Goal: Task Accomplishment & Management: Manage account settings

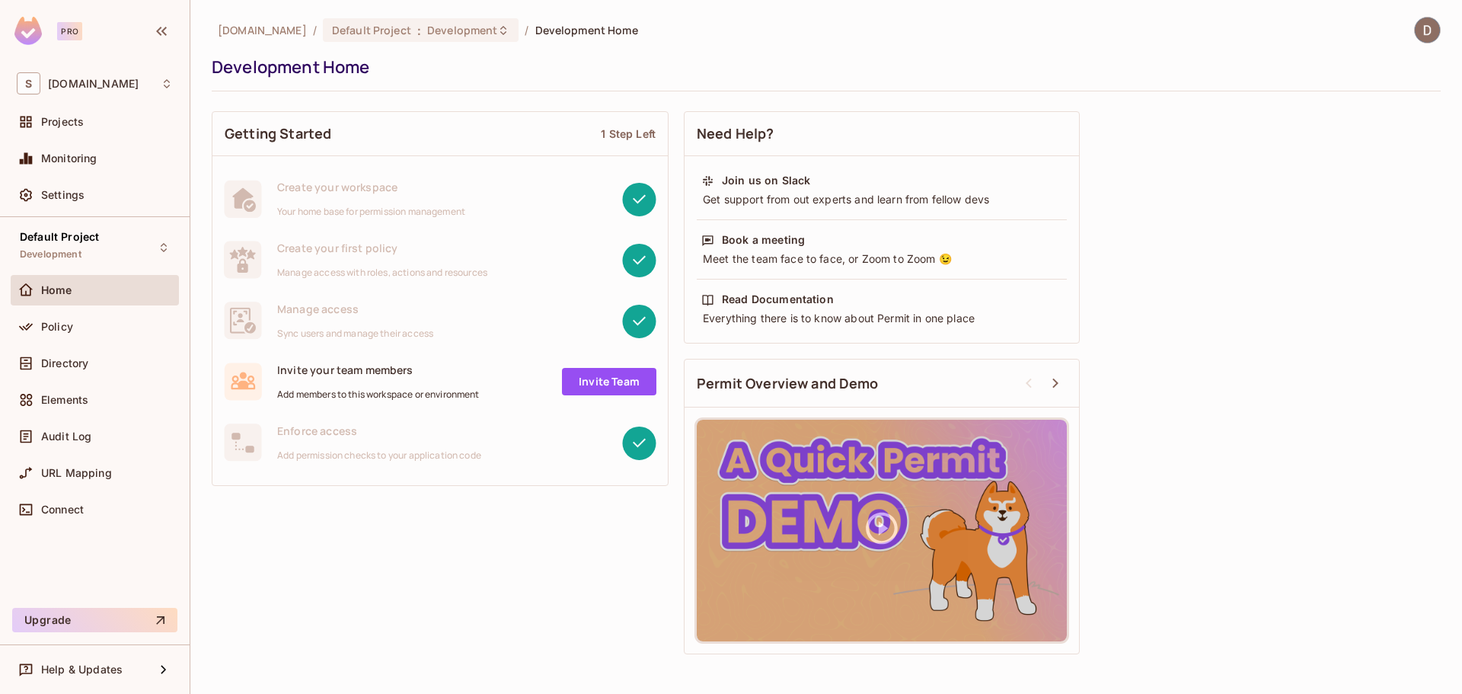
click at [24, 31] on img at bounding box center [27, 31] width 27 height 28
click at [81, 125] on span "Projects" at bounding box center [62, 122] width 43 height 12
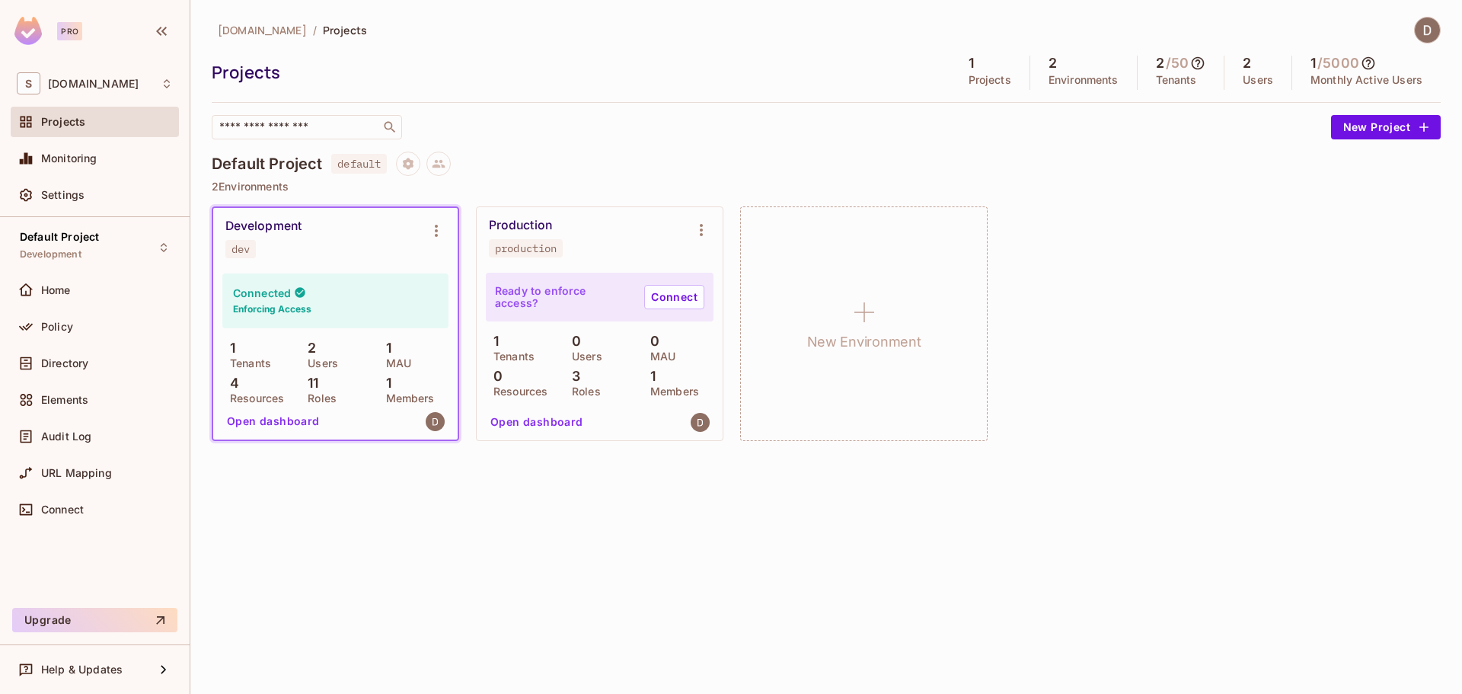
click at [79, 125] on span "Projects" at bounding box center [63, 122] width 44 height 12
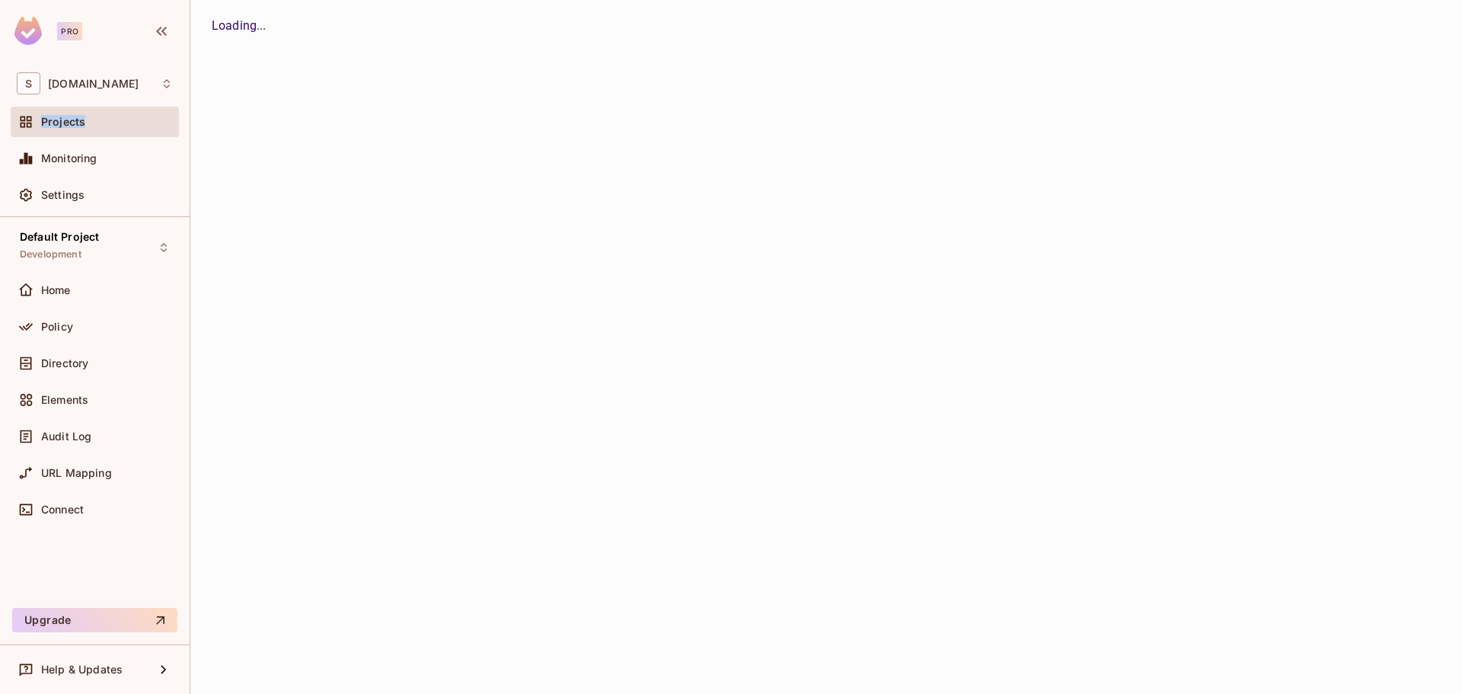
click at [79, 125] on span "Projects" at bounding box center [63, 122] width 44 height 12
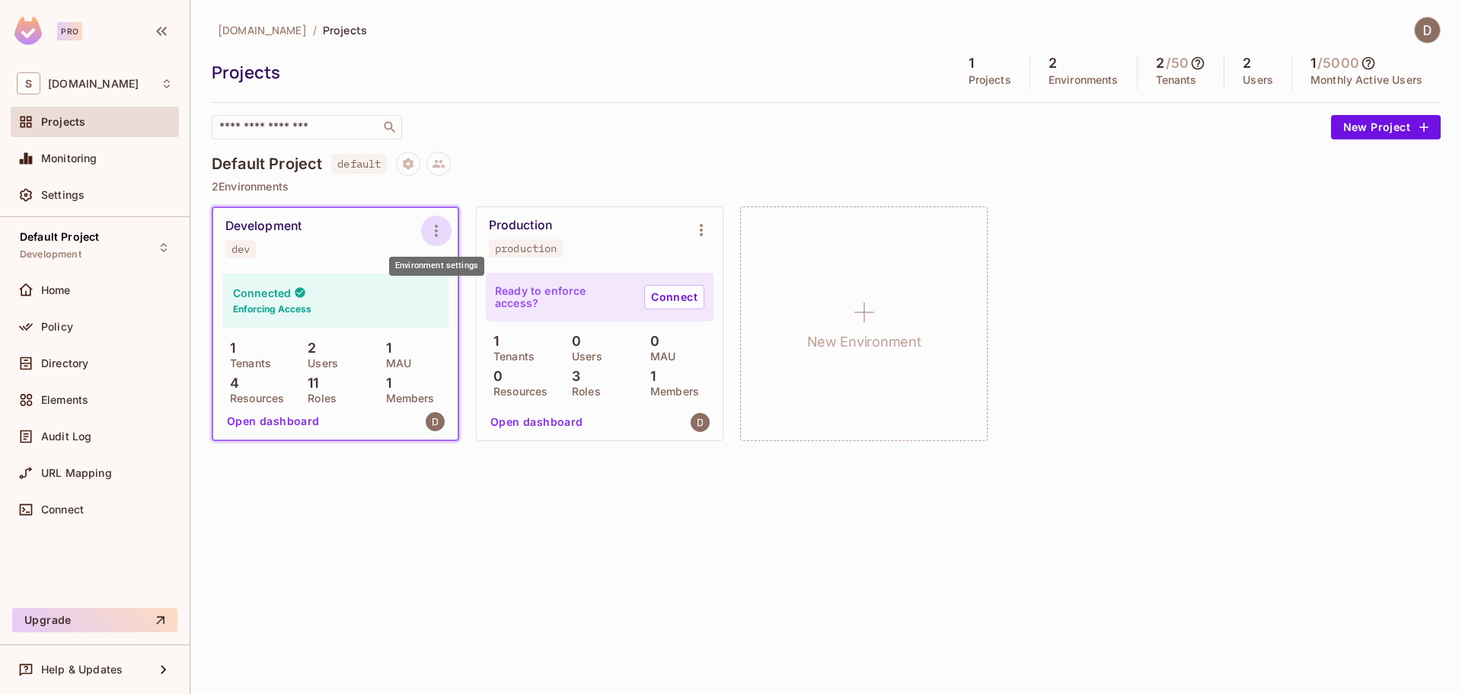
click at [436, 228] on icon "Environment settings" at bounding box center [436, 231] width 18 height 18
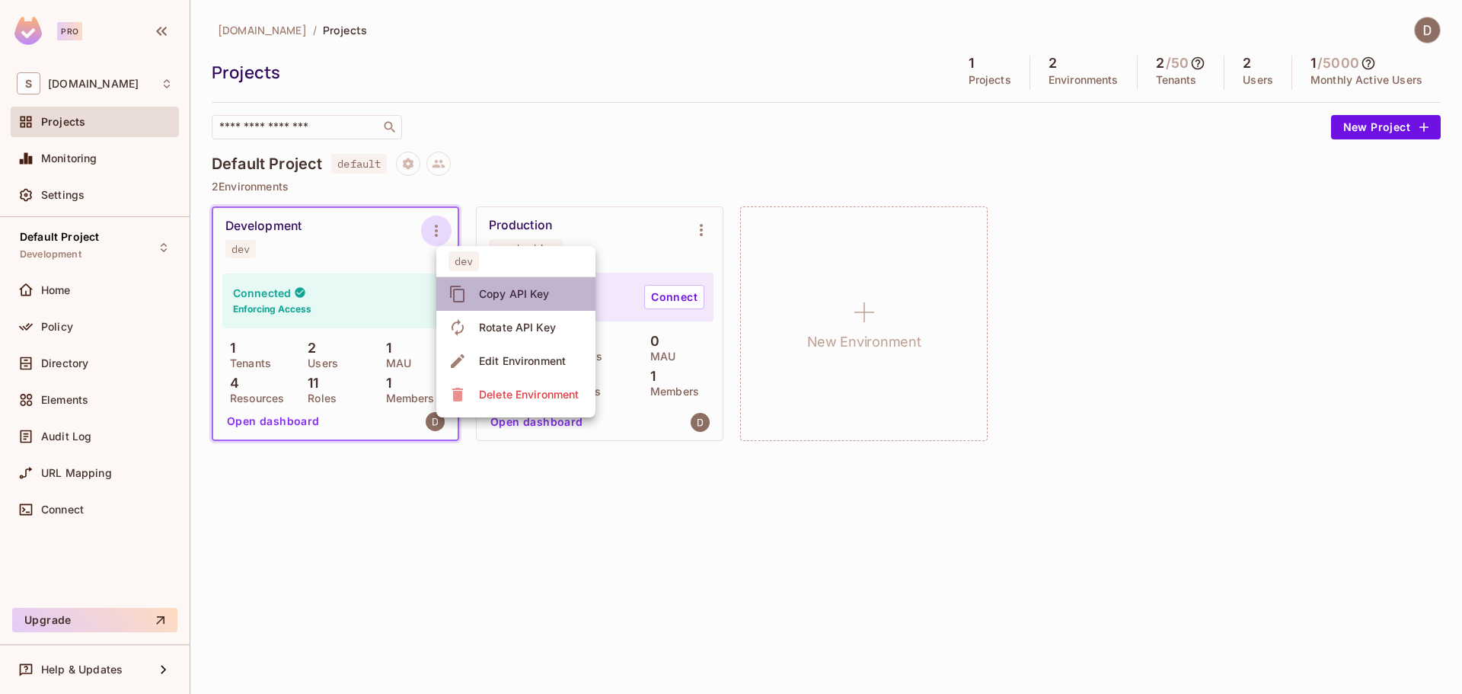
click at [503, 295] on div "Copy API Key" at bounding box center [514, 293] width 71 height 15
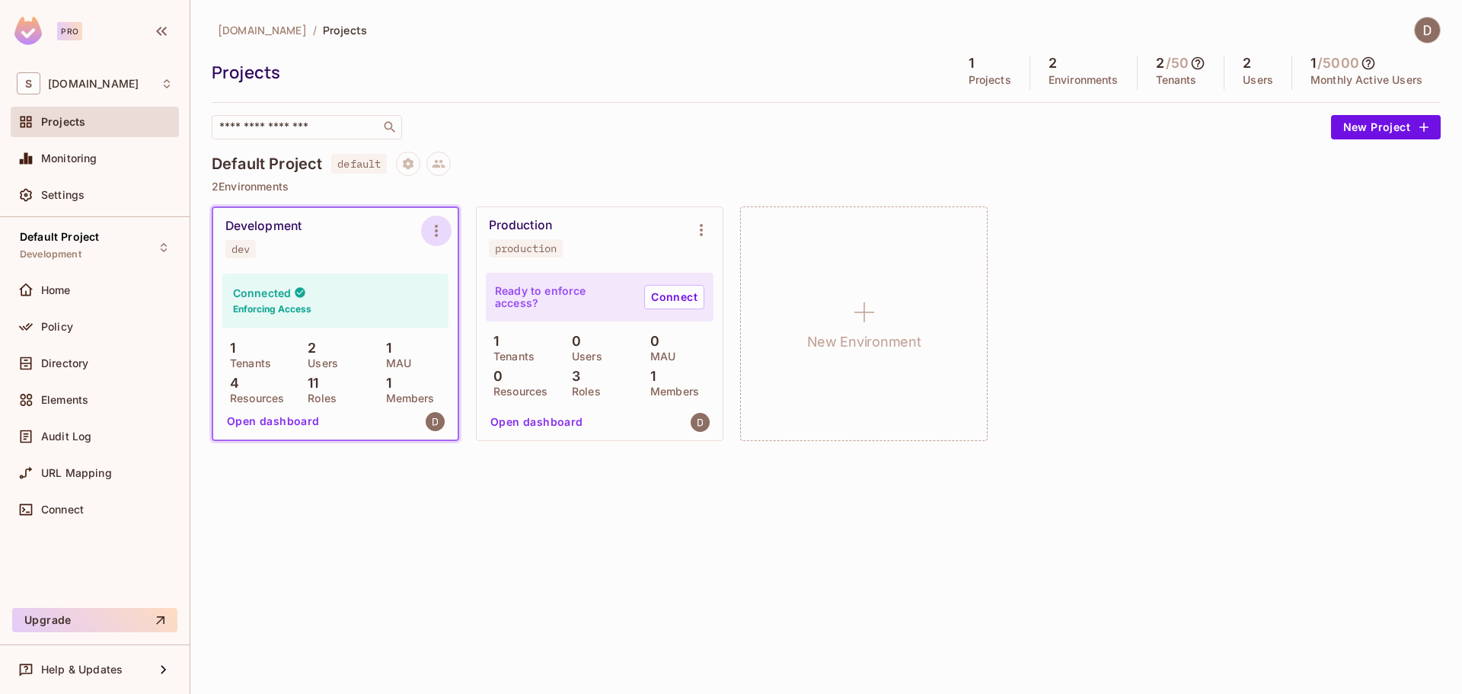
click at [433, 228] on icon "Environment settings" at bounding box center [436, 231] width 18 height 18
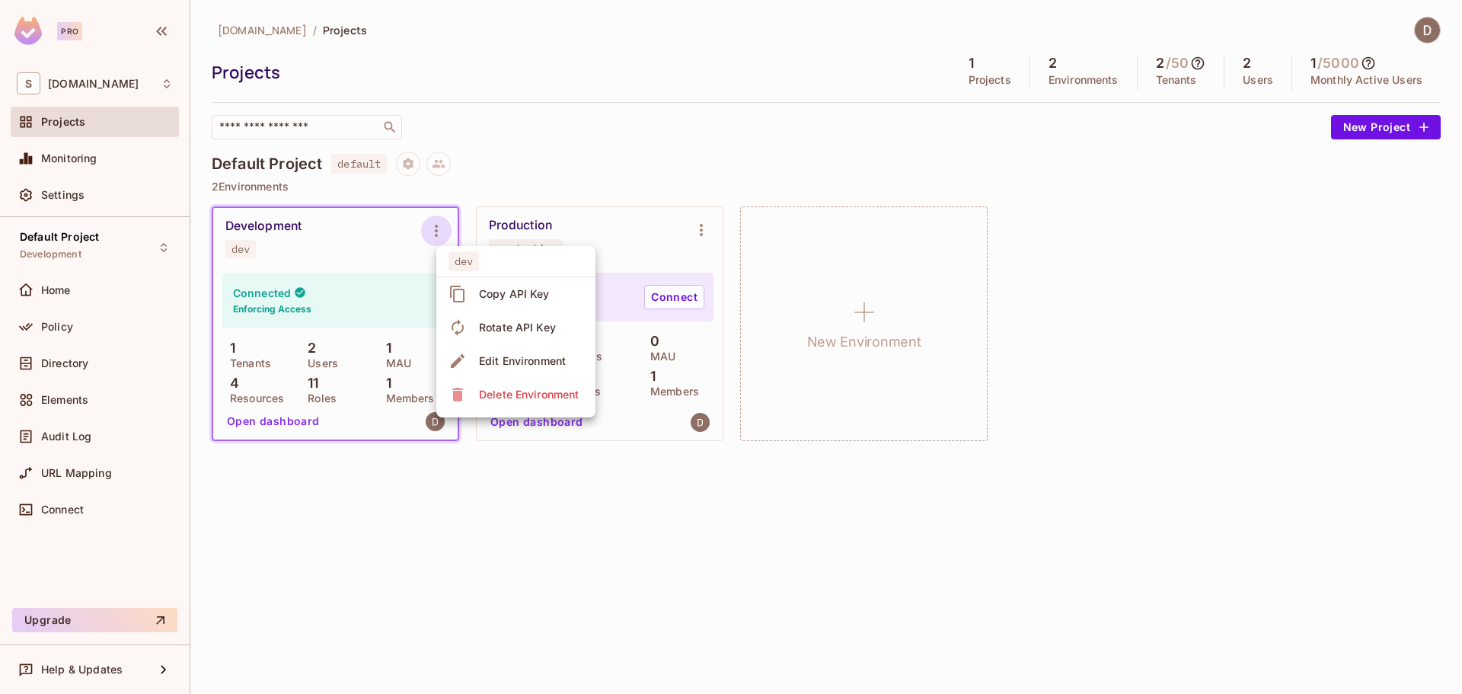
click at [499, 365] on div "Edit Environment" at bounding box center [522, 360] width 87 height 15
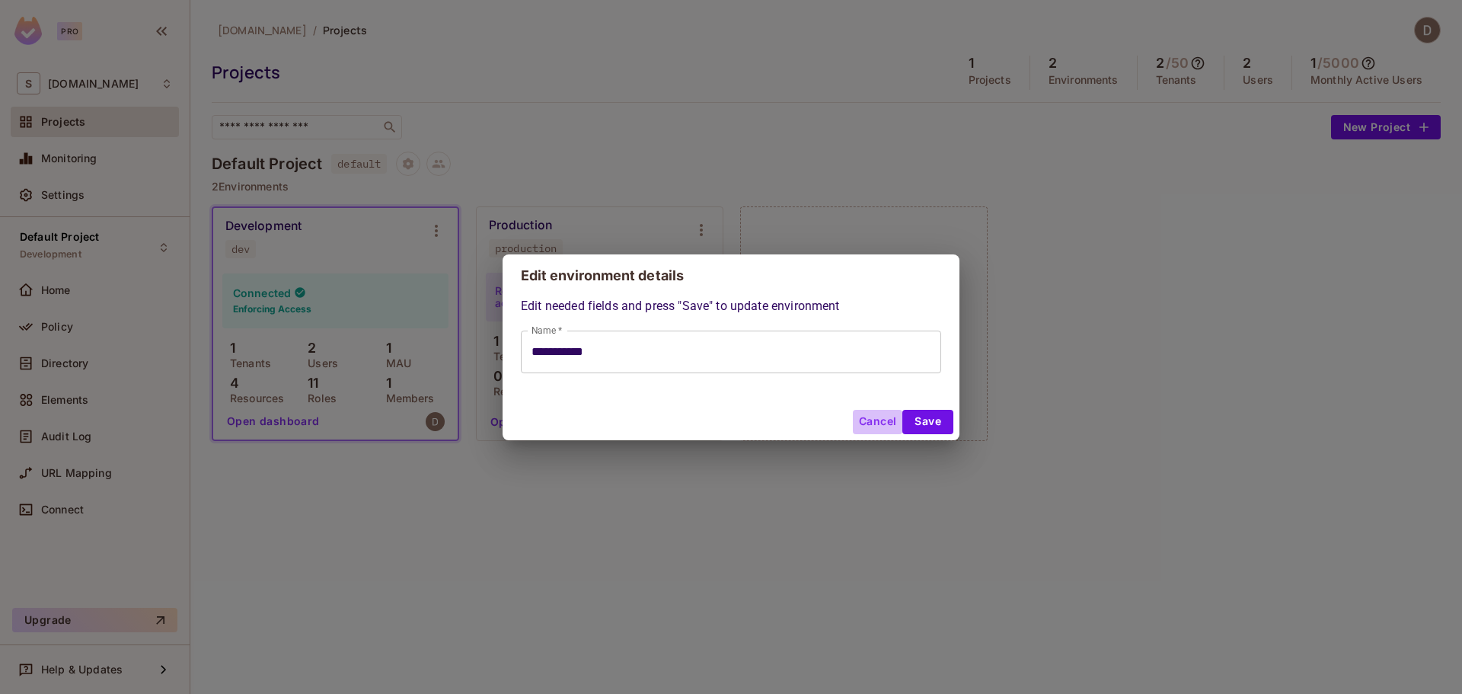
drag, startPoint x: 873, startPoint y: 418, endPoint x: 618, endPoint y: 365, distance: 259.7
click at [873, 417] on button "Cancel" at bounding box center [877, 422] width 49 height 24
type input "**********"
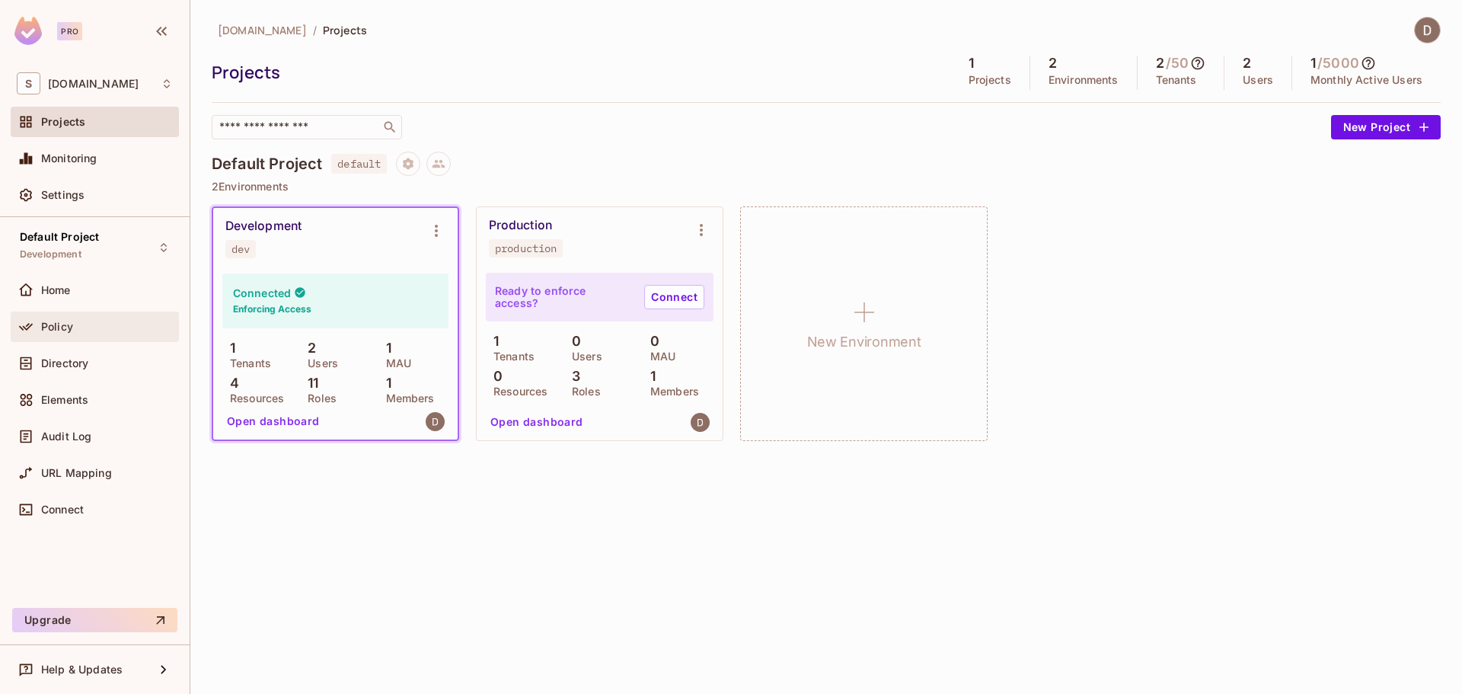
click at [76, 331] on div "Policy" at bounding box center [107, 327] width 132 height 12
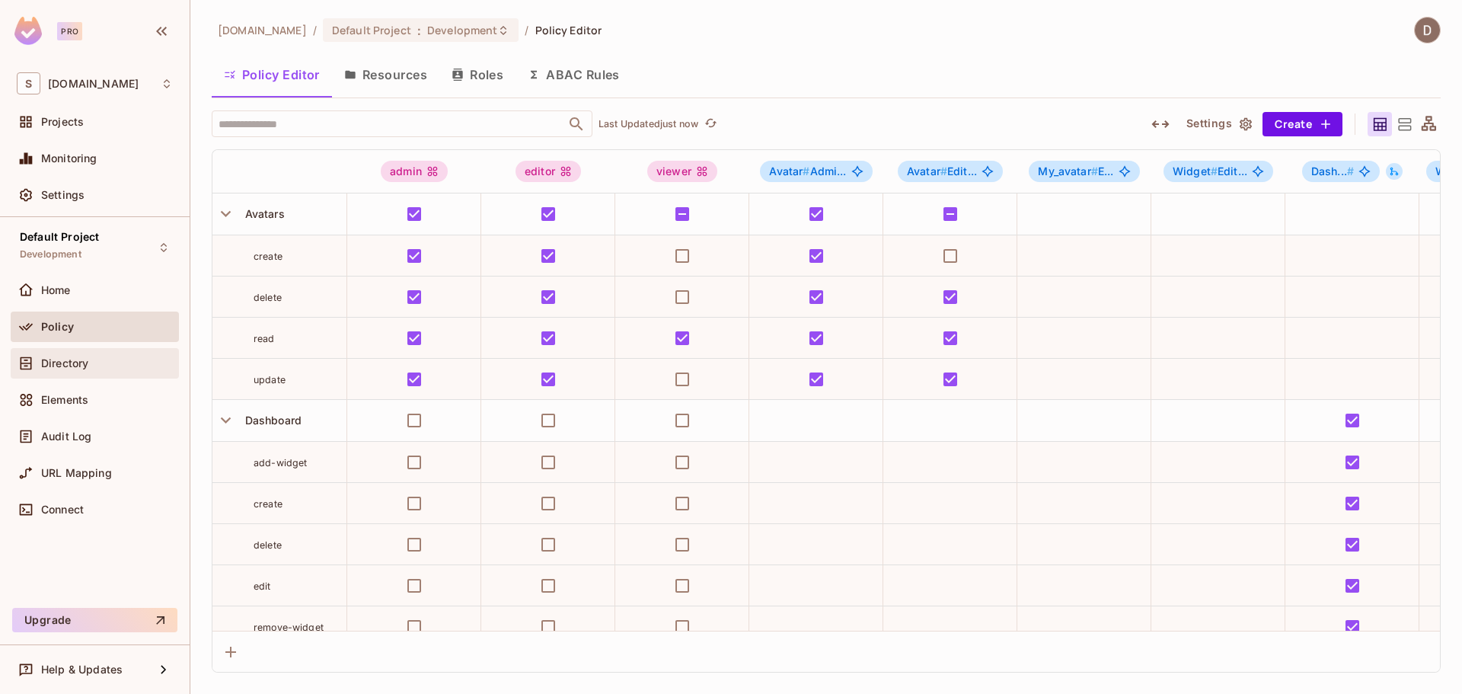
click at [88, 364] on span "Directory" at bounding box center [64, 363] width 47 height 12
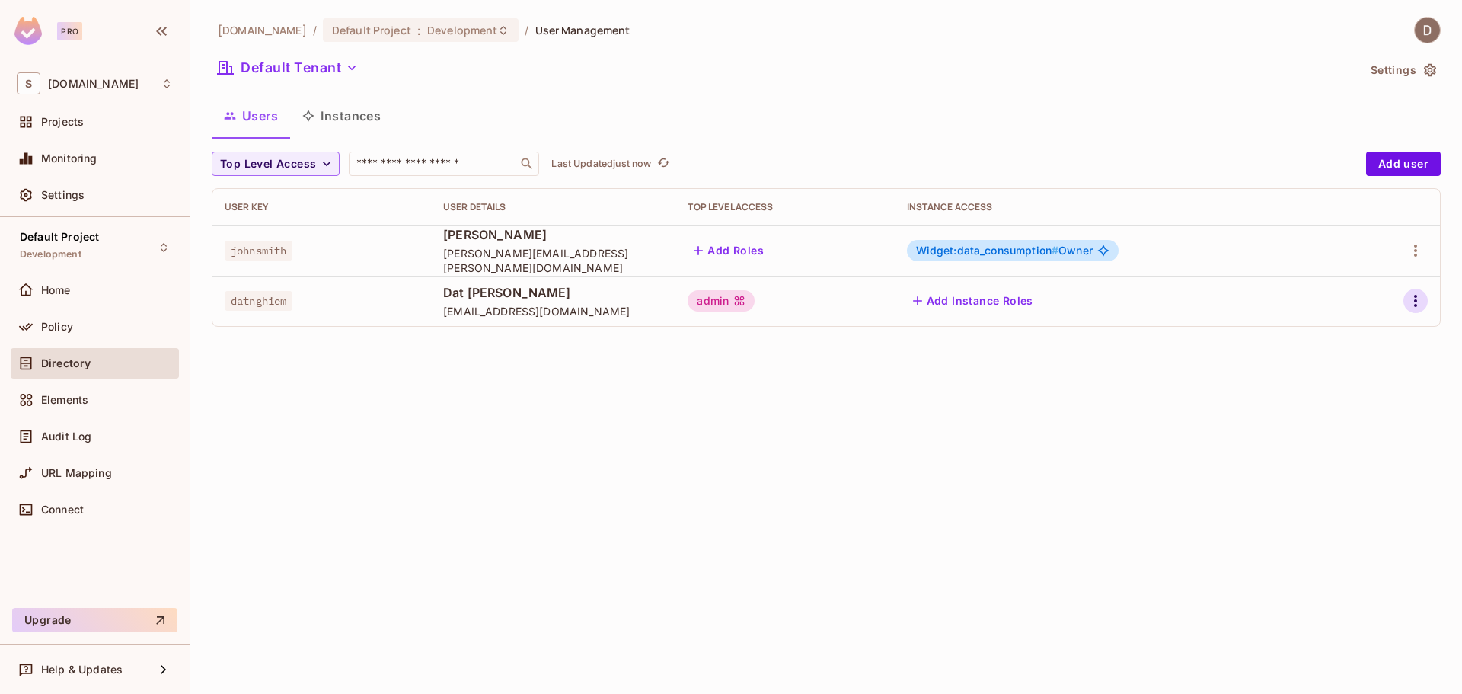
click at [1418, 300] on icon "button" at bounding box center [1415, 301] width 18 height 18
click at [1365, 333] on li "Edit" at bounding box center [1349, 336] width 135 height 34
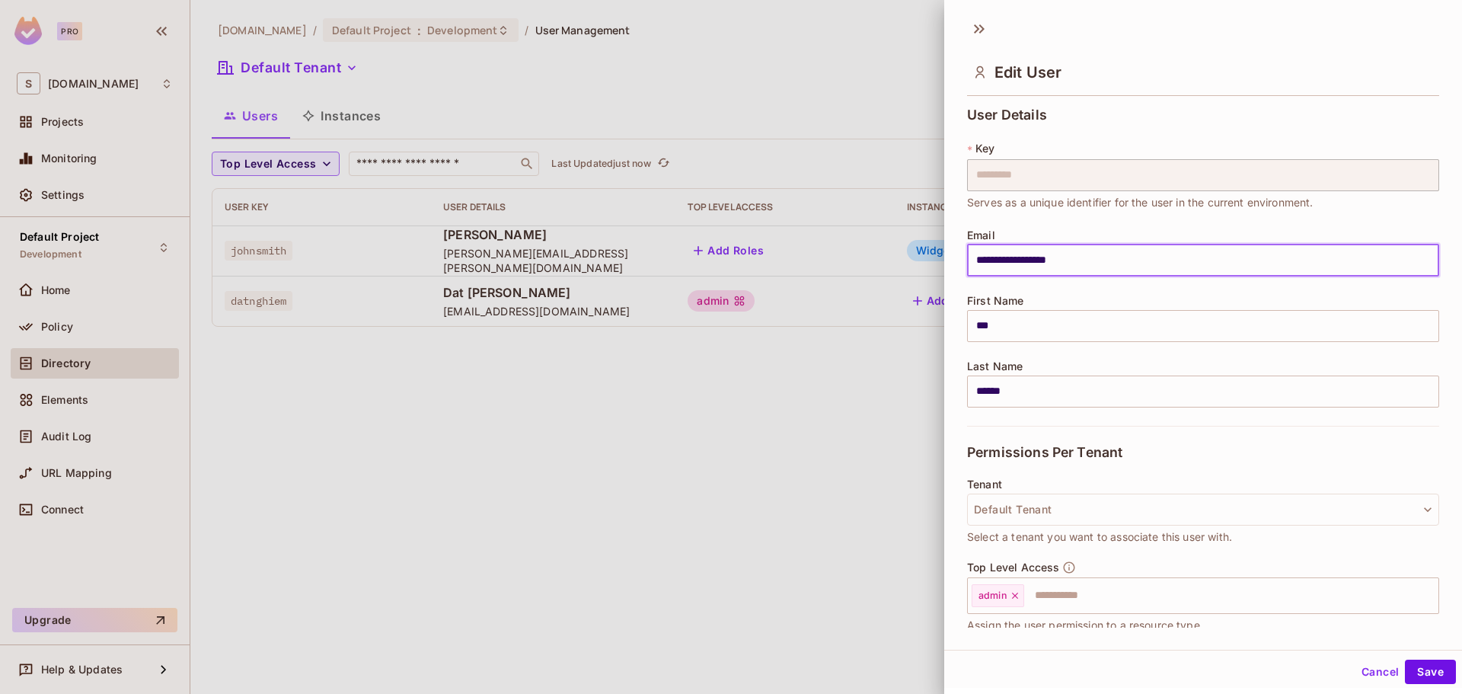
click at [1142, 249] on input "**********" at bounding box center [1203, 260] width 472 height 32
click at [823, 429] on div at bounding box center [731, 347] width 1462 height 694
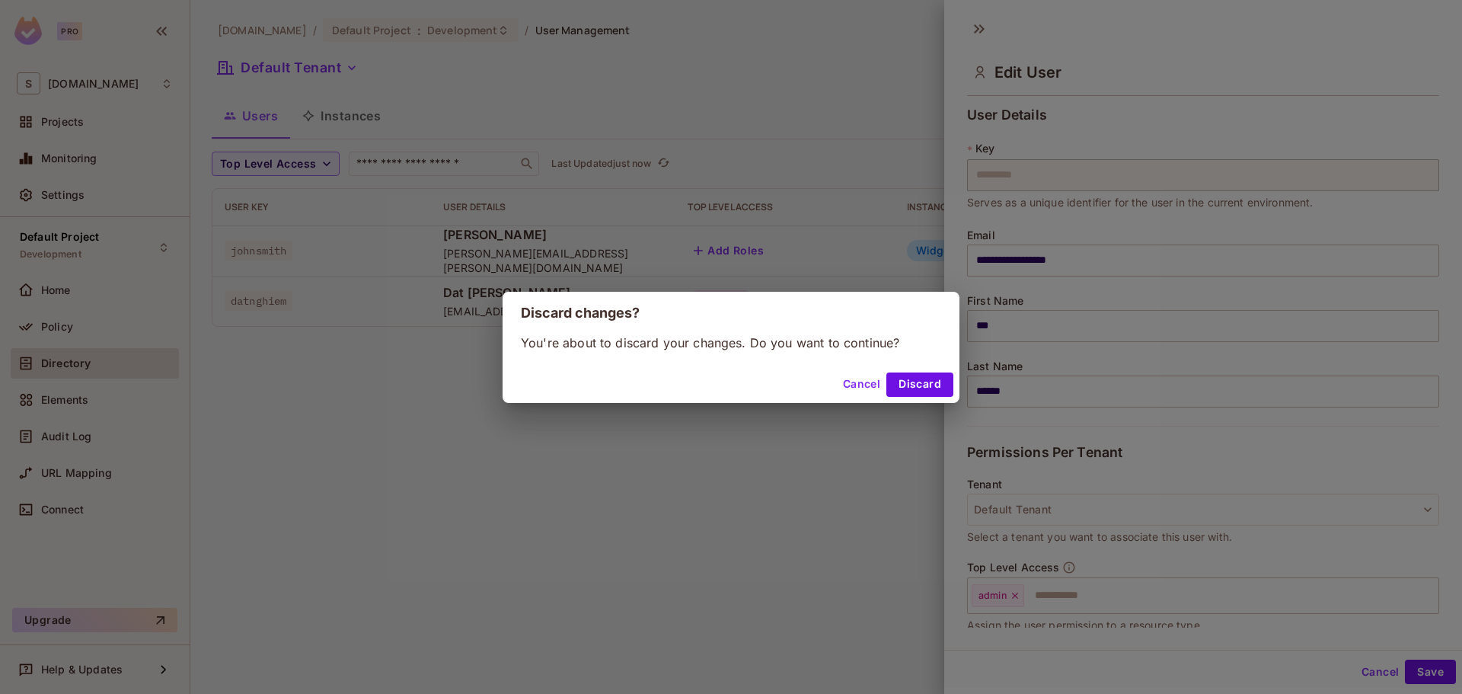
click at [869, 385] on button "Cancel" at bounding box center [861, 384] width 49 height 24
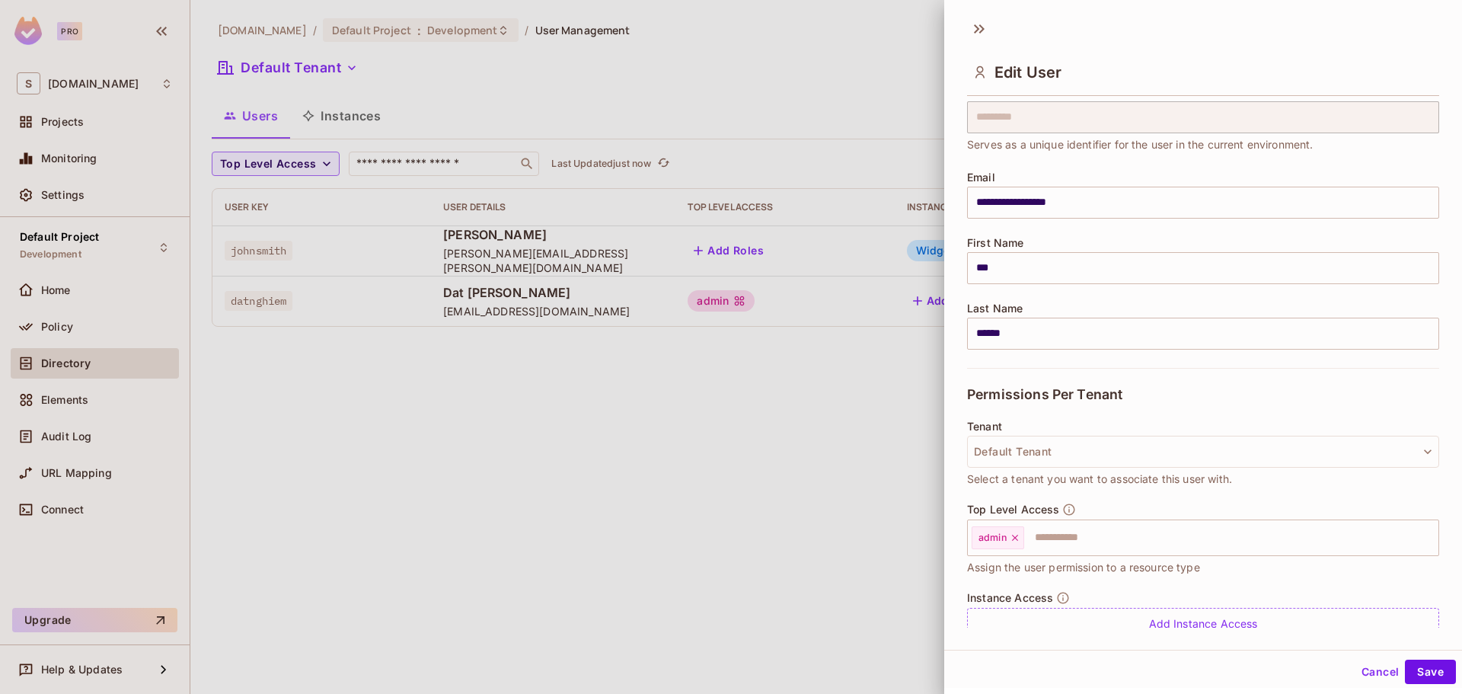
scroll to position [116, 0]
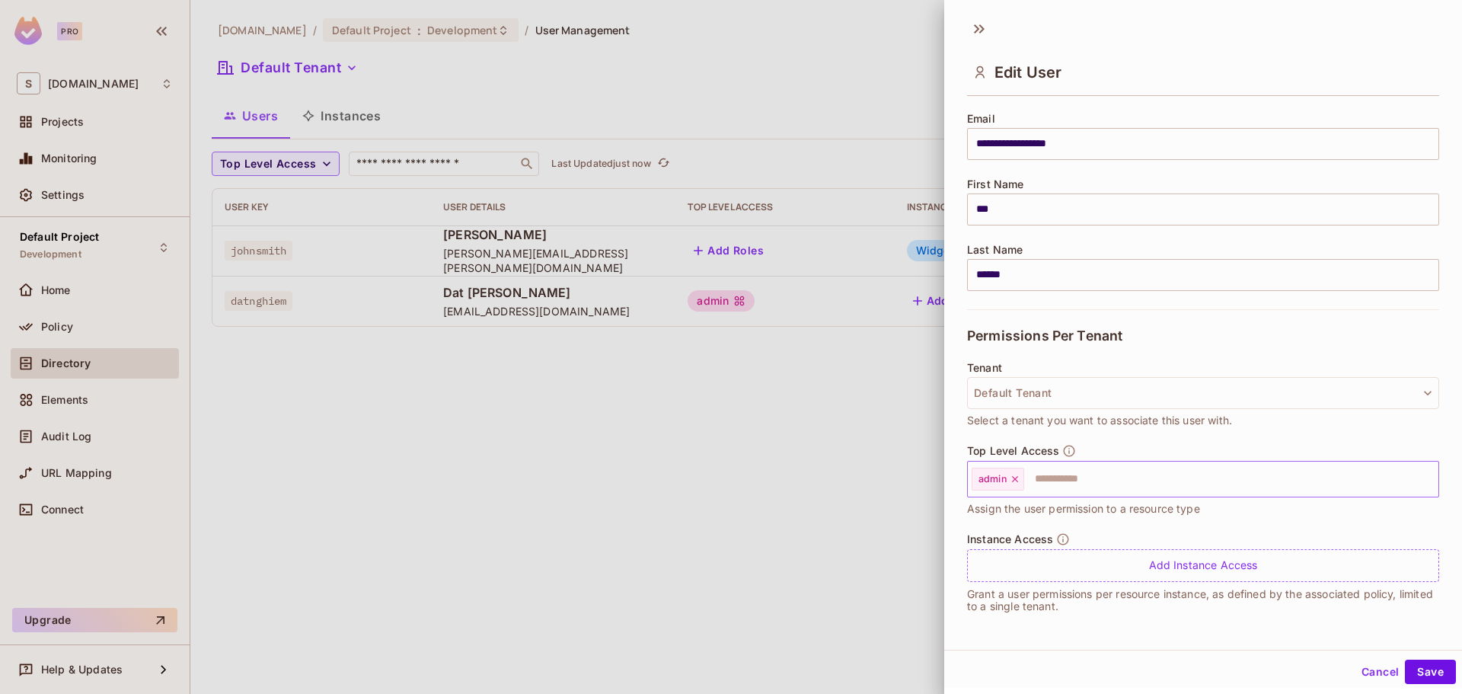
click at [1038, 482] on input "text" at bounding box center [1218, 479] width 384 height 30
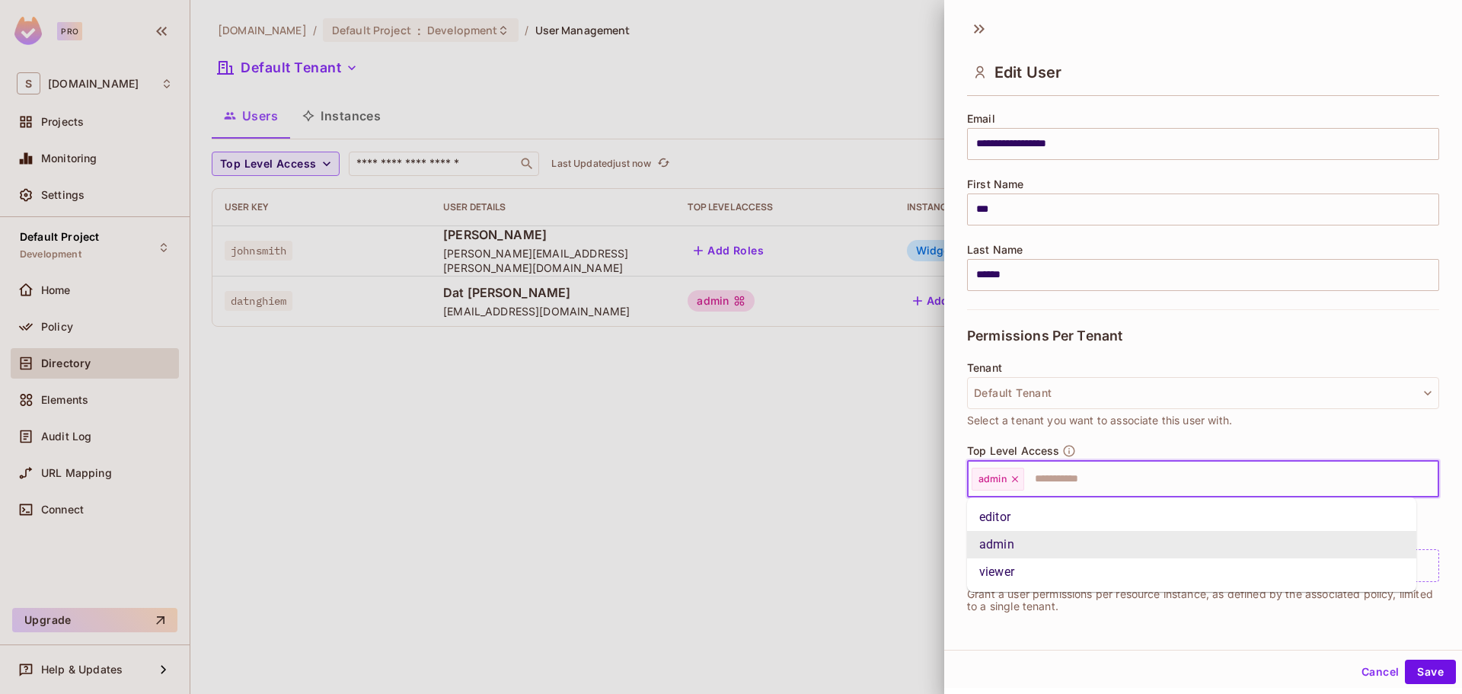
click at [1045, 480] on input "text" at bounding box center [1218, 479] width 384 height 30
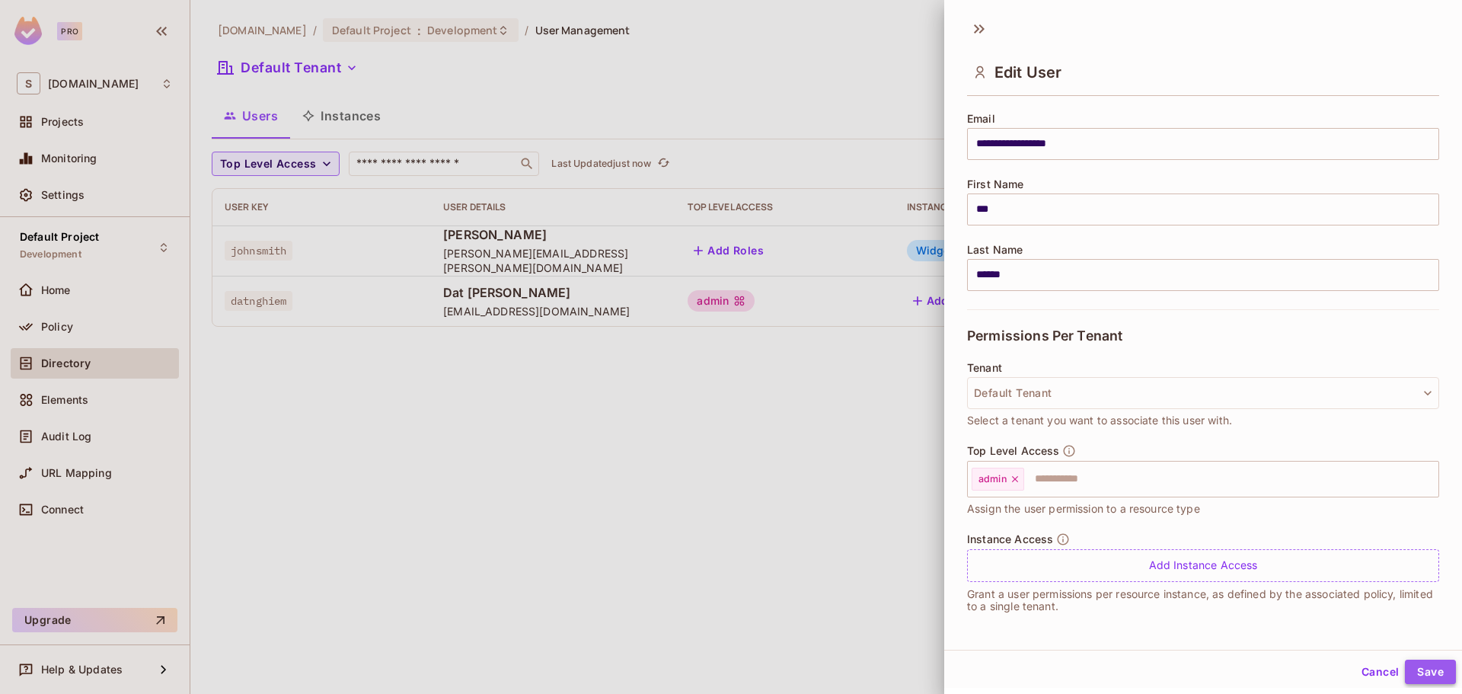
click at [1433, 673] on button "Save" at bounding box center [1430, 671] width 51 height 24
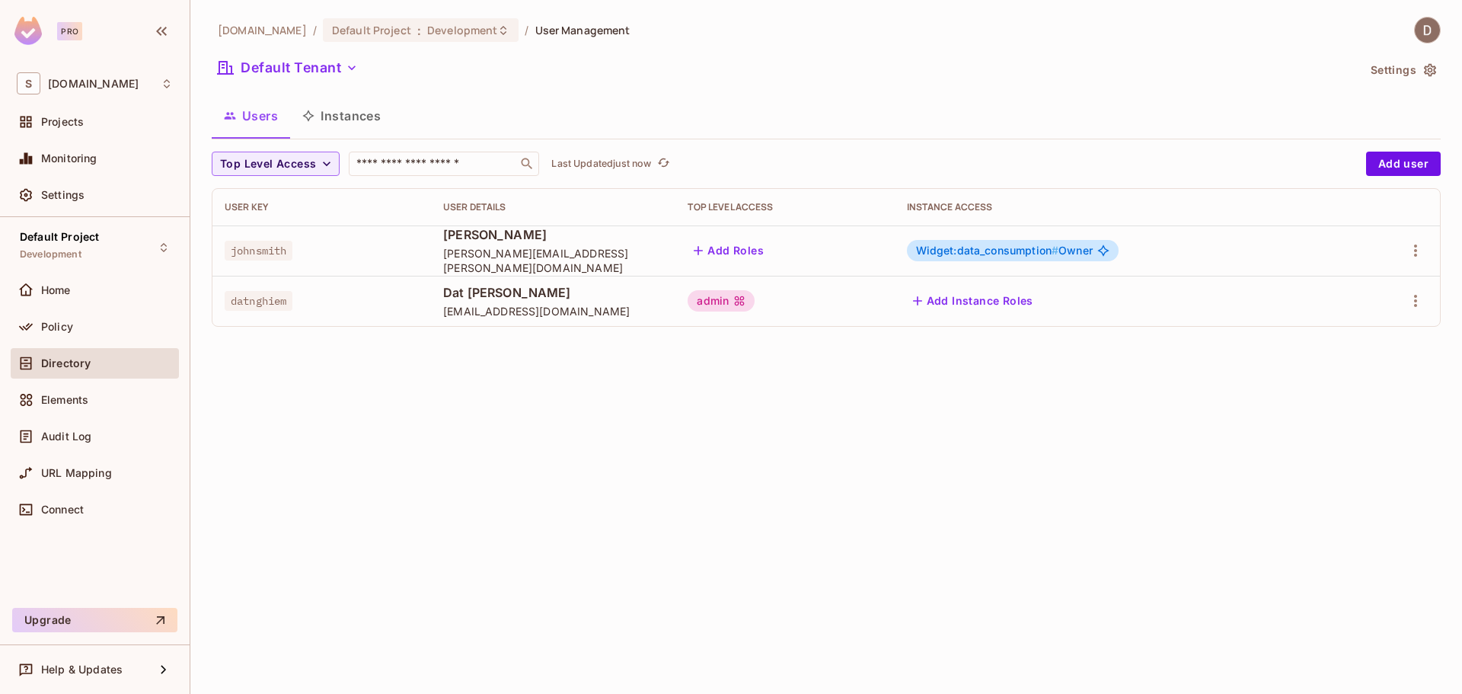
click at [1138, 298] on div "Add Instance Roles" at bounding box center [1121, 301] width 428 height 24
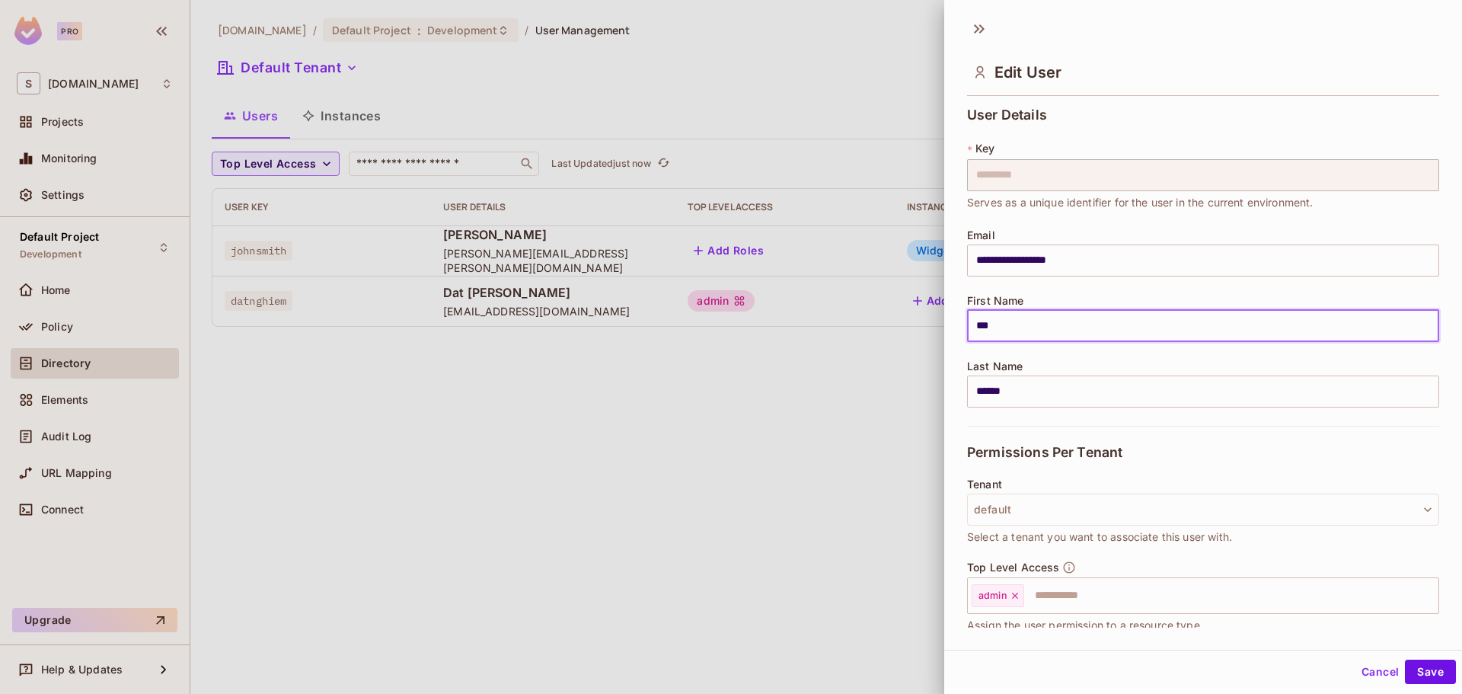
click at [1029, 310] on input "***" at bounding box center [1203, 326] width 472 height 32
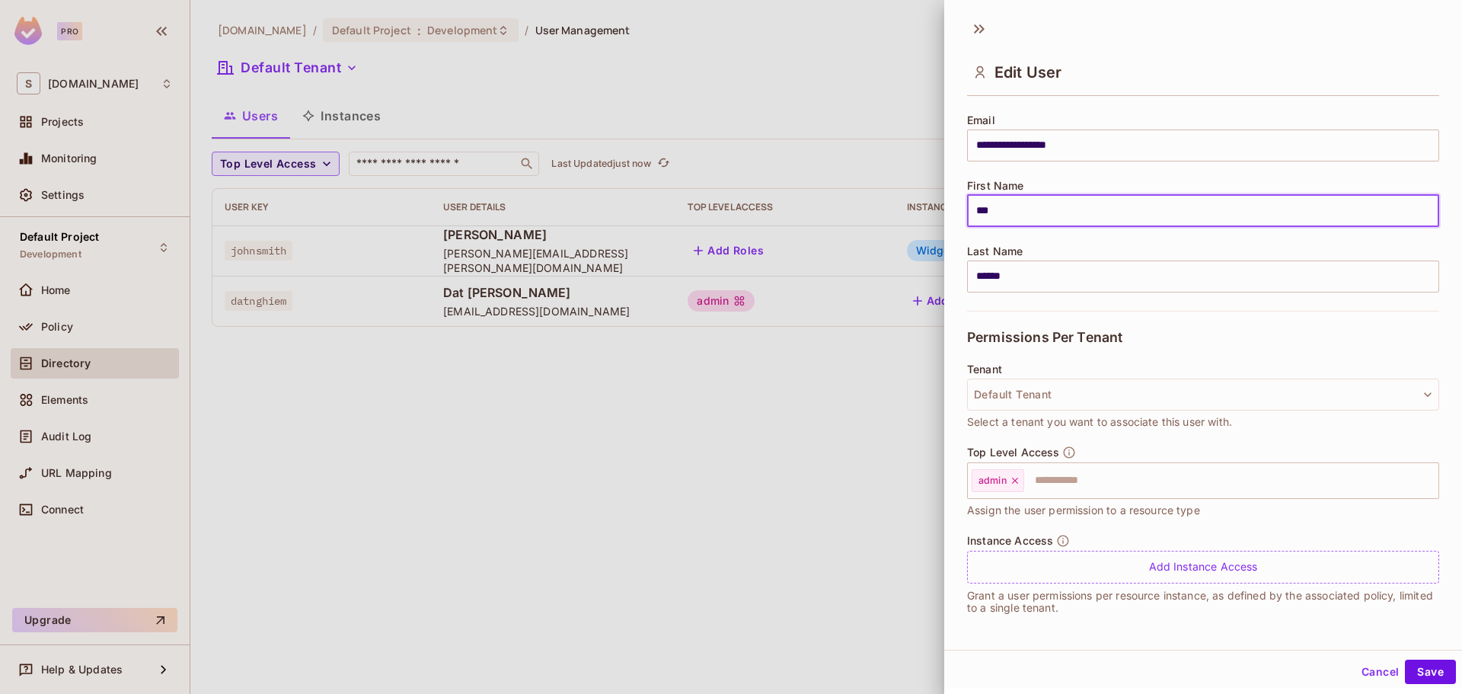
scroll to position [116, 0]
click at [1364, 673] on button "Cancel" at bounding box center [1379, 671] width 49 height 24
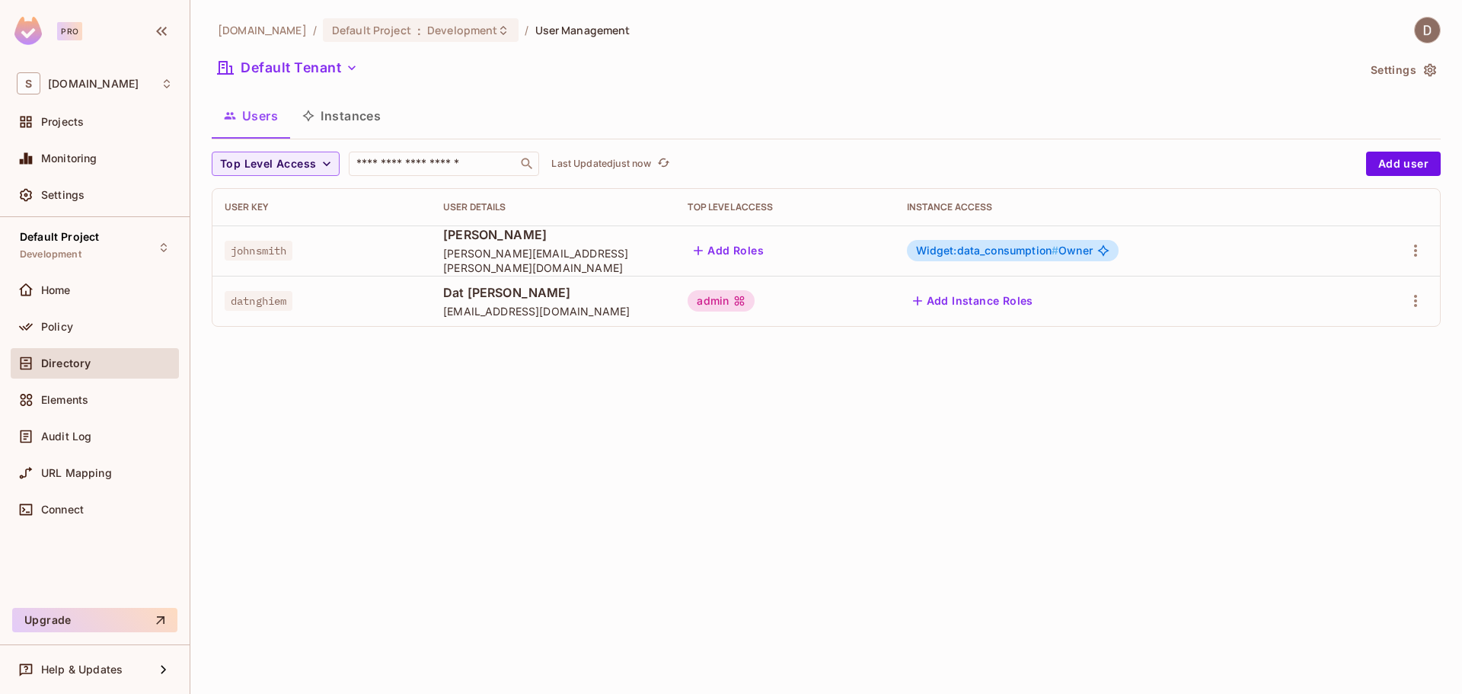
click at [981, 298] on button "Add Instance Roles" at bounding box center [973, 301] width 132 height 24
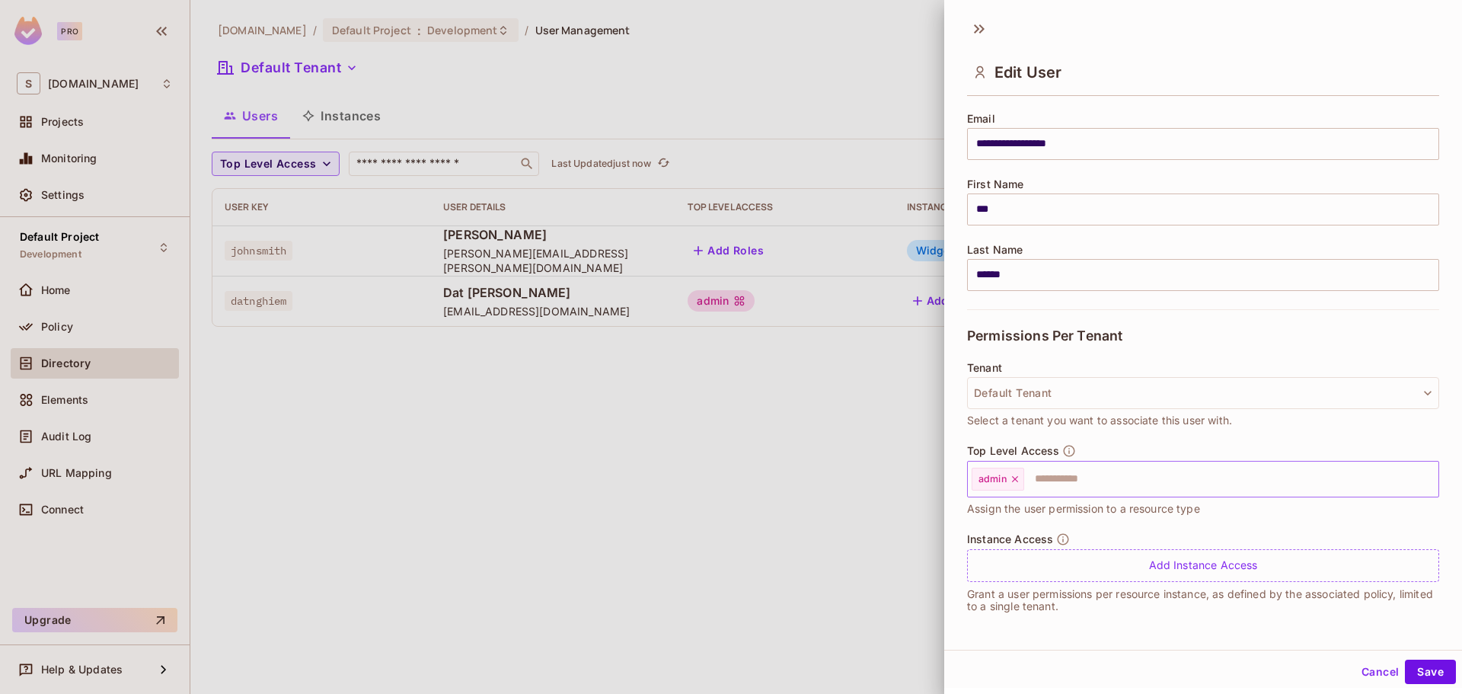
click at [1117, 491] on input "text" at bounding box center [1218, 479] width 384 height 30
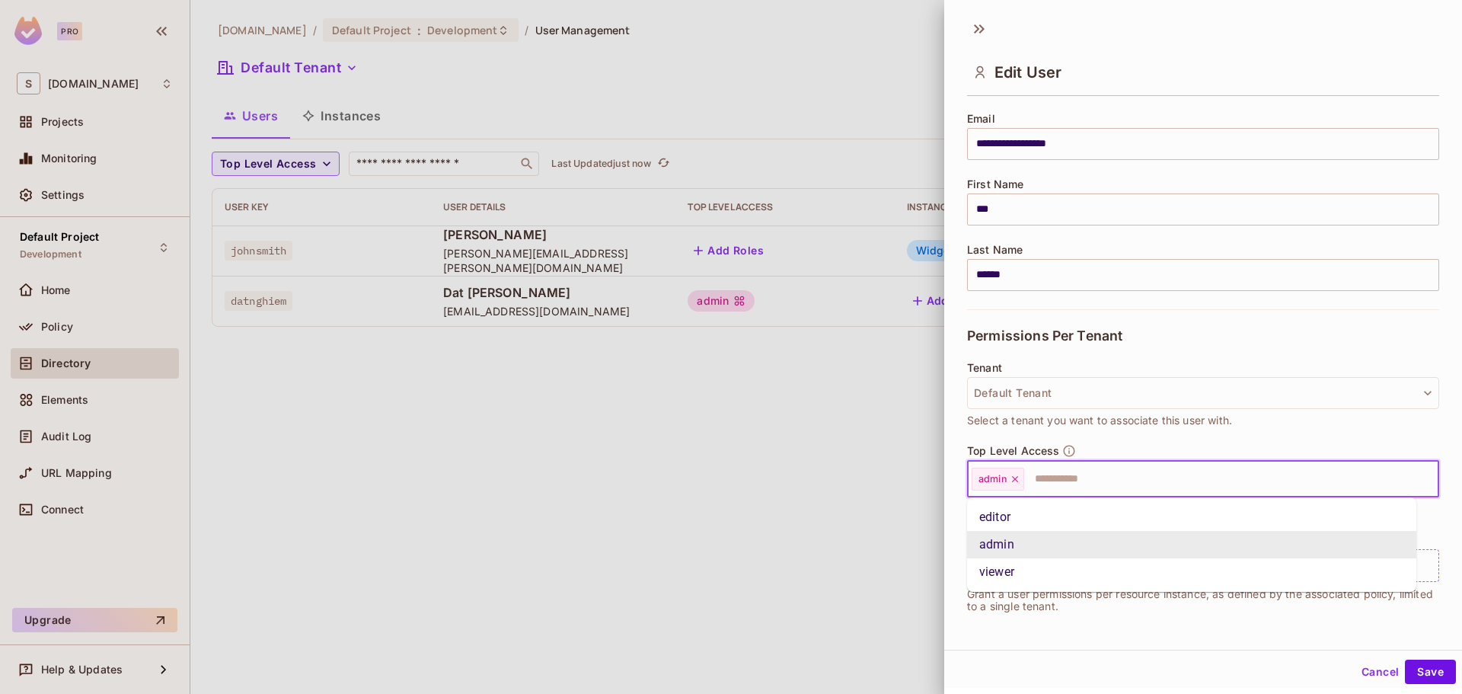
click at [1119, 461] on div "admin ​" at bounding box center [1203, 479] width 472 height 37
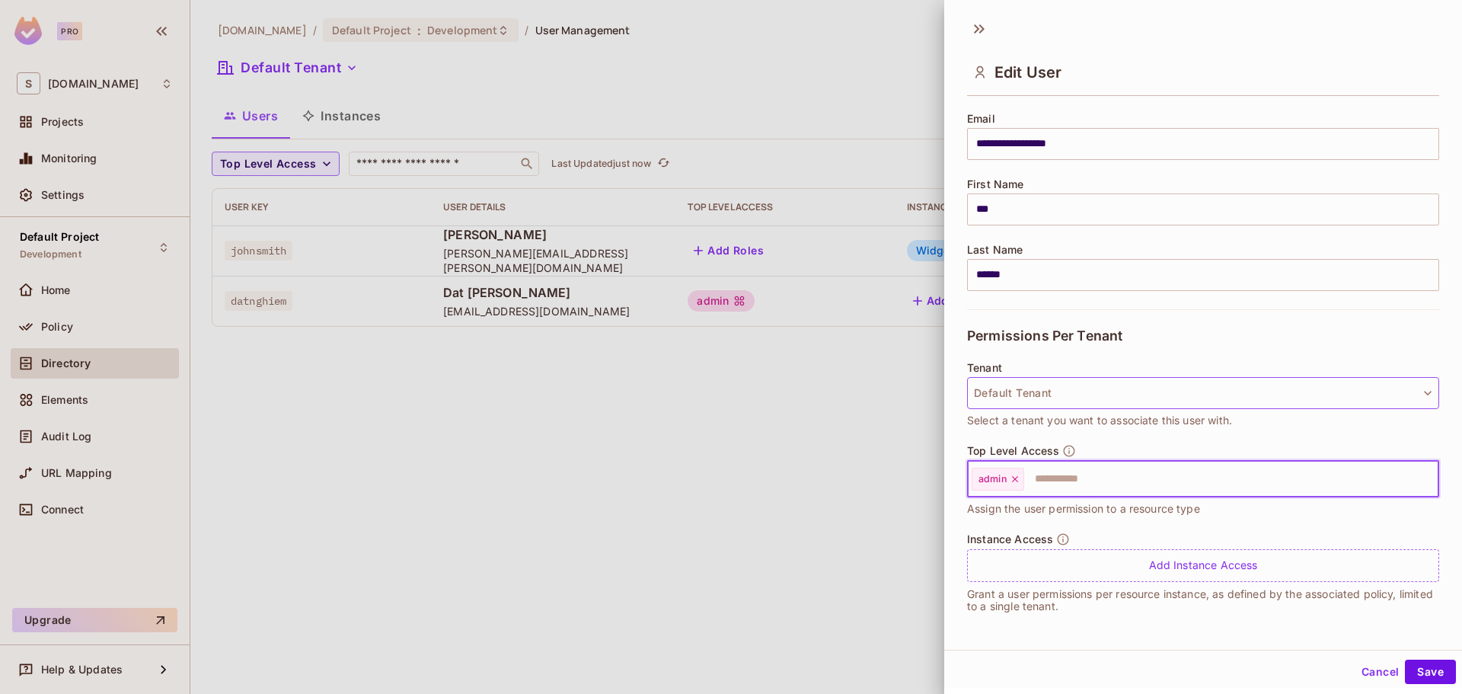
click at [1087, 392] on button "Default Tenant" at bounding box center [1203, 393] width 472 height 32
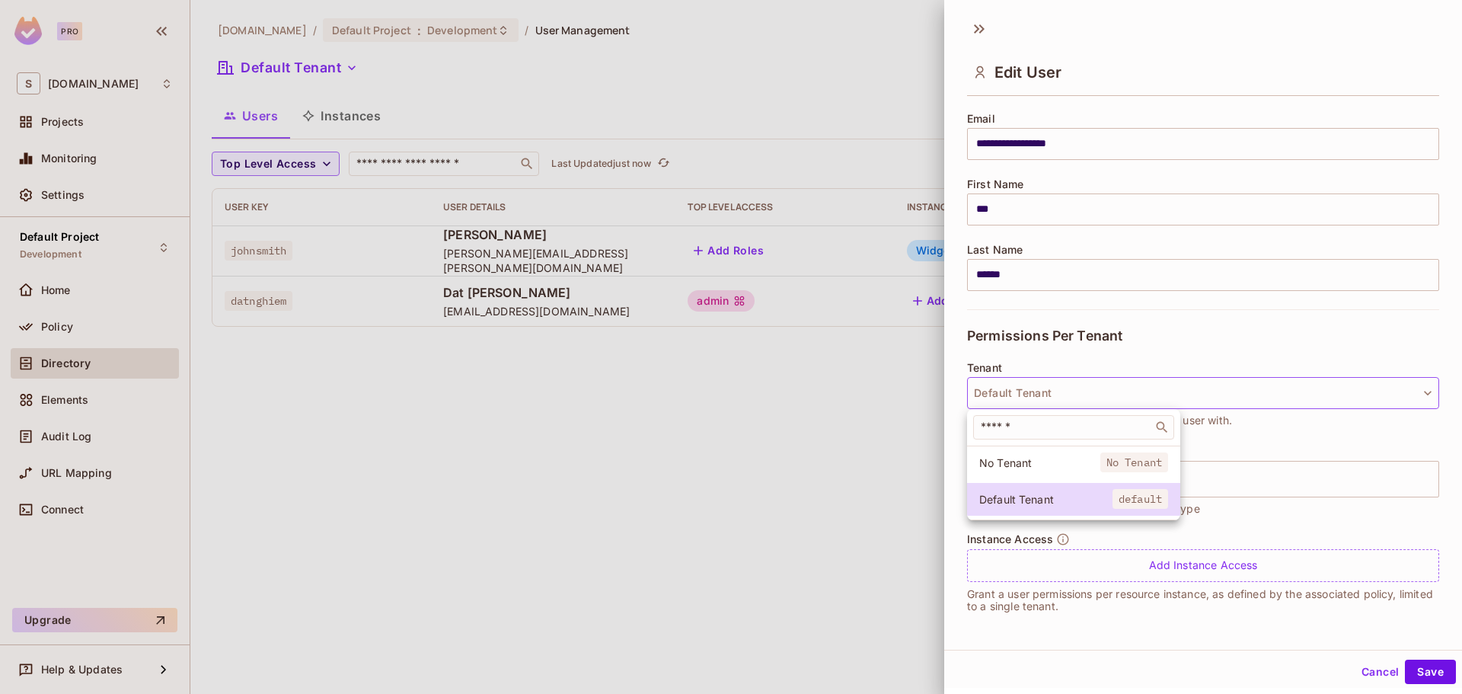
click at [1086, 392] on div at bounding box center [731, 347] width 1462 height 694
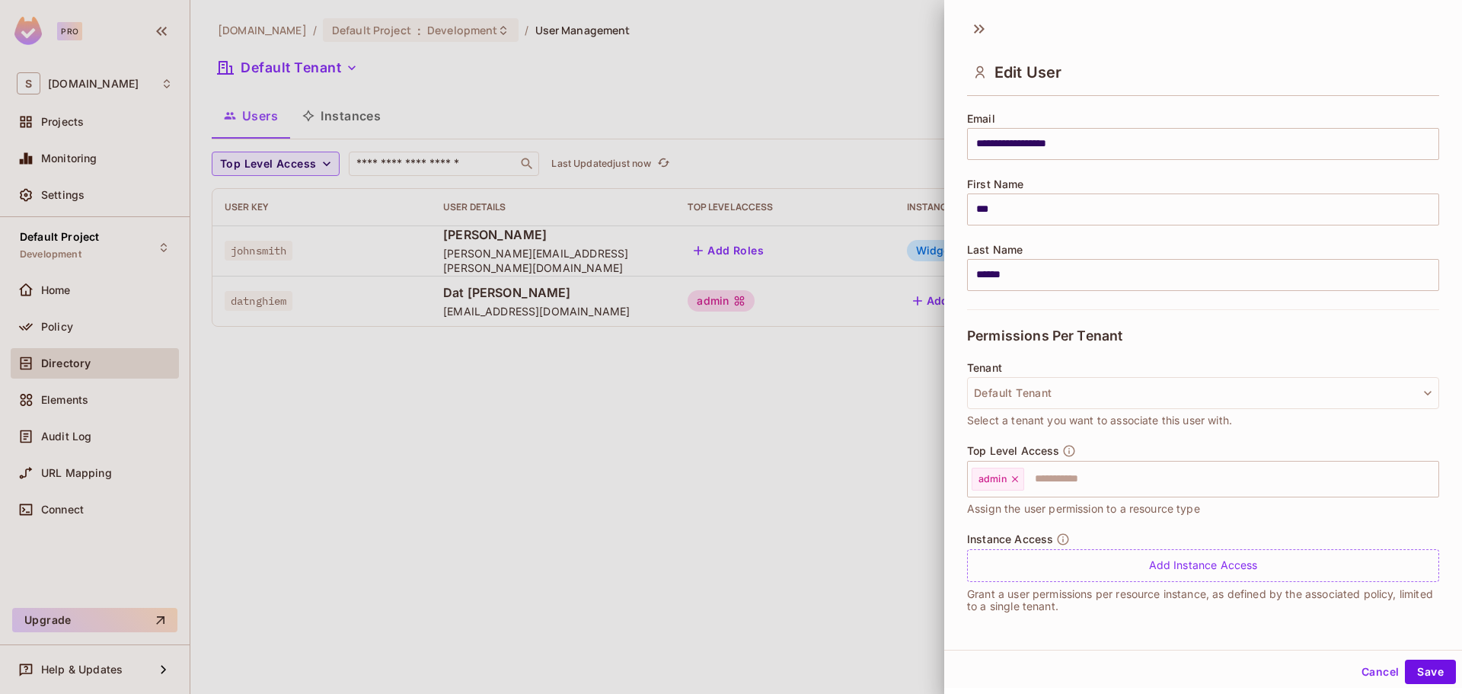
scroll to position [2, 0]
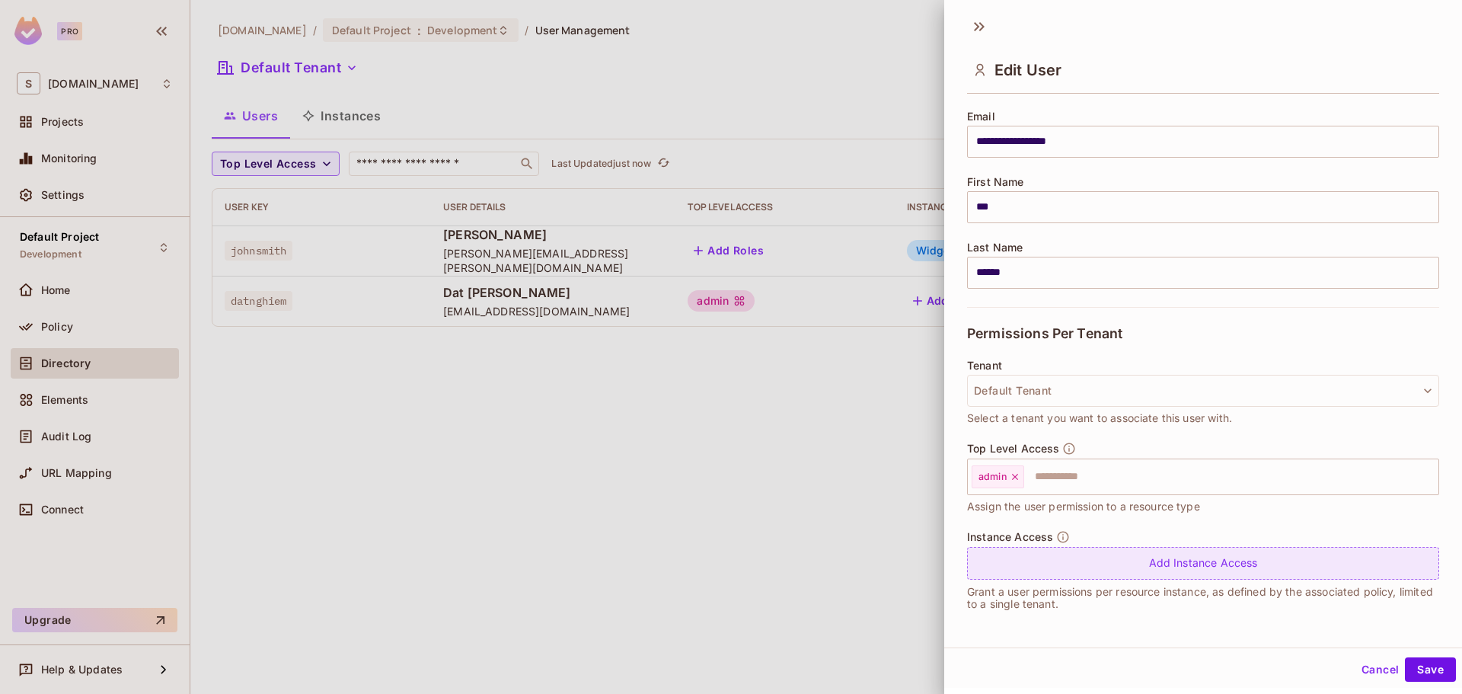
click at [1134, 576] on div "Add Instance Access" at bounding box center [1203, 563] width 472 height 33
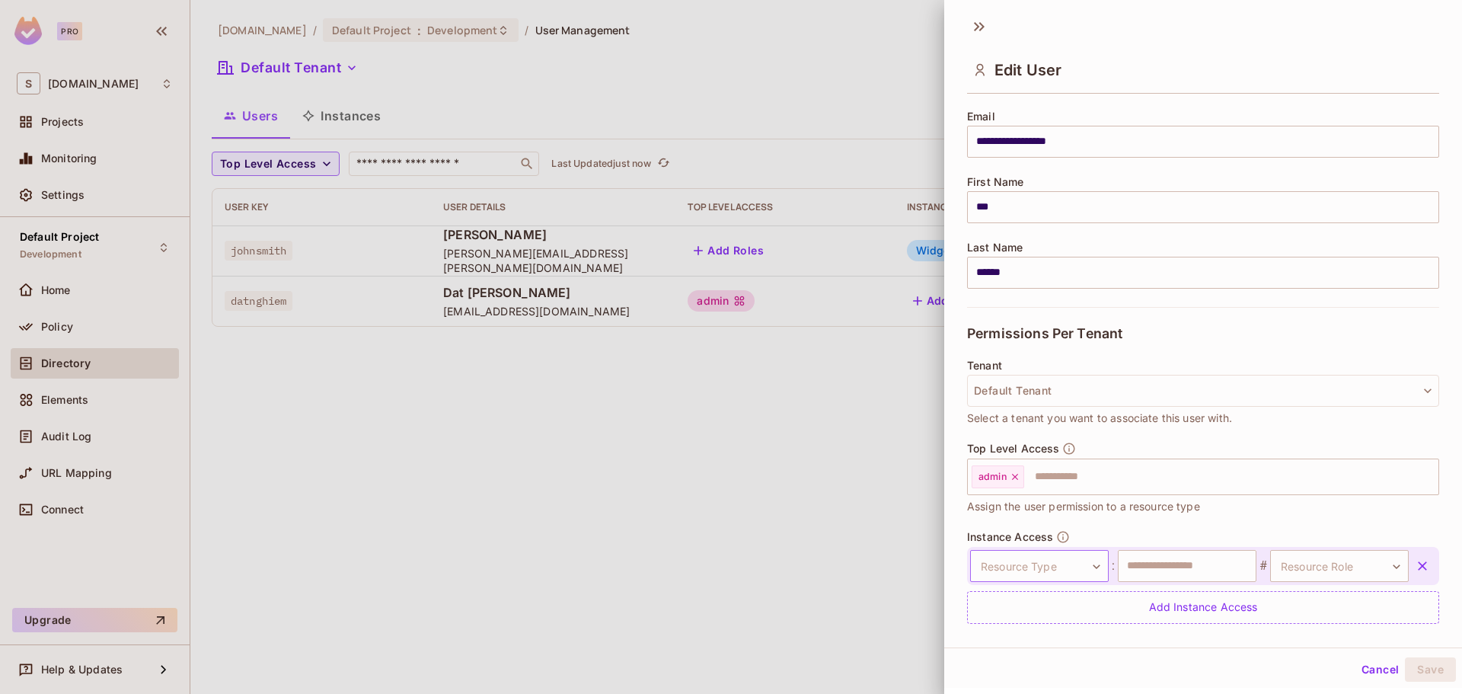
click at [1023, 561] on body "**********" at bounding box center [731, 347] width 1462 height 694
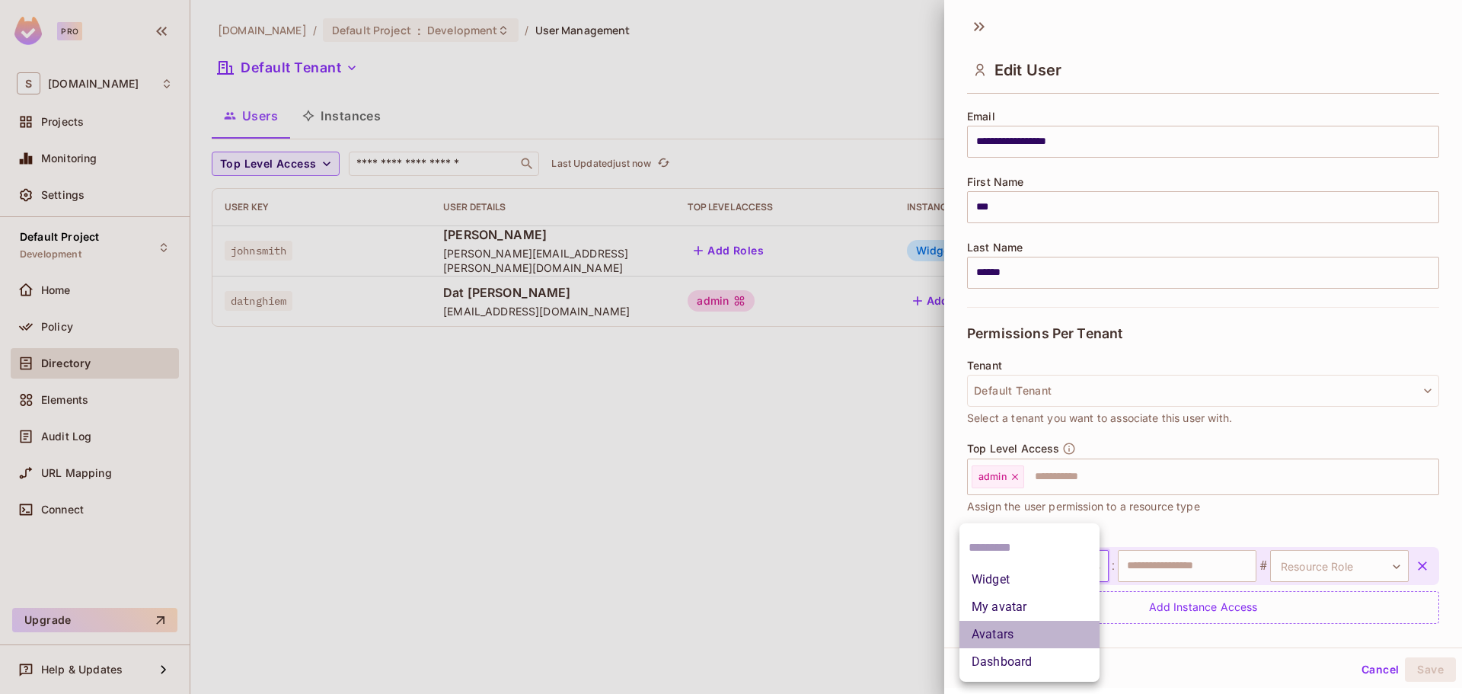
drag, startPoint x: 1026, startPoint y: 638, endPoint x: 1032, endPoint y: 630, distance: 9.9
click at [1026, 638] on li "Avatars" at bounding box center [1029, 634] width 140 height 27
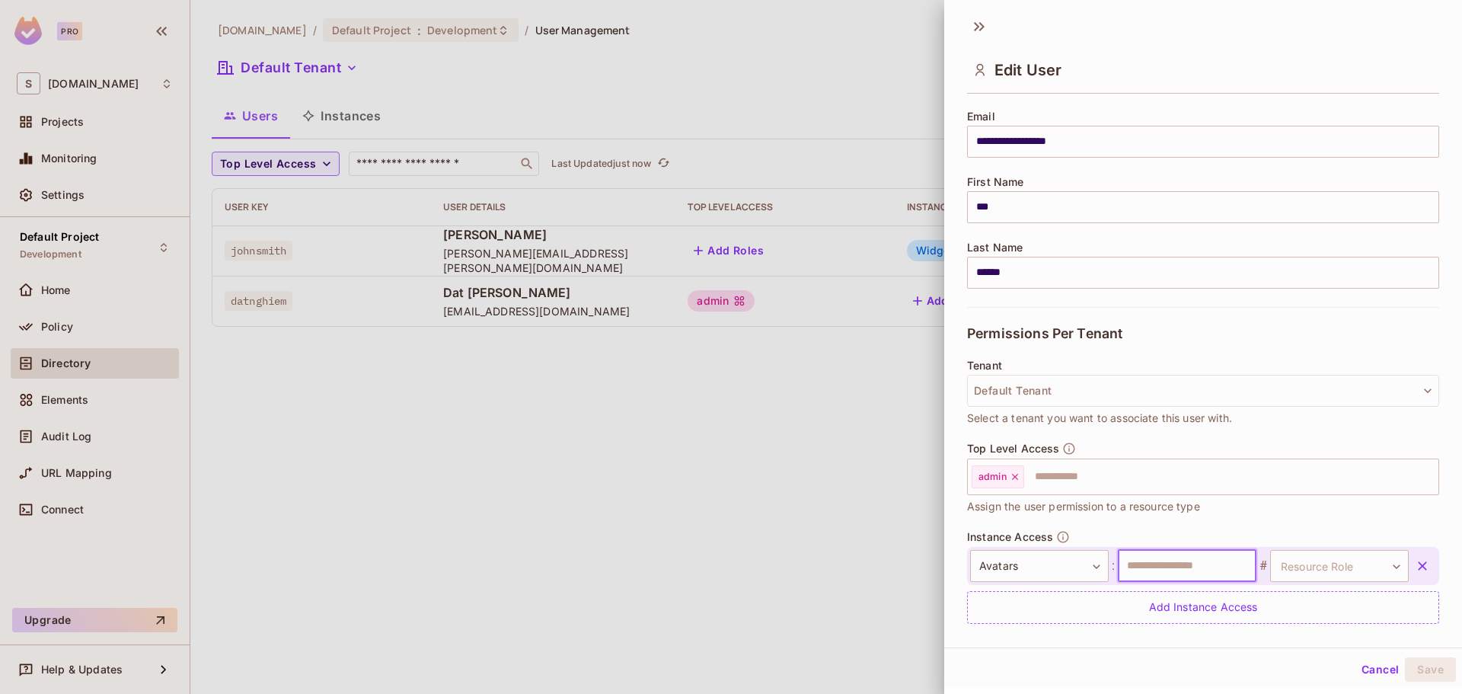
click at [1170, 569] on input "text" at bounding box center [1187, 566] width 139 height 32
type input "*******"
click at [1341, 567] on body "**********" at bounding box center [731, 347] width 1462 height 694
click at [1292, 634] on li "Admin" at bounding box center [1315, 634] width 140 height 27
click at [1405, 666] on button "Save" at bounding box center [1430, 669] width 51 height 24
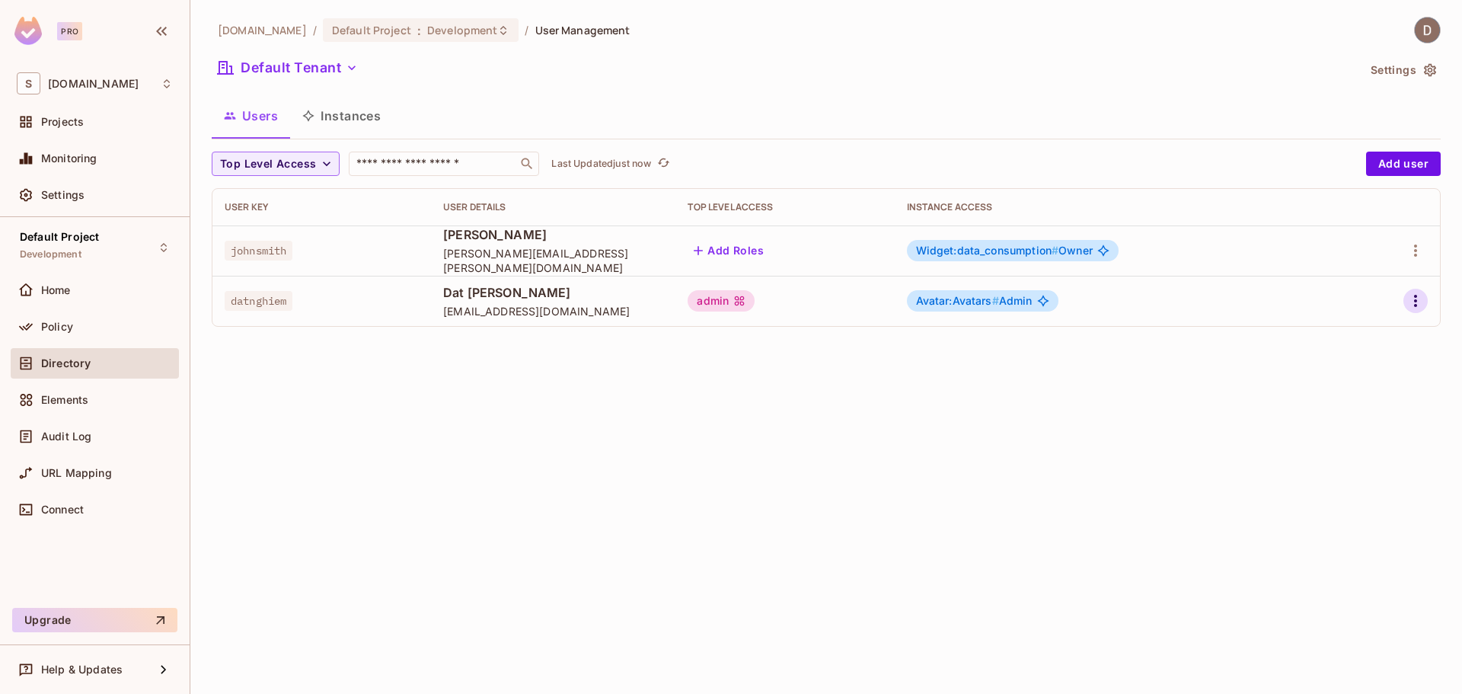
click at [1410, 295] on icon "button" at bounding box center [1415, 301] width 18 height 18
click at [1097, 417] on div at bounding box center [731, 347] width 1462 height 694
click at [1407, 304] on icon "button" at bounding box center [1415, 301] width 18 height 18
click at [1363, 367] on div "Edit Attributes" at bounding box center [1362, 369] width 75 height 15
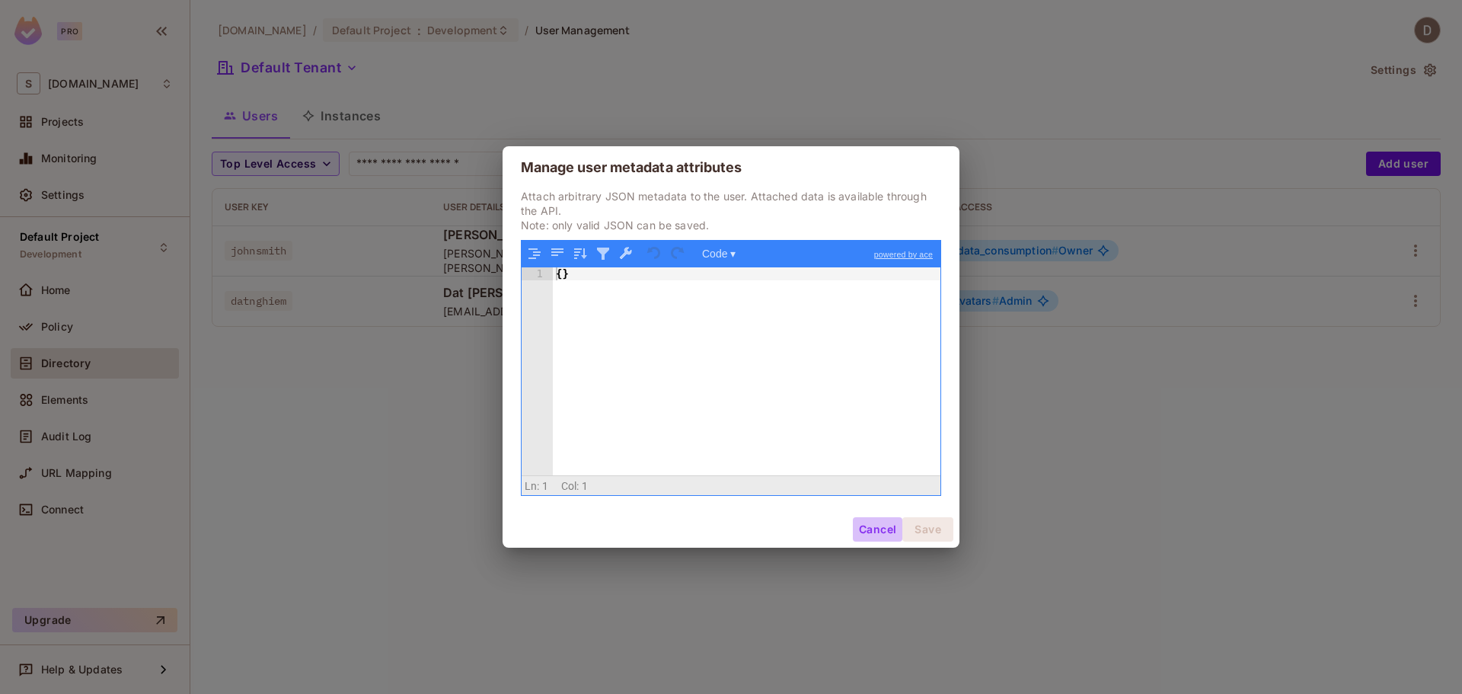
click at [869, 526] on button "Cancel" at bounding box center [877, 529] width 49 height 24
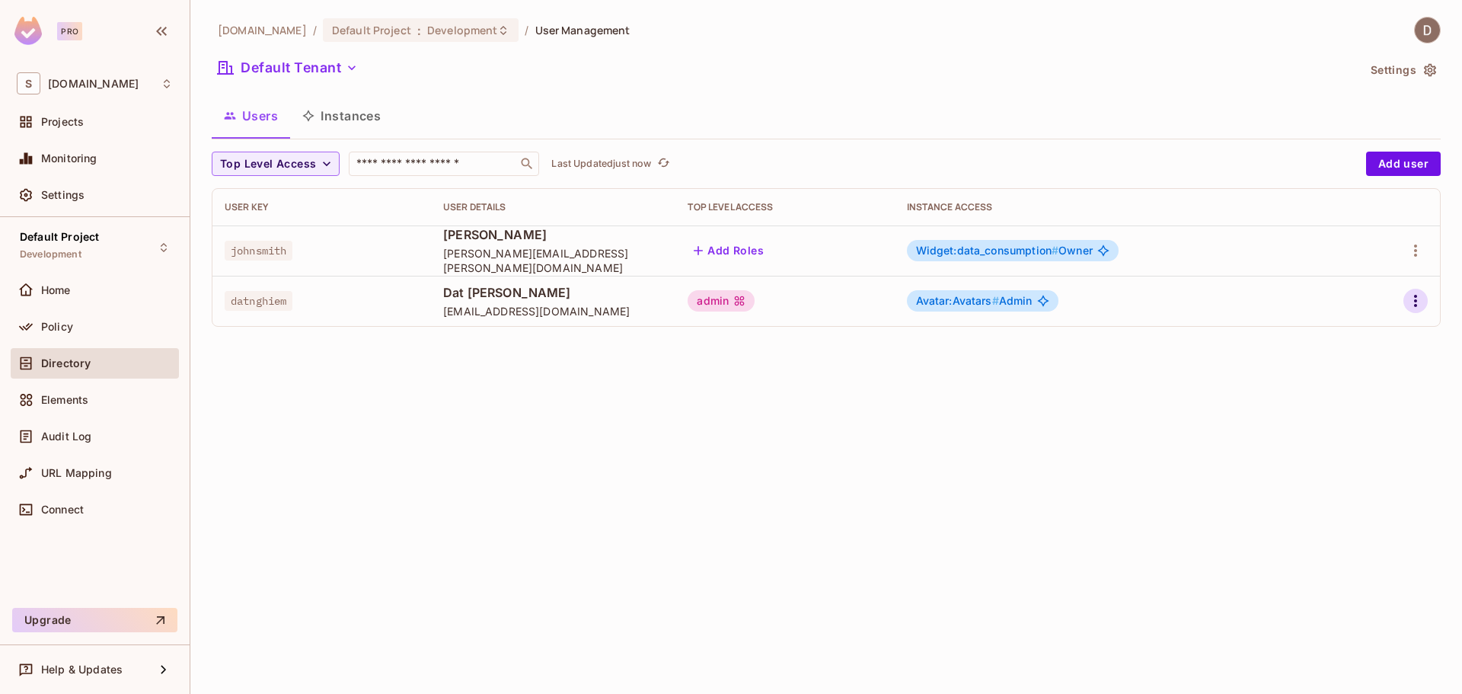
click at [1410, 297] on icon "button" at bounding box center [1415, 301] width 18 height 18
click at [1354, 337] on li "Edit" at bounding box center [1349, 336] width 135 height 34
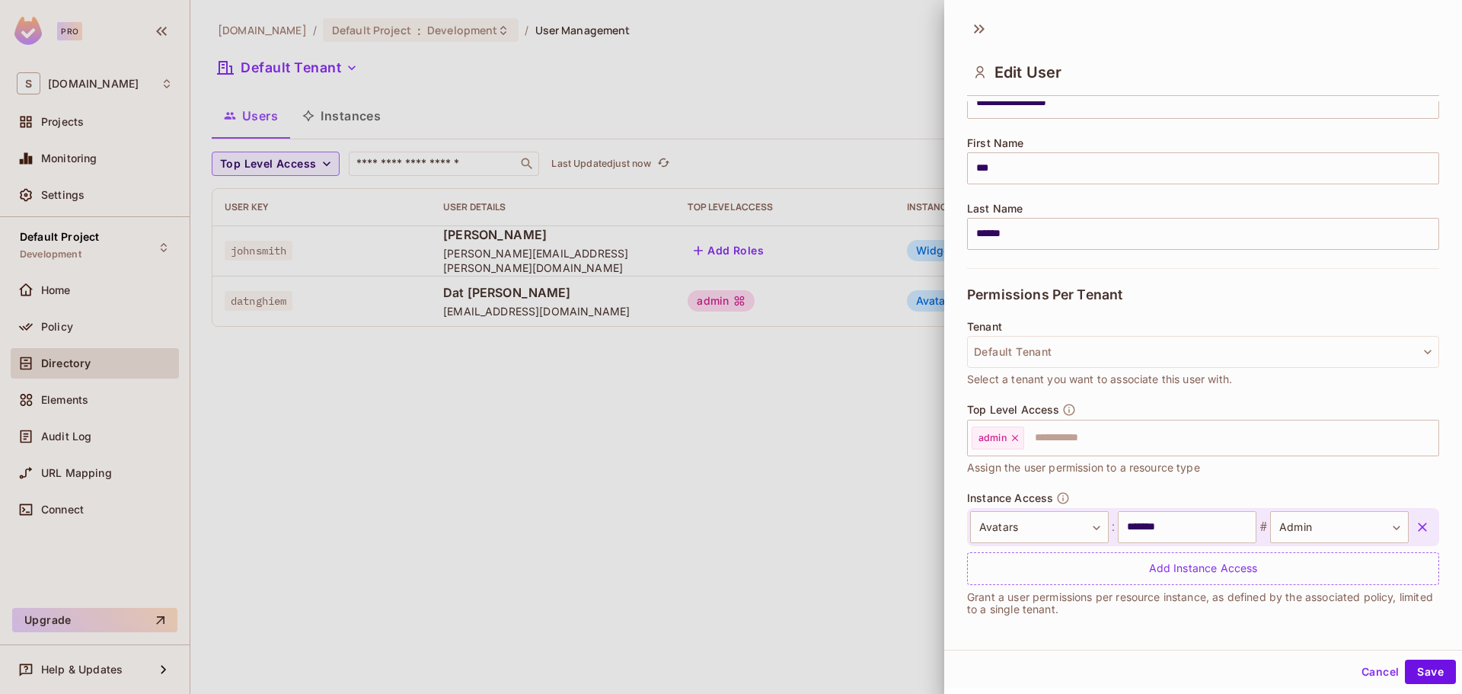
scroll to position [161, 0]
click at [1173, 528] on input "*******" at bounding box center [1187, 524] width 139 height 32
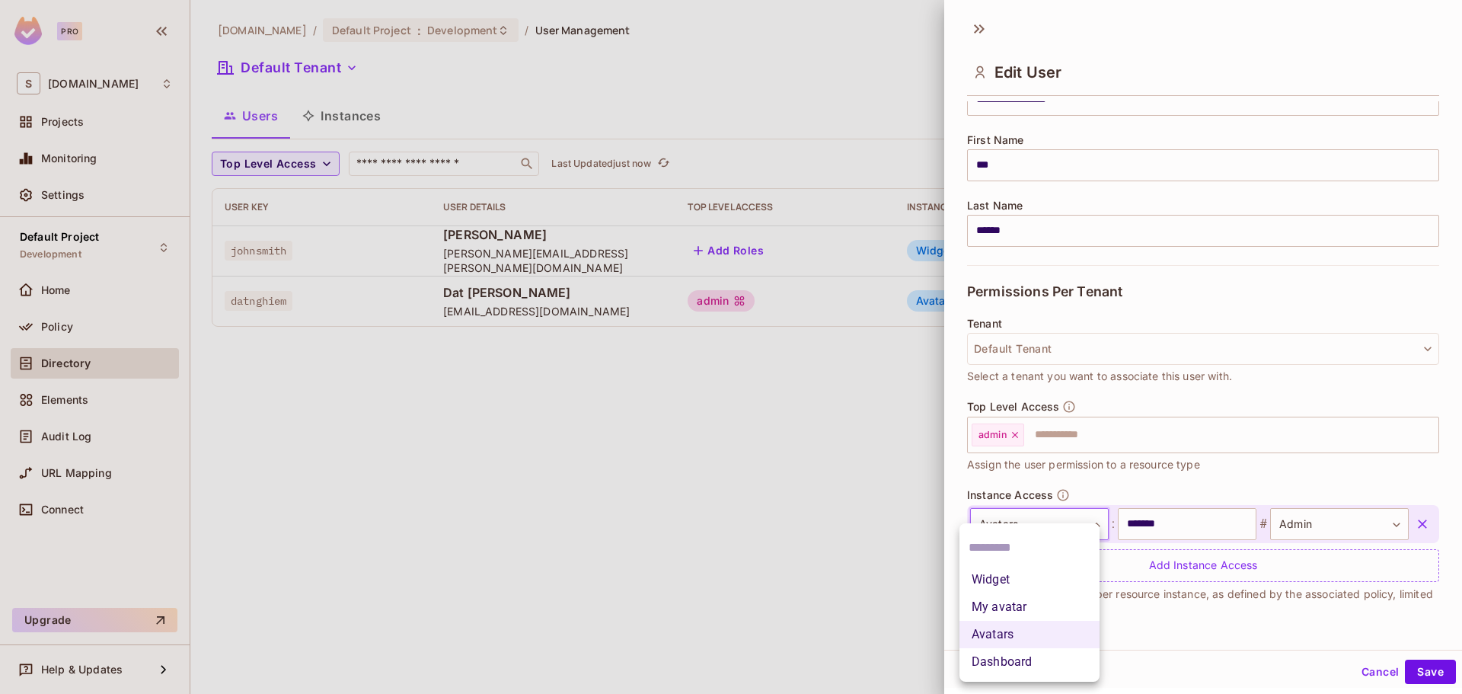
click at [1032, 522] on body "**********" at bounding box center [731, 347] width 1462 height 694
click at [1052, 528] on ul "Widget My avatar Avatars Dashboard" at bounding box center [1029, 602] width 140 height 158
click at [1214, 535] on div at bounding box center [731, 347] width 1462 height 694
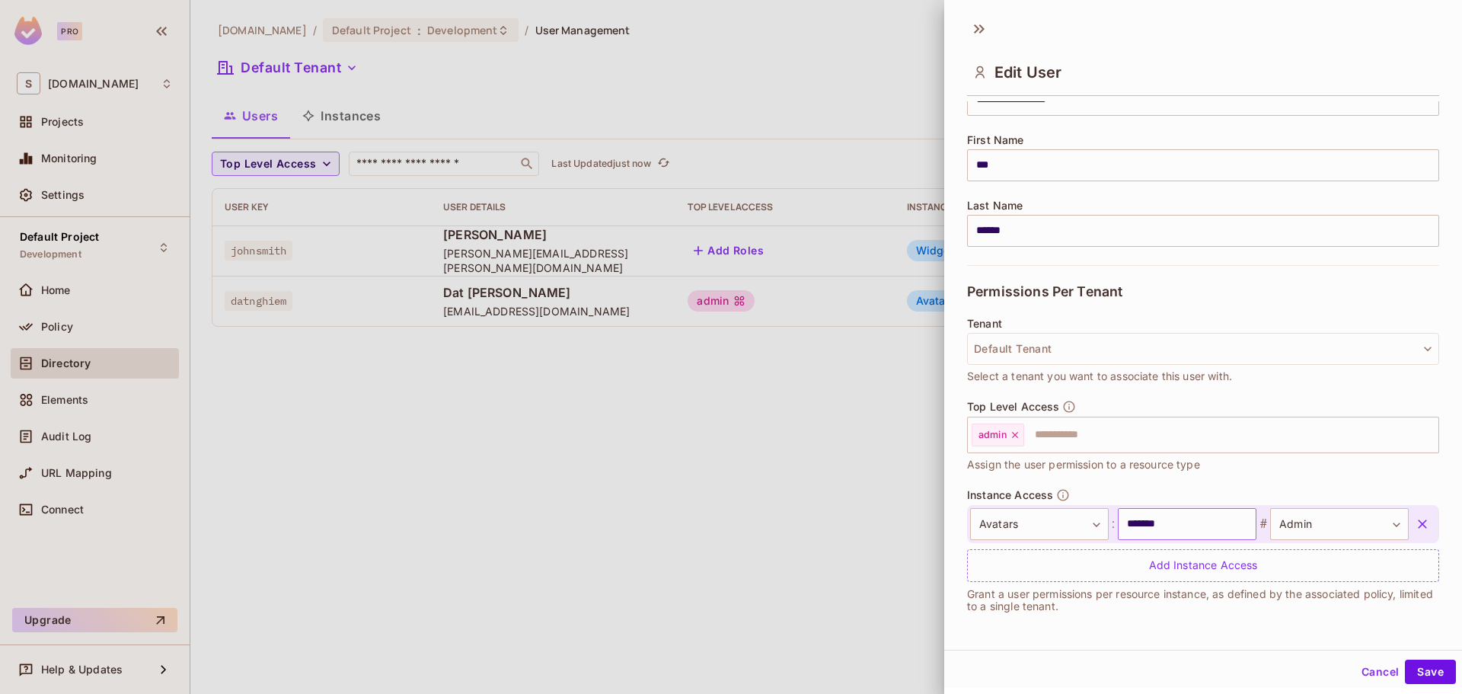
click at [1195, 524] on input "*******" at bounding box center [1187, 524] width 139 height 32
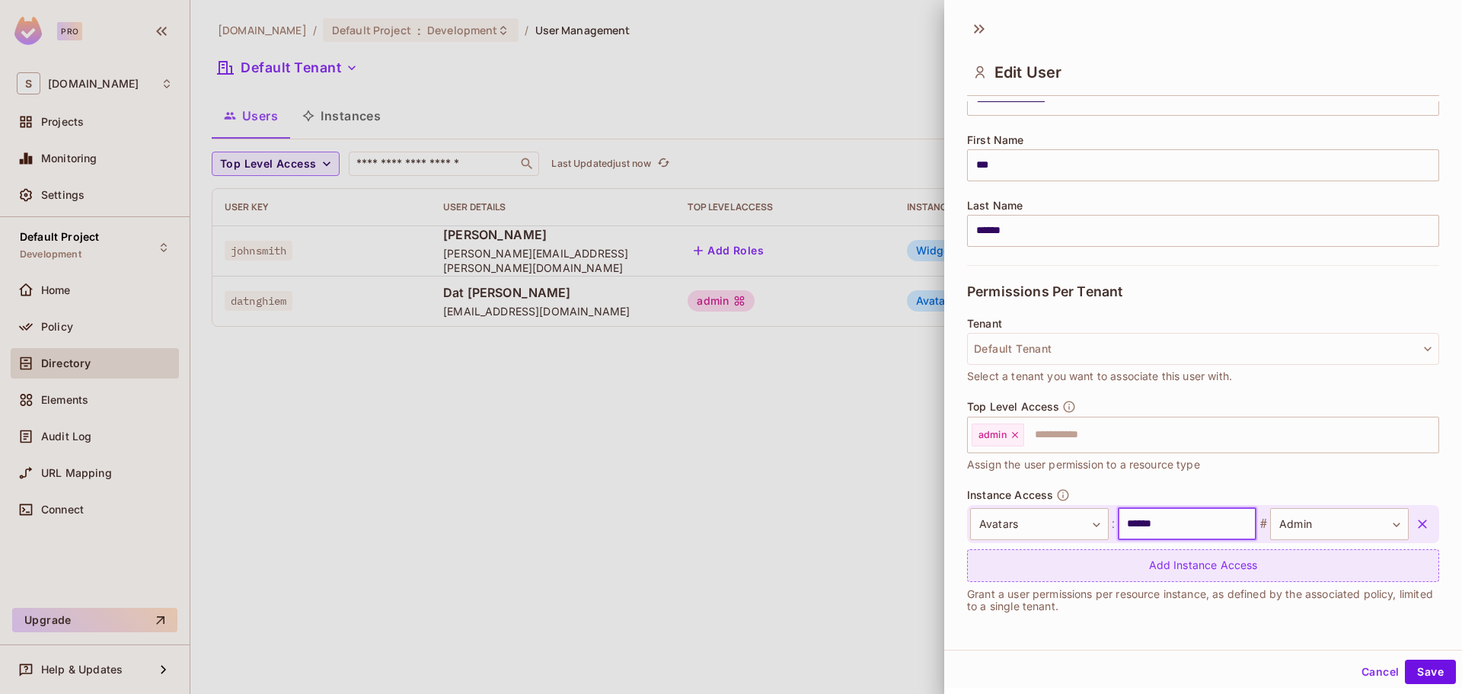
type input "******"
click at [1363, 561] on div "Add Instance Access" at bounding box center [1203, 565] width 472 height 33
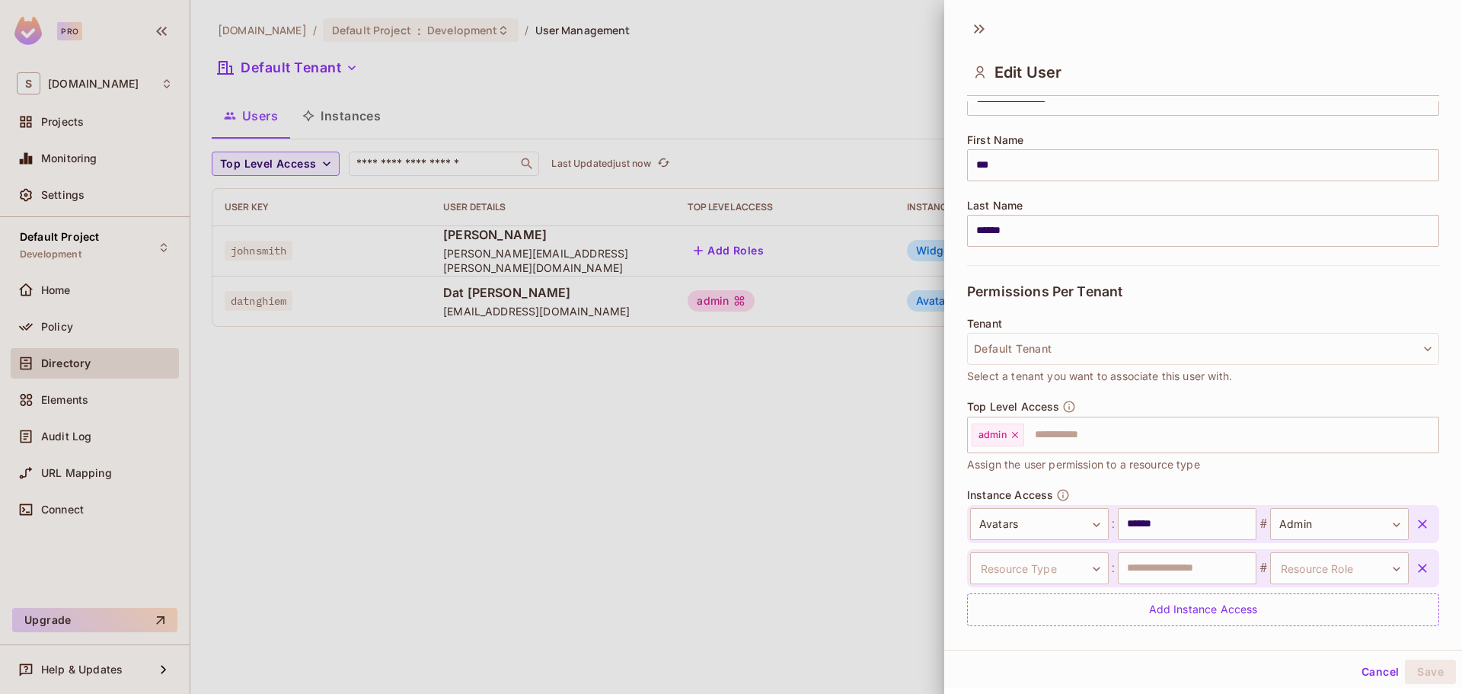
click at [1418, 565] on icon "button" at bounding box center [1422, 567] width 9 height 9
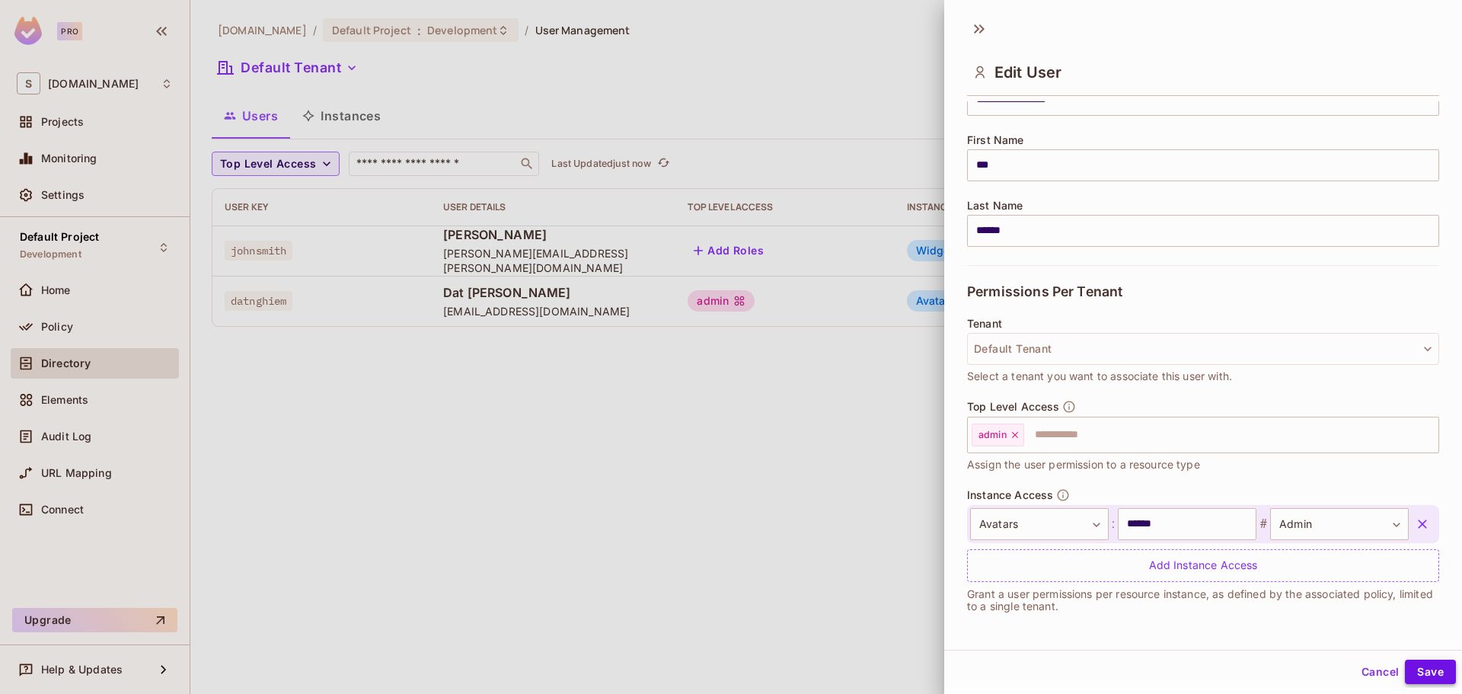
click at [1412, 672] on button "Save" at bounding box center [1430, 671] width 51 height 24
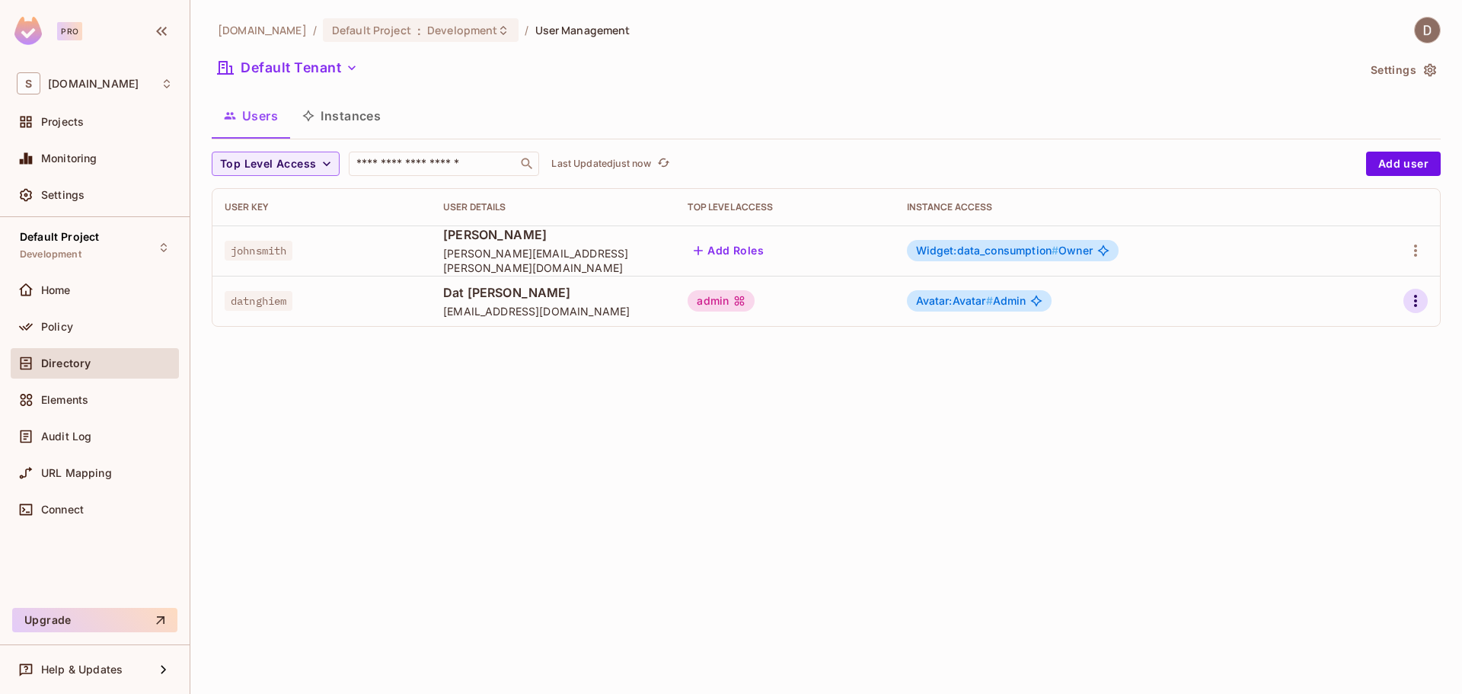
click at [1419, 302] on icon "button" at bounding box center [1415, 301] width 18 height 18
click at [1359, 336] on li "Edit" at bounding box center [1349, 336] width 135 height 34
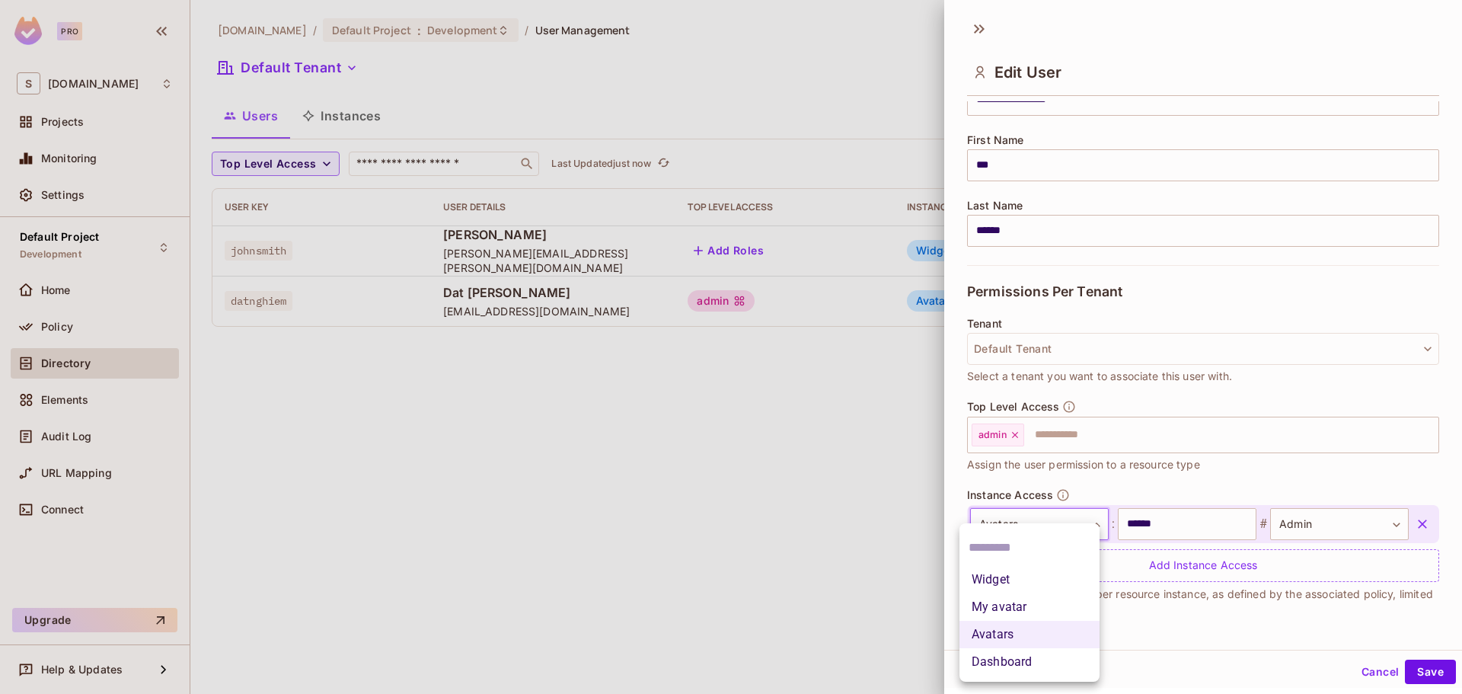
click at [1061, 527] on body "**********" at bounding box center [731, 347] width 1462 height 694
click at [1058, 529] on div at bounding box center [1029, 547] width 140 height 37
click at [1196, 535] on div at bounding box center [731, 347] width 1462 height 694
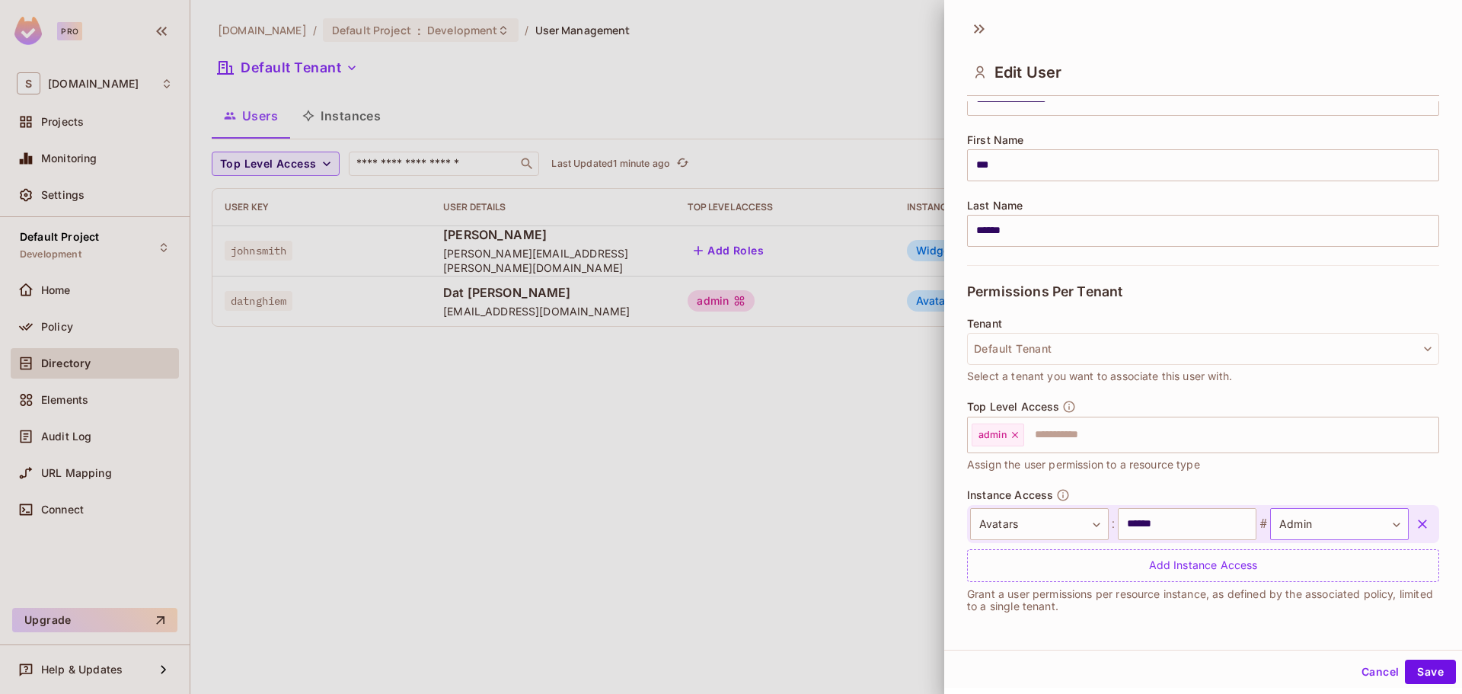
click at [1272, 524] on body "**********" at bounding box center [731, 347] width 1462 height 694
click at [1287, 525] on div at bounding box center [731, 347] width 1462 height 694
click at [1377, 669] on button "Cancel" at bounding box center [1379, 671] width 49 height 24
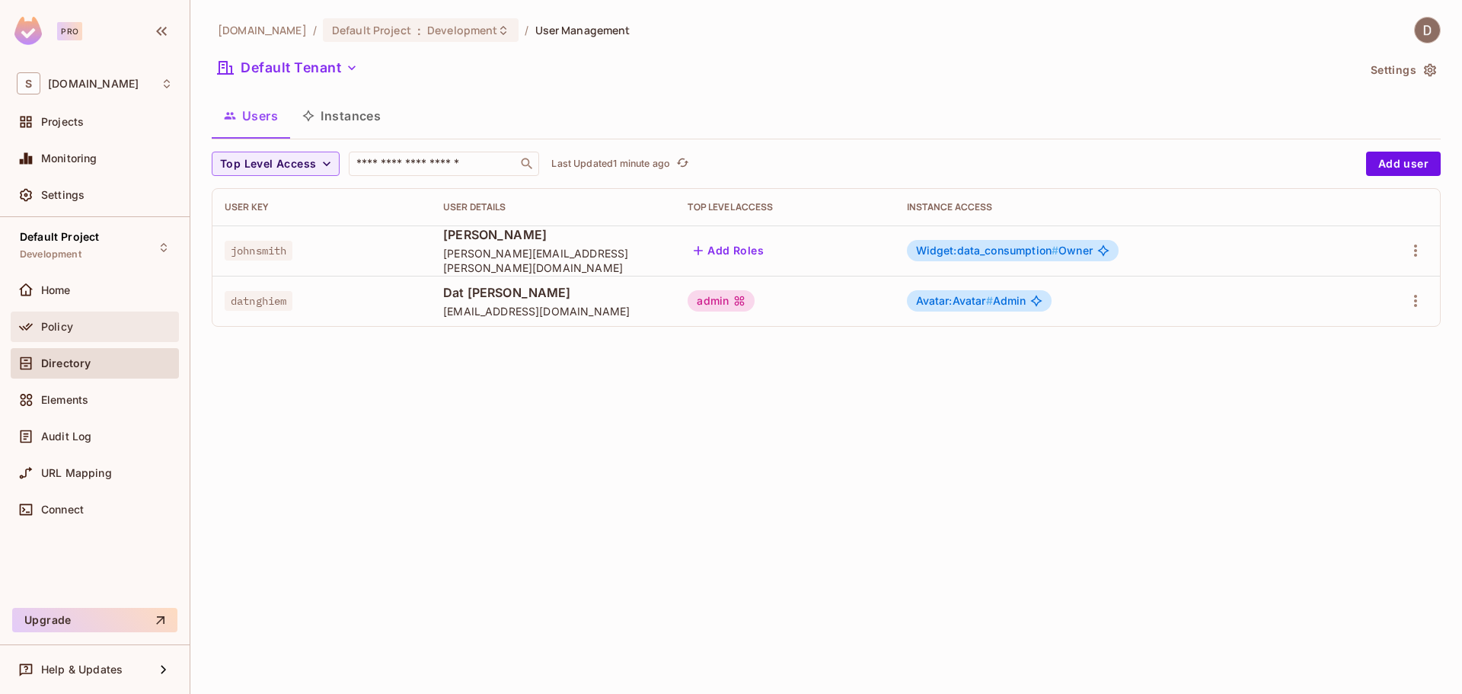
click at [104, 321] on div "Policy" at bounding box center [107, 327] width 132 height 12
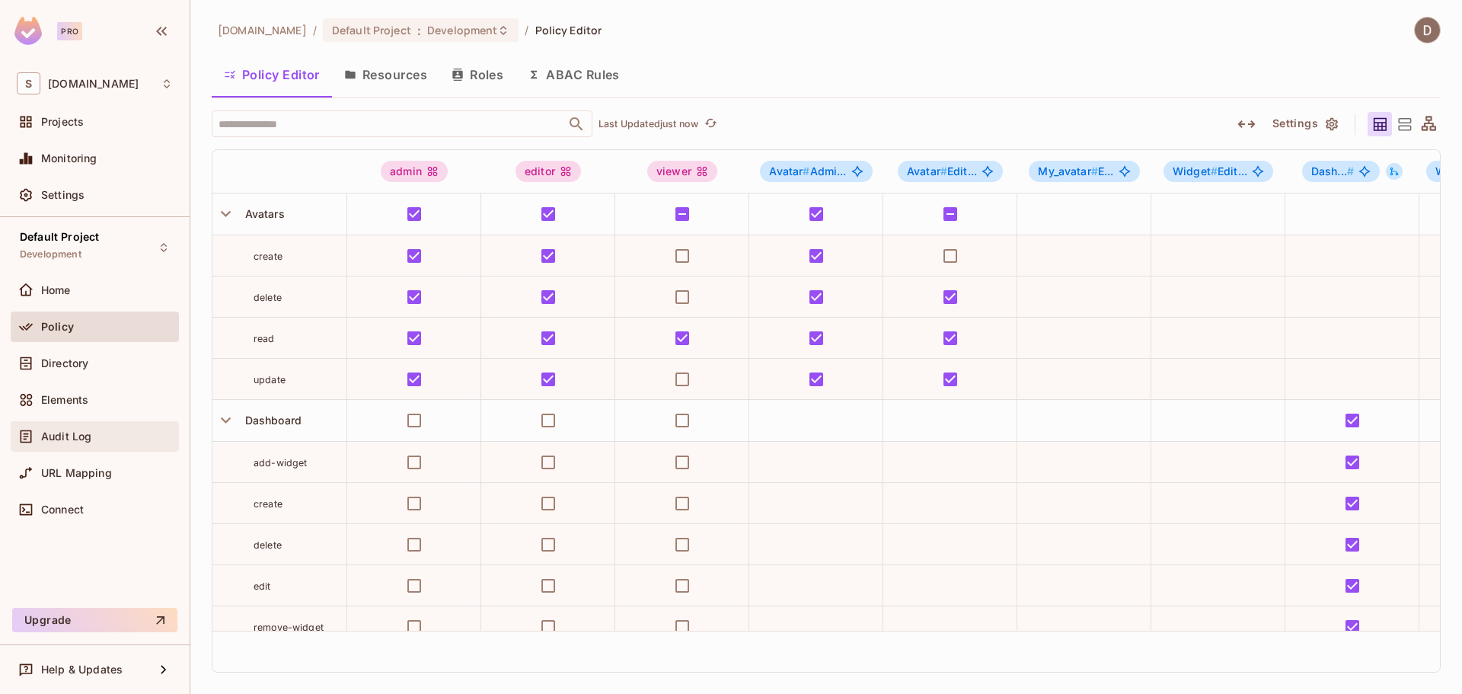
click at [79, 431] on span "Audit Log" at bounding box center [66, 436] width 50 height 12
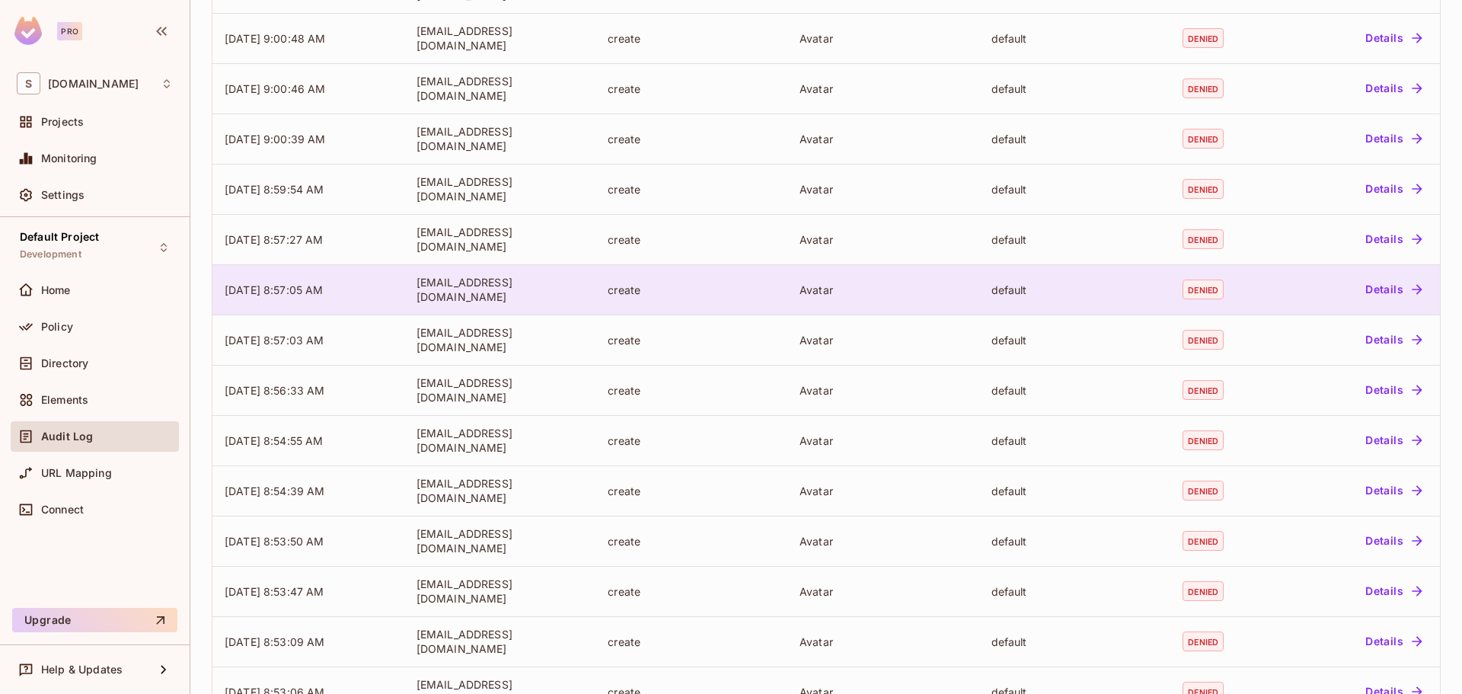
scroll to position [81, 0]
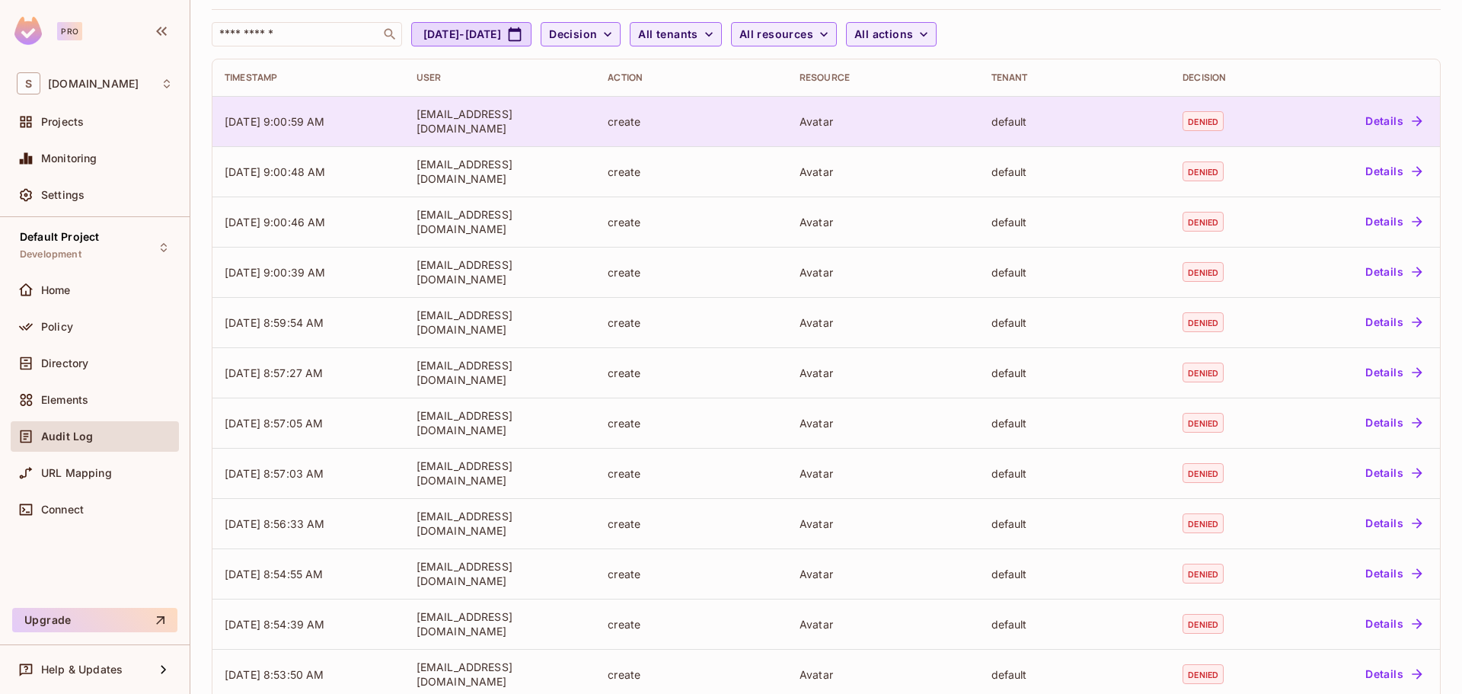
click at [1390, 125] on button "Details" at bounding box center [1393, 121] width 69 height 24
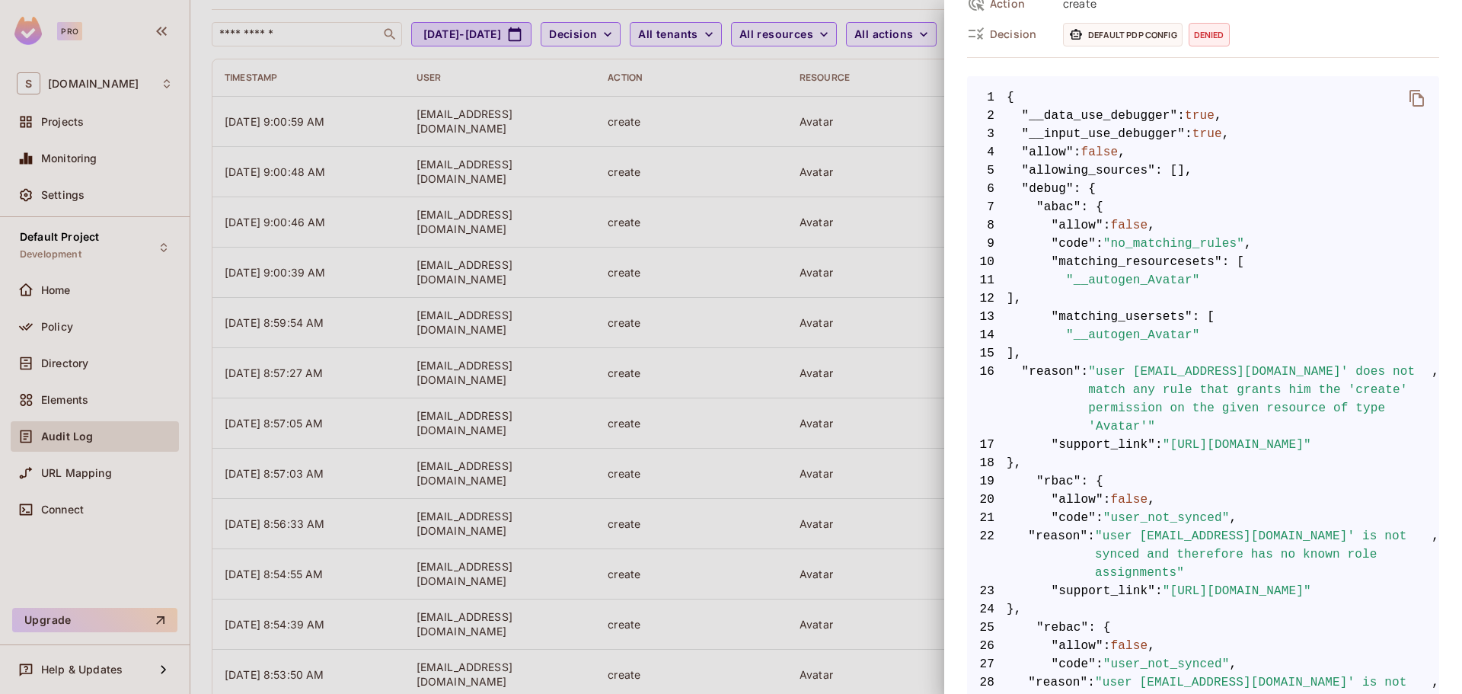
scroll to position [282, 0]
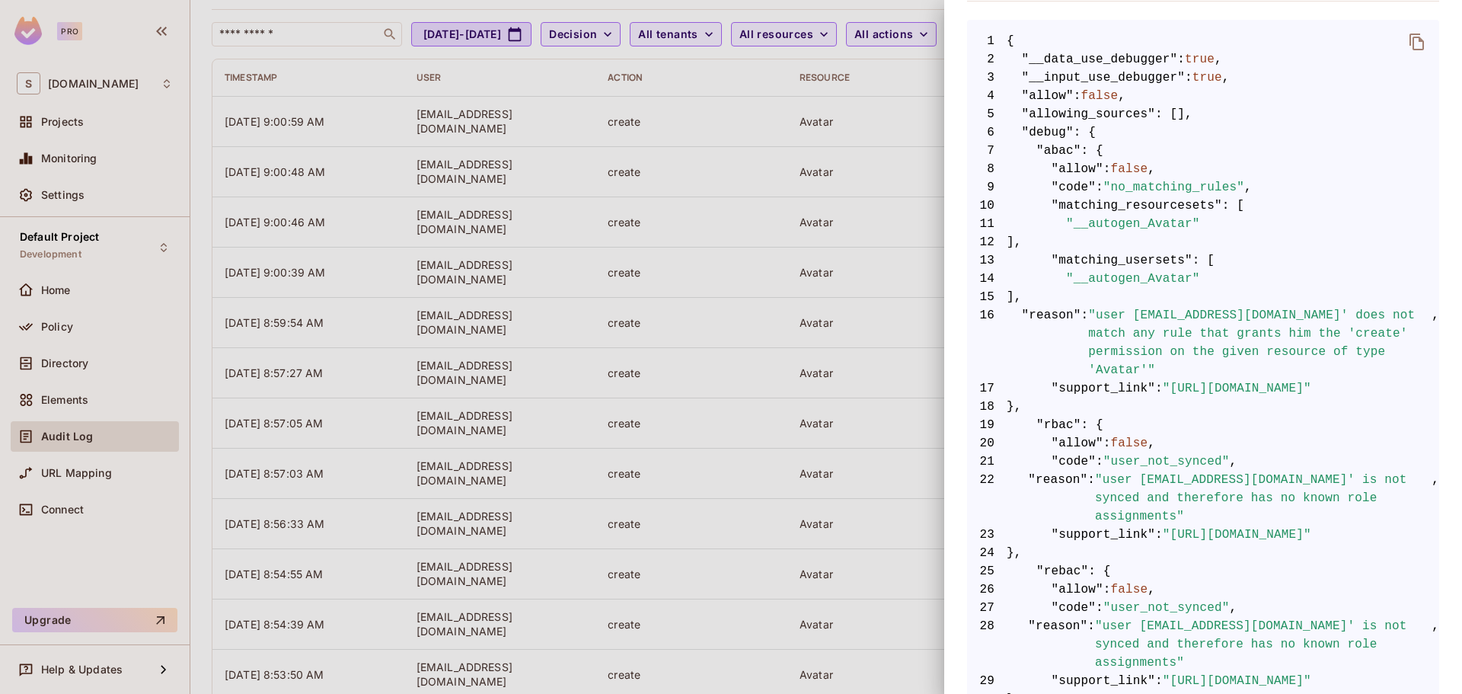
click at [875, 131] on div at bounding box center [731, 347] width 1462 height 694
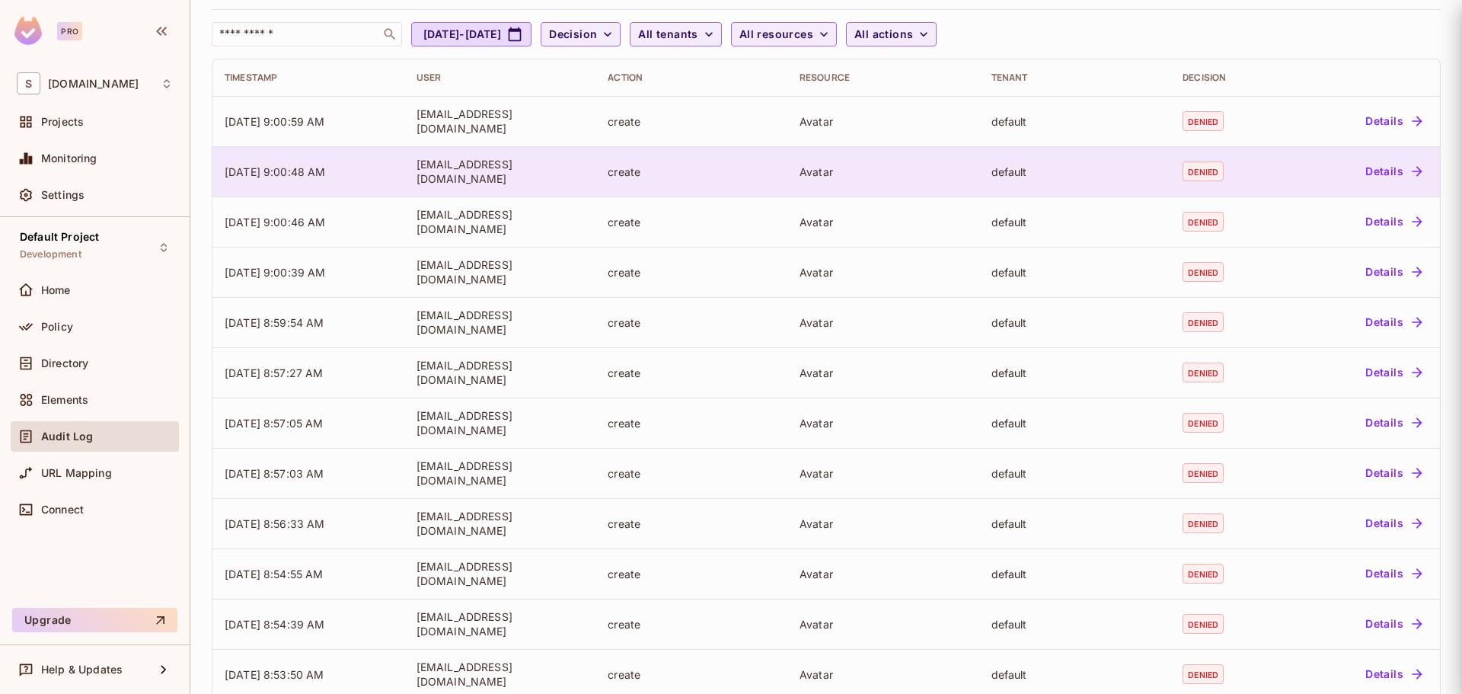
scroll to position [0, 0]
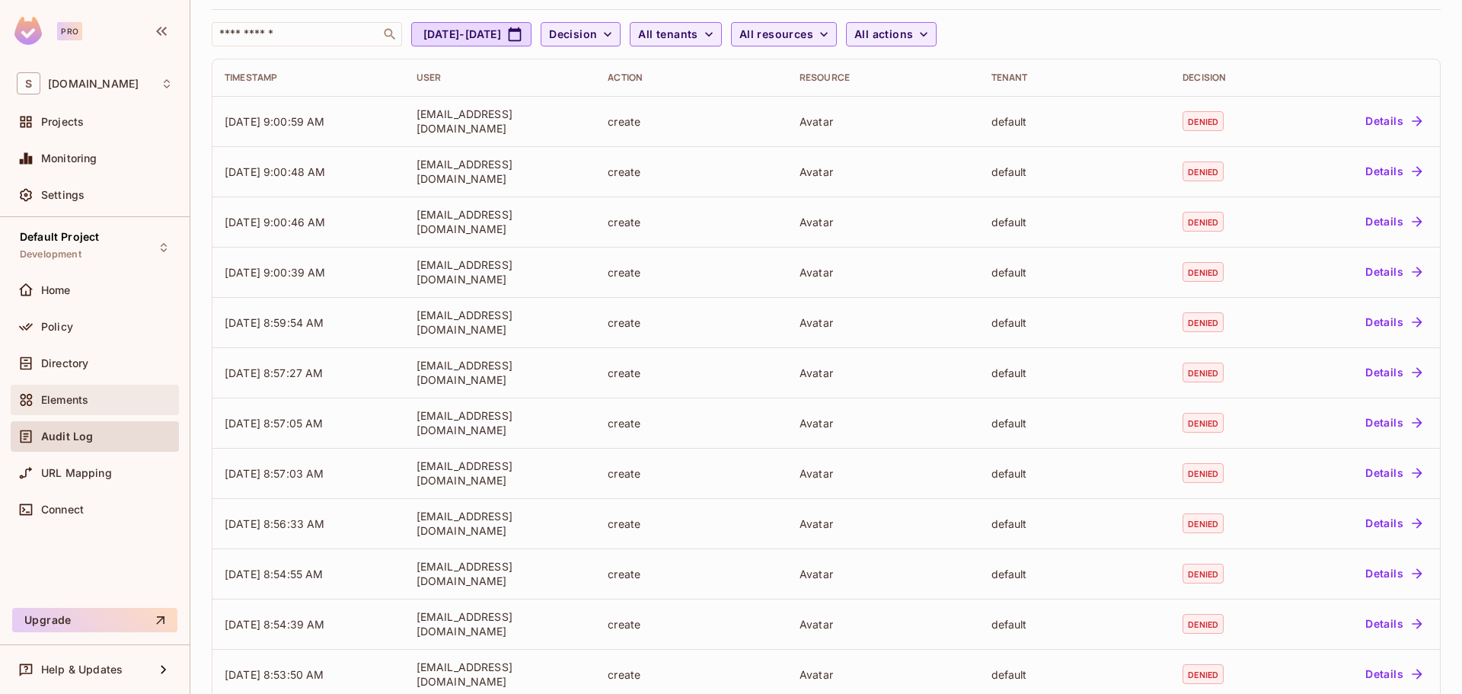
click at [95, 394] on div "Elements" at bounding box center [107, 400] width 132 height 12
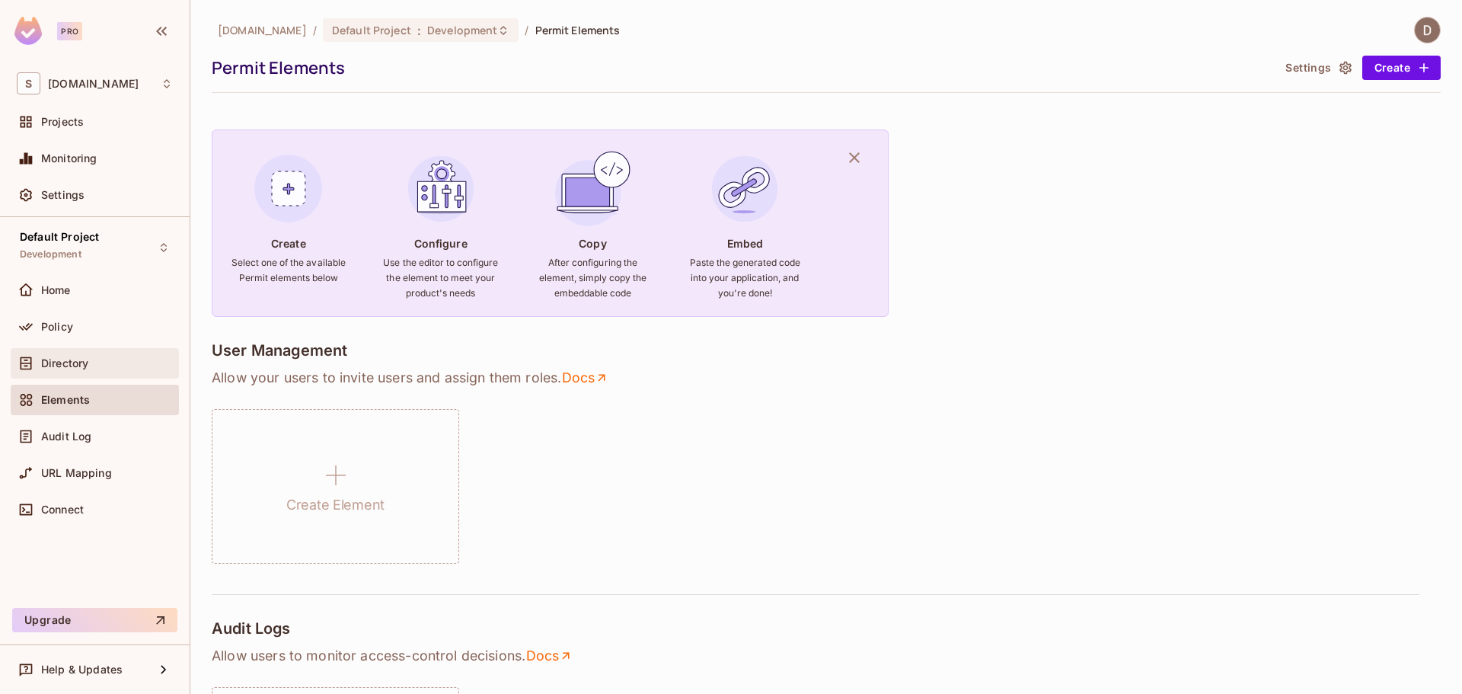
click at [116, 363] on div "Directory" at bounding box center [107, 363] width 132 height 12
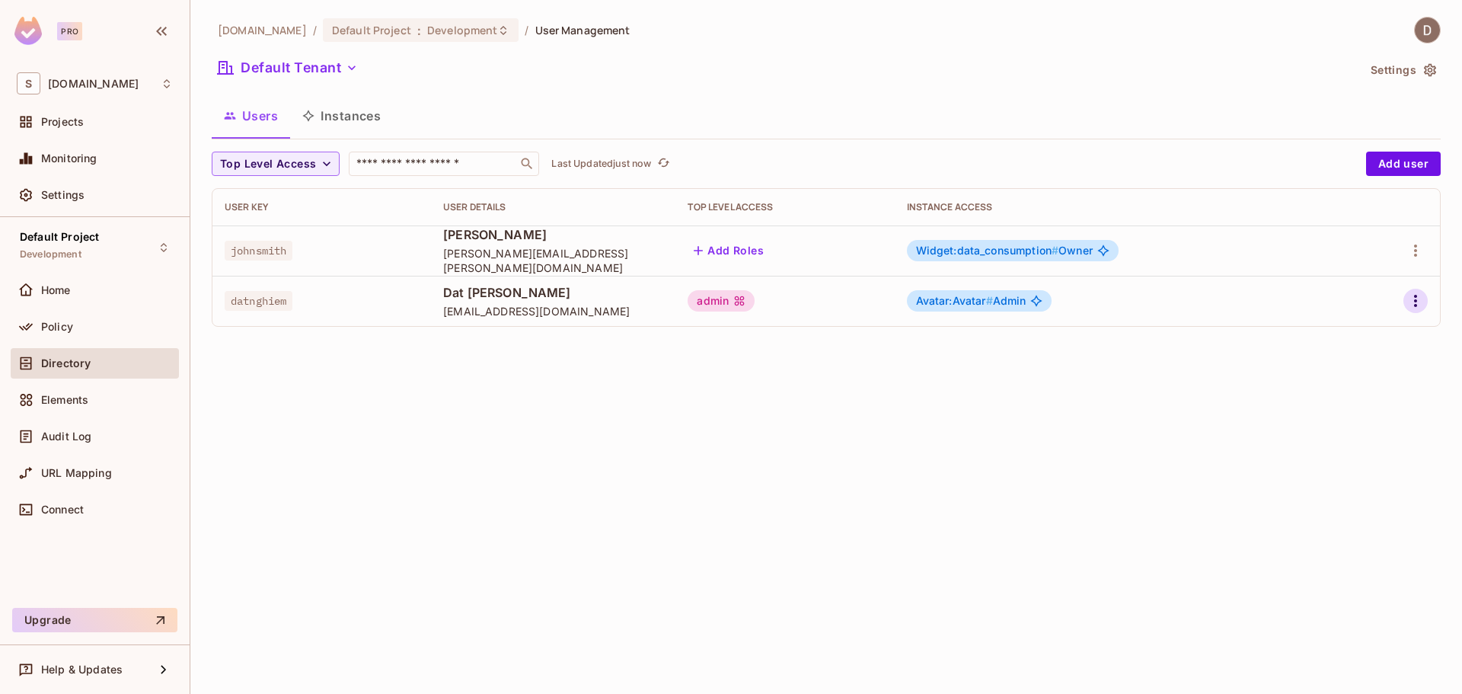
click at [1423, 307] on icon "button" at bounding box center [1415, 301] width 18 height 18
click at [1382, 340] on li "Edit" at bounding box center [1349, 336] width 135 height 34
click at [73, 365] on span "Directory" at bounding box center [65, 363] width 49 height 12
click at [64, 359] on span "Directory" at bounding box center [65, 363] width 49 height 12
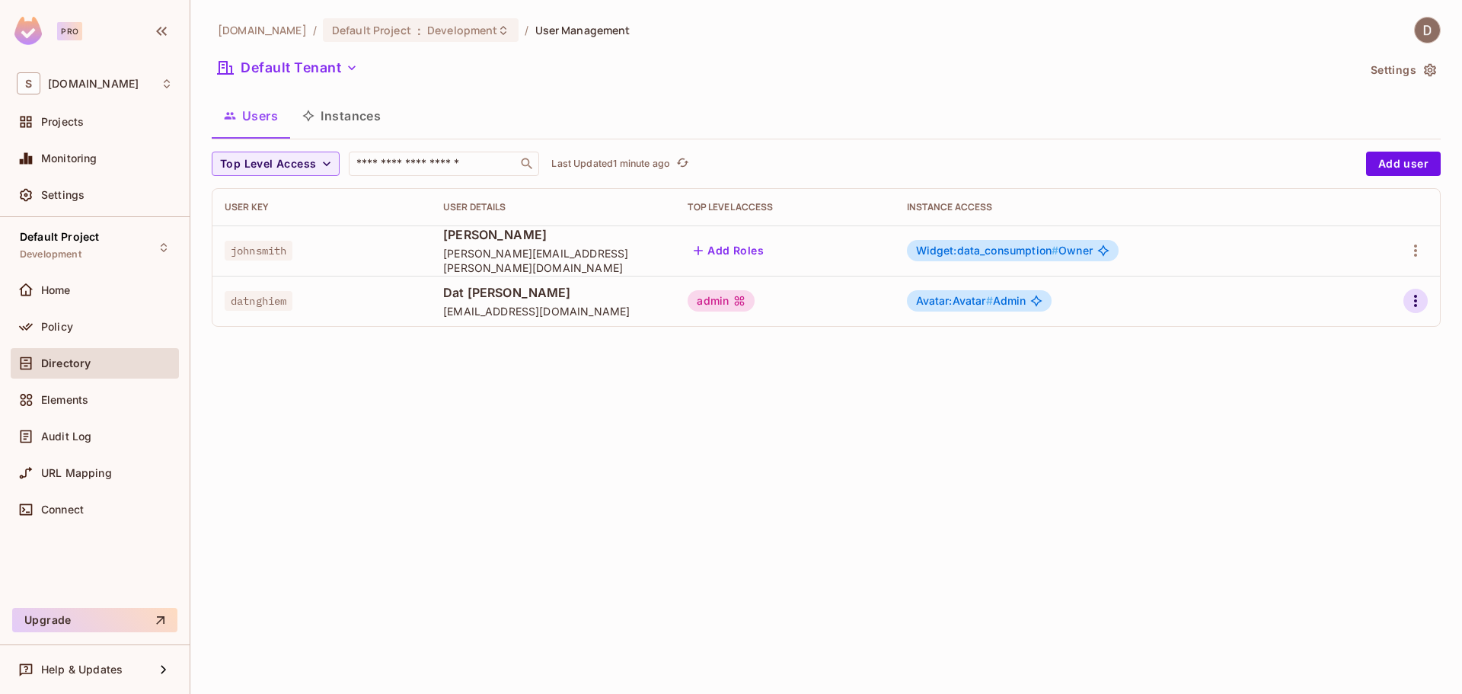
click at [1410, 297] on icon "button" at bounding box center [1415, 301] width 18 height 18
click at [1363, 332] on li "Edit" at bounding box center [1349, 336] width 135 height 34
click at [1404, 299] on button "button" at bounding box center [1415, 301] width 24 height 24
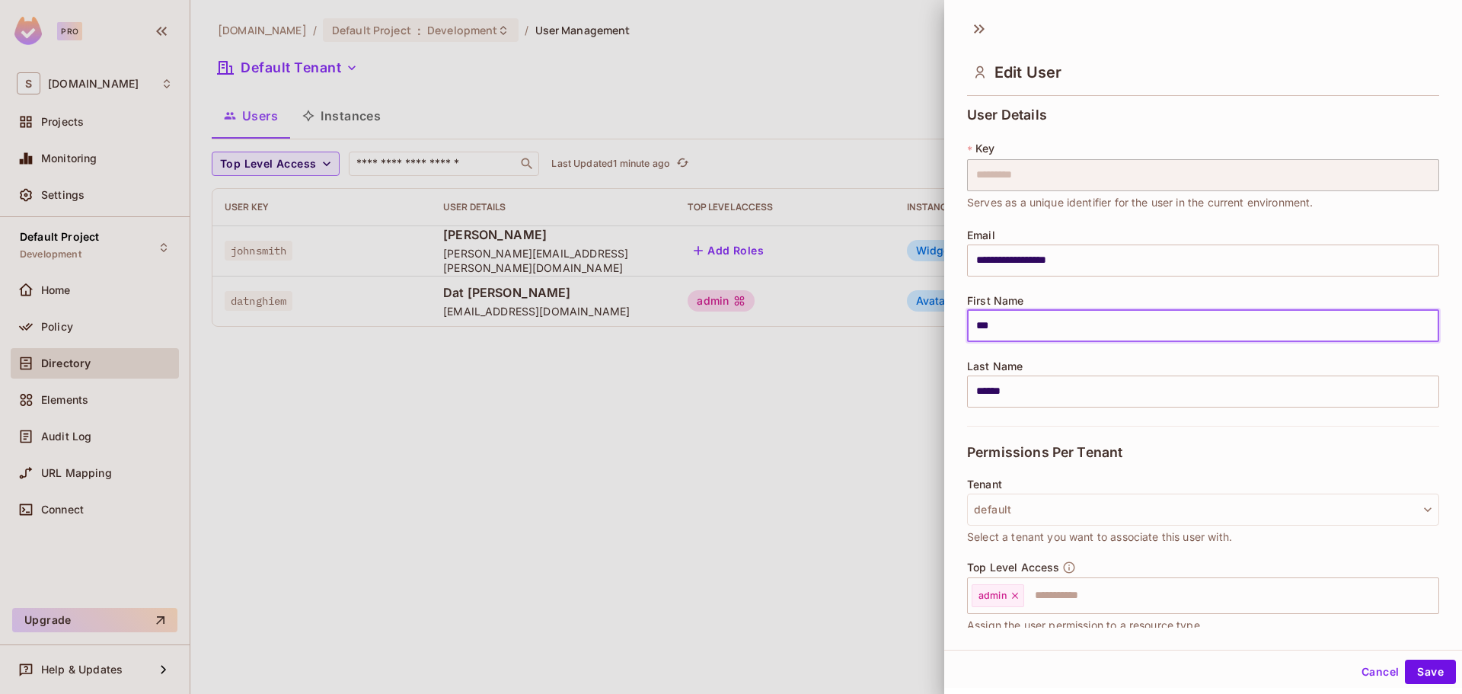
click at [1367, 337] on input "***" at bounding box center [1203, 326] width 472 height 32
click at [1173, 289] on div "**********" at bounding box center [1203, 266] width 472 height 318
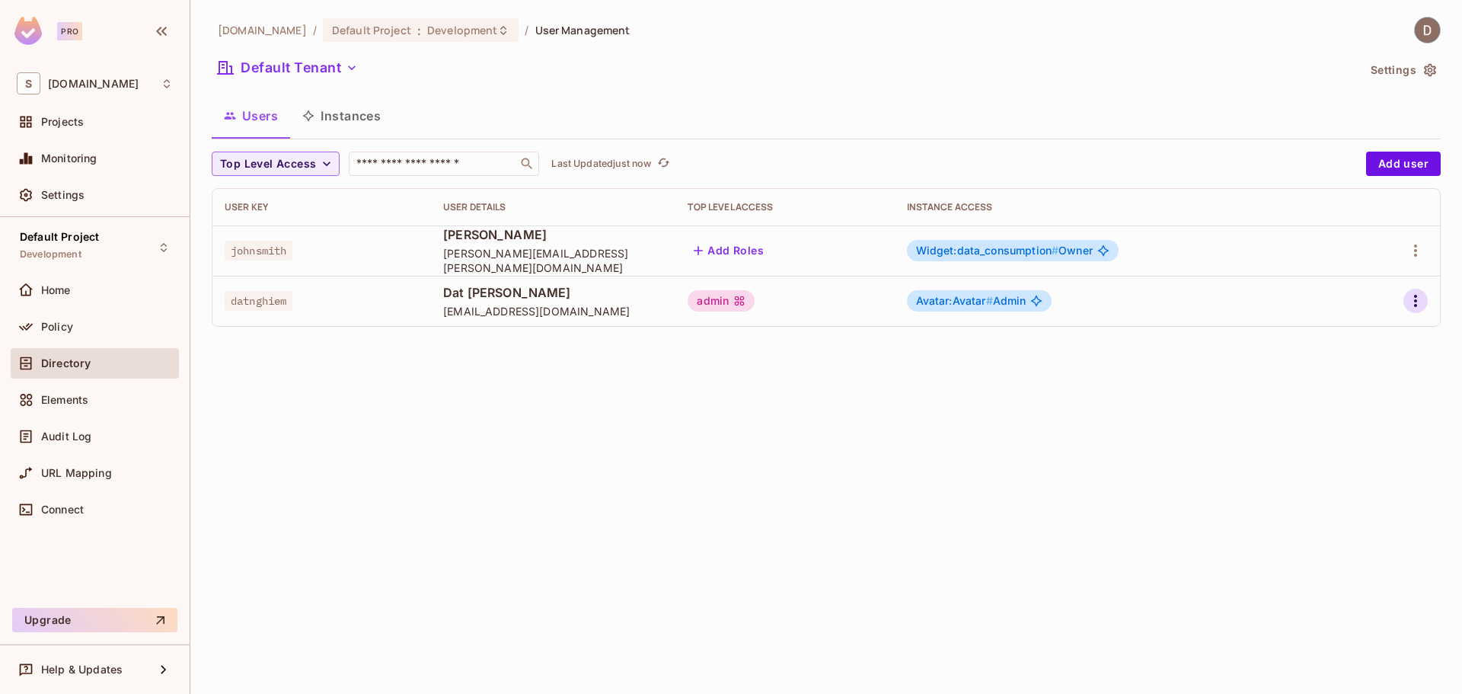
drag, startPoint x: 1396, startPoint y: 291, endPoint x: 1408, endPoint y: 298, distance: 13.3
click at [1397, 291] on div at bounding box center [1393, 301] width 69 height 24
click at [1409, 298] on icon "button" at bounding box center [1415, 301] width 18 height 18
click at [1380, 333] on li "Edit" at bounding box center [1349, 336] width 135 height 34
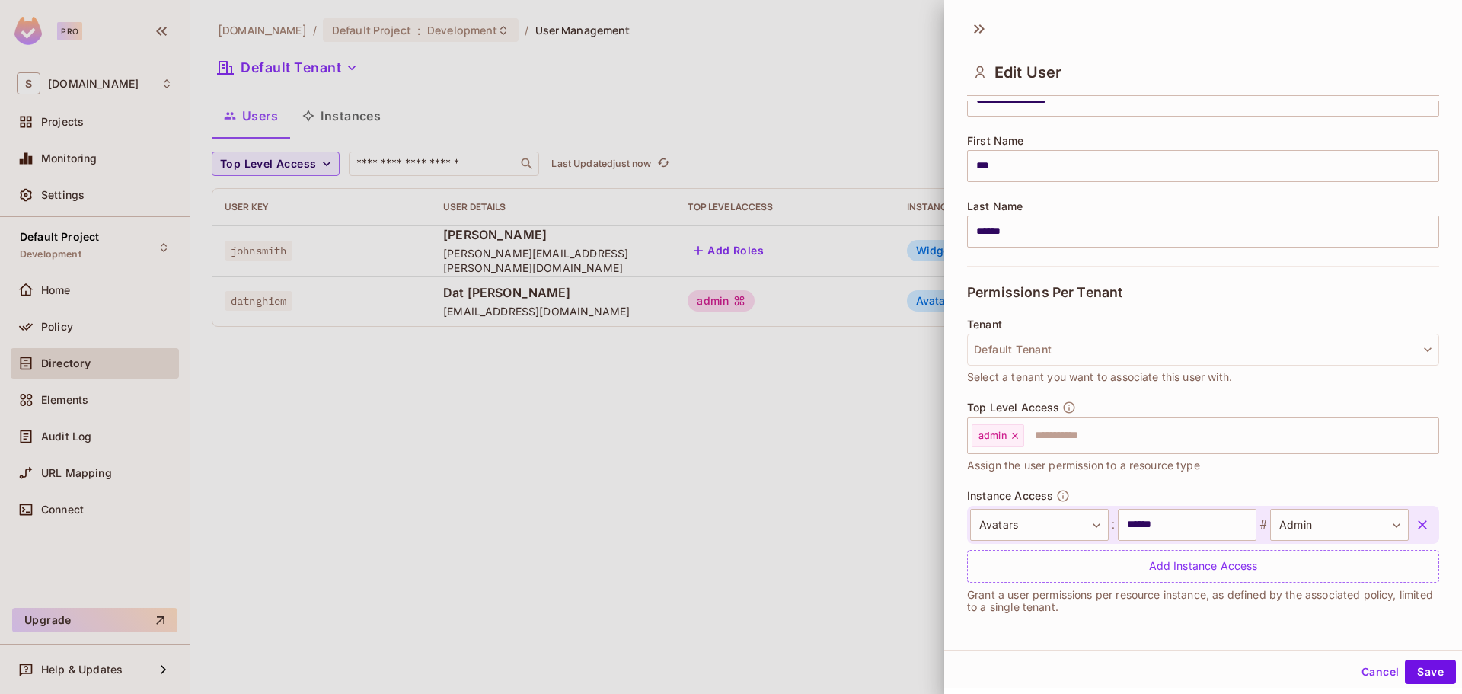
scroll to position [161, 0]
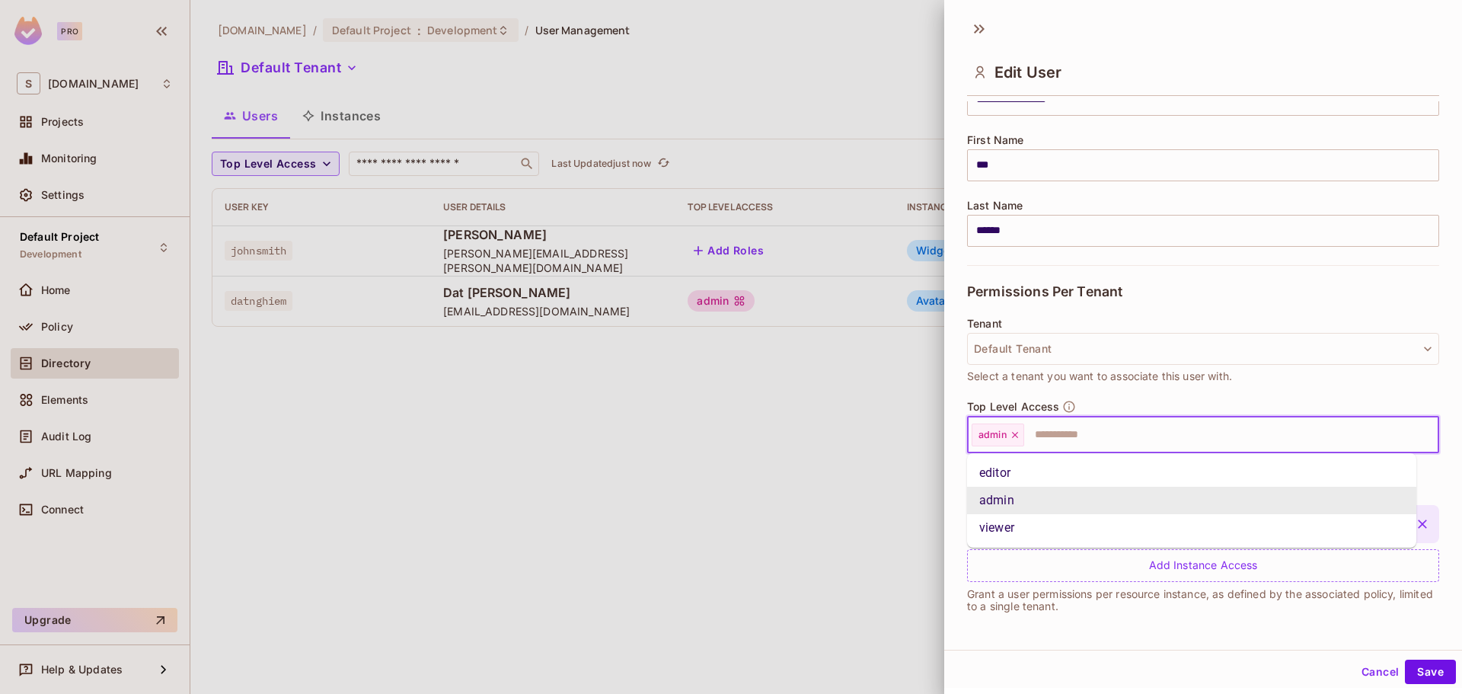
click at [1099, 427] on input "text" at bounding box center [1218, 435] width 384 height 30
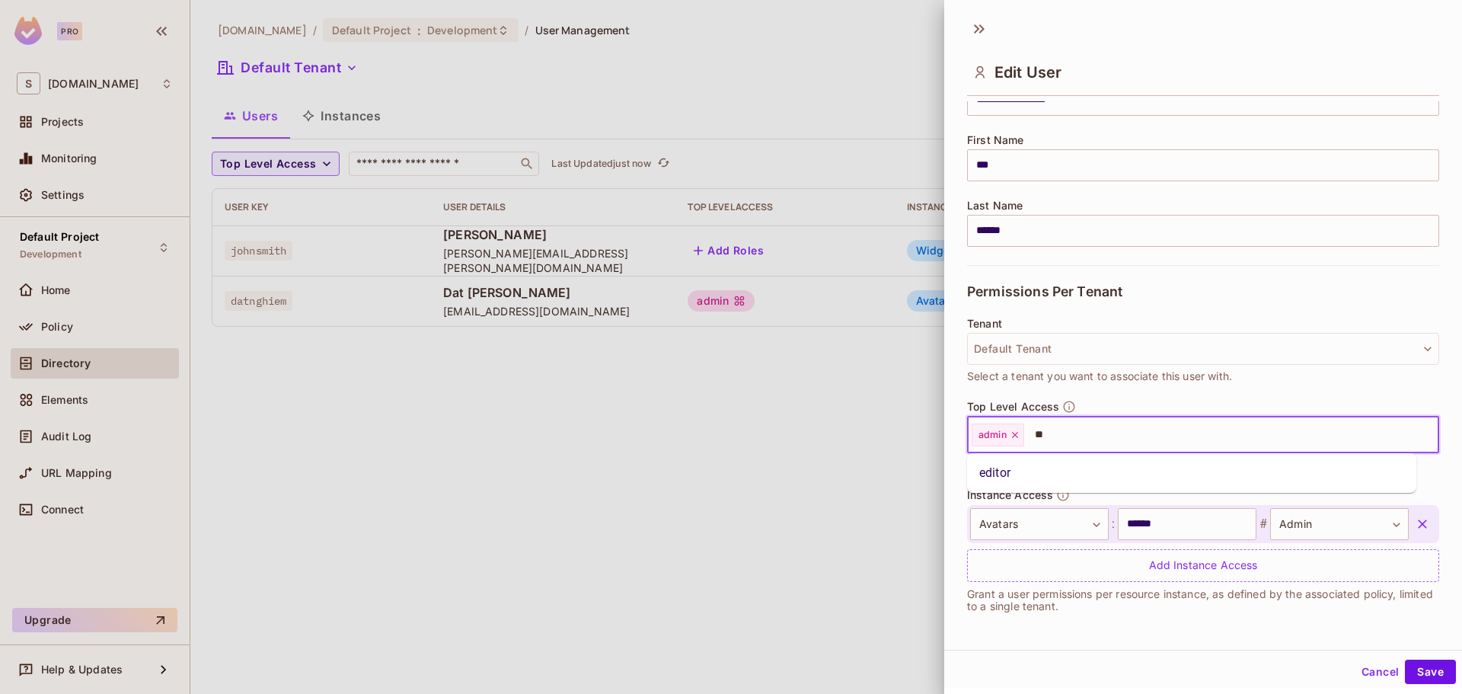
type input "***"
drag, startPoint x: 1410, startPoint y: 678, endPoint x: 1403, endPoint y: 672, distance: 8.7
click at [1410, 676] on button "Save" at bounding box center [1430, 671] width 51 height 24
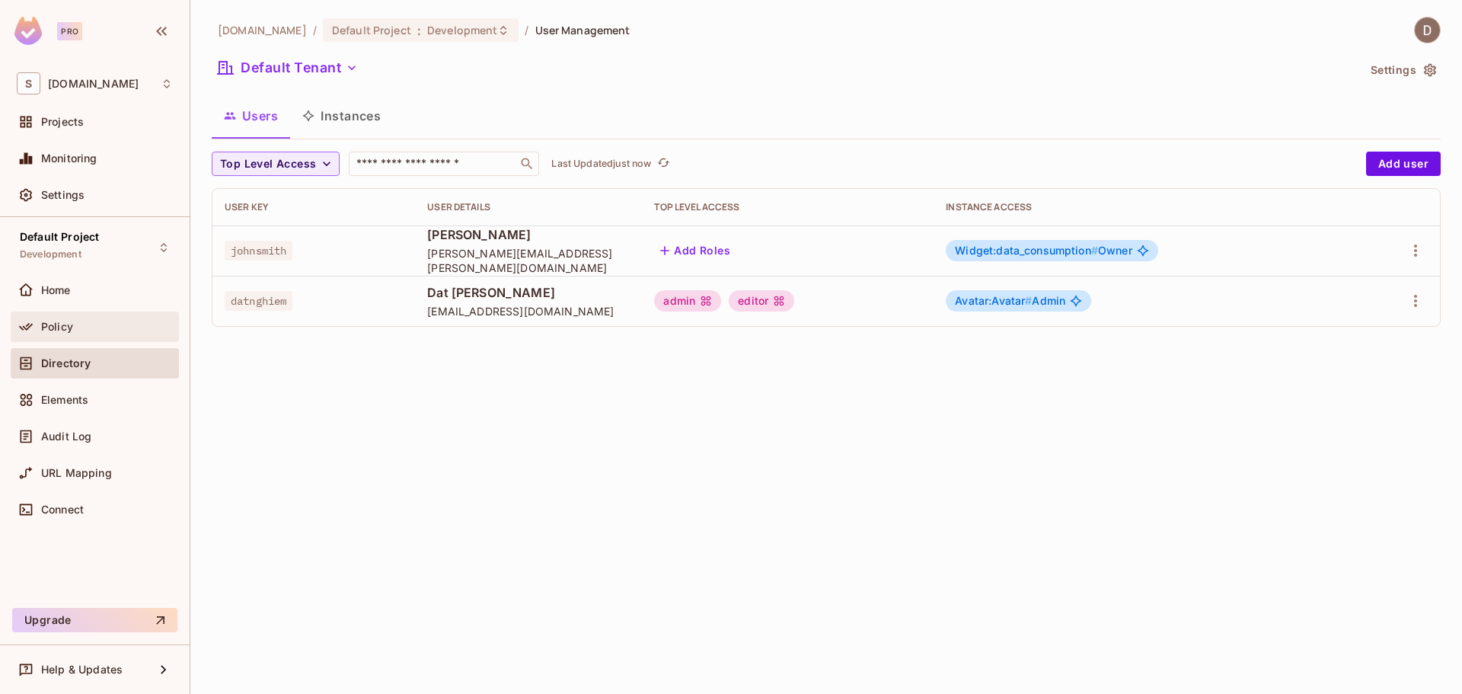
click at [52, 324] on span "Policy" at bounding box center [57, 327] width 32 height 12
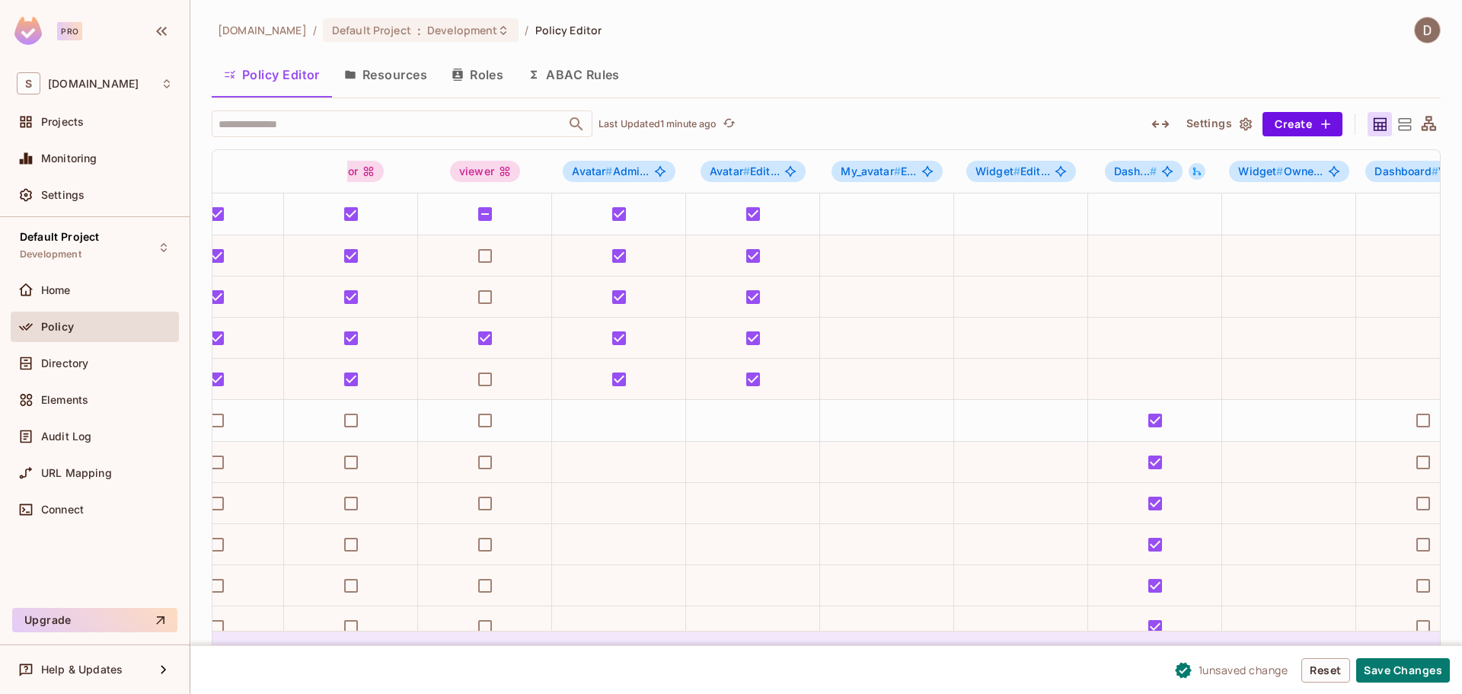
scroll to position [0, 167]
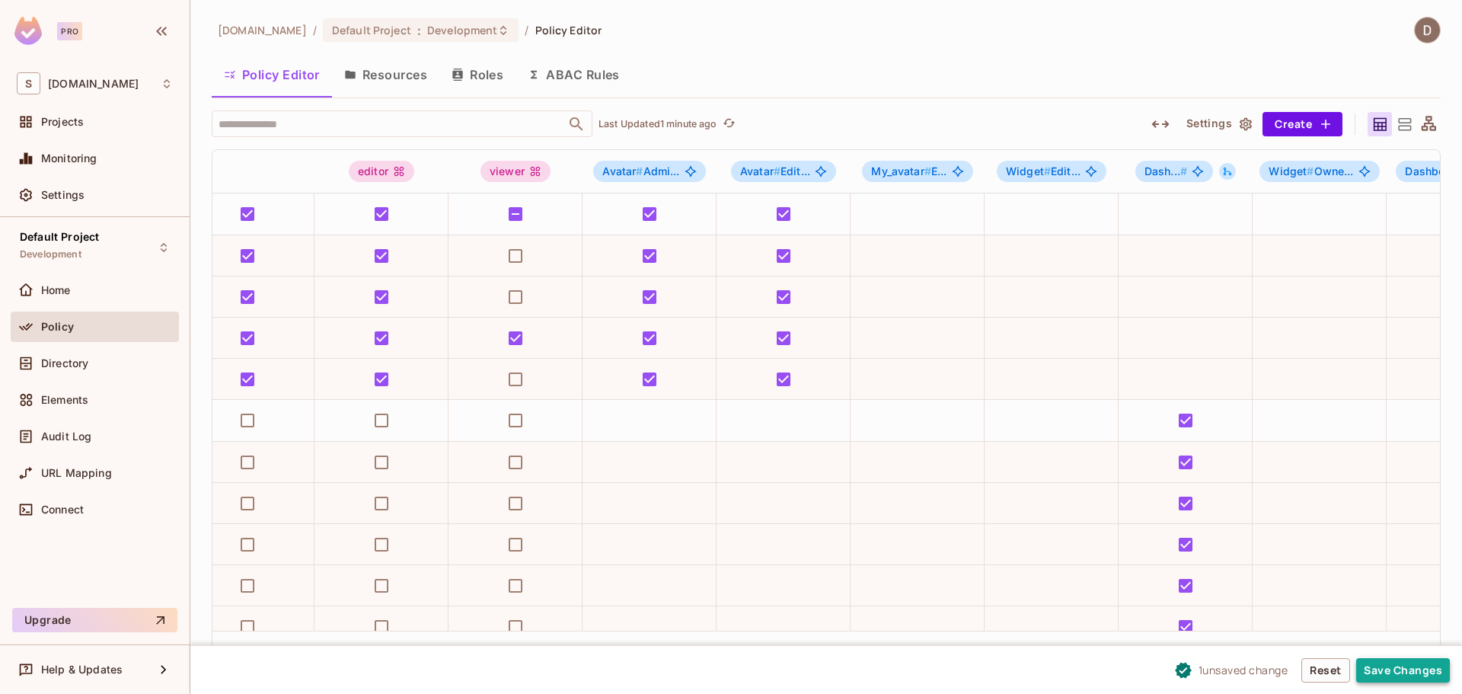
click at [1403, 669] on button "Save Changes" at bounding box center [1403, 670] width 94 height 24
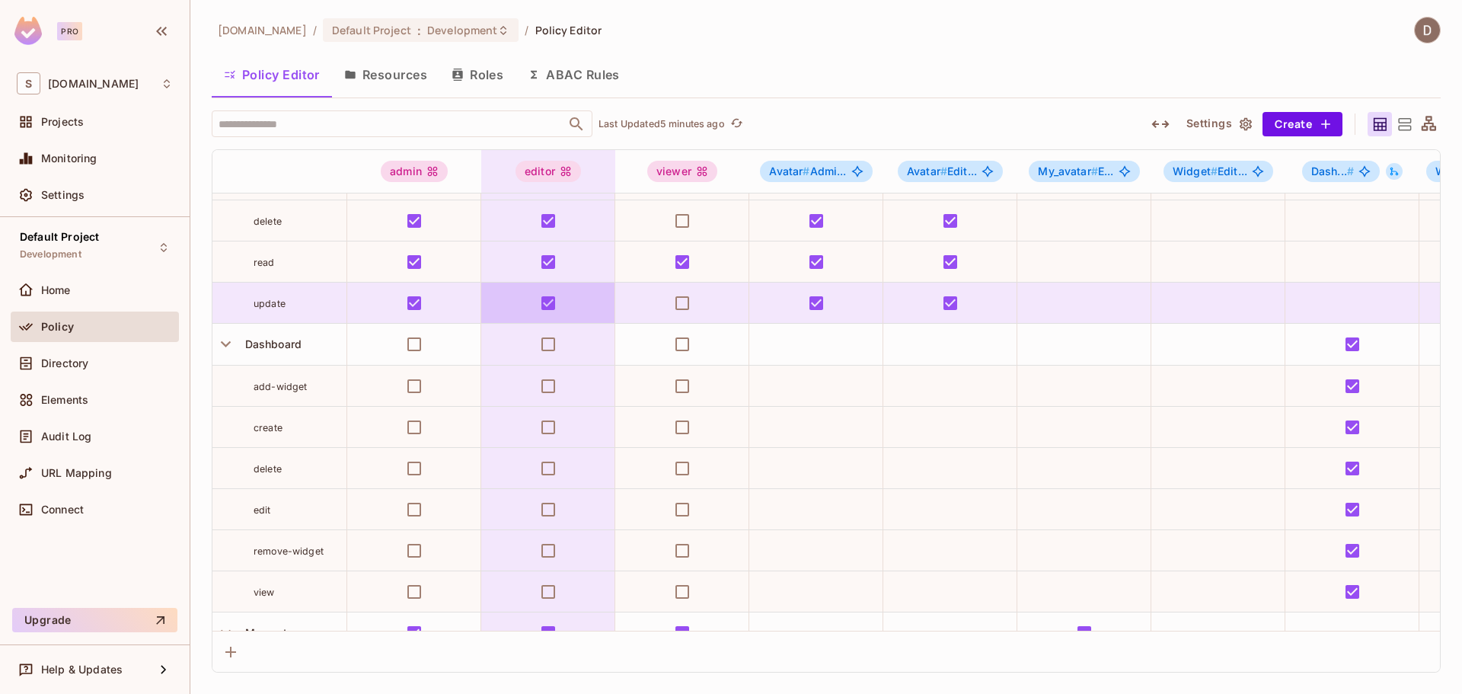
scroll to position [0, 0]
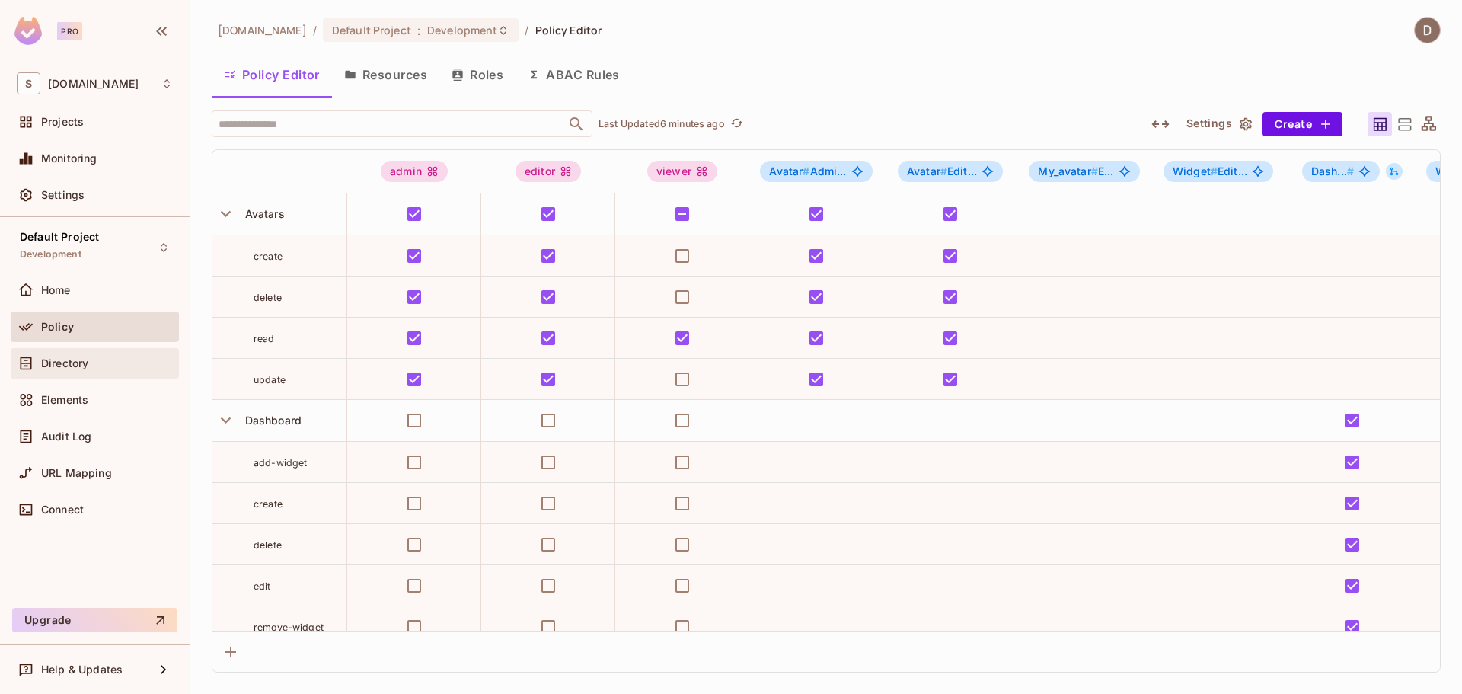
click at [105, 365] on div "Directory" at bounding box center [107, 363] width 132 height 12
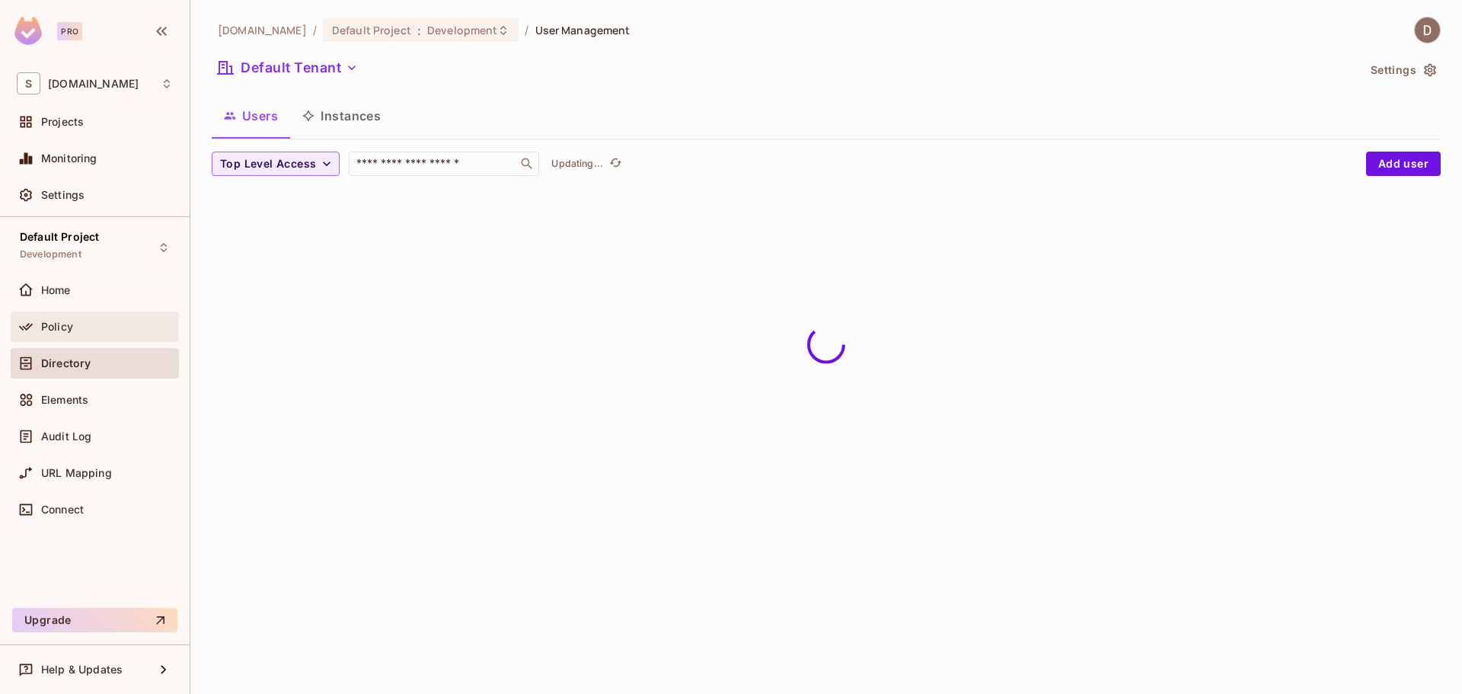
click at [113, 311] on div "Policy" at bounding box center [95, 326] width 168 height 30
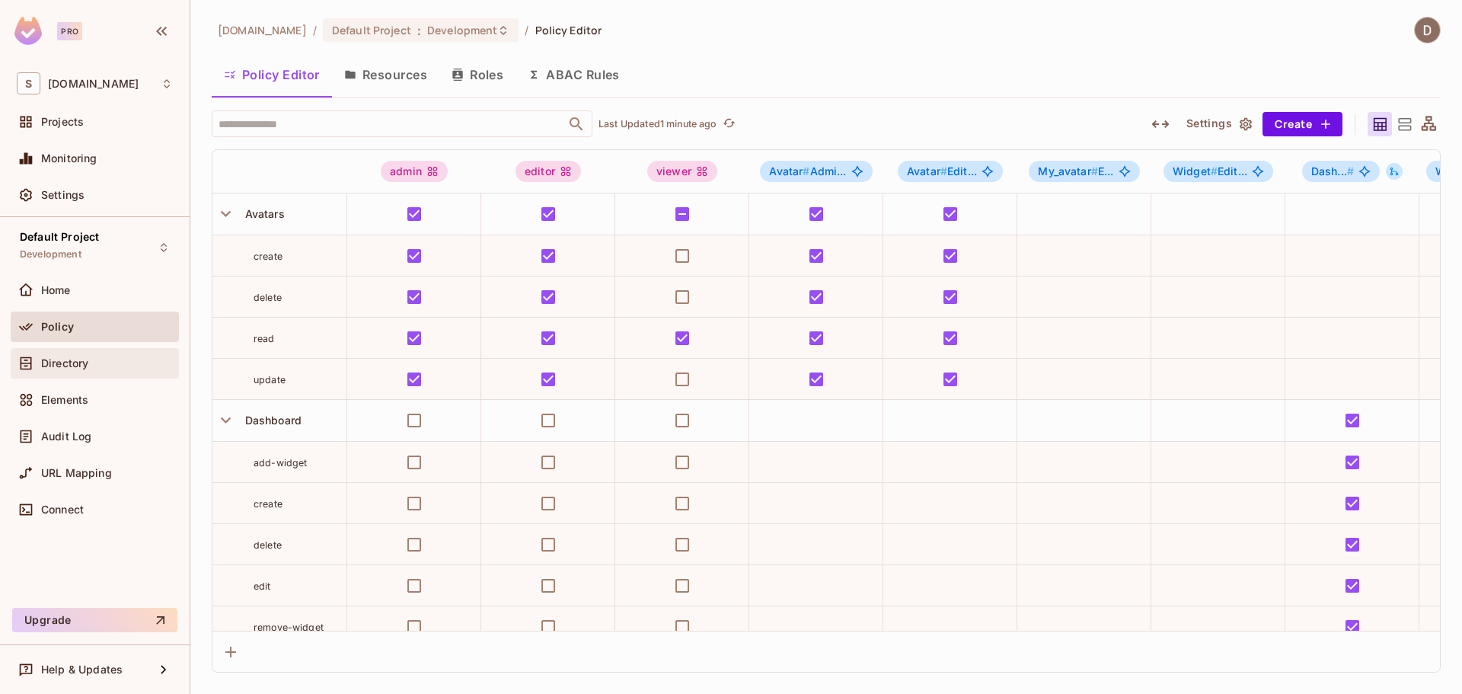
click at [86, 366] on span "Directory" at bounding box center [64, 363] width 47 height 12
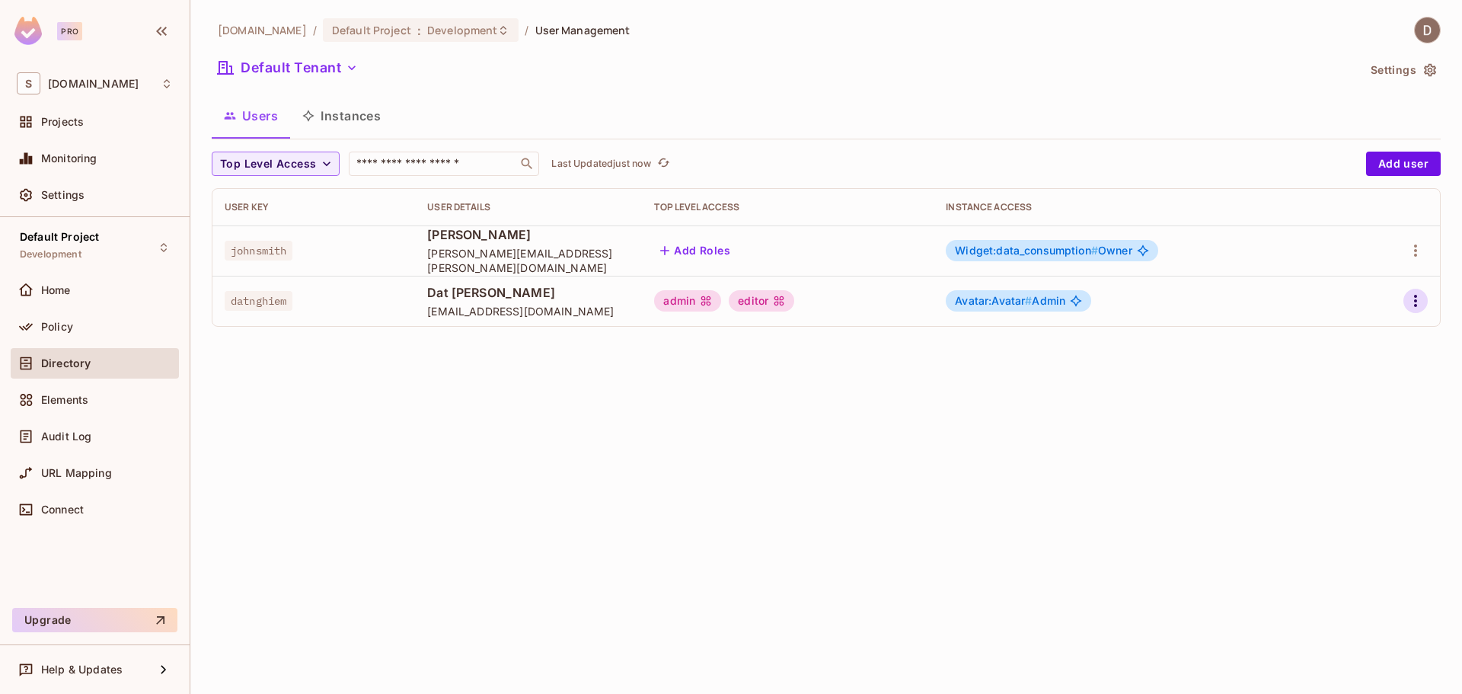
click at [1412, 291] on button "button" at bounding box center [1415, 301] width 24 height 24
click at [1336, 334] on div "Edit" at bounding box center [1335, 335] width 21 height 15
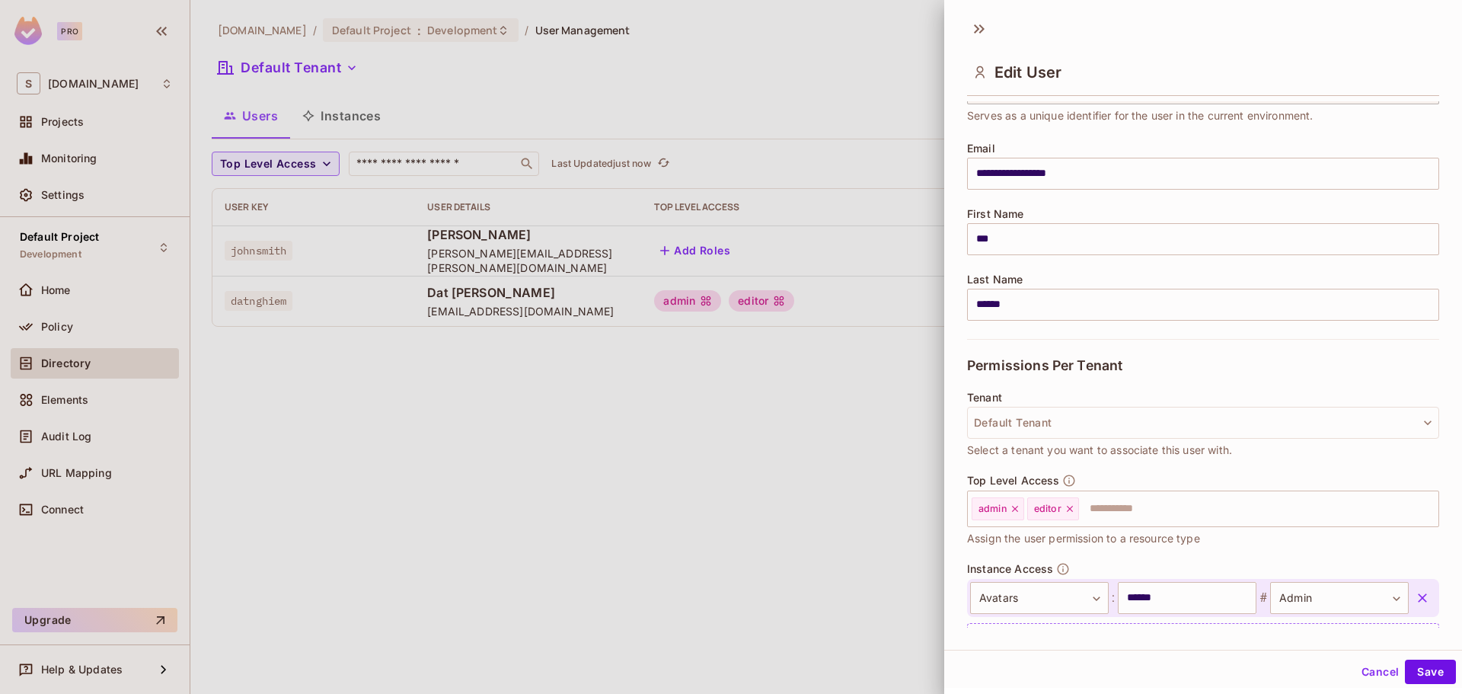
scroll to position [161, 0]
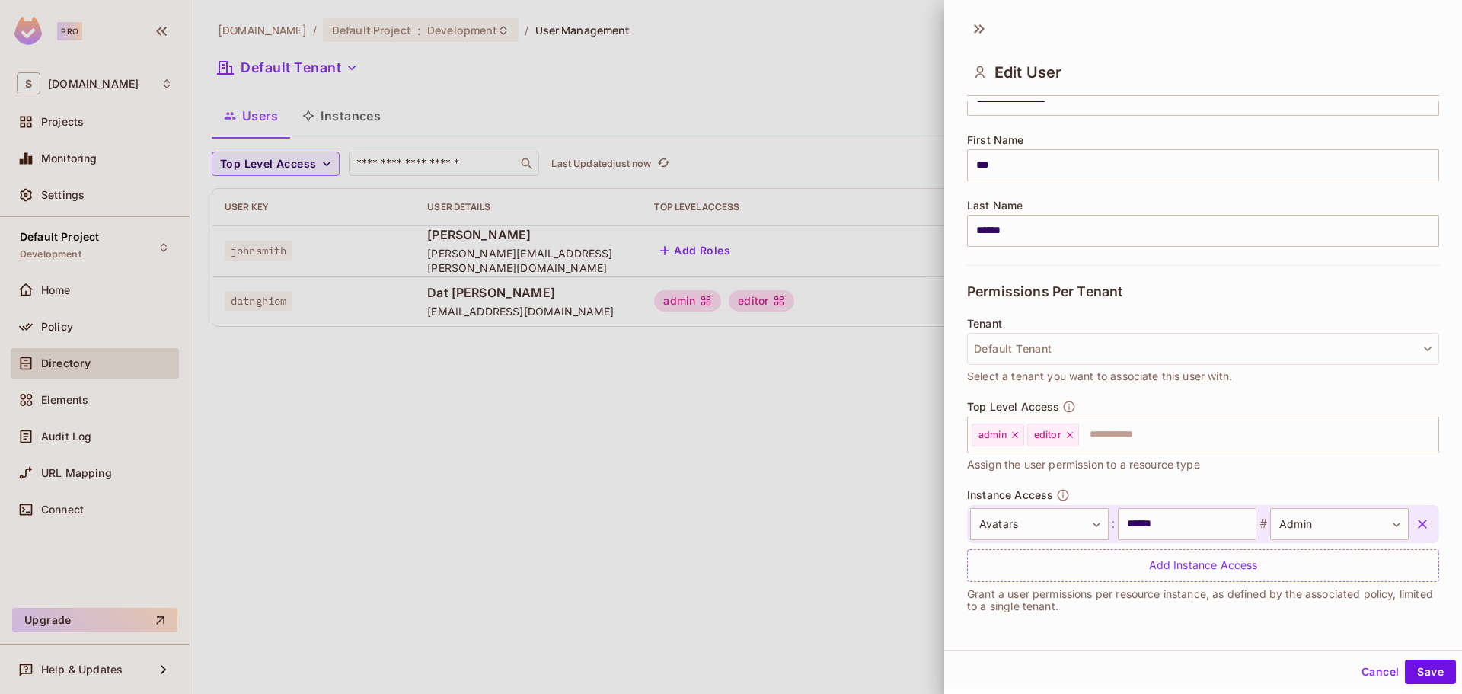
click at [1376, 663] on button "Cancel" at bounding box center [1379, 671] width 49 height 24
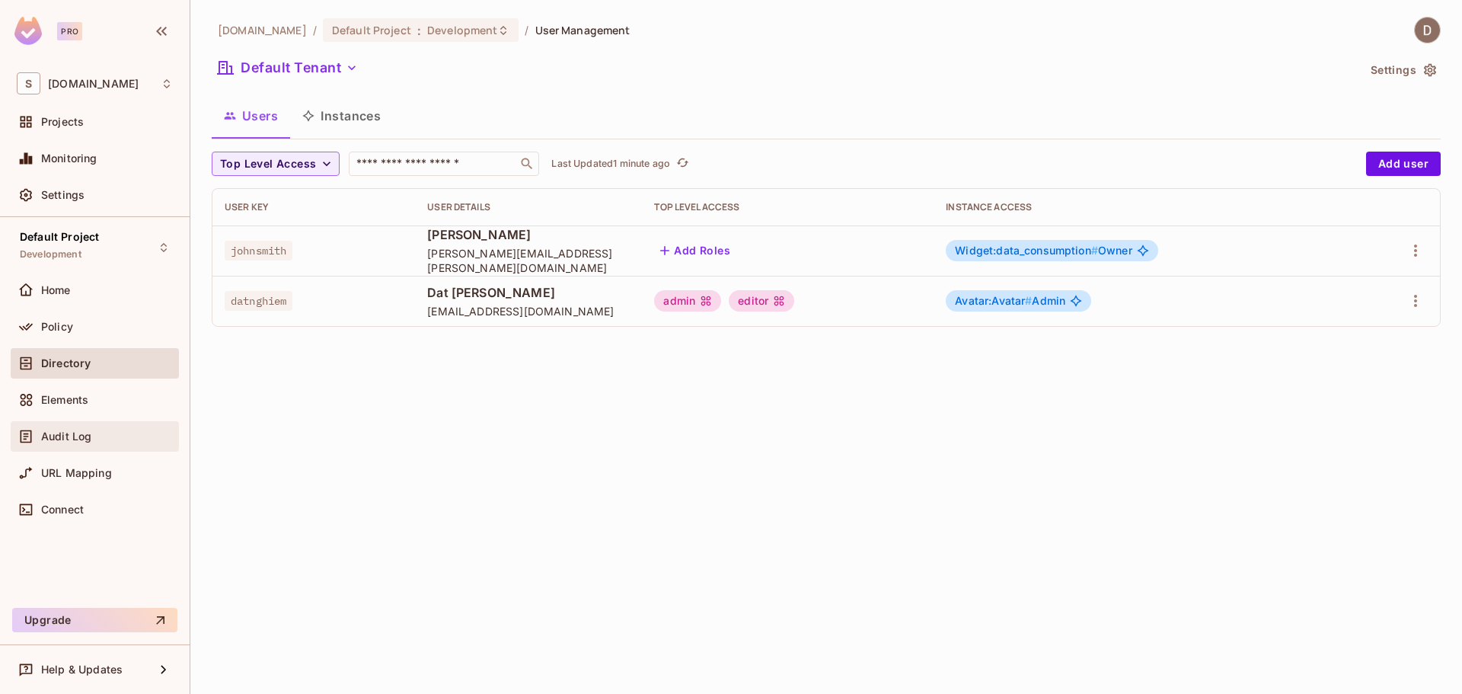
click at [78, 436] on span "Audit Log" at bounding box center [66, 436] width 50 height 12
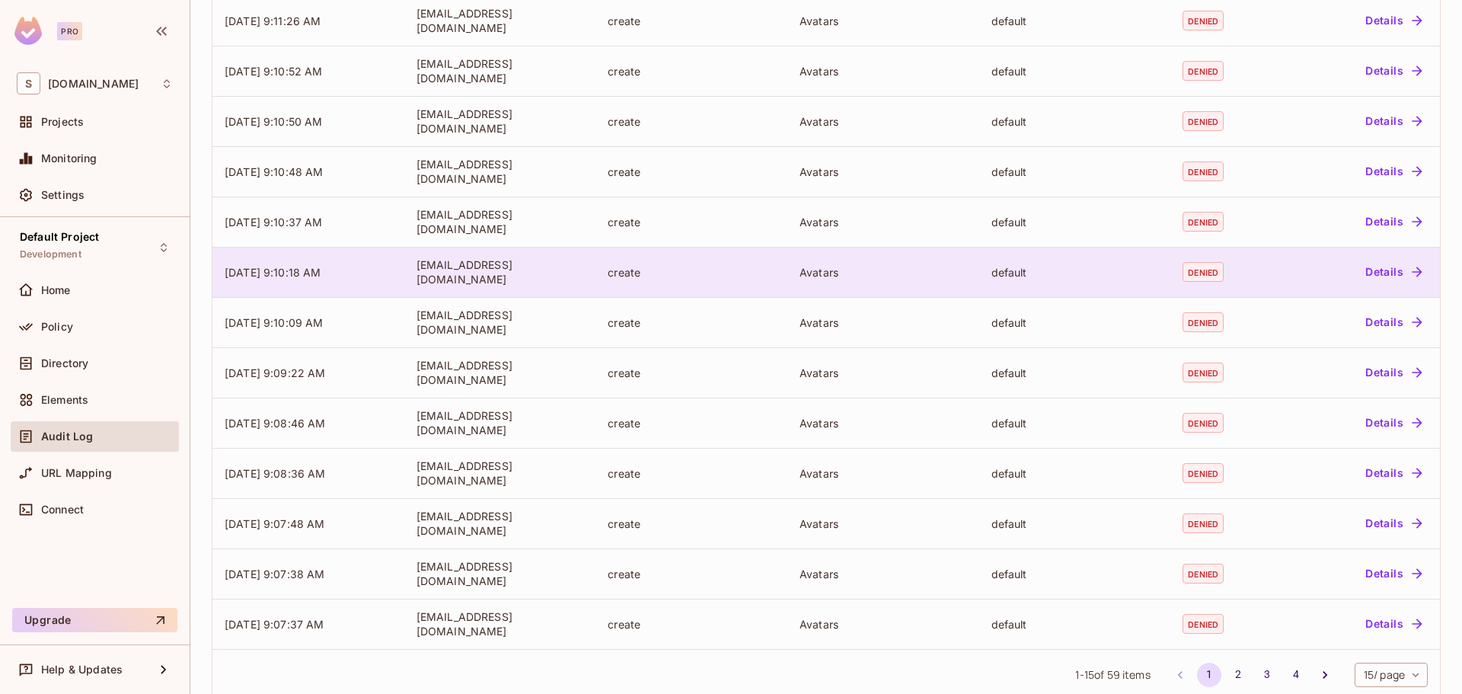
scroll to position [310, 0]
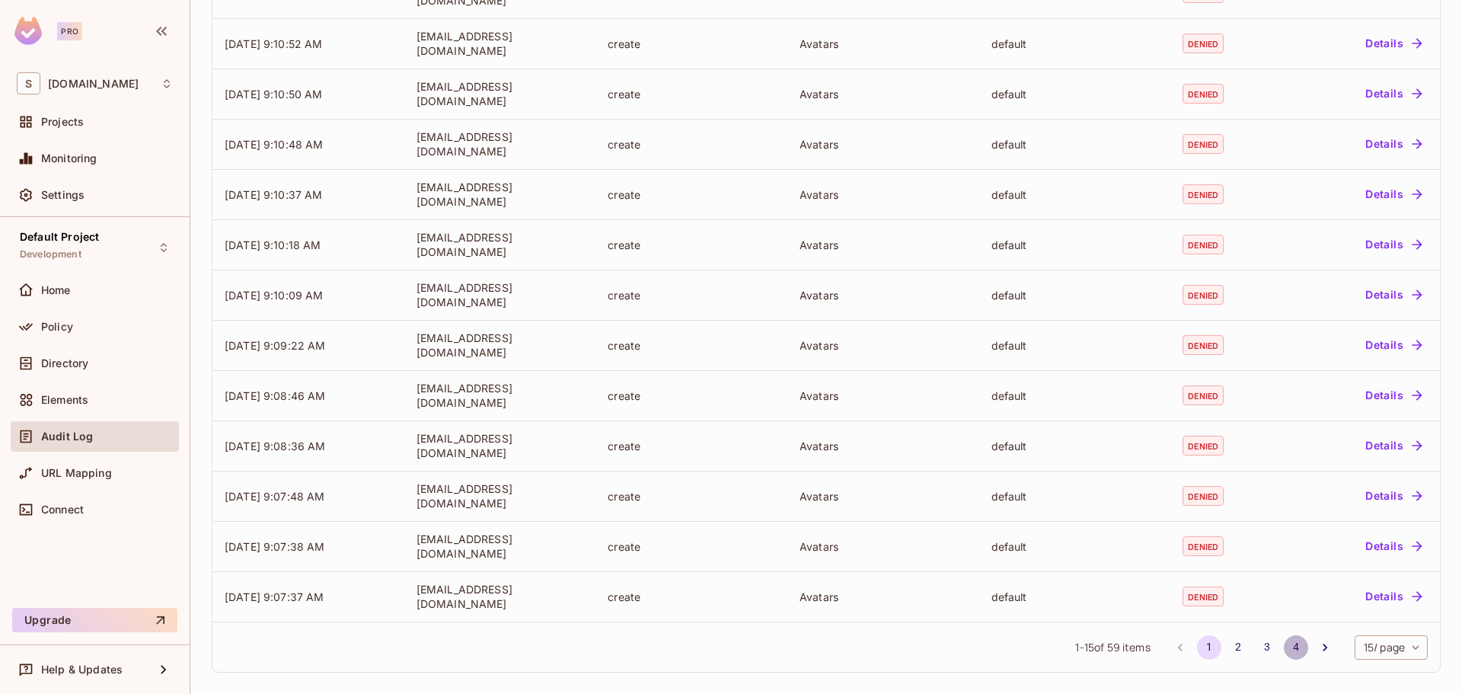
click at [1287, 649] on button "4" at bounding box center [1296, 647] width 24 height 24
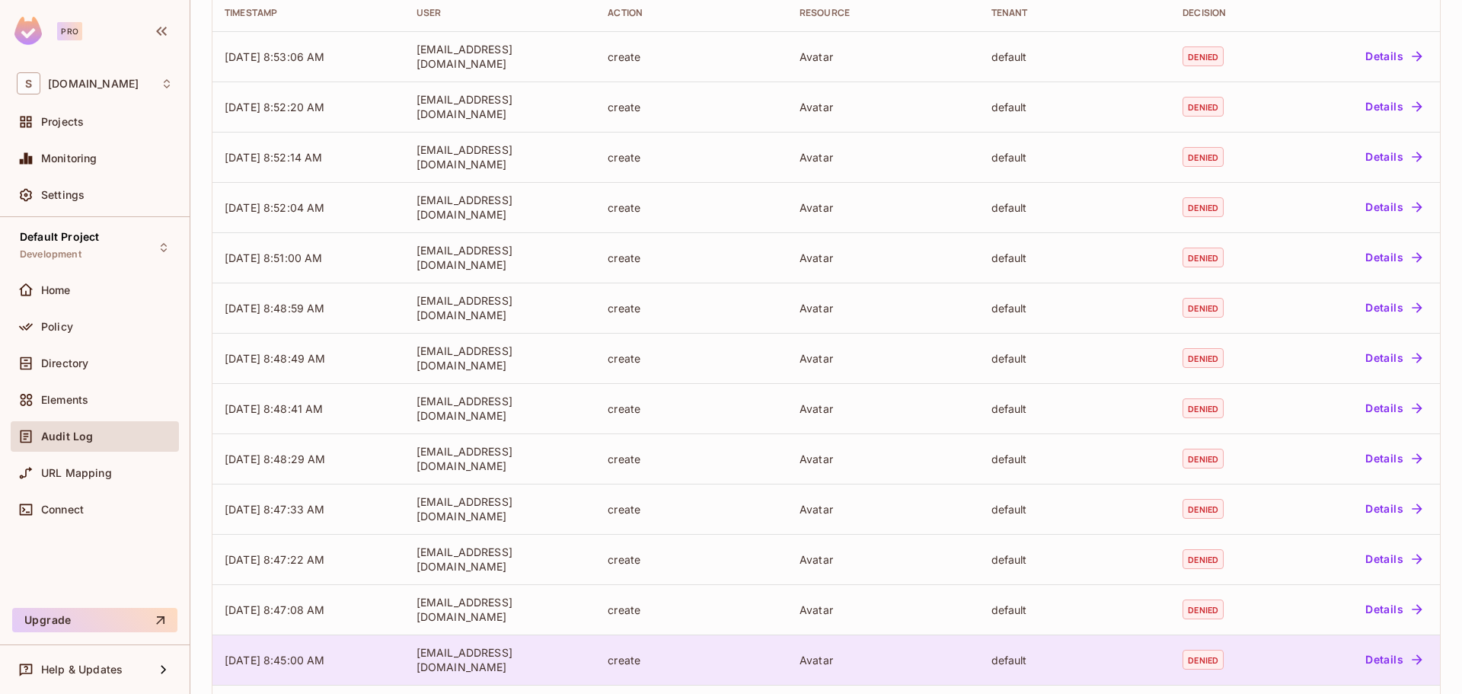
scroll to position [260, 0]
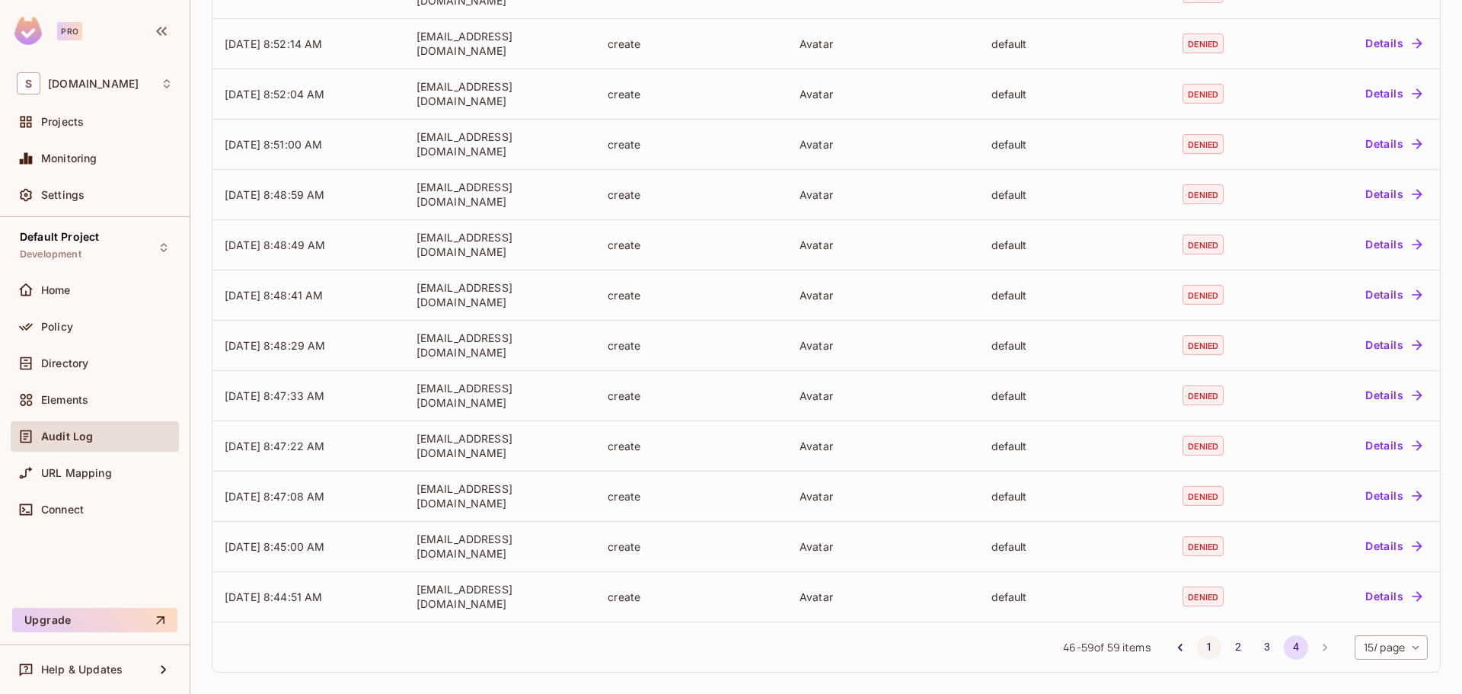
click at [1205, 645] on button "1" at bounding box center [1209, 647] width 24 height 24
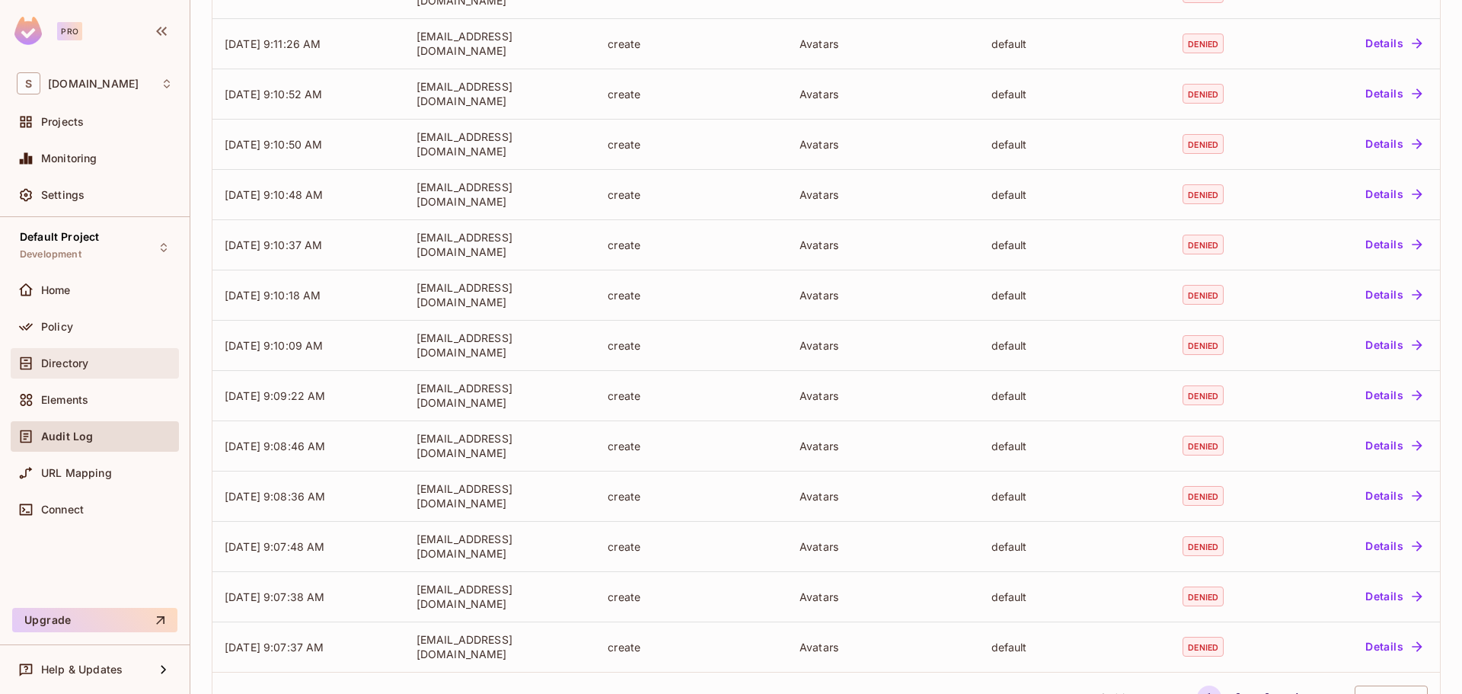
click at [112, 357] on div "Directory" at bounding box center [107, 363] width 132 height 12
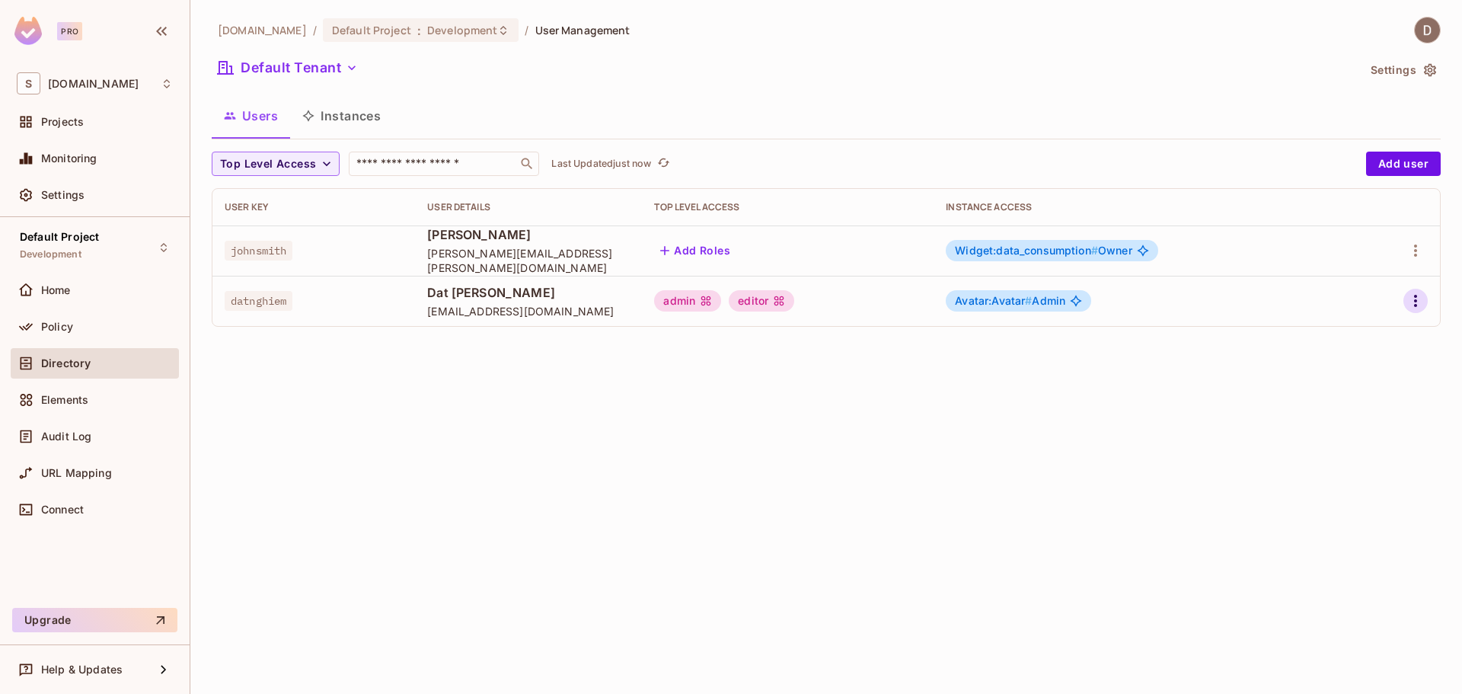
click at [1410, 297] on icon "button" at bounding box center [1415, 301] width 18 height 18
click at [1358, 339] on li "Edit" at bounding box center [1349, 336] width 135 height 34
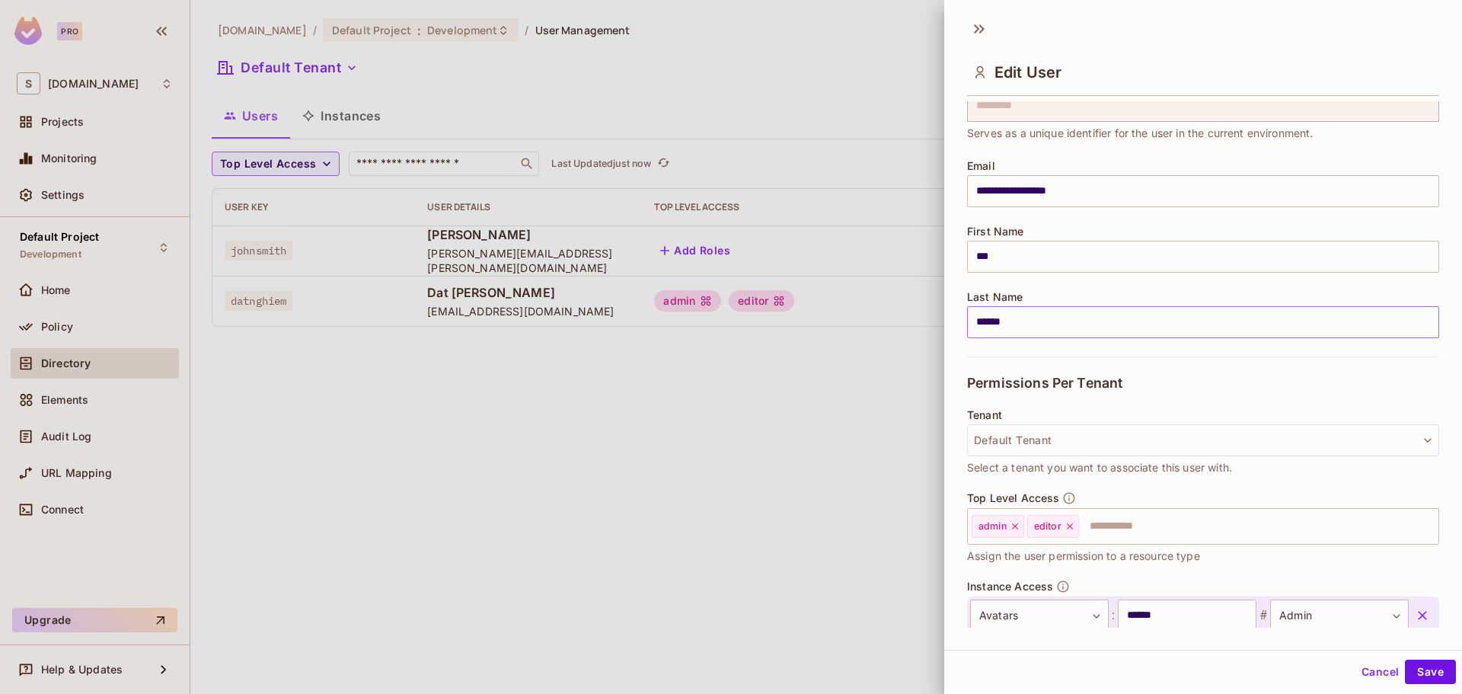
scroll to position [161, 0]
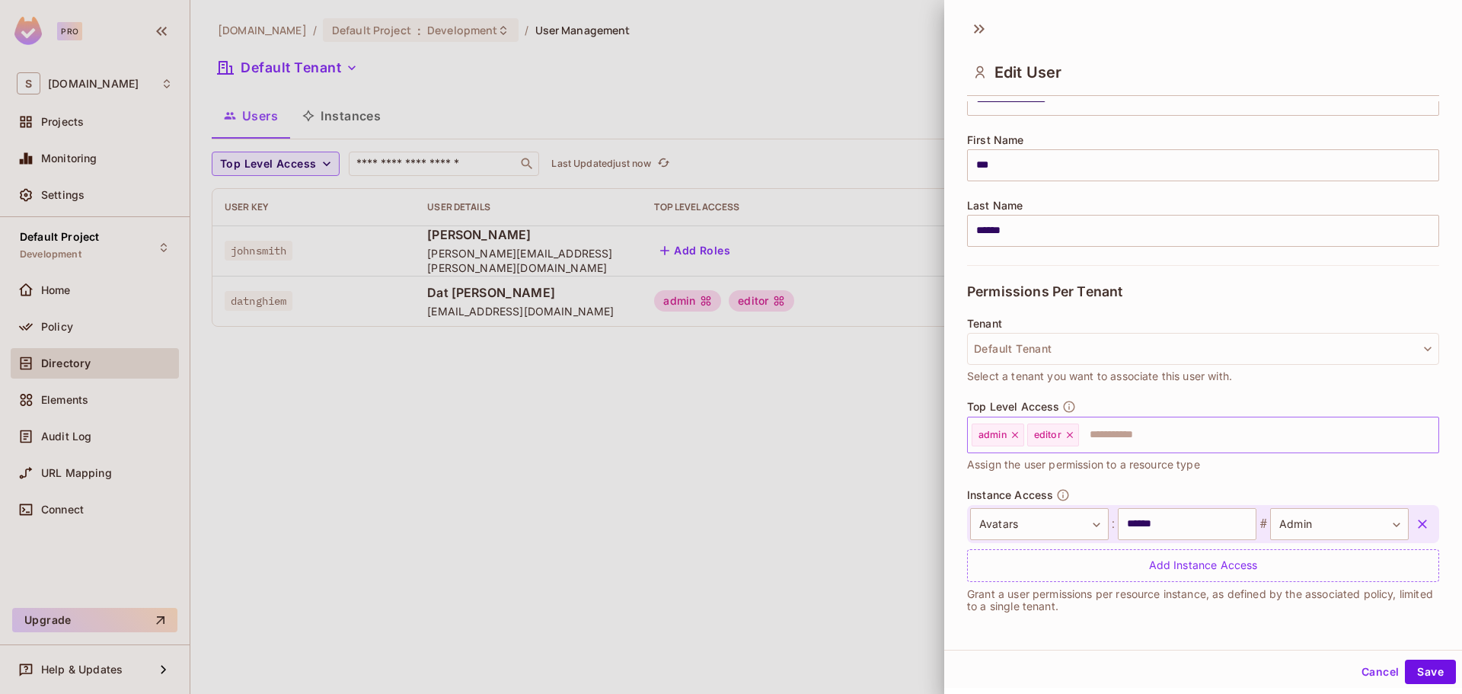
click at [1071, 433] on icon at bounding box center [1070, 435] width 6 height 6
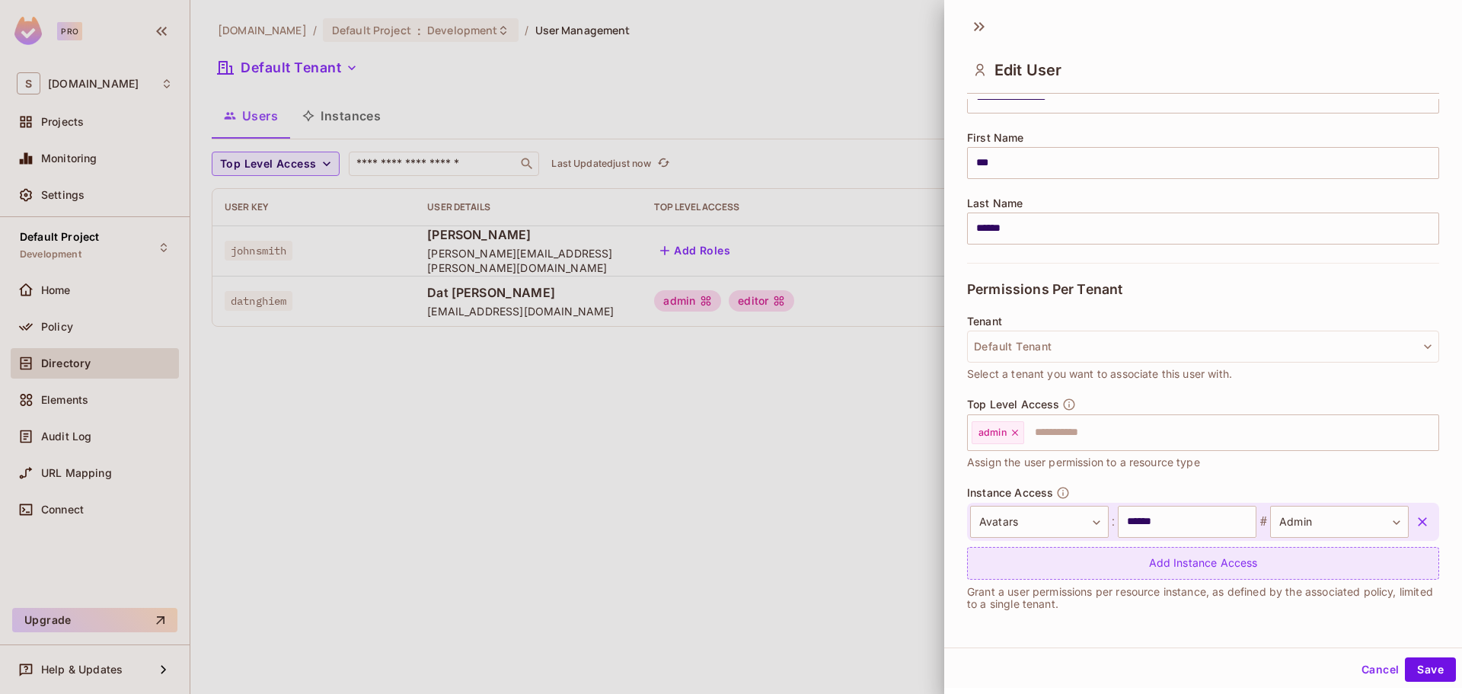
click at [1088, 558] on div "Add Instance Access" at bounding box center [1203, 563] width 472 height 33
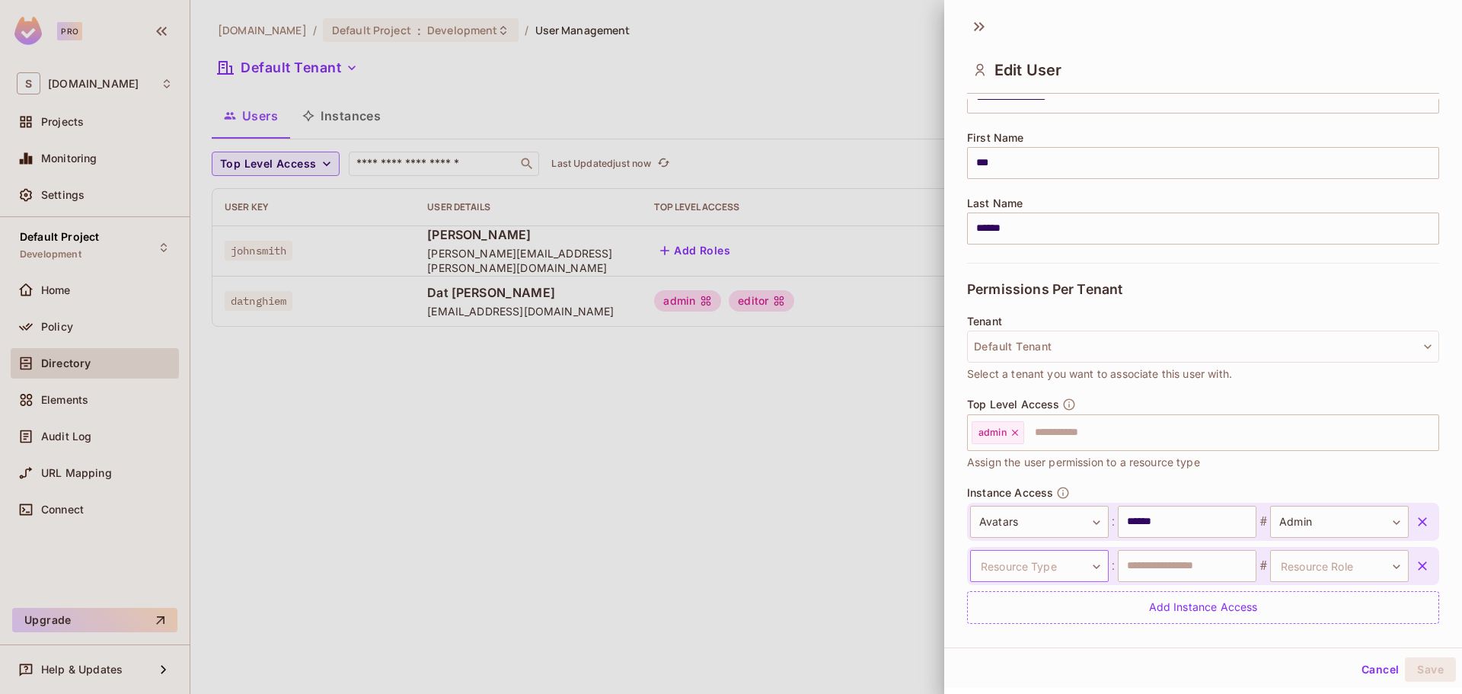
click at [1073, 566] on body "**********" at bounding box center [731, 347] width 1462 height 694
click at [1393, 557] on div at bounding box center [731, 347] width 1462 height 694
click at [1415, 570] on icon "button" at bounding box center [1422, 565] width 15 height 15
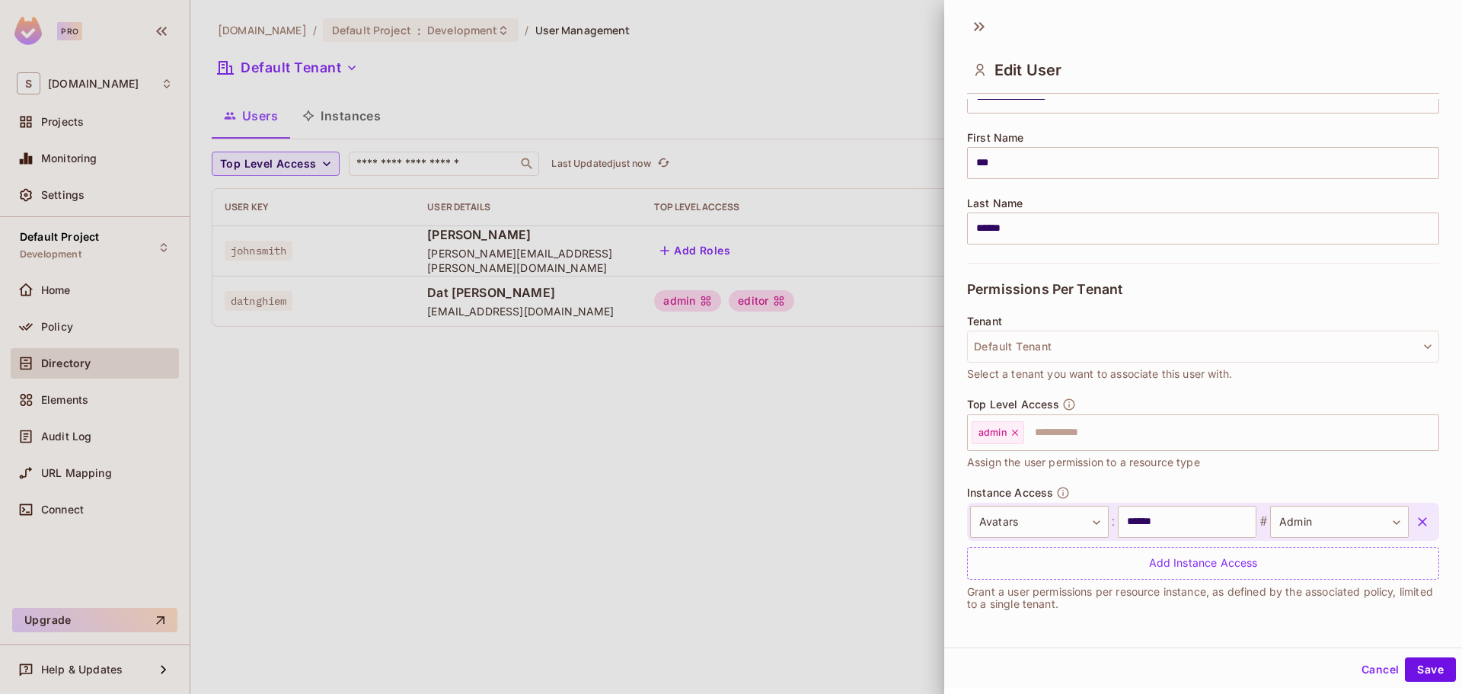
click at [411, 407] on div at bounding box center [731, 347] width 1462 height 694
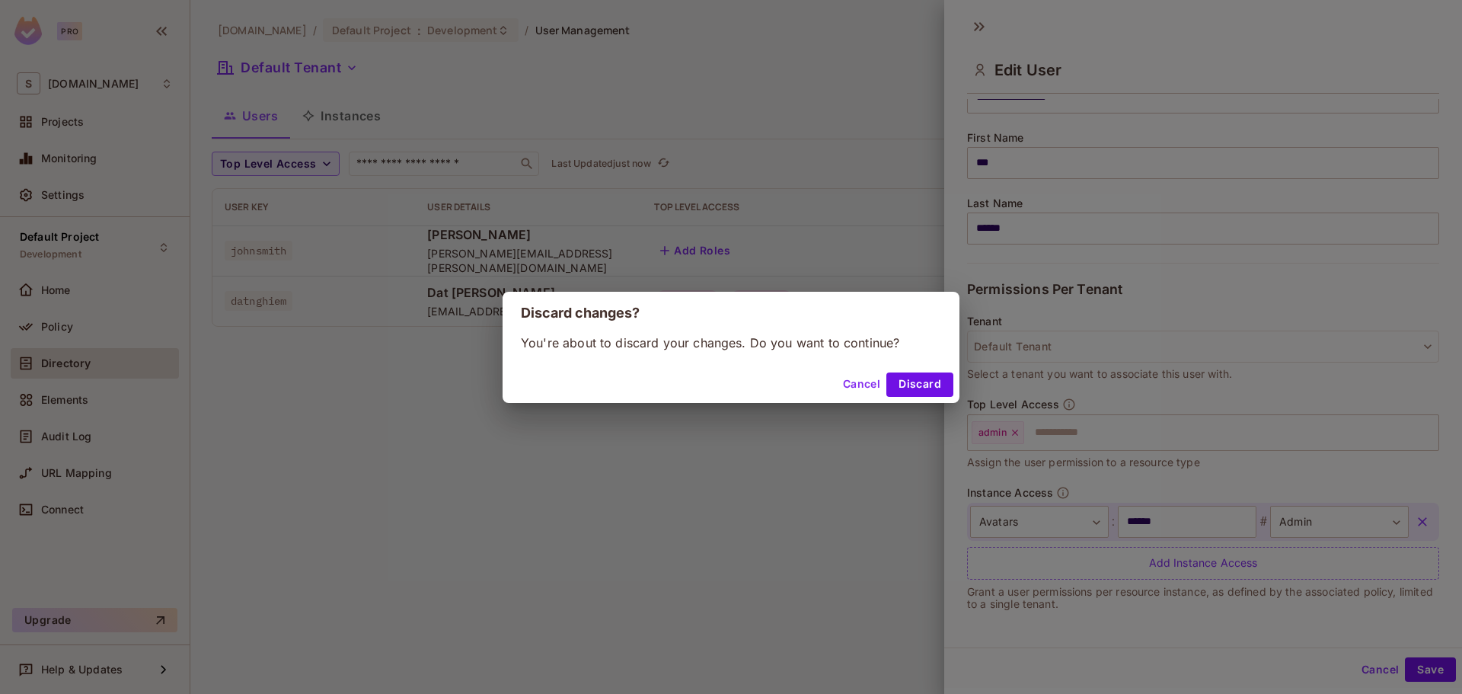
click at [877, 389] on button "Cancel" at bounding box center [861, 384] width 49 height 24
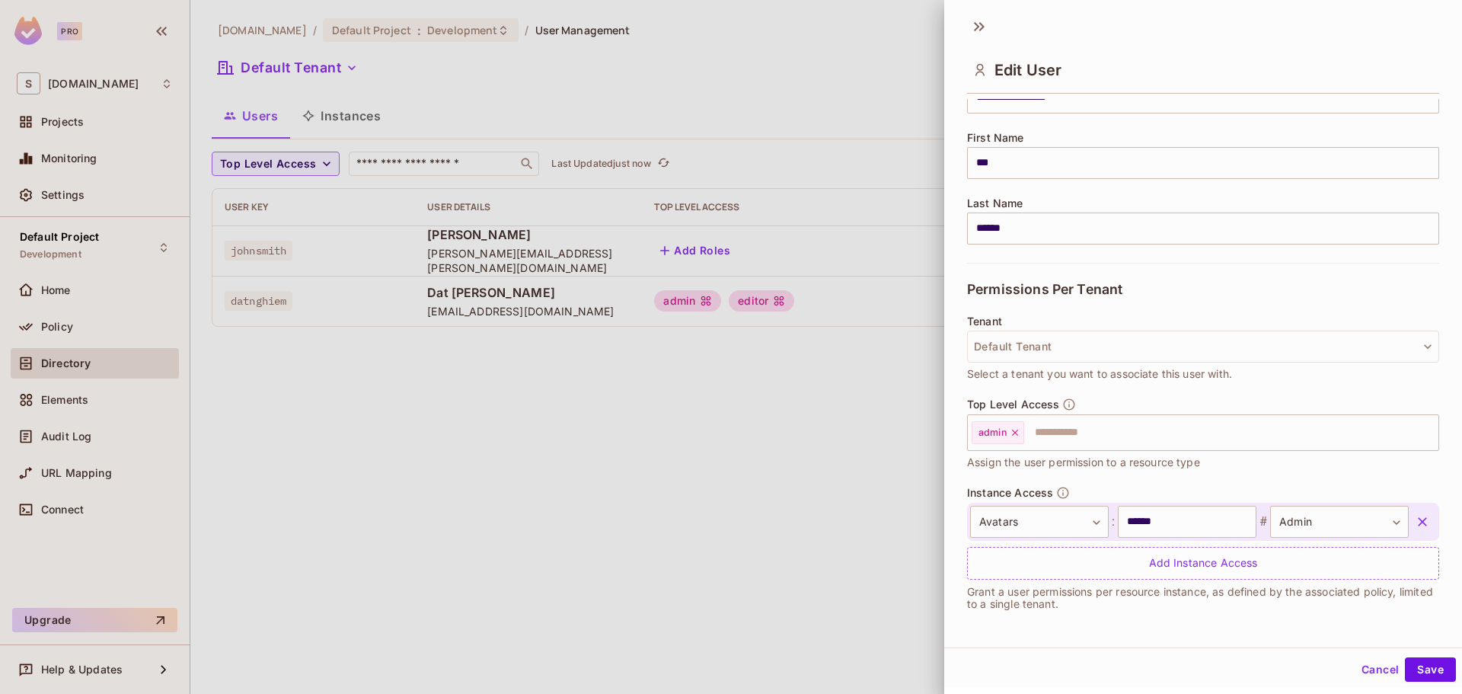
click at [1371, 672] on button "Cancel" at bounding box center [1379, 669] width 49 height 24
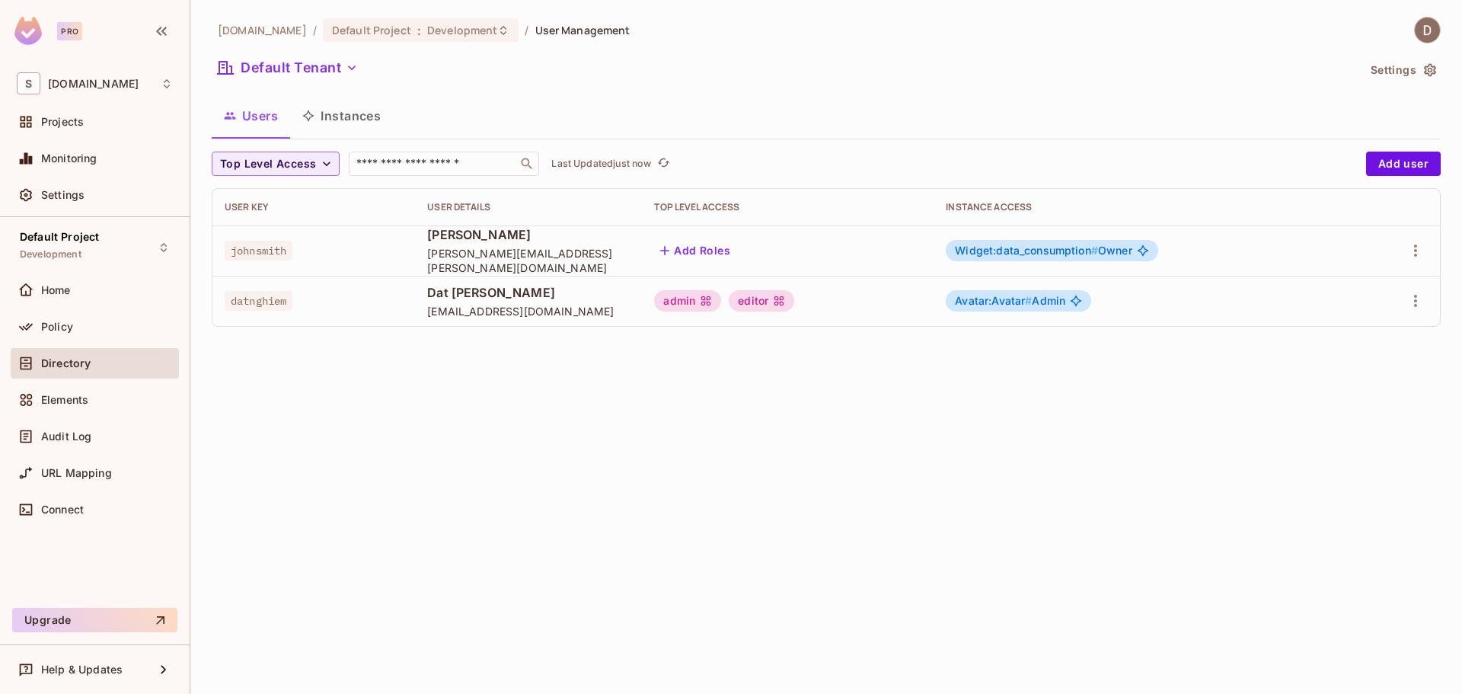
click at [356, 404] on div "savameta.com / Default Project : Development / User Management Default Tenant S…" at bounding box center [826, 347] width 1272 height 694
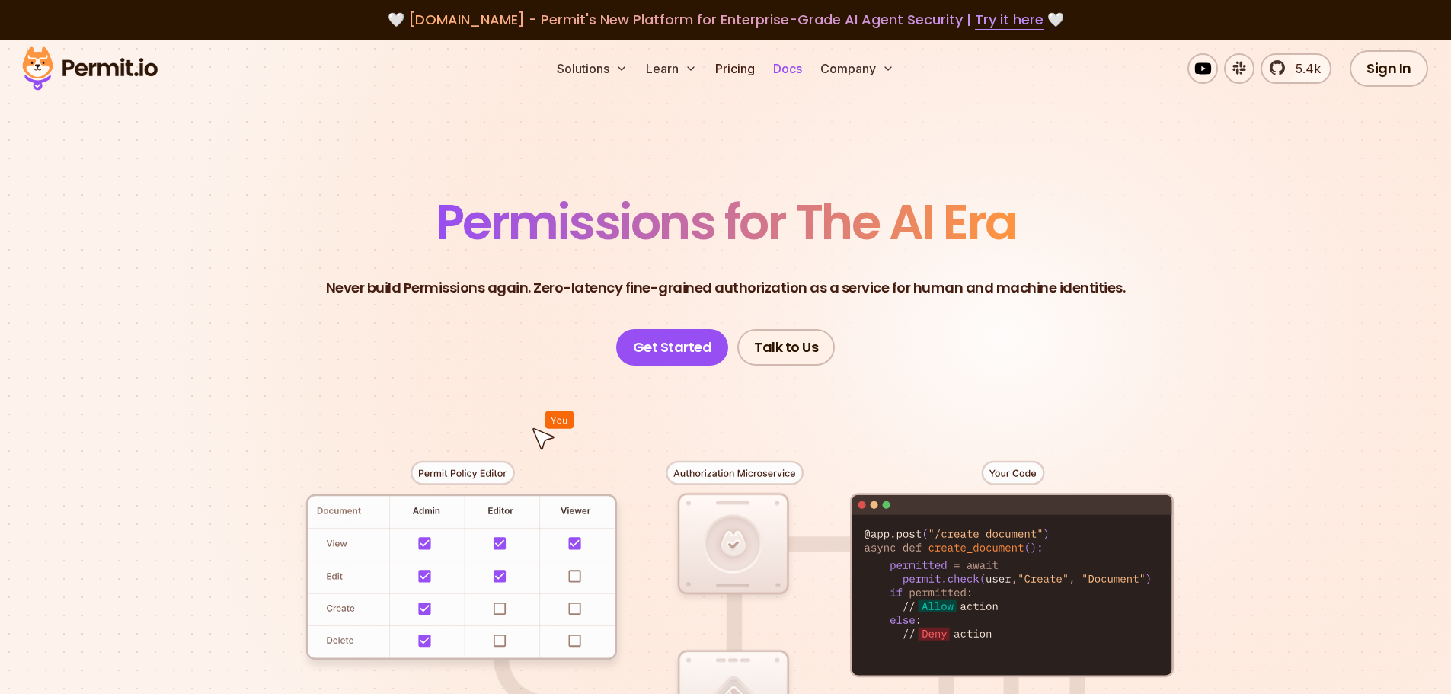
click at [775, 66] on link "Docs" at bounding box center [787, 68] width 41 height 30
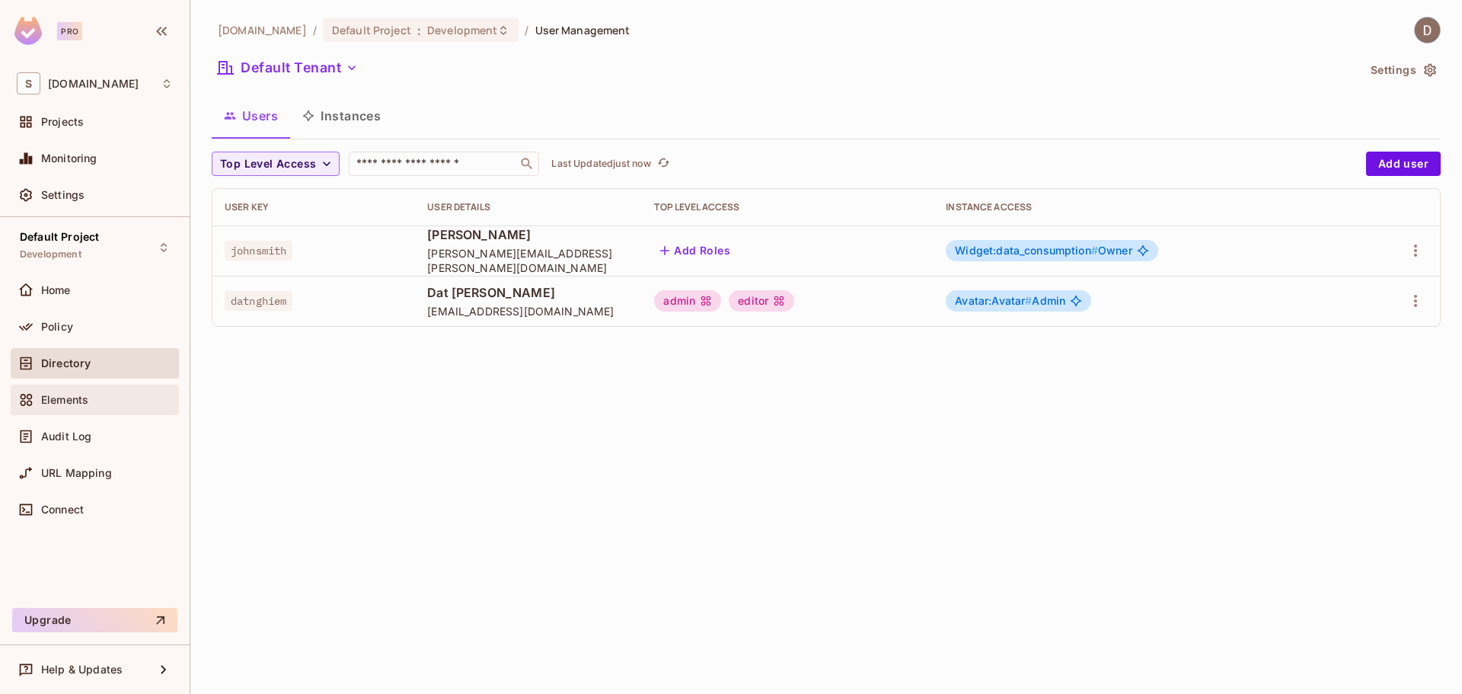
click at [98, 404] on div "Elements" at bounding box center [107, 400] width 132 height 12
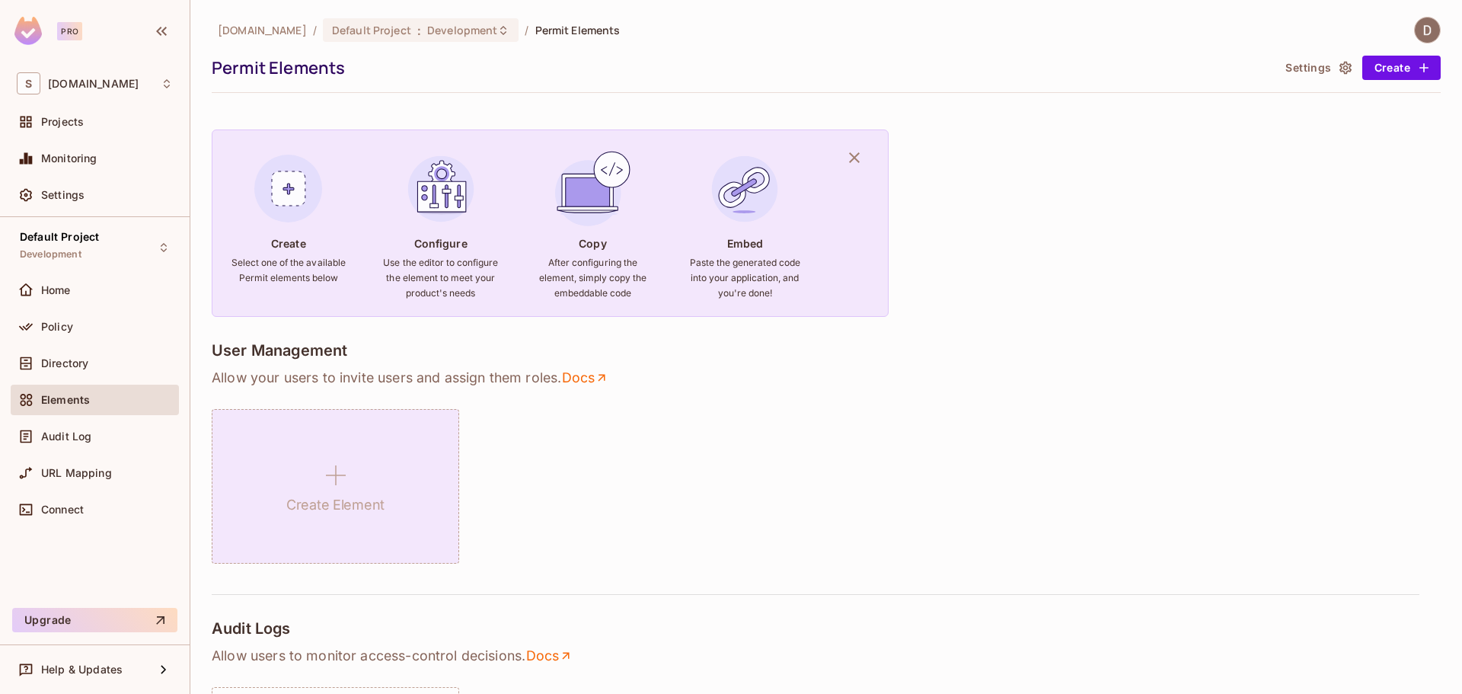
click at [353, 493] on h1 "Create Element" at bounding box center [335, 504] width 98 height 23
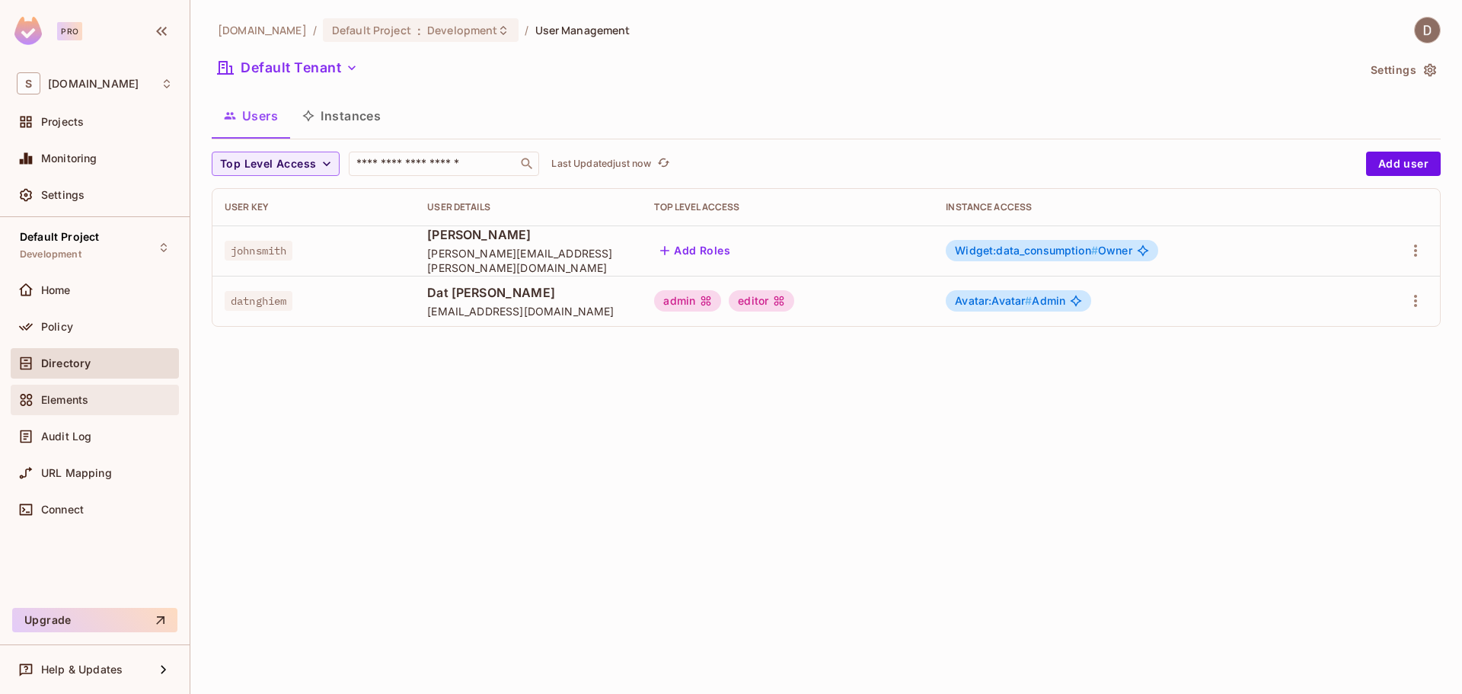
click at [109, 401] on div "Elements" at bounding box center [107, 400] width 132 height 12
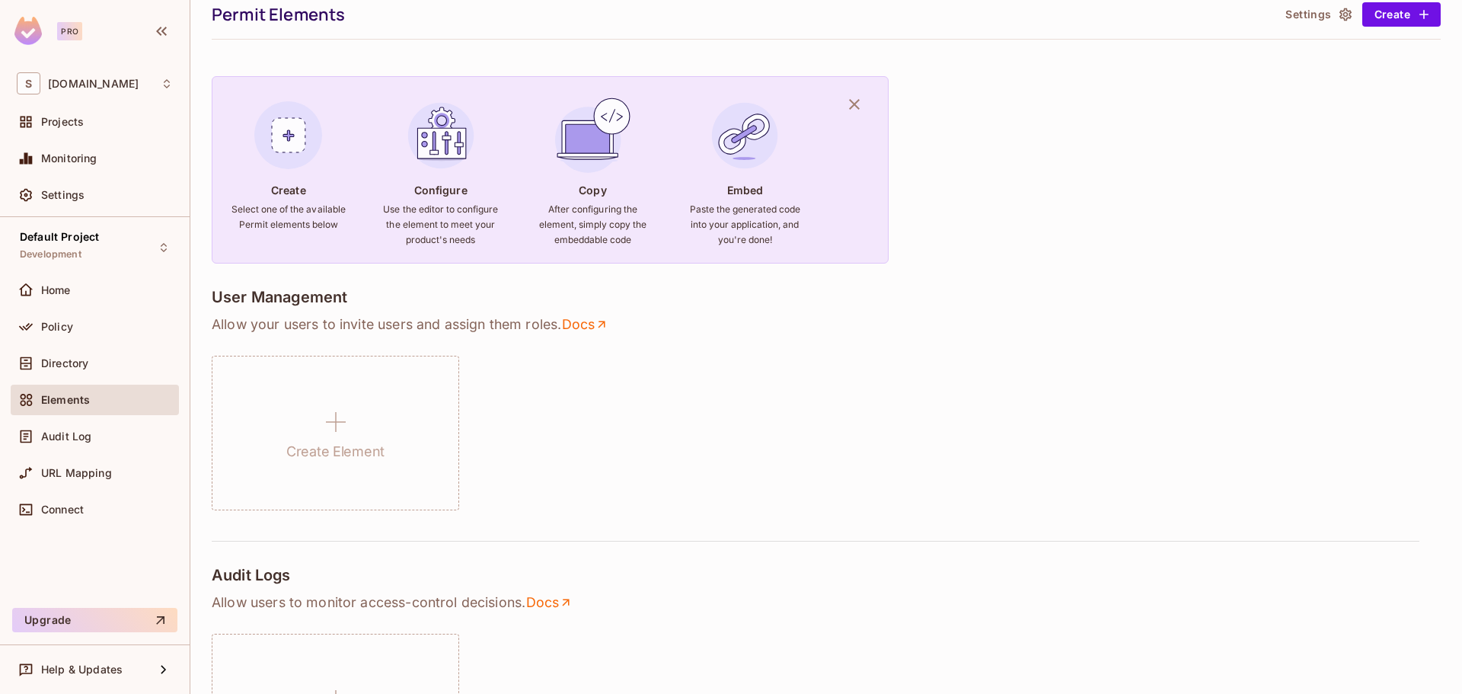
scroll to position [152, 0]
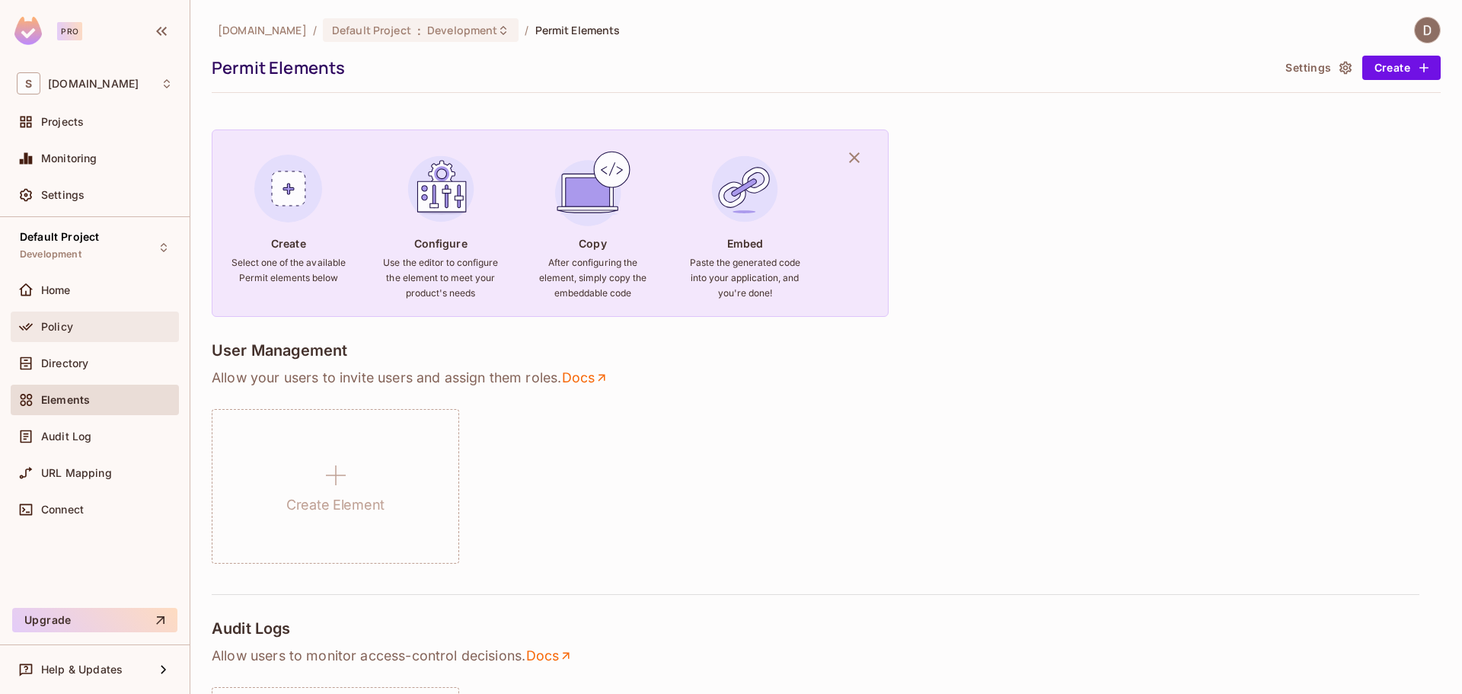
click at [96, 328] on div "Policy" at bounding box center [107, 327] width 132 height 12
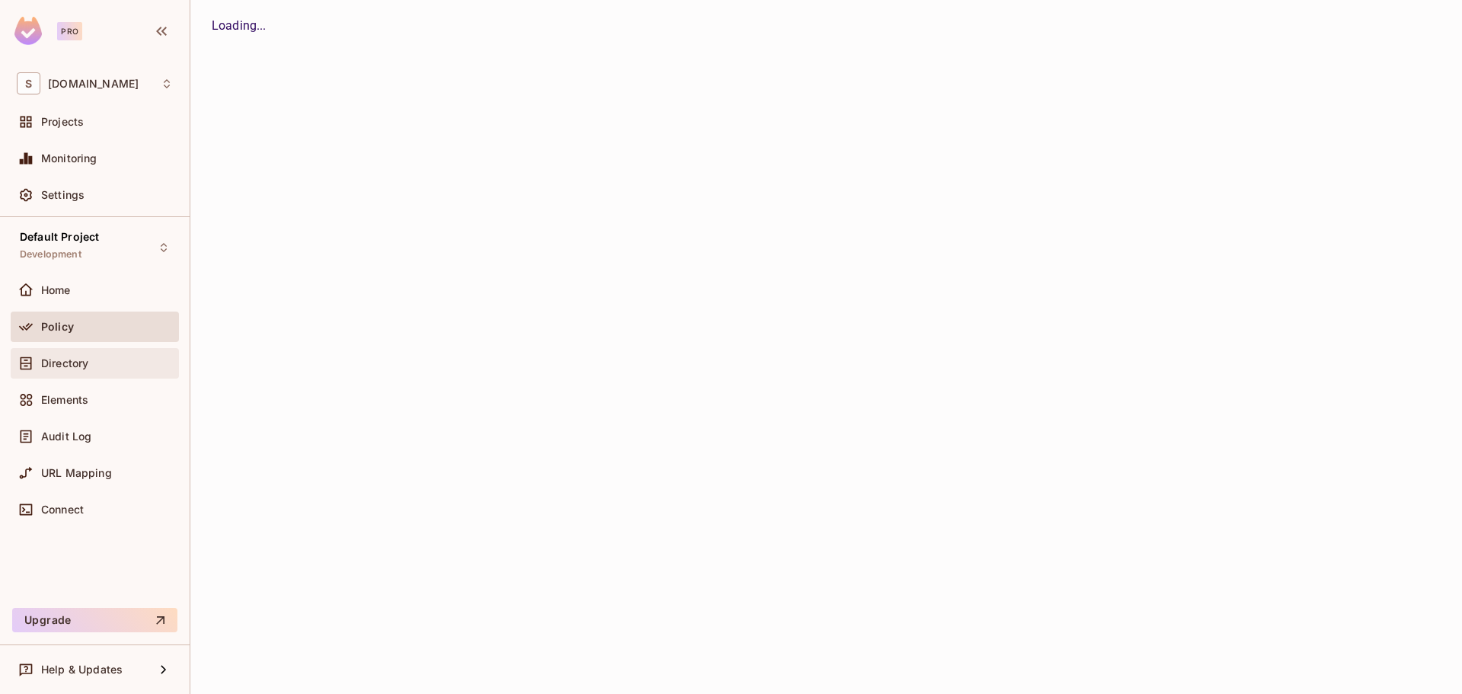
click at [90, 362] on div "Directory" at bounding box center [107, 363] width 132 height 12
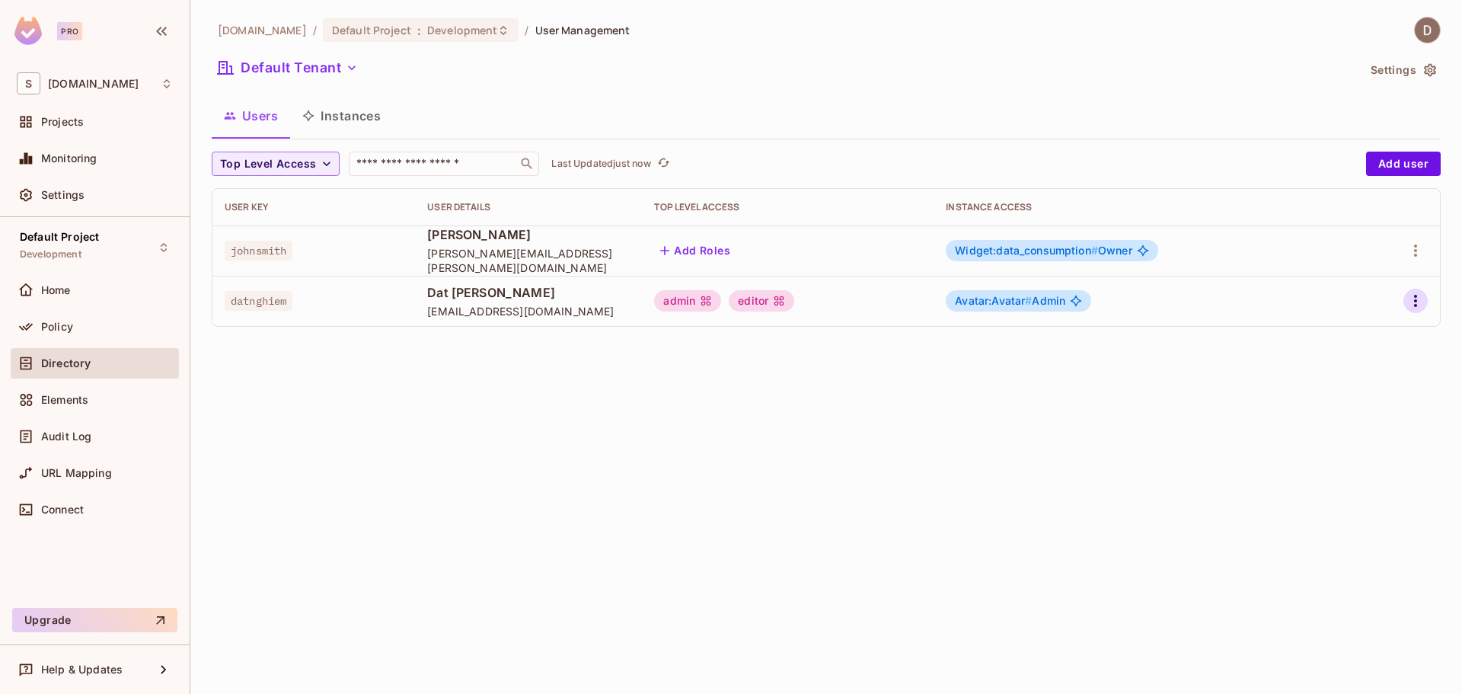
click at [1415, 295] on icon "button" at bounding box center [1415, 301] width 18 height 18
click at [1344, 331] on span "Edit" at bounding box center [1335, 336] width 30 height 24
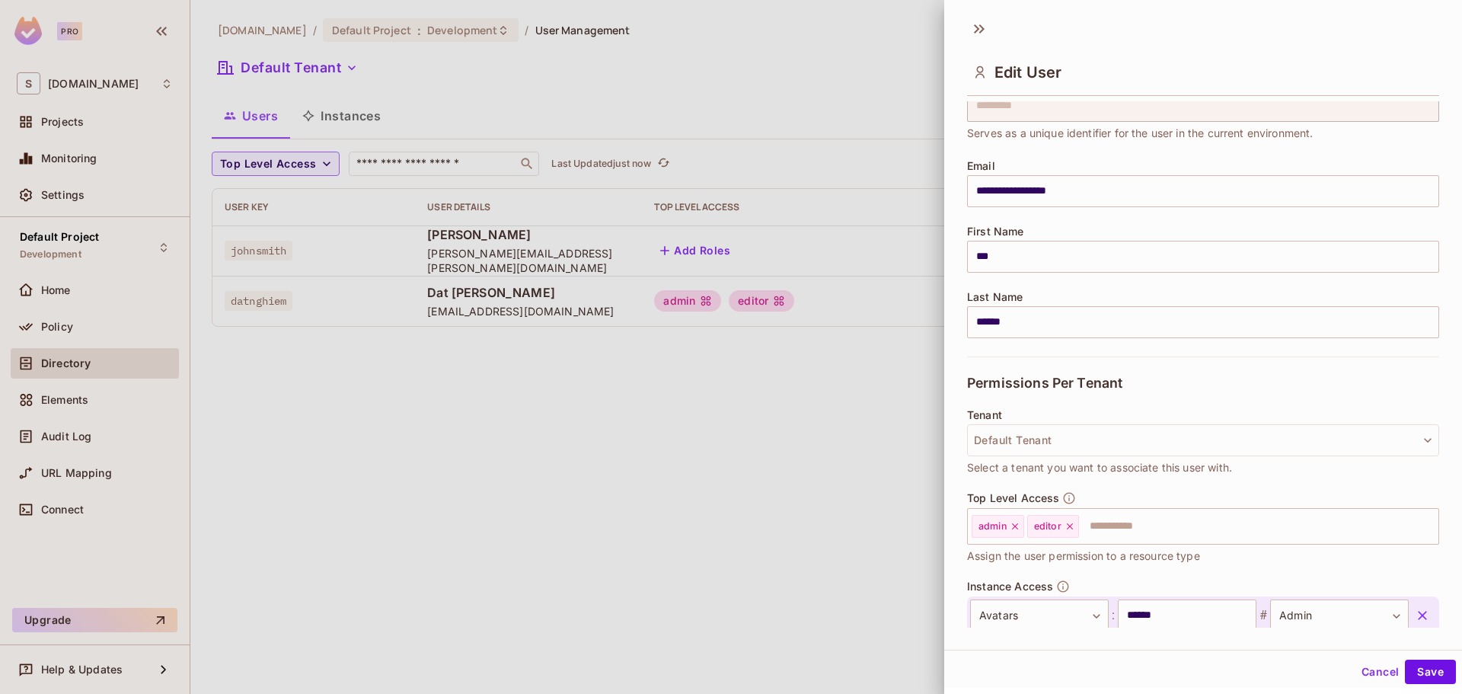
scroll to position [161, 0]
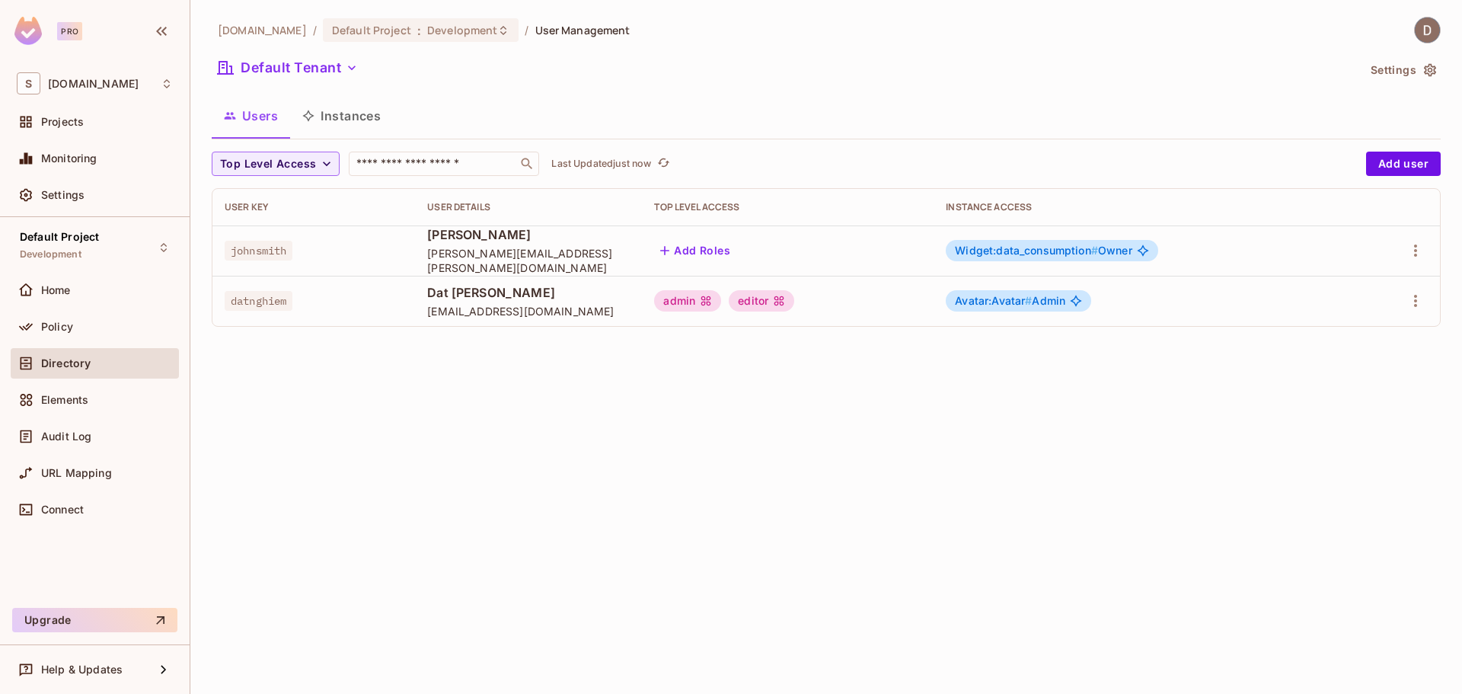
click at [1399, 298] on div at bounding box center [1396, 301] width 62 height 24
click at [1403, 295] on div at bounding box center [1396, 301] width 62 height 24
click at [1408, 295] on icon "button" at bounding box center [1415, 301] width 18 height 18
drag, startPoint x: 1332, startPoint y: 336, endPoint x: 1273, endPoint y: 337, distance: 59.4
click at [1333, 336] on div "Edit" at bounding box center [1335, 335] width 21 height 15
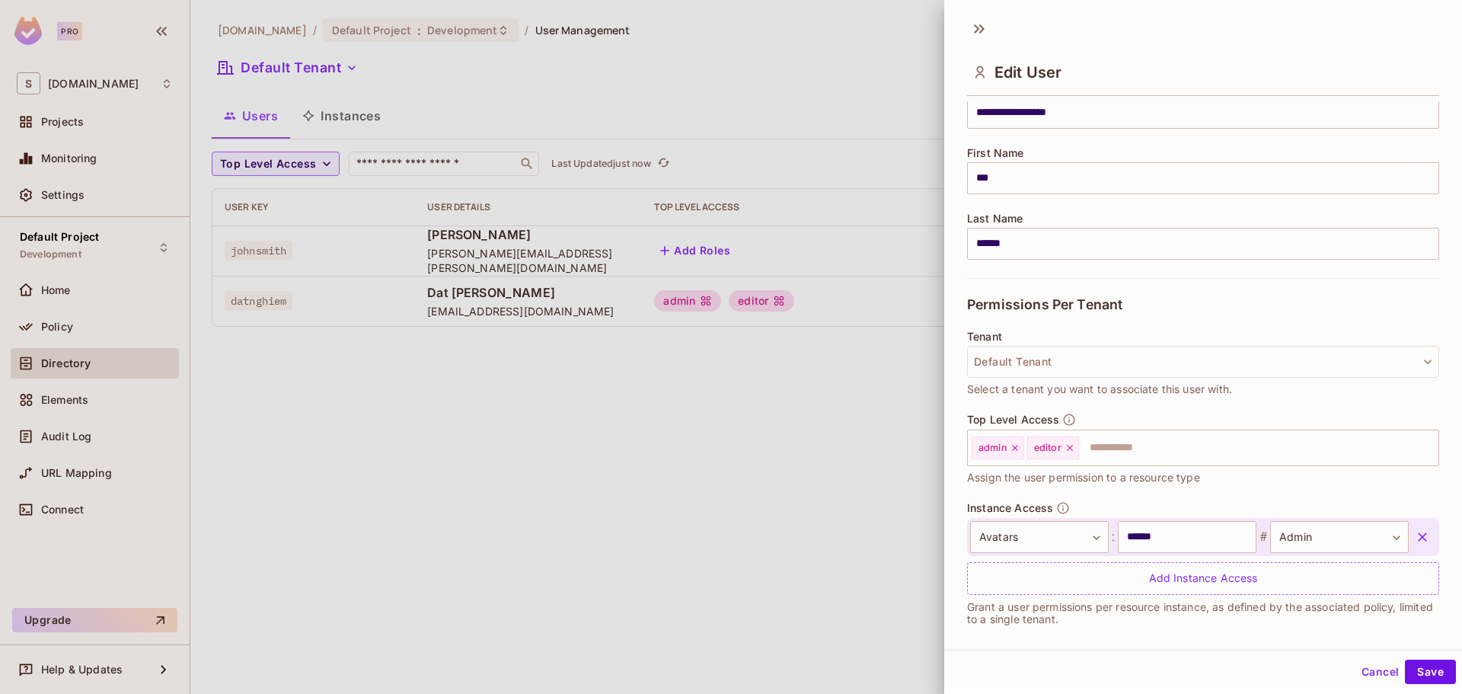
scroll to position [161, 0]
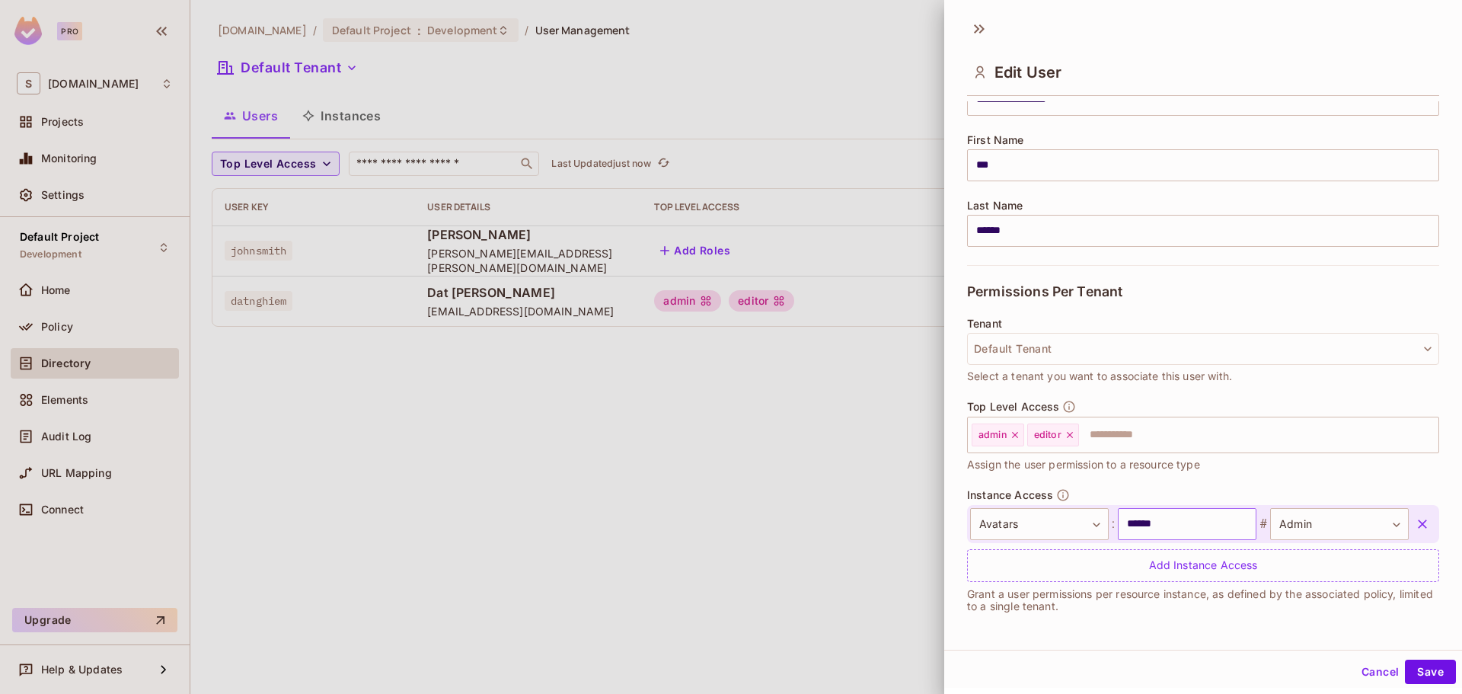
click at [1153, 522] on input "******" at bounding box center [1187, 524] width 139 height 32
type input "*******"
click at [1416, 667] on button "Save" at bounding box center [1430, 671] width 51 height 24
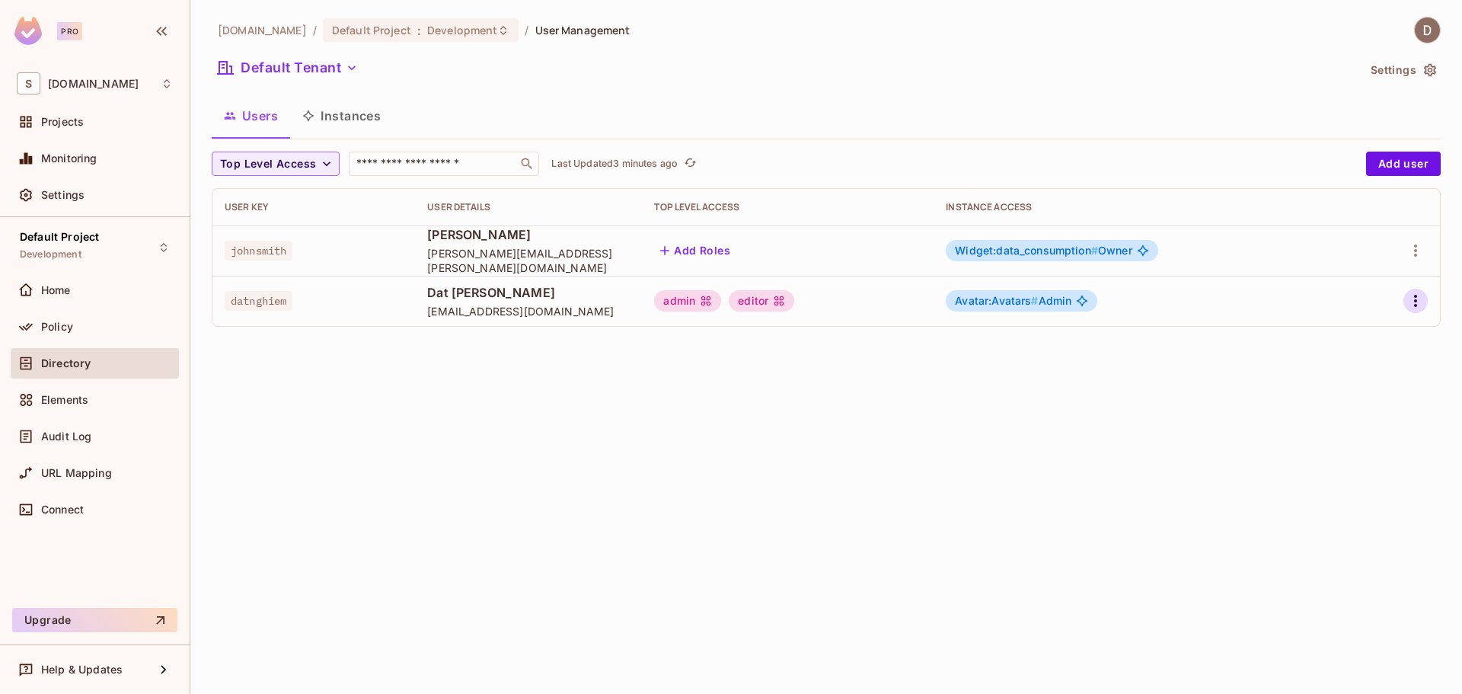
click at [1422, 302] on icon "button" at bounding box center [1415, 301] width 18 height 18
click at [1381, 339] on li "Edit" at bounding box center [1349, 336] width 135 height 34
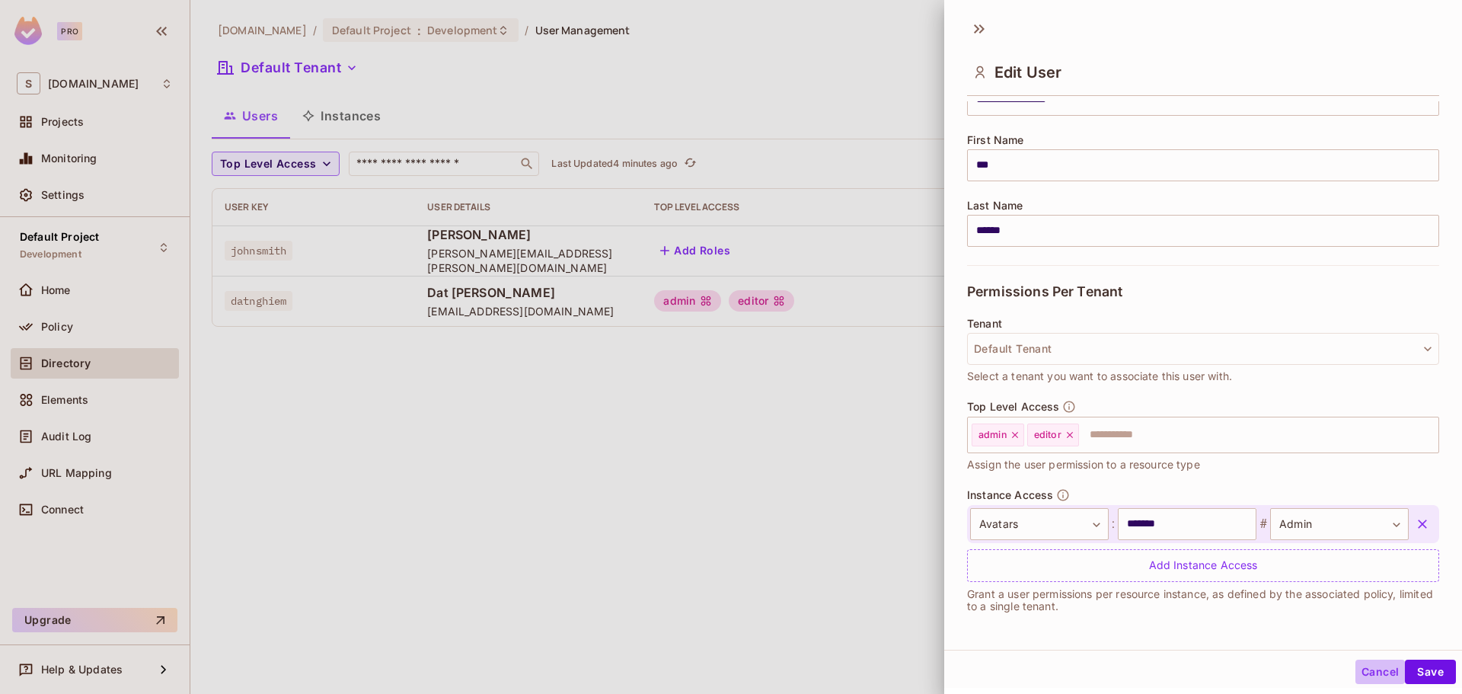
drag, startPoint x: 1358, startPoint y: 669, endPoint x: 1339, endPoint y: 664, distance: 19.8
click at [1357, 669] on button "Cancel" at bounding box center [1379, 671] width 49 height 24
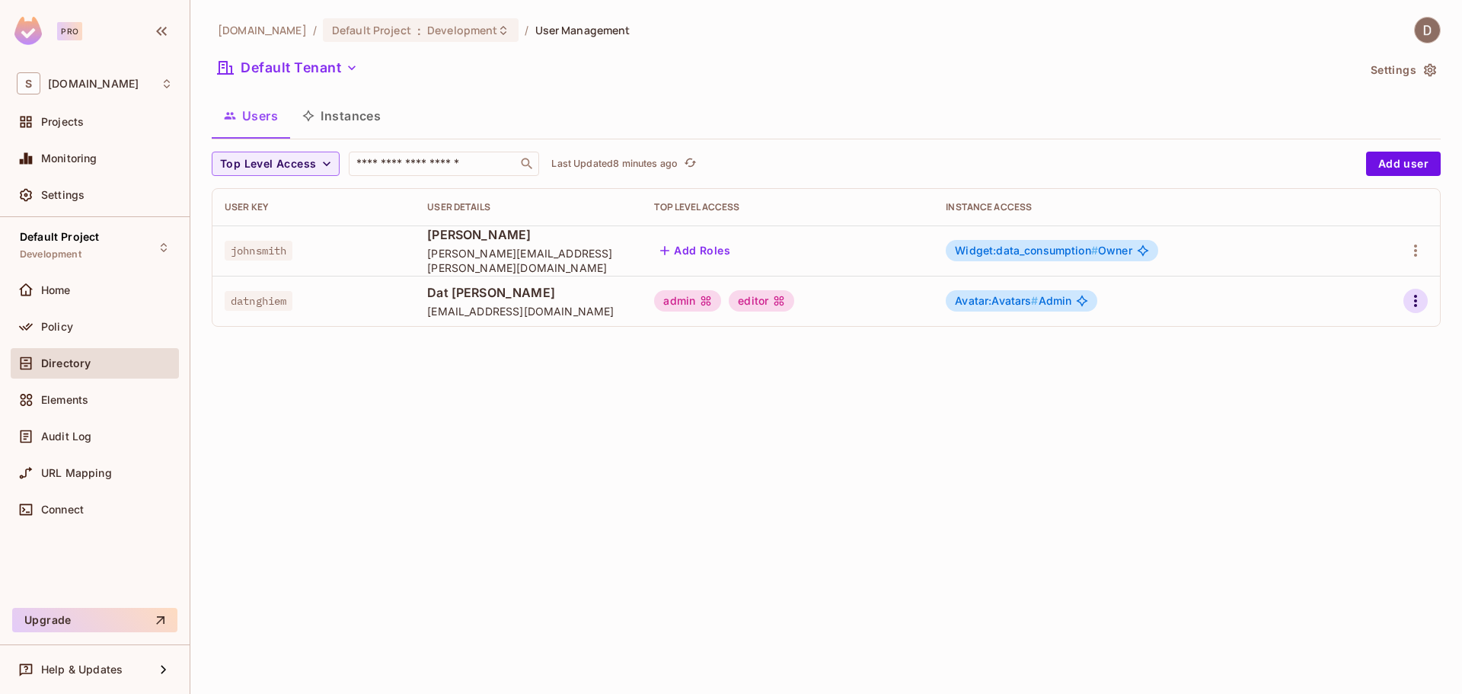
click at [1413, 308] on icon "button" at bounding box center [1415, 301] width 18 height 18
click at [1424, 298] on icon "button" at bounding box center [1415, 301] width 18 height 18
click at [1384, 340] on li "Edit" at bounding box center [1349, 336] width 135 height 34
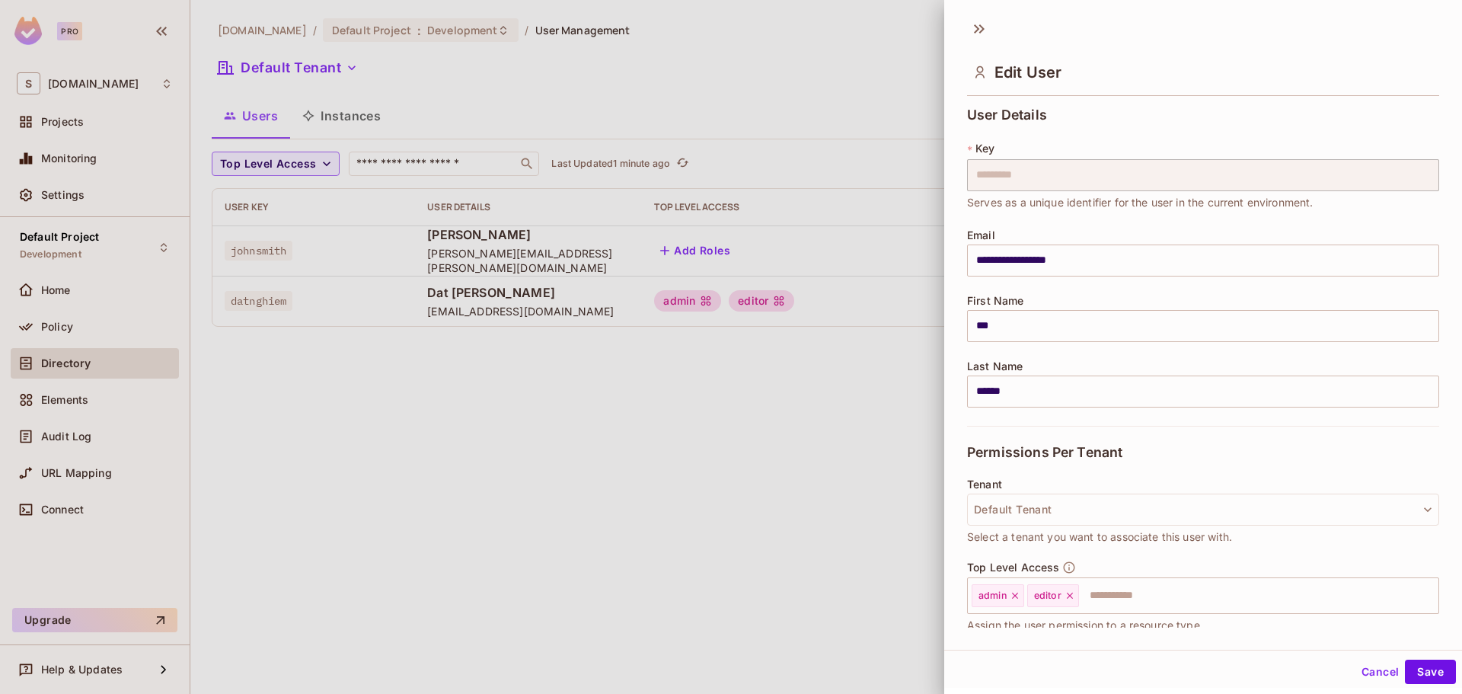
click at [252, 468] on div at bounding box center [731, 347] width 1462 height 694
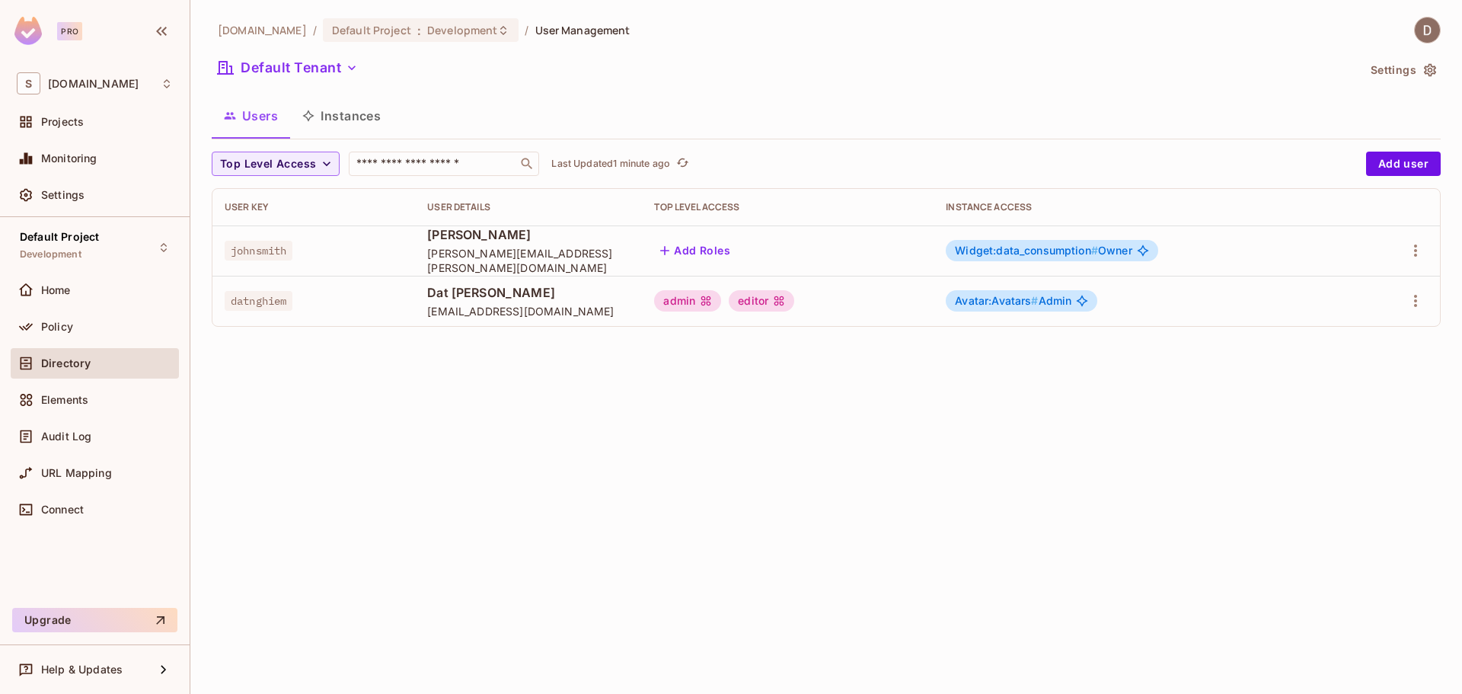
click at [265, 295] on span "datnghiem" at bounding box center [259, 301] width 68 height 20
click at [267, 298] on span "datnghiem" at bounding box center [259, 301] width 68 height 20
click at [1416, 307] on icon "button" at bounding box center [1415, 301] width 18 height 18
click at [1370, 332] on li "Edit" at bounding box center [1349, 336] width 135 height 34
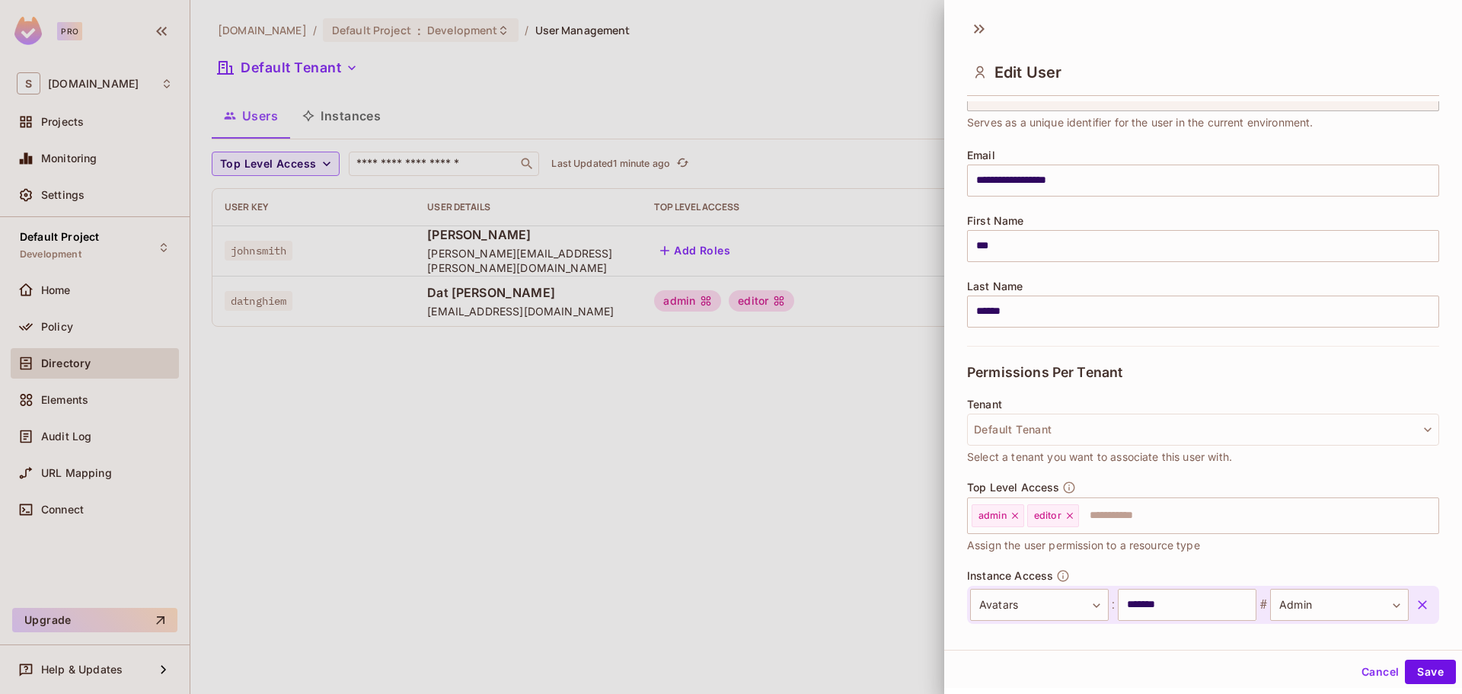
scroll to position [161, 0]
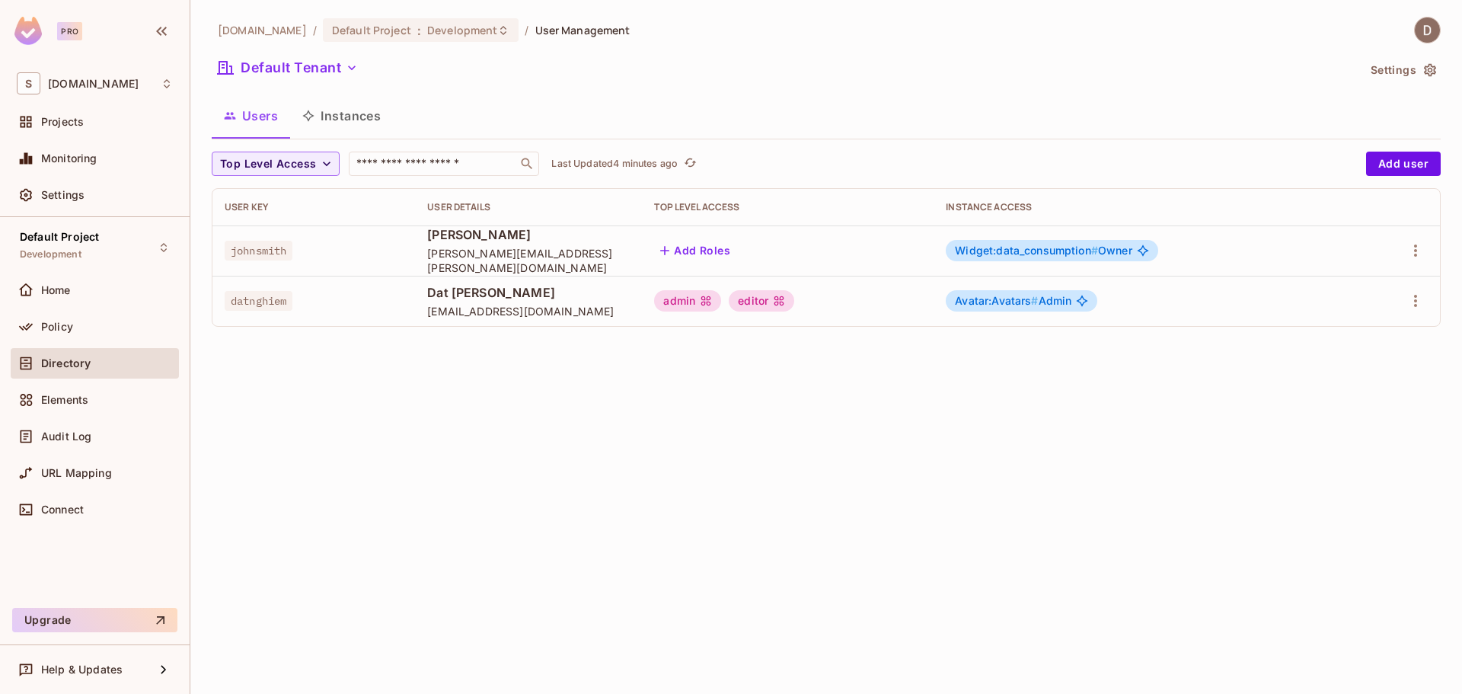
click at [75, 333] on div "Policy" at bounding box center [95, 327] width 156 height 18
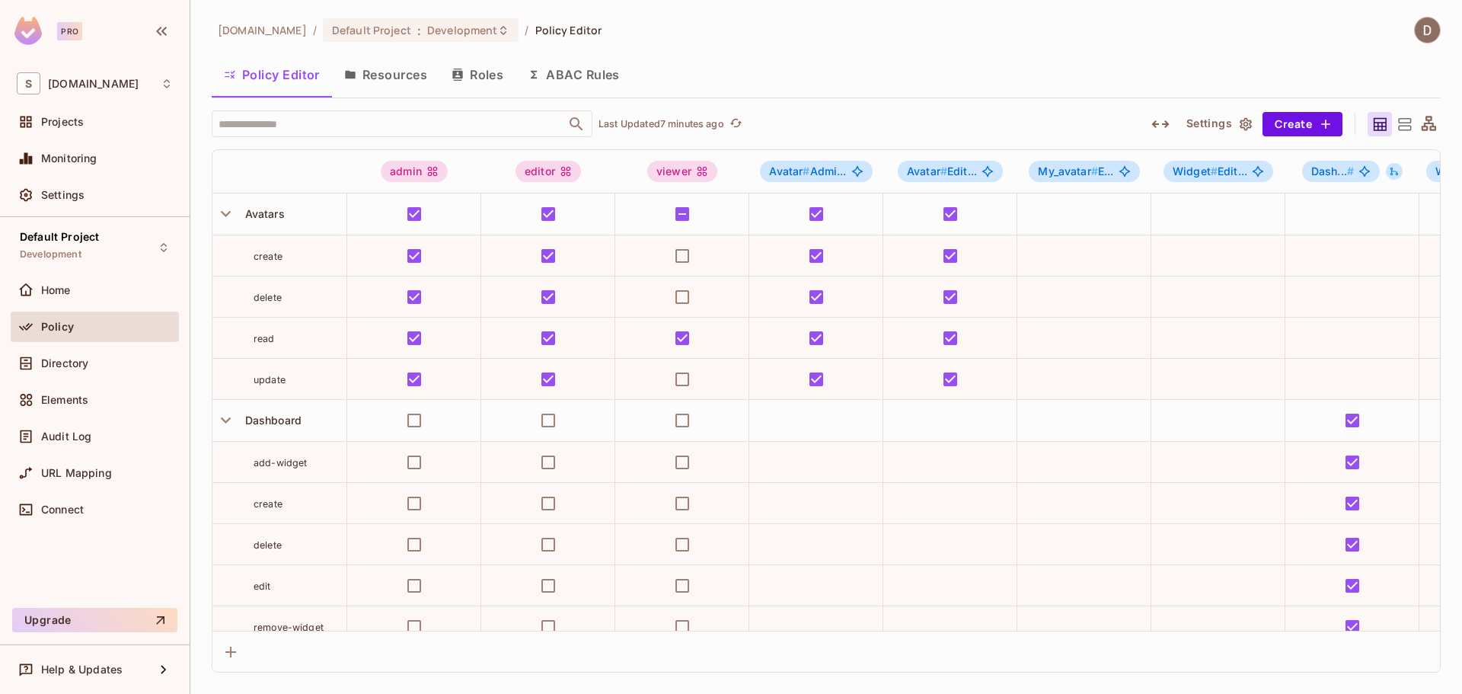
click at [1438, 31] on img at bounding box center [1427, 30] width 25 height 25
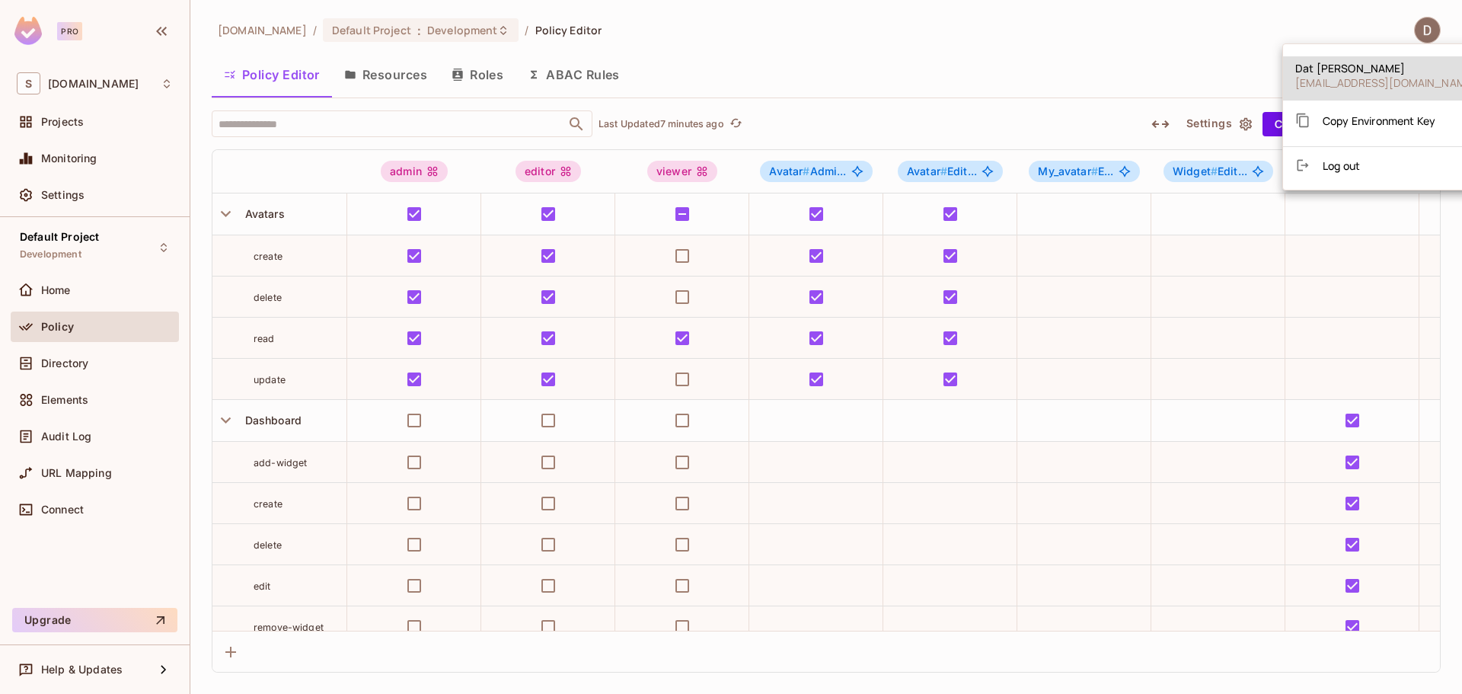
drag, startPoint x: 1381, startPoint y: 117, endPoint x: 1363, endPoint y: 111, distance: 19.3
click at [1380, 116] on span "Copy Environment Key" at bounding box center [1379, 120] width 113 height 14
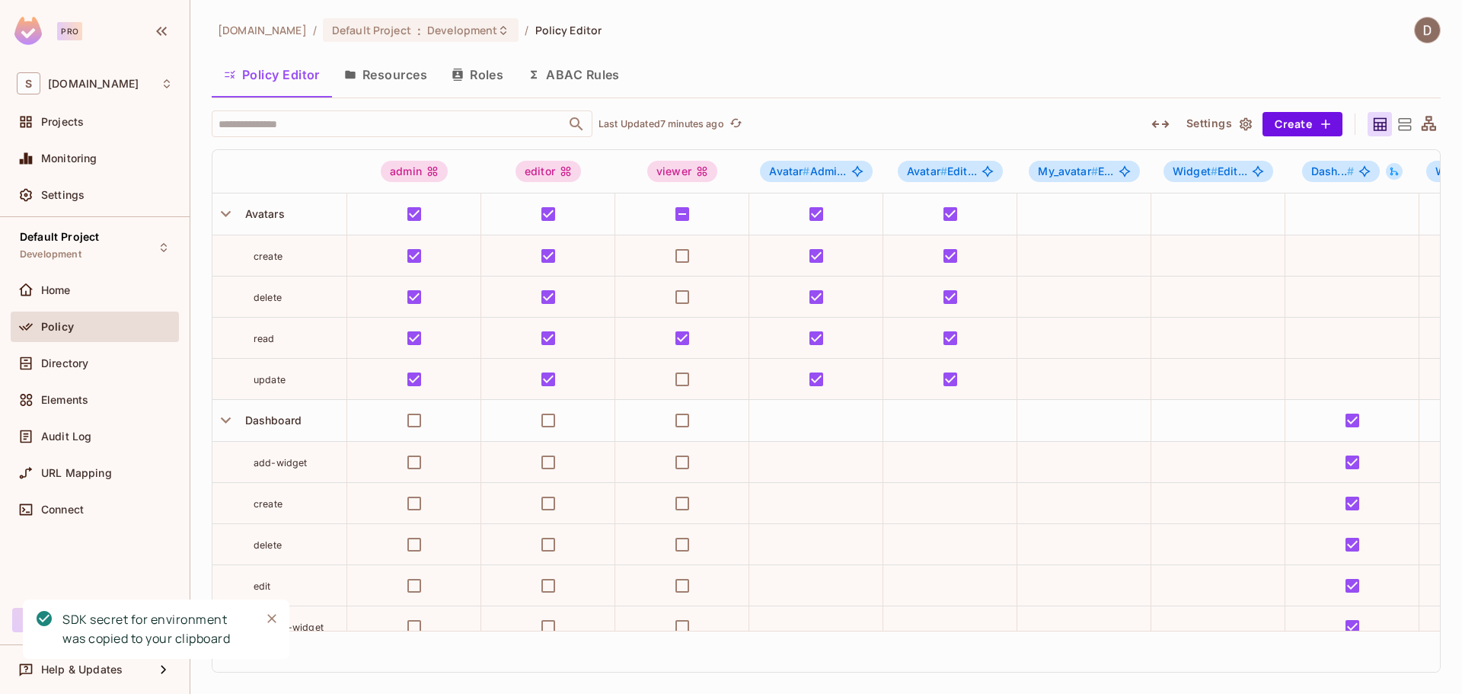
click at [792, 49] on div "savameta.com / Default Project : Development / Policy Editor Policy Editor Reso…" at bounding box center [826, 345] width 1229 height 656
click at [790, 37] on div "savameta.com / Default Project : Development / Policy Editor" at bounding box center [826, 30] width 1229 height 27
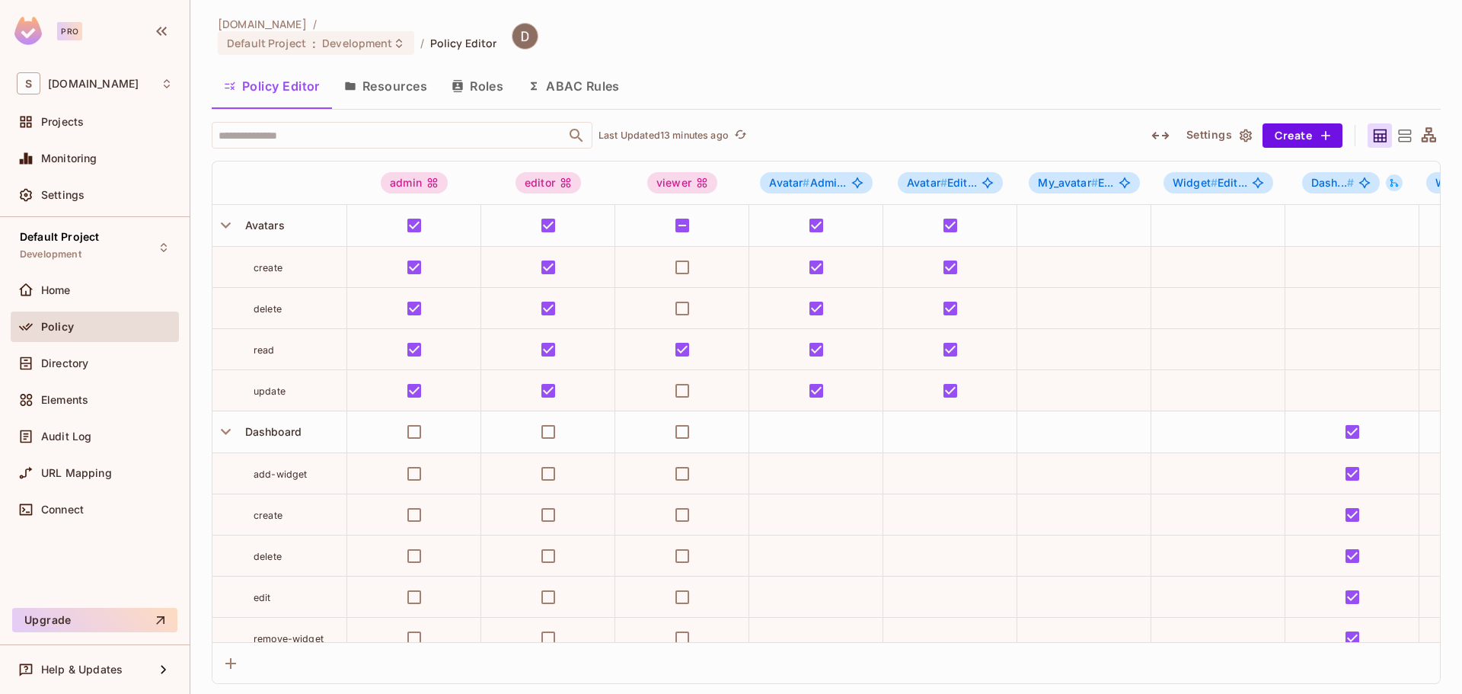
click at [810, 105] on div "savameta.com / Default Project : Development / Policy Editor Policy Editor Reso…" at bounding box center [826, 350] width 1229 height 667
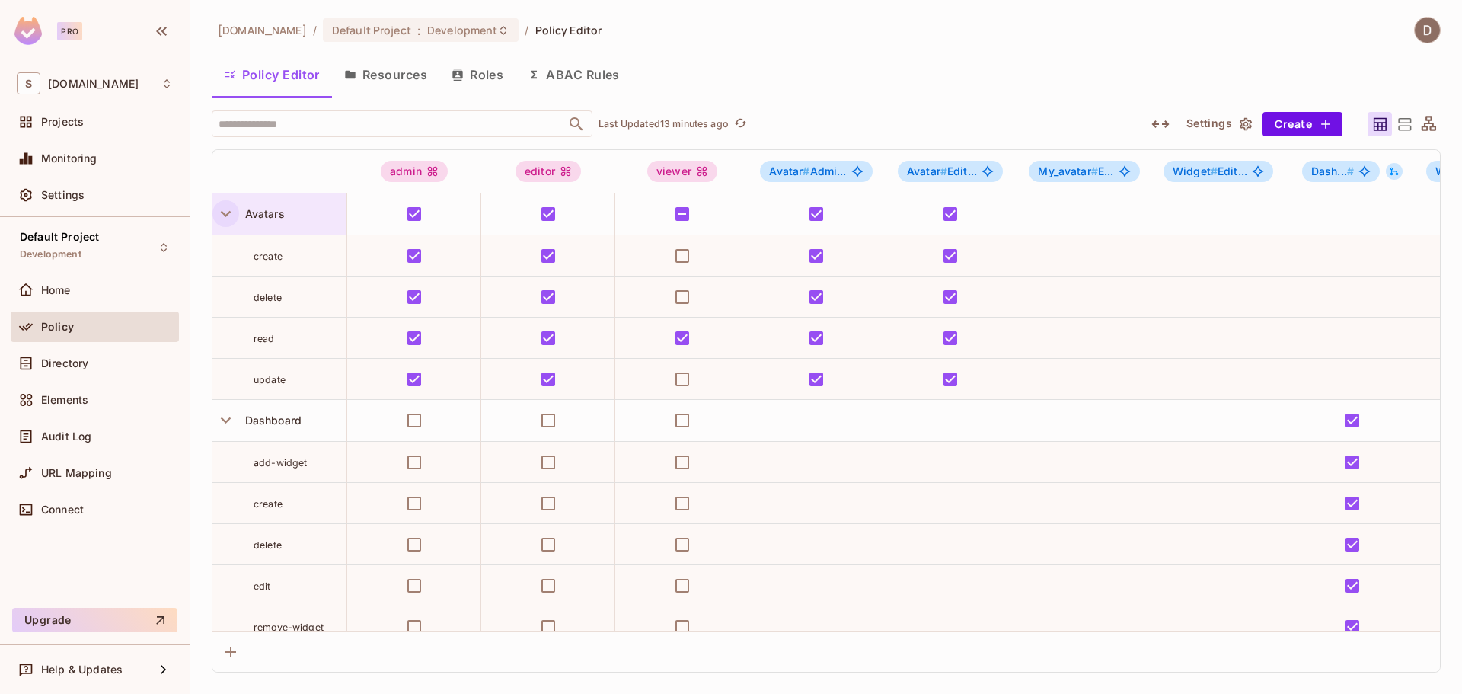
click at [231, 218] on icon "button" at bounding box center [225, 213] width 21 height 21
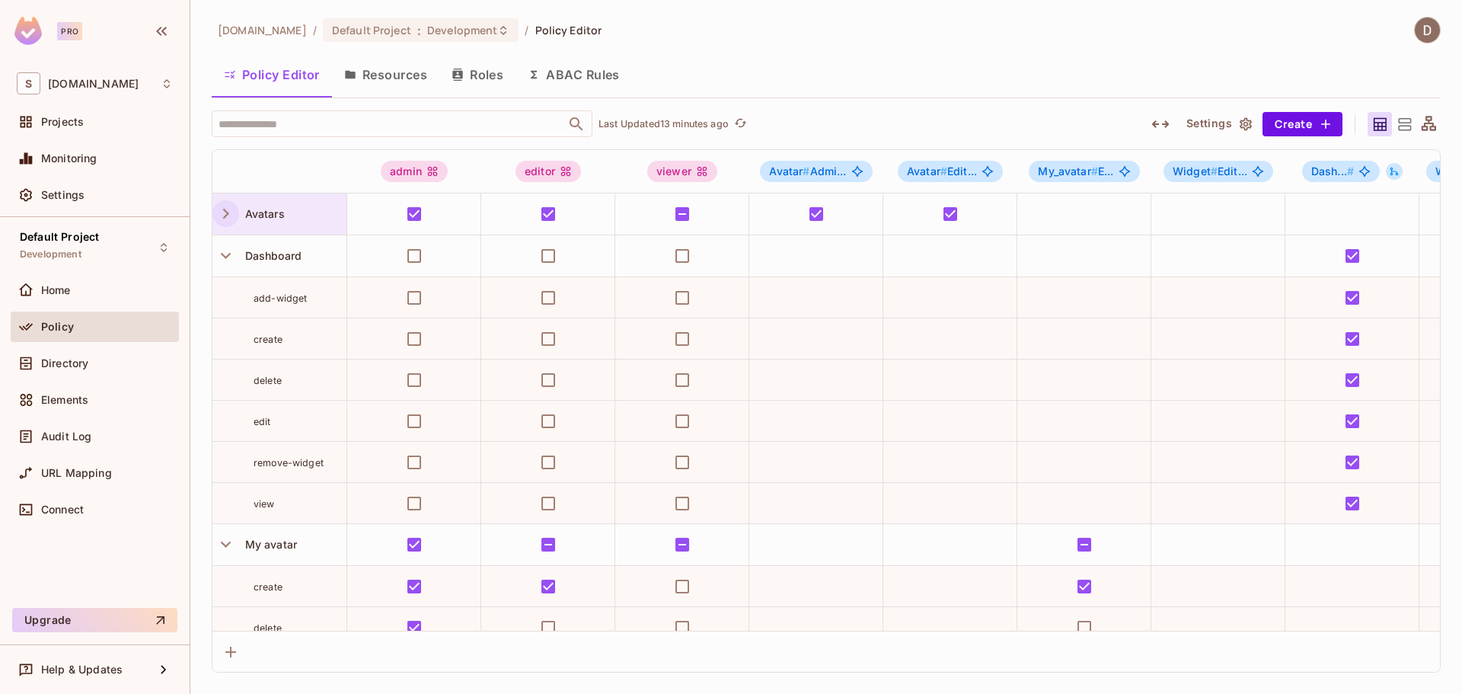
click at [231, 218] on icon "button" at bounding box center [225, 213] width 21 height 21
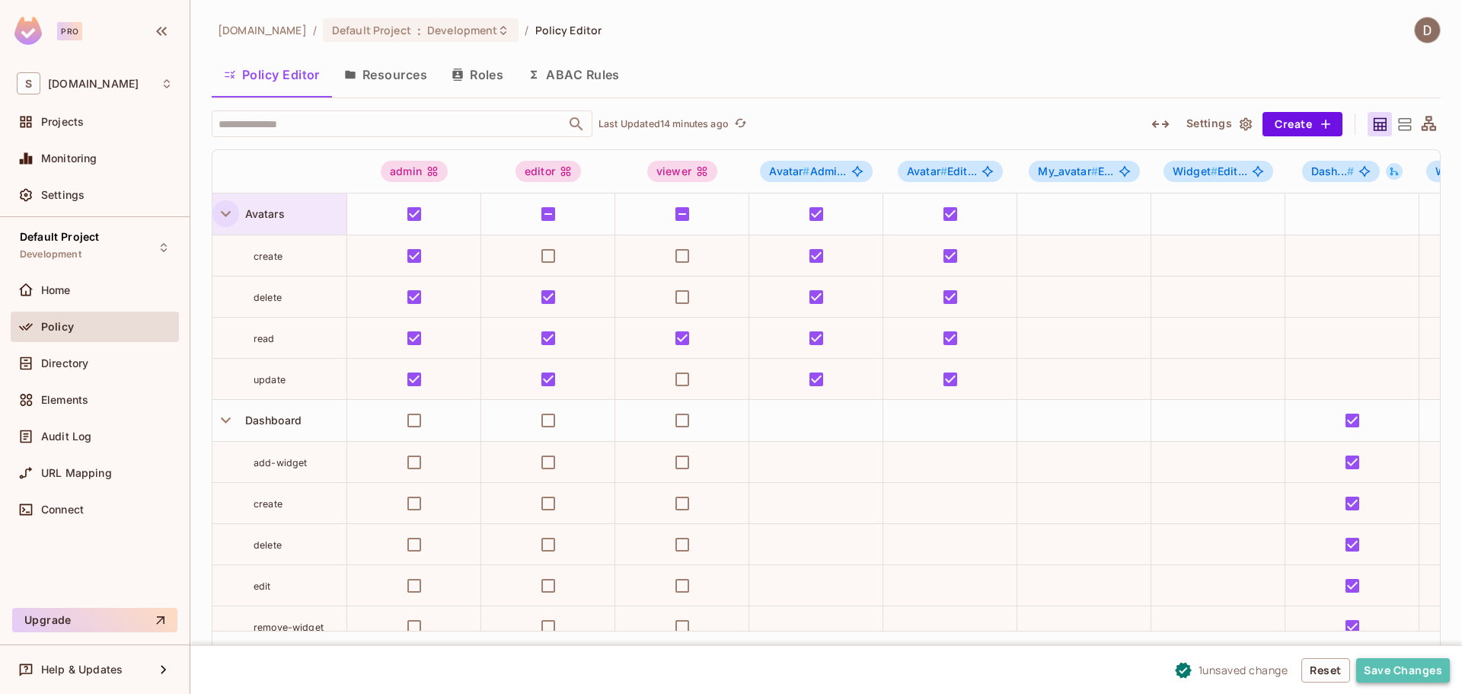
click at [1398, 670] on button "Save Changes" at bounding box center [1403, 670] width 94 height 24
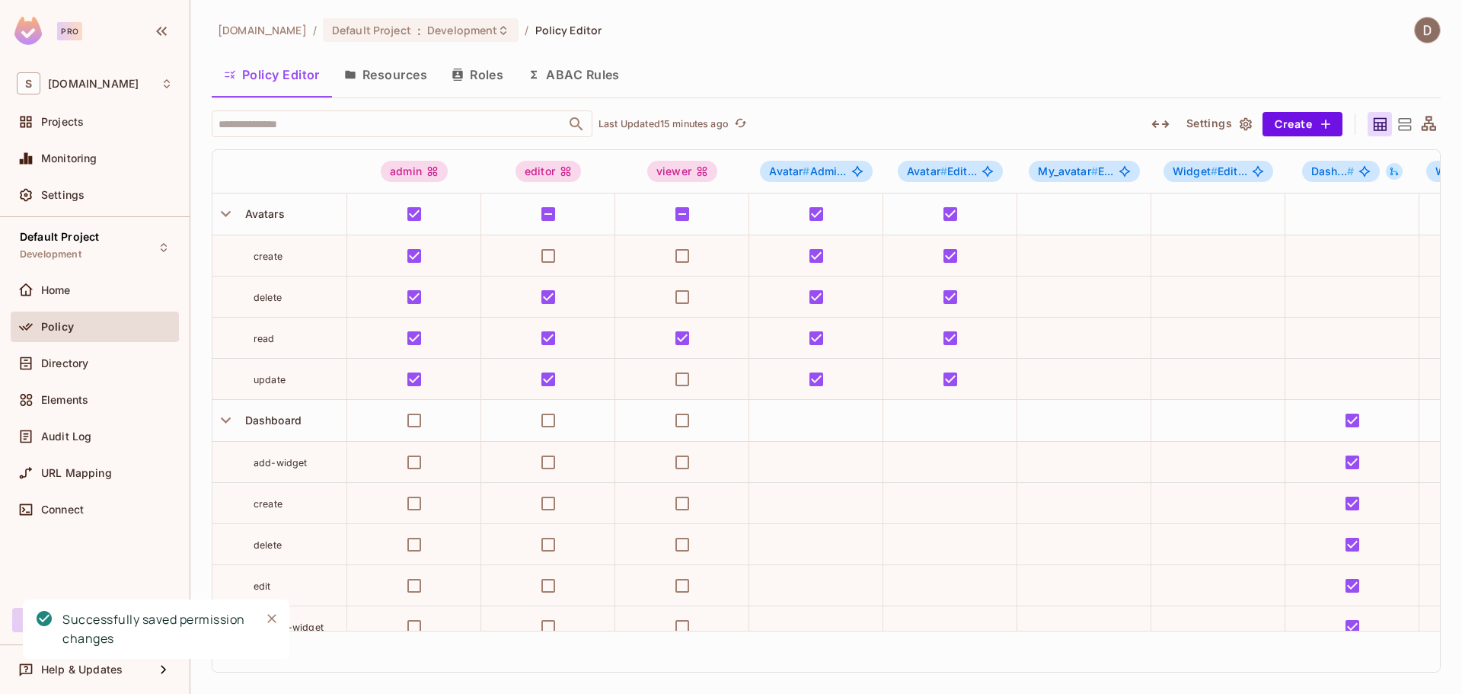
click at [1428, 126] on icon at bounding box center [1429, 123] width 14 height 14
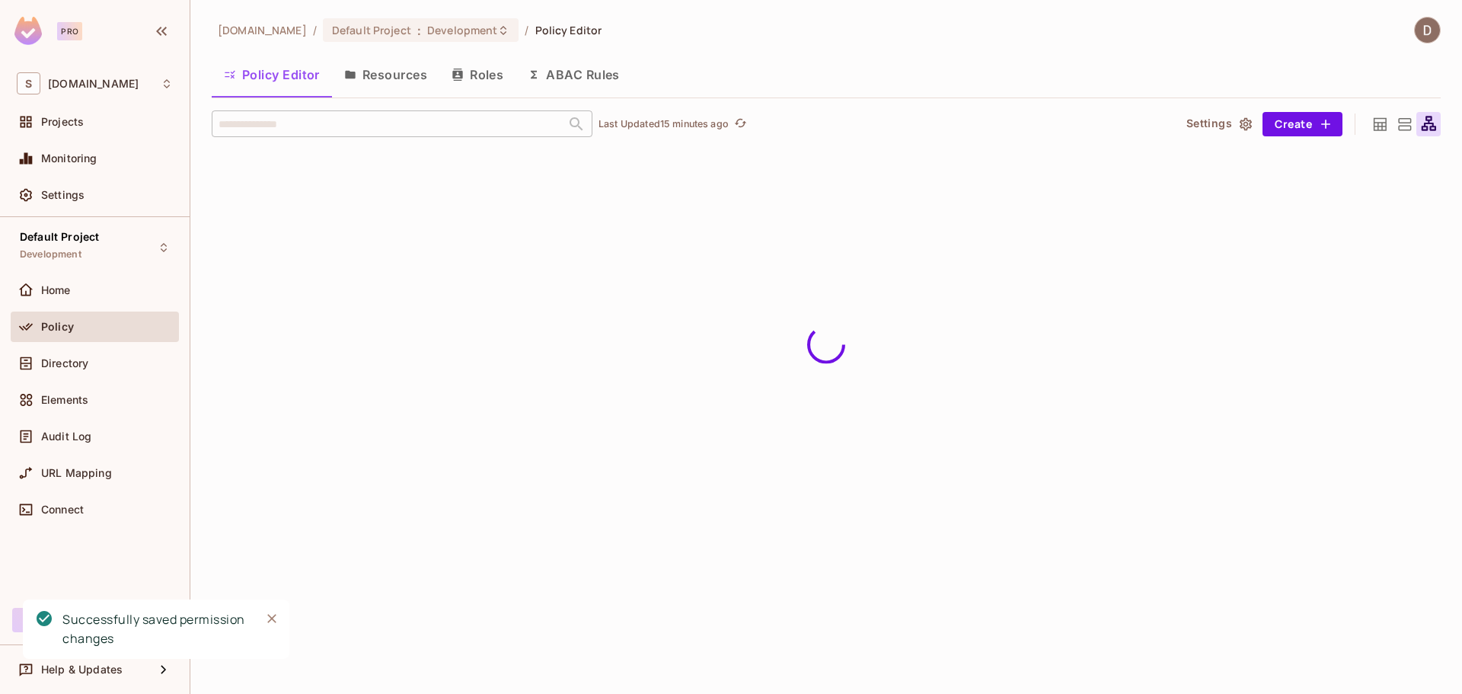
click at [1380, 120] on icon at bounding box center [1380, 124] width 19 height 19
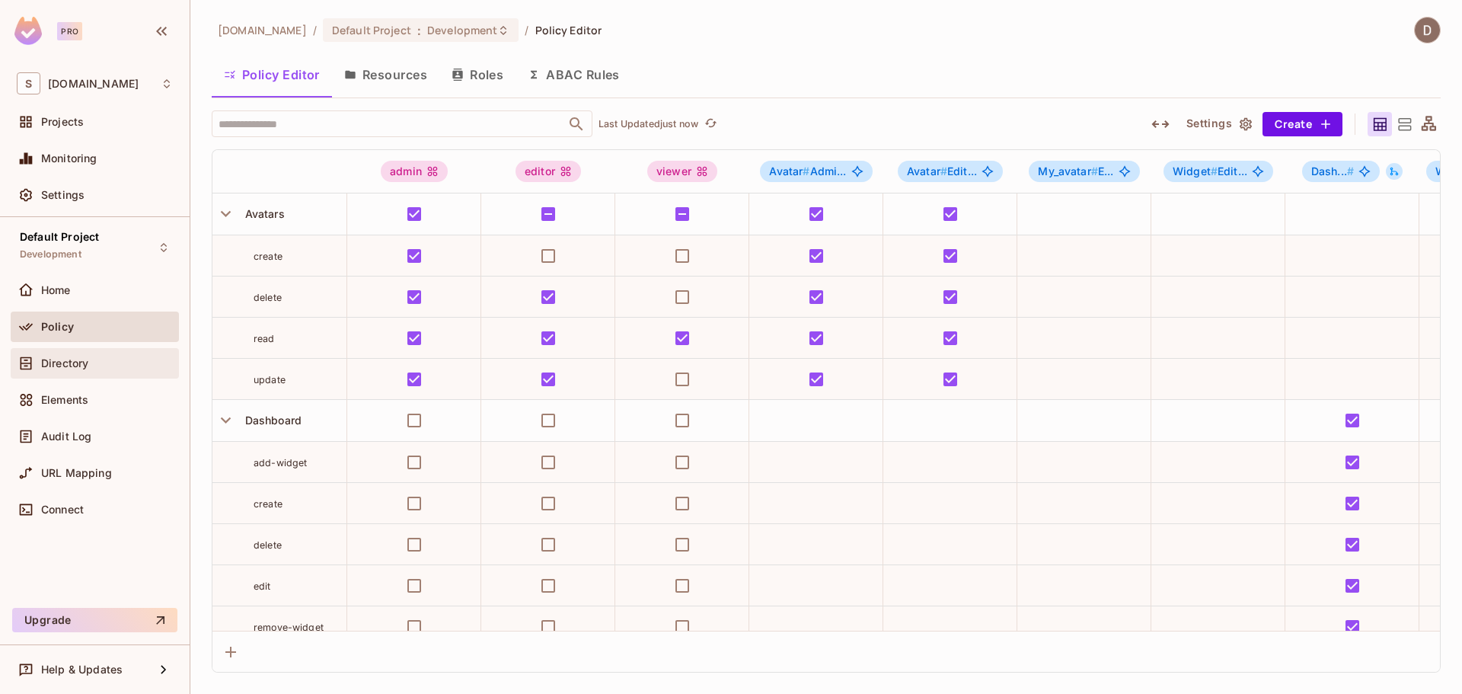
drag, startPoint x: 0, startPoint y: 0, endPoint x: 49, endPoint y: 362, distance: 365.0
click at [49, 362] on span "Directory" at bounding box center [64, 363] width 47 height 12
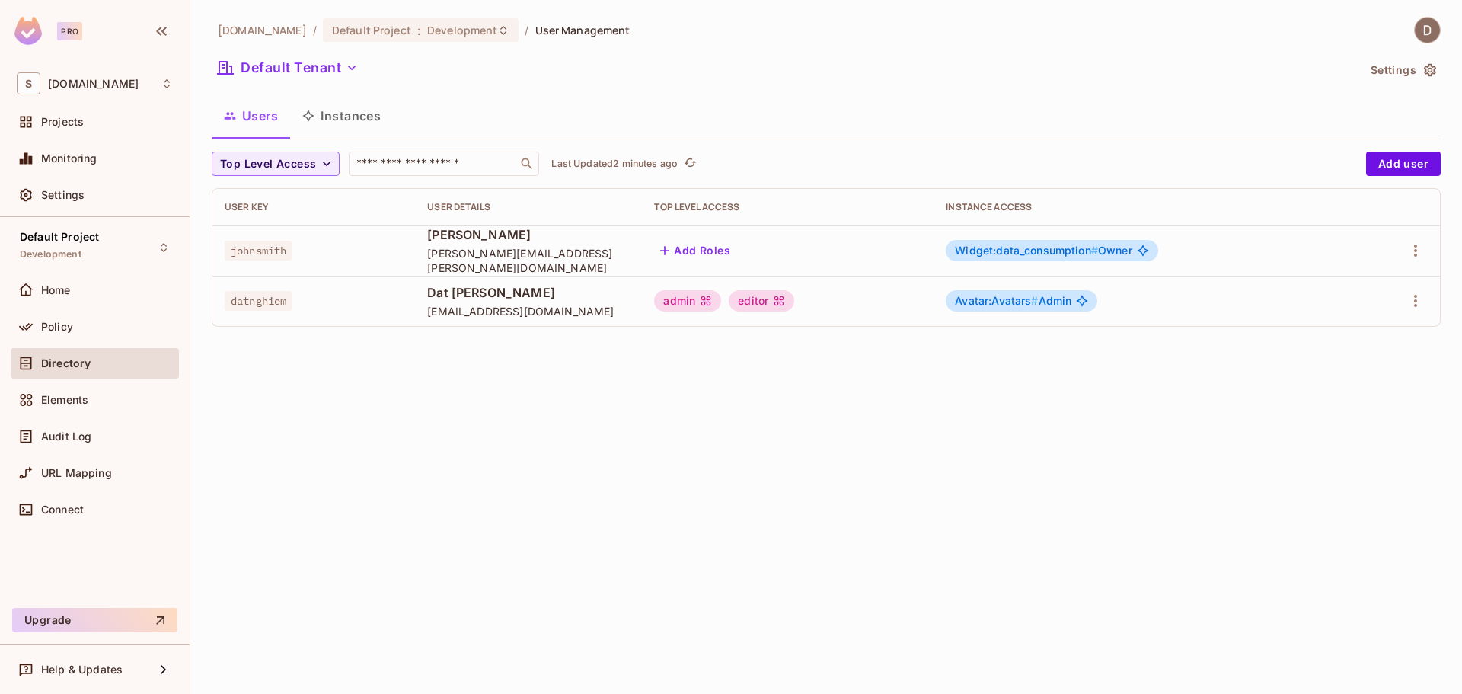
click at [659, 452] on div "[DOMAIN_NAME] / Default Project : Development / User Management Default Tenant …" at bounding box center [826, 347] width 1272 height 694
click at [662, 360] on div at bounding box center [826, 360] width 1229 height 0
click at [1415, 24] on img at bounding box center [1427, 30] width 25 height 25
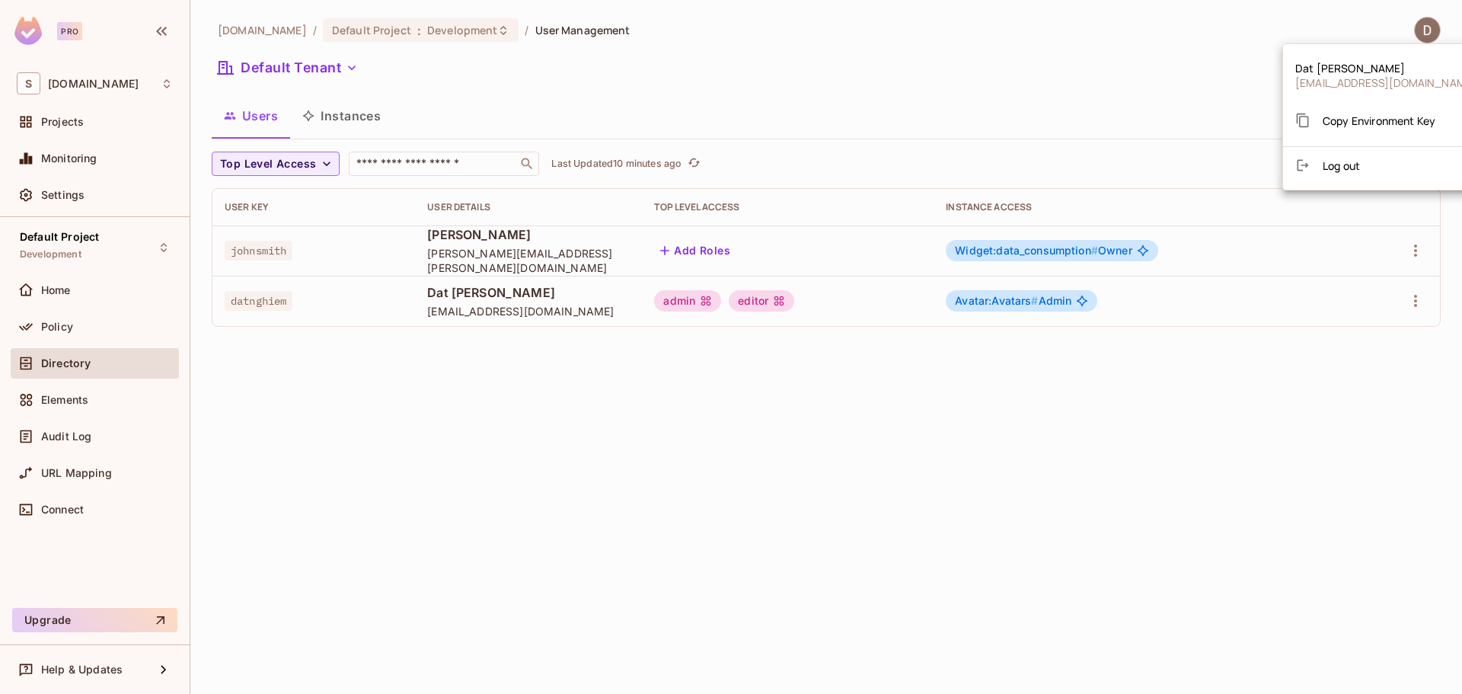
click at [1423, 298] on div at bounding box center [731, 347] width 1462 height 694
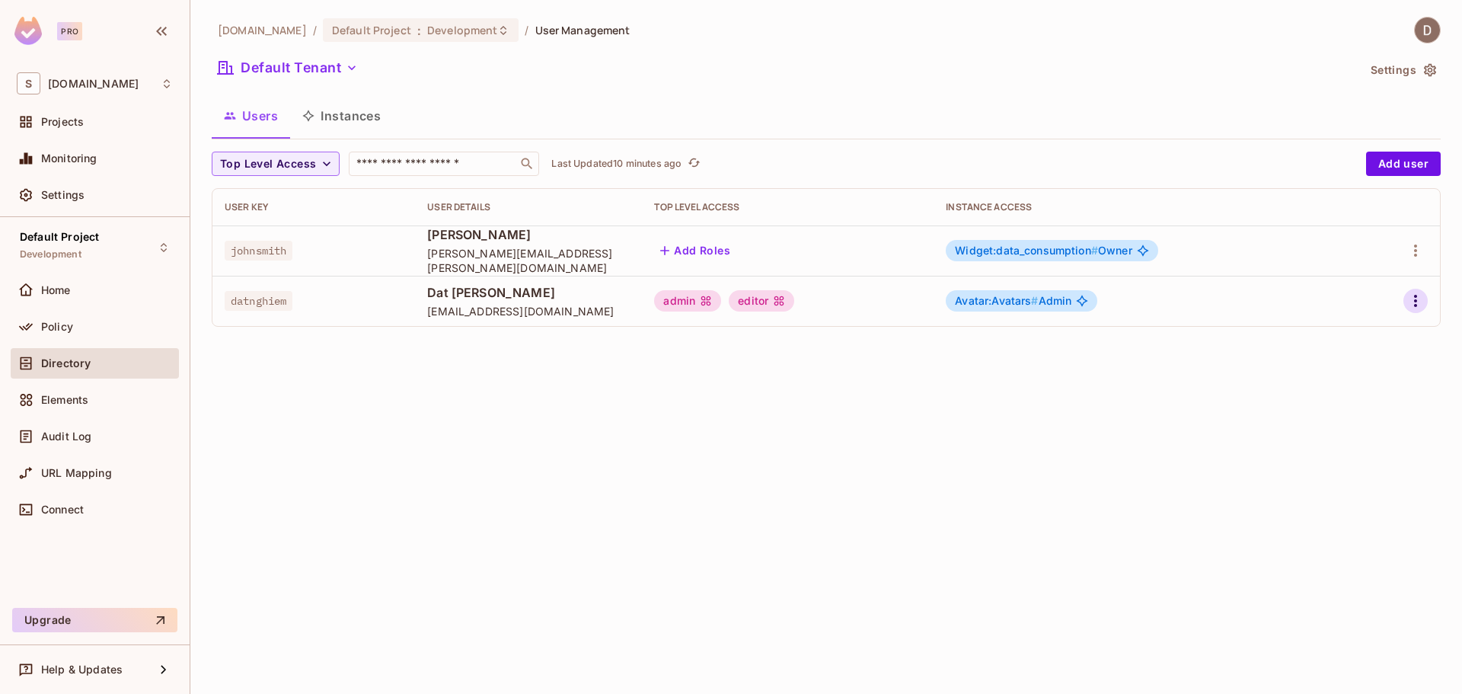
click at [1418, 303] on icon "button" at bounding box center [1415, 301] width 18 height 18
click at [1366, 337] on li "Edit" at bounding box center [1349, 336] width 135 height 34
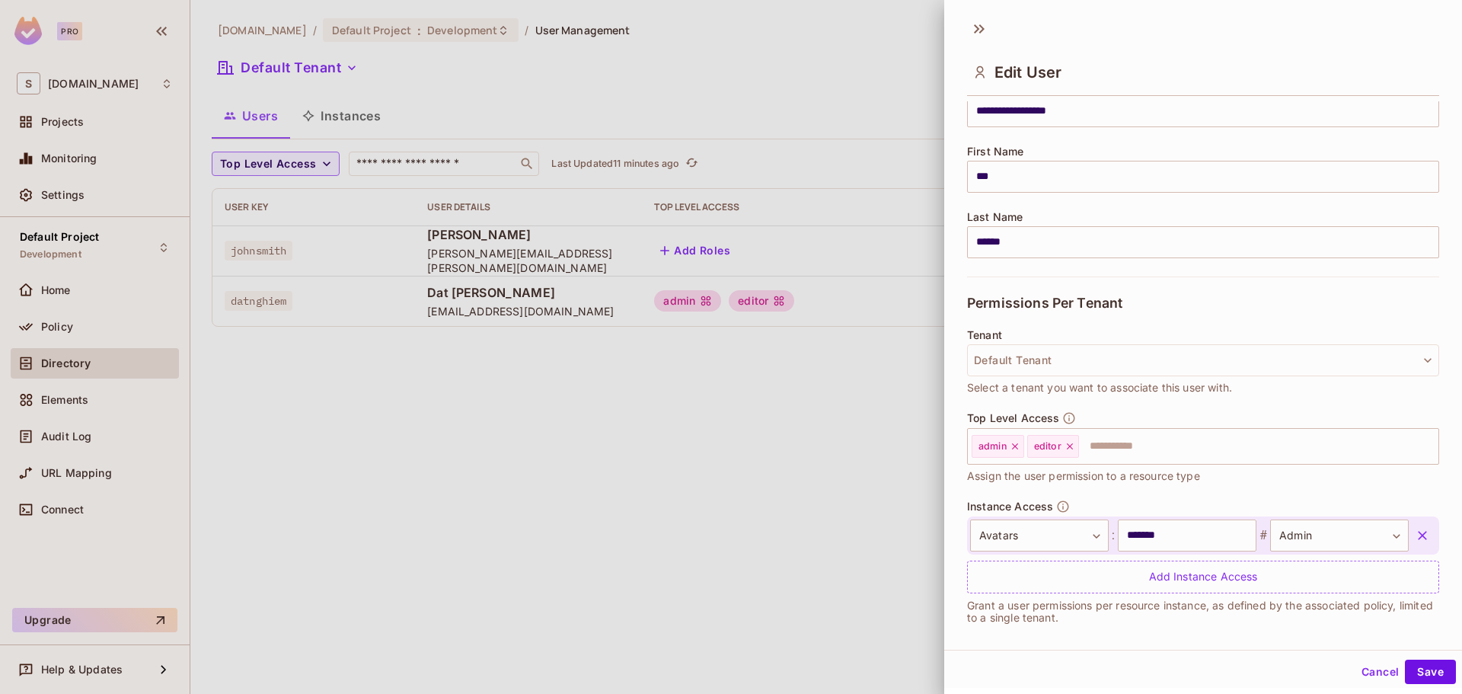
scroll to position [161, 0]
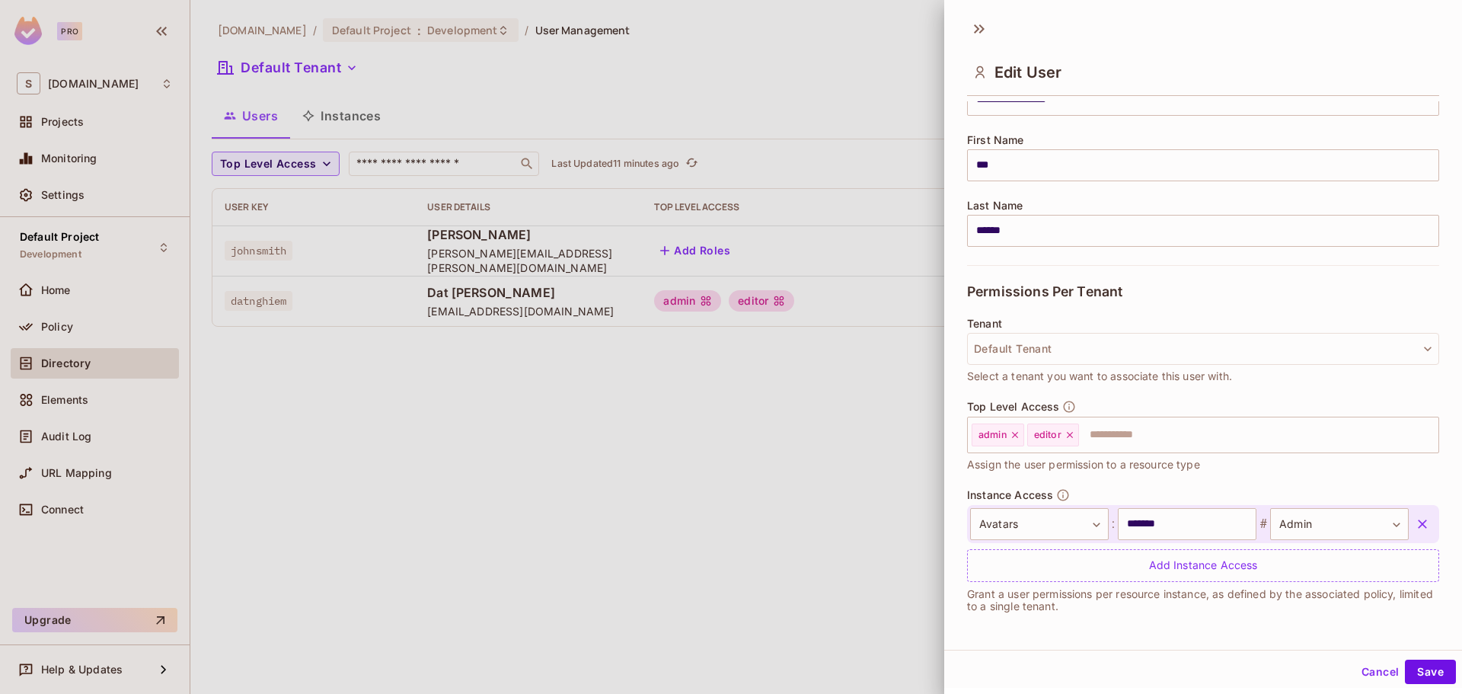
click at [1378, 667] on button "Cancel" at bounding box center [1379, 671] width 49 height 24
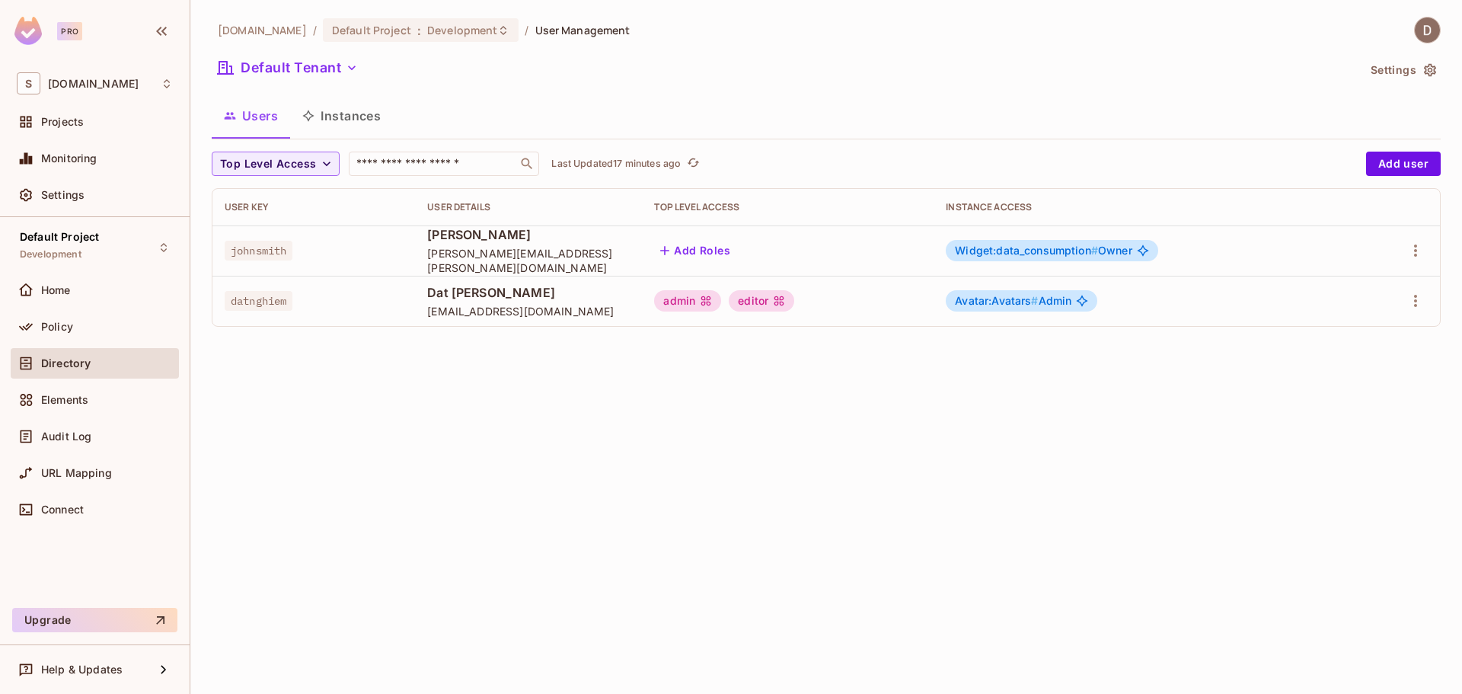
click at [1393, 300] on div at bounding box center [1396, 301] width 62 height 24
click at [1405, 301] on button "button" at bounding box center [1415, 301] width 24 height 24
click at [1379, 342] on li "Edit" at bounding box center [1349, 336] width 135 height 34
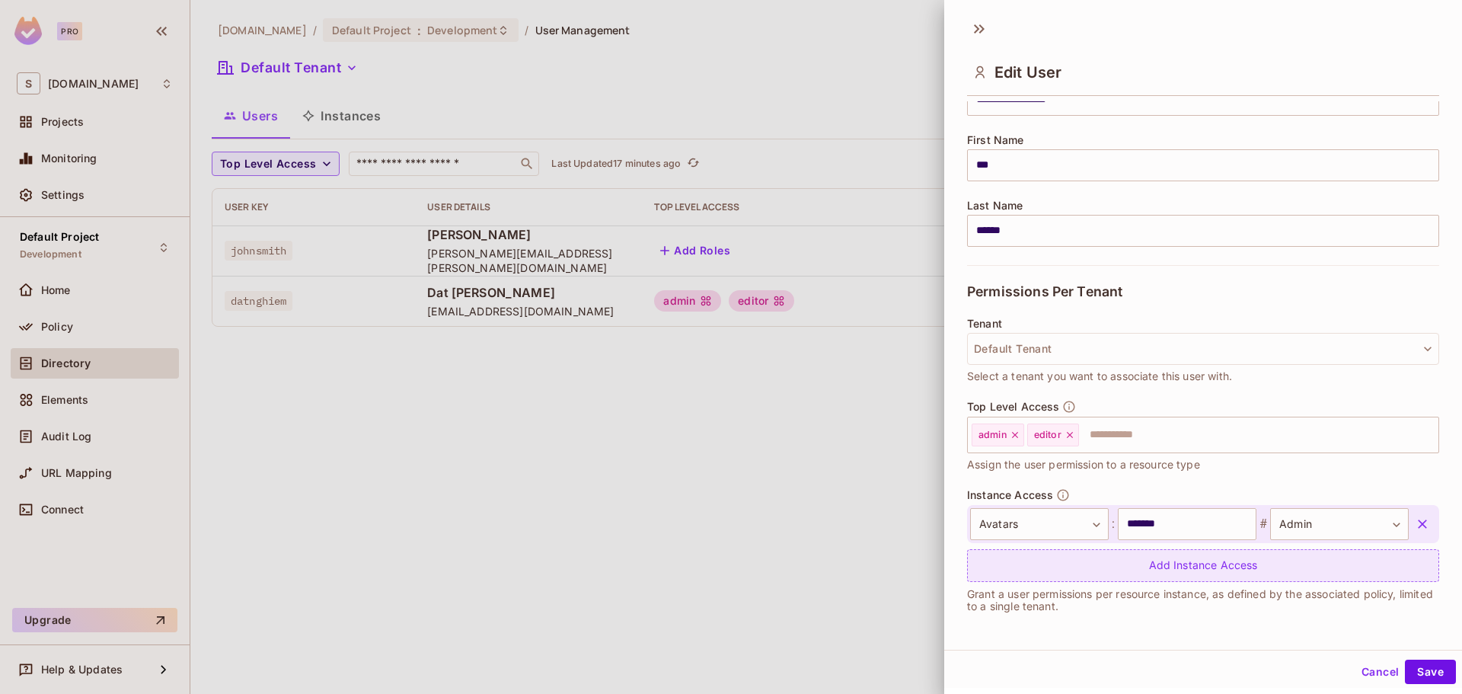
click at [1152, 572] on div "Add Instance Access" at bounding box center [1203, 565] width 472 height 33
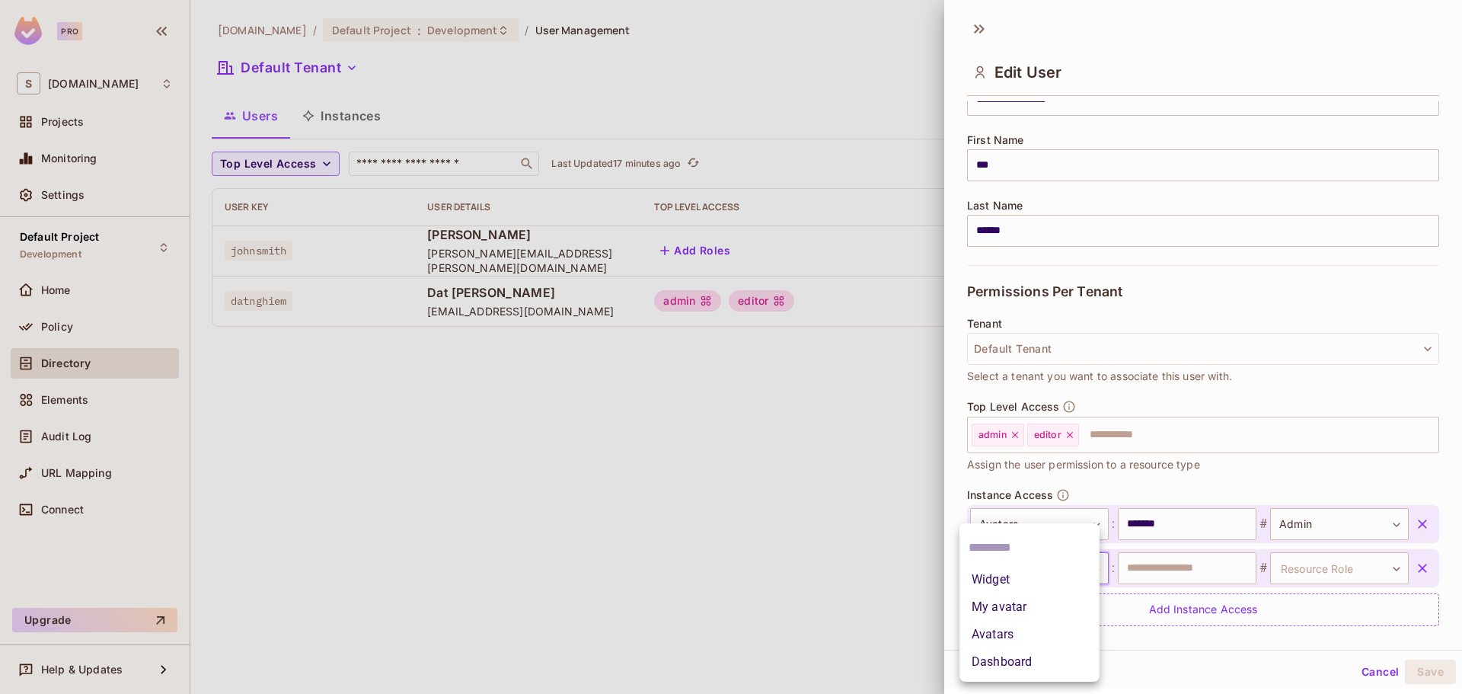
click at [1017, 565] on body "**********" at bounding box center [731, 347] width 1462 height 694
drag, startPoint x: 1007, startPoint y: 608, endPoint x: 1029, endPoint y: 610, distance: 22.1
click at [1007, 609] on li "My avatar" at bounding box center [1029, 606] width 140 height 27
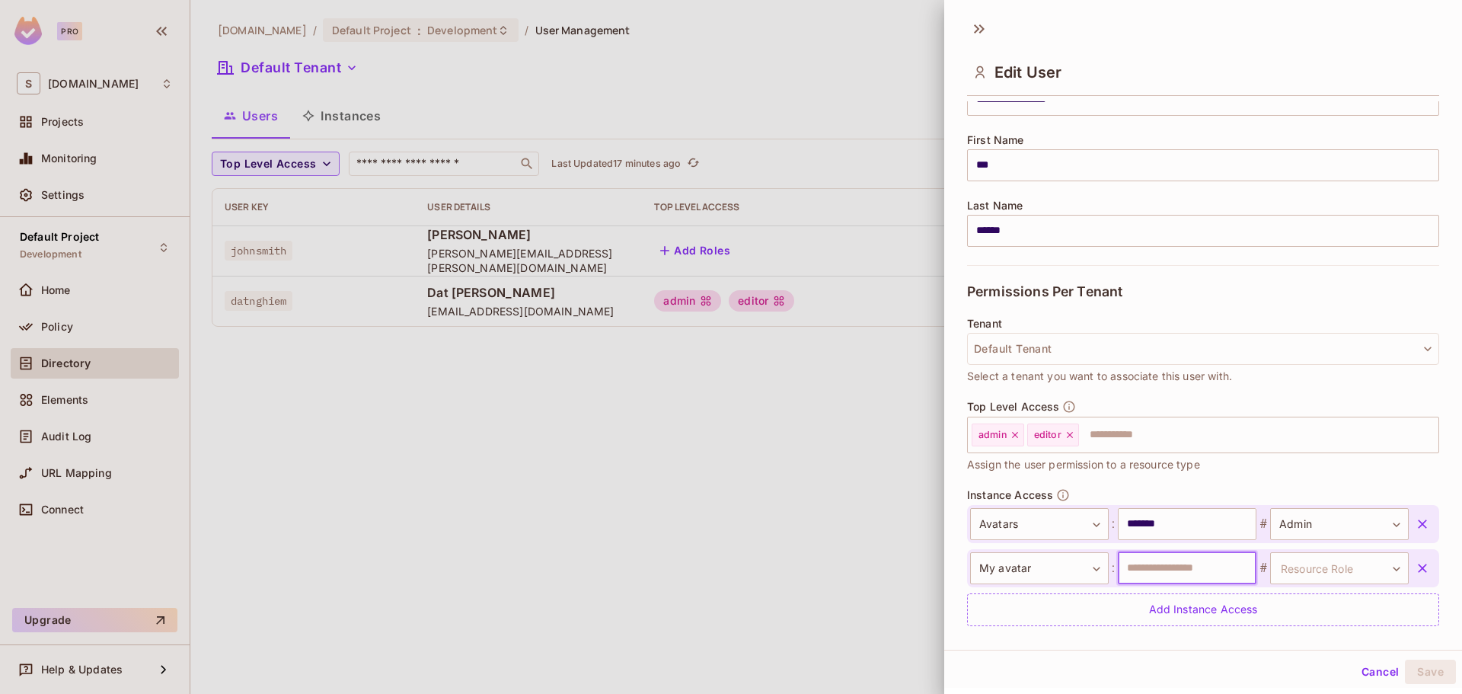
click at [1148, 565] on input "text" at bounding box center [1187, 568] width 139 height 32
click at [1210, 571] on input "text" at bounding box center [1187, 568] width 139 height 32
click at [1361, 671] on button "Cancel" at bounding box center [1379, 671] width 49 height 24
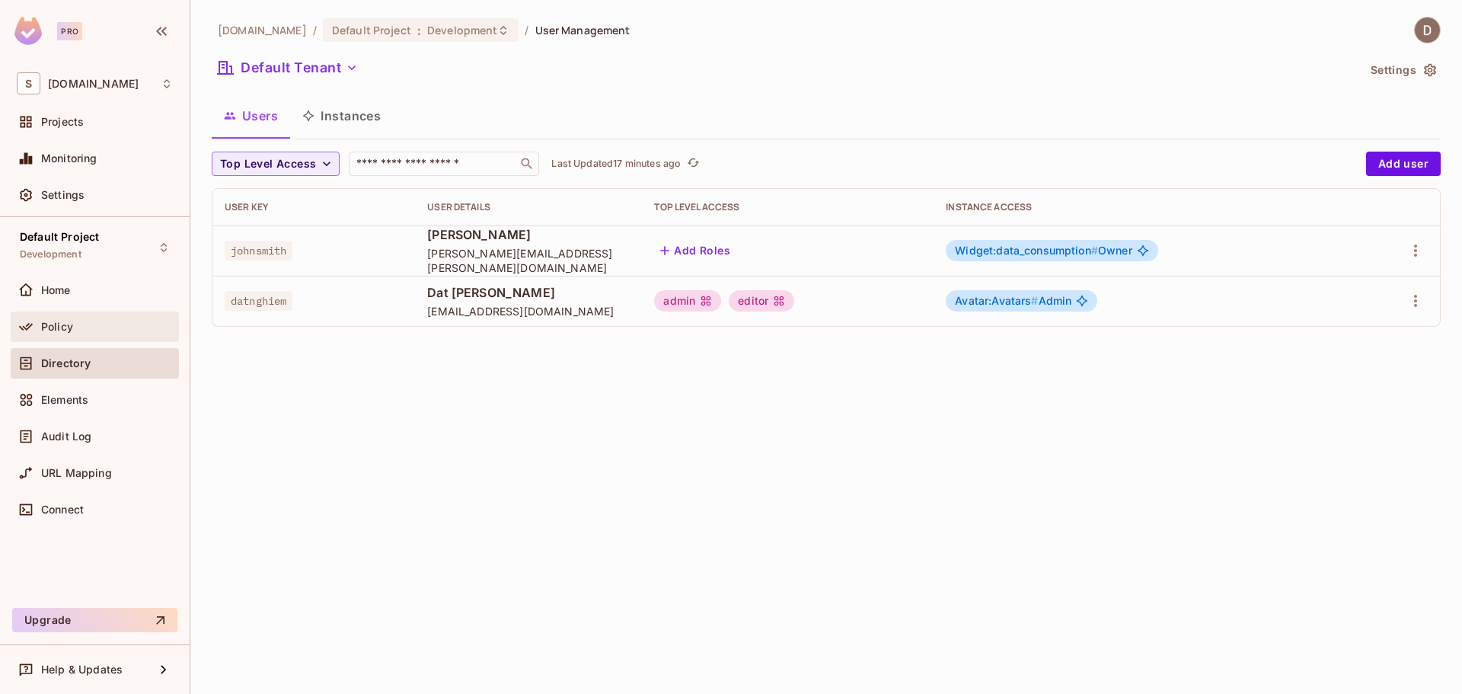
click at [111, 340] on div "Policy" at bounding box center [95, 326] width 168 height 30
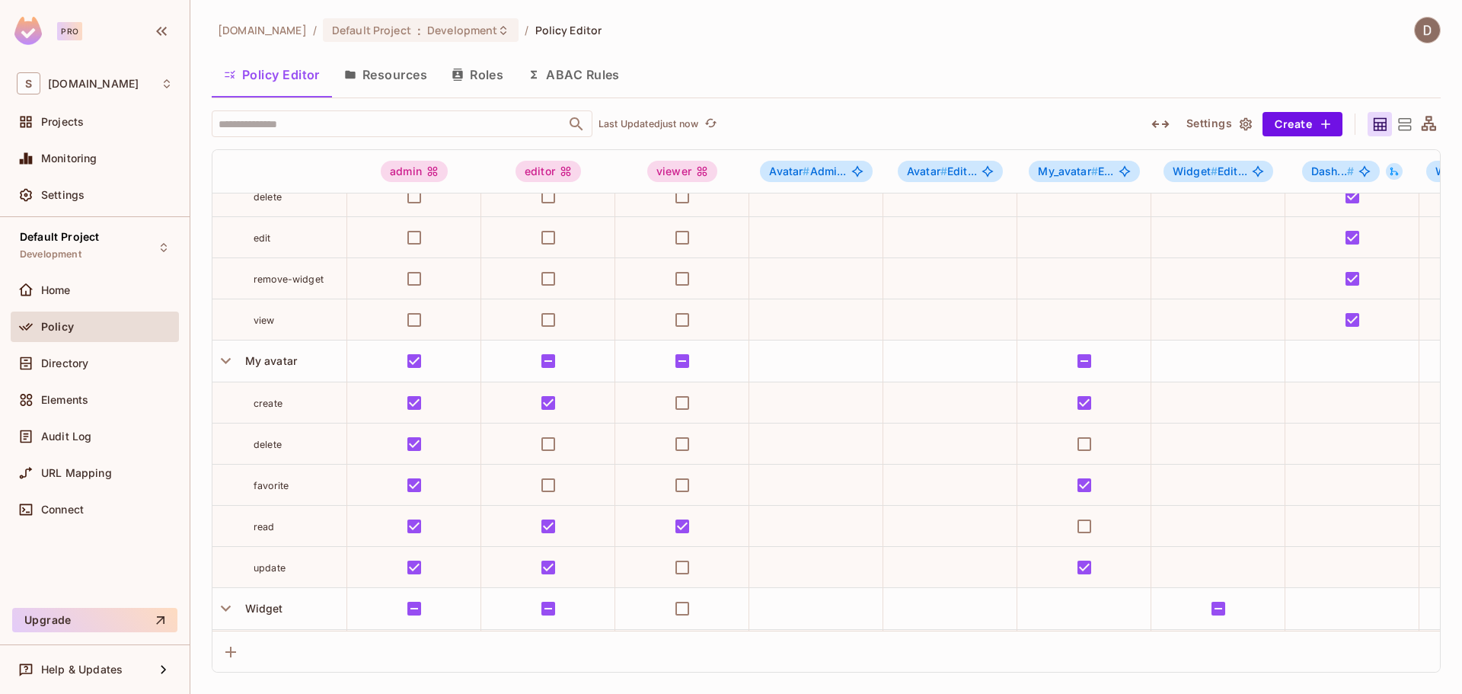
scroll to position [381, 0]
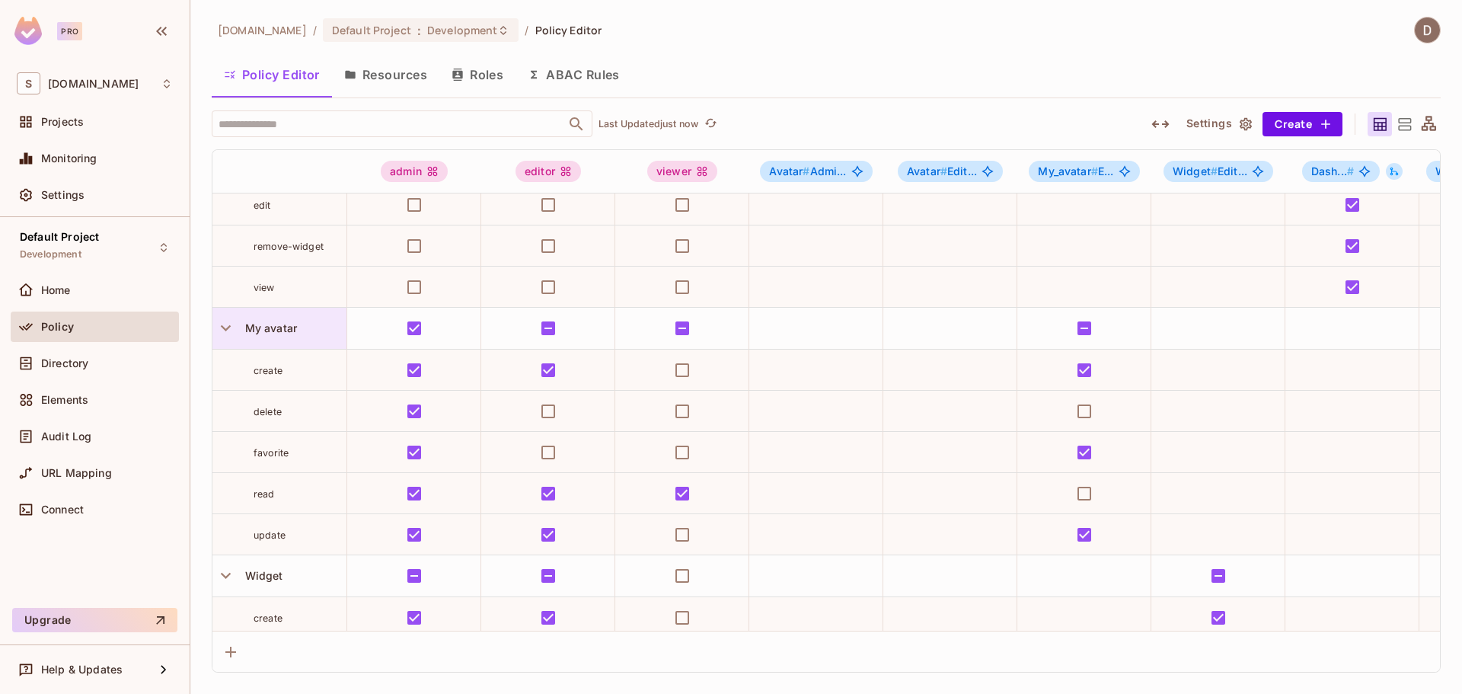
click at [278, 326] on span "My avatar" at bounding box center [268, 327] width 58 height 13
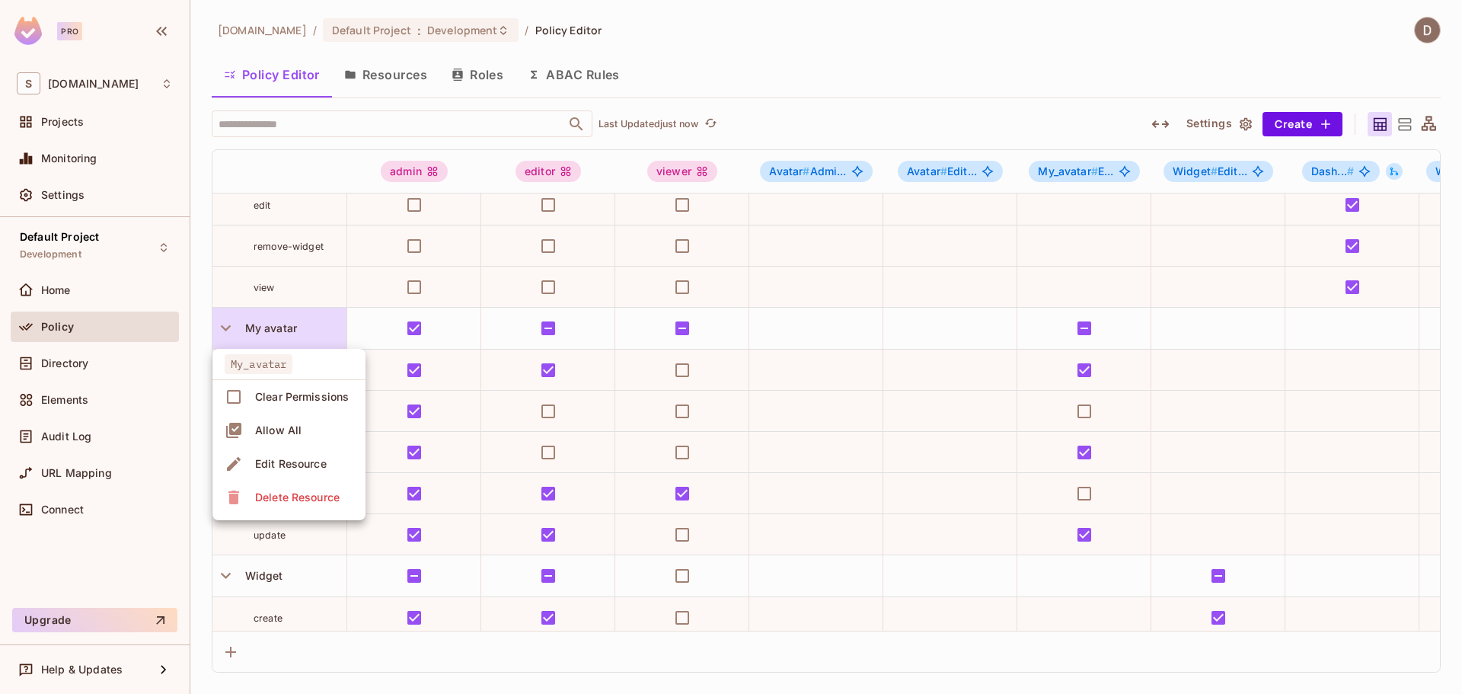
click at [283, 456] on div "Edit Resource" at bounding box center [291, 463] width 72 height 15
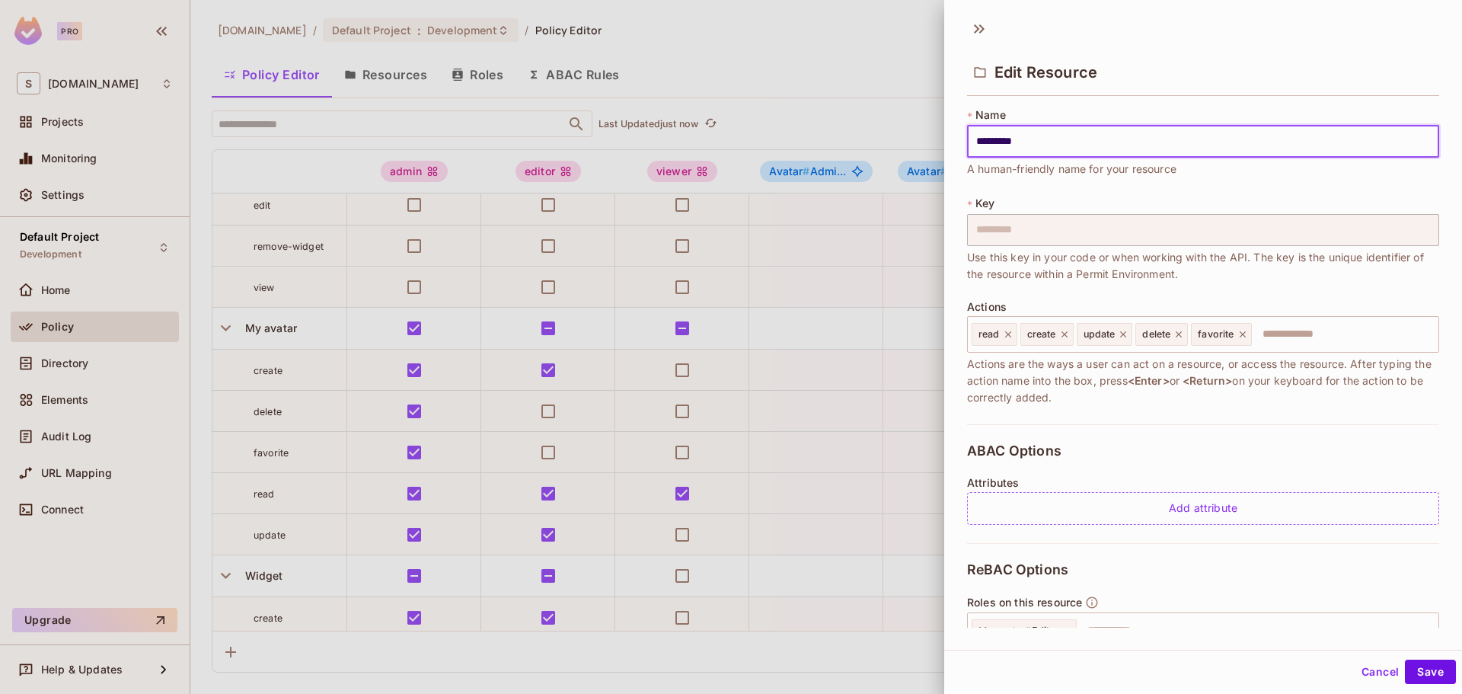
click at [71, 354] on div at bounding box center [731, 347] width 1462 height 694
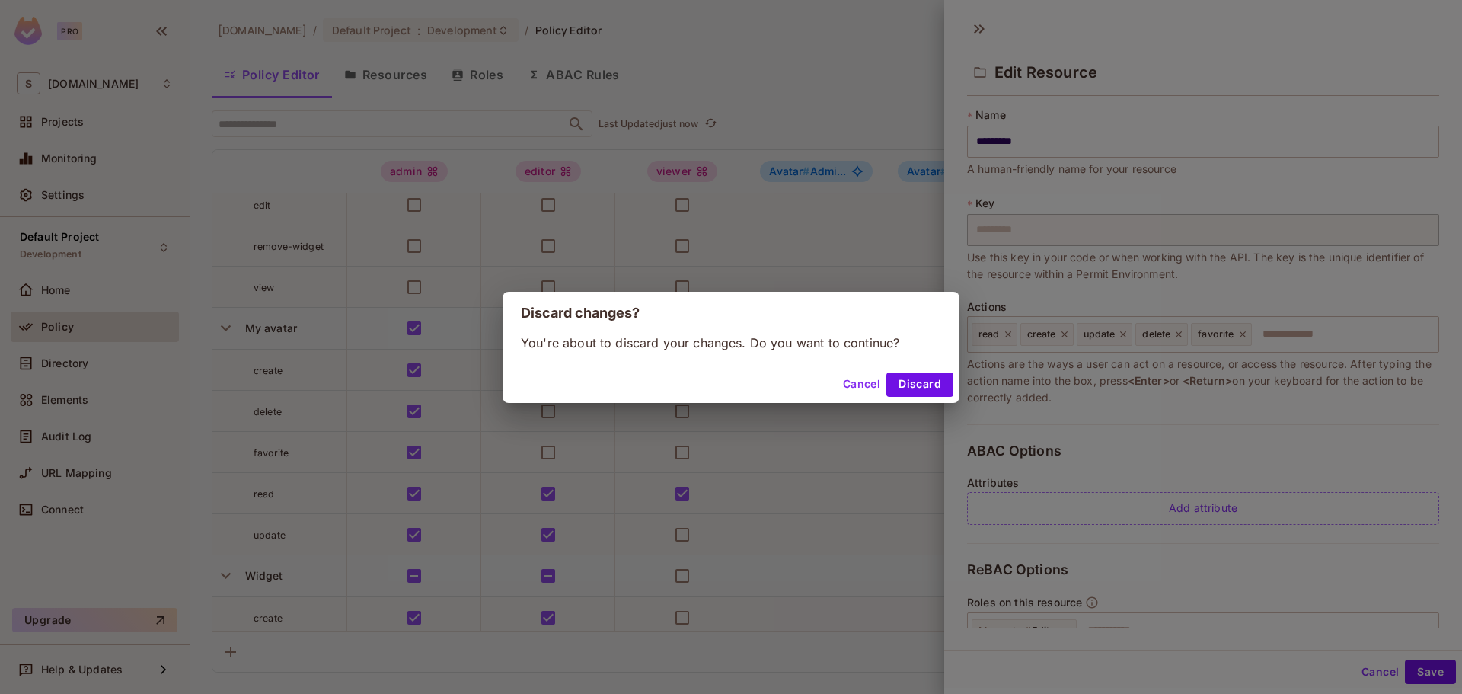
click at [85, 371] on div "Discard changes? You're about to discard your changes. Do you want to continue?…" at bounding box center [731, 347] width 1462 height 694
click at [912, 382] on button "Discard" at bounding box center [919, 384] width 67 height 24
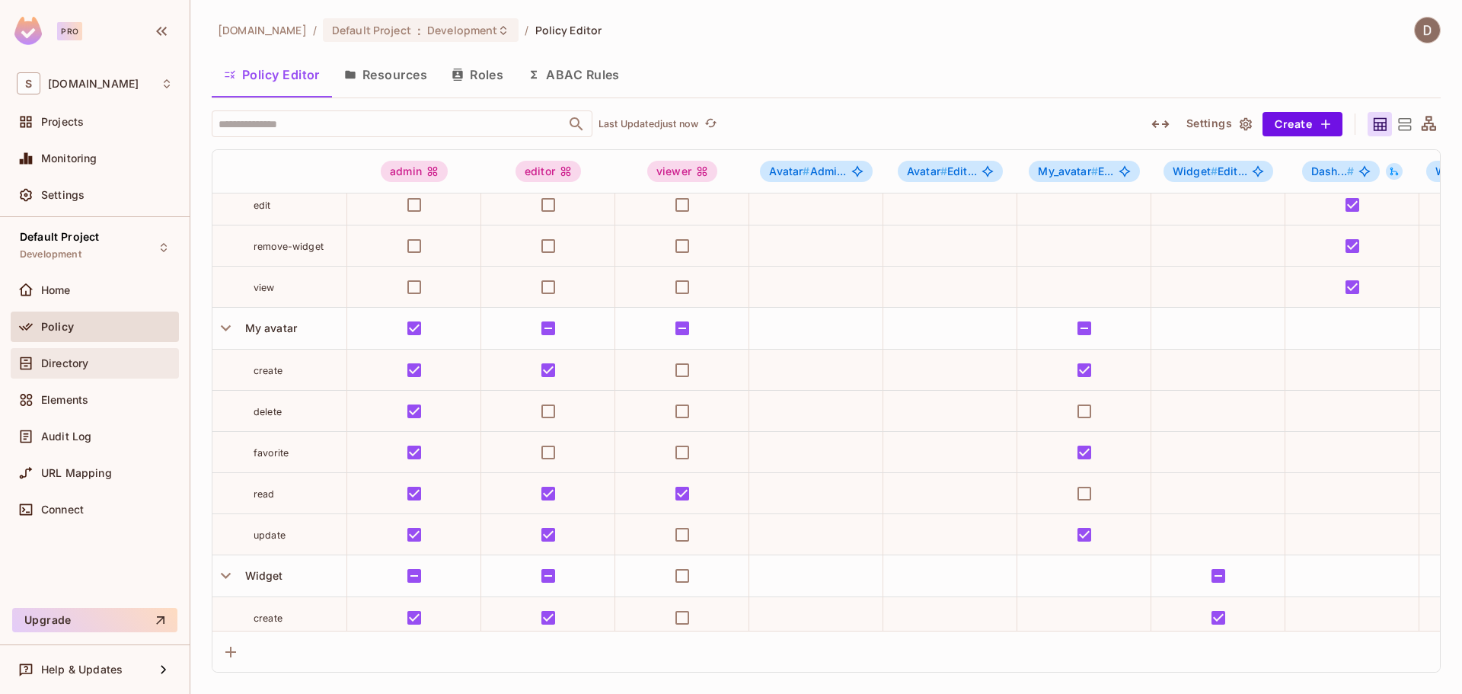
click at [100, 370] on div "Directory" at bounding box center [95, 363] width 156 height 18
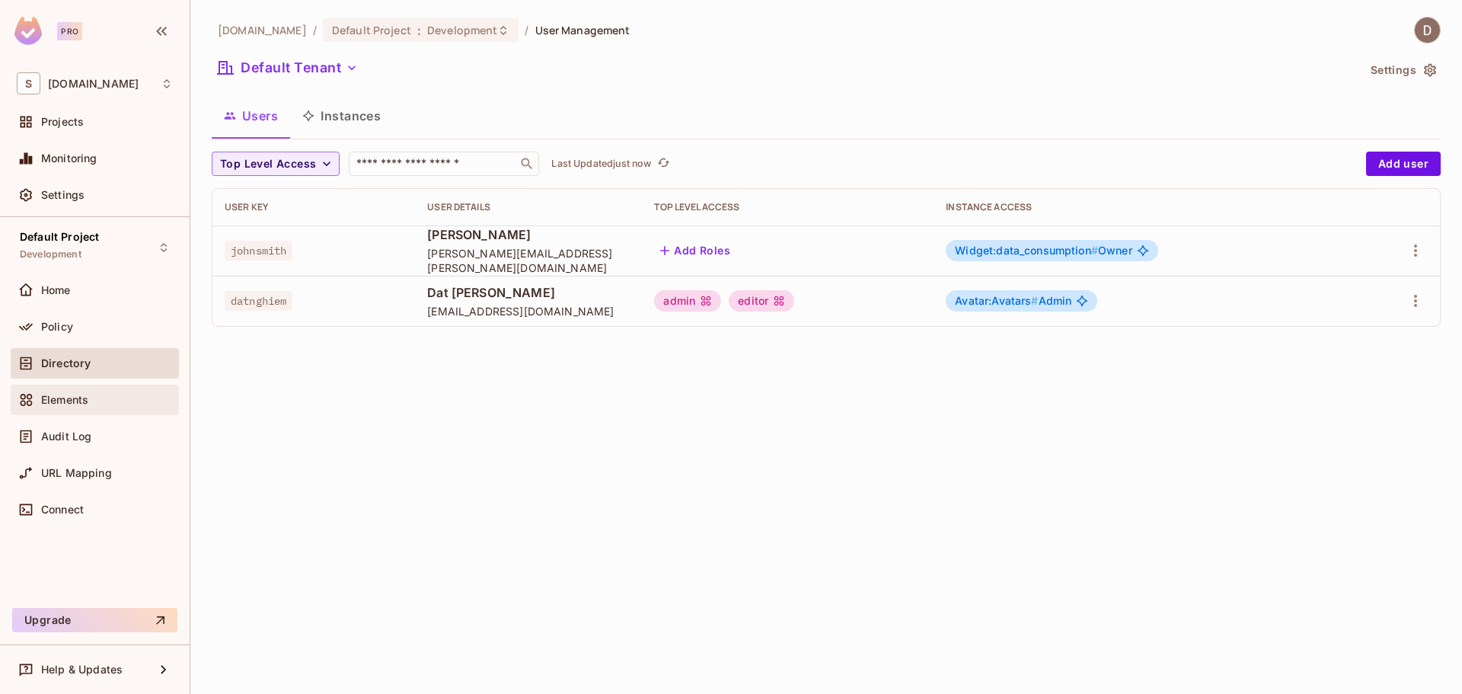
click at [104, 394] on div "Elements" at bounding box center [107, 400] width 132 height 12
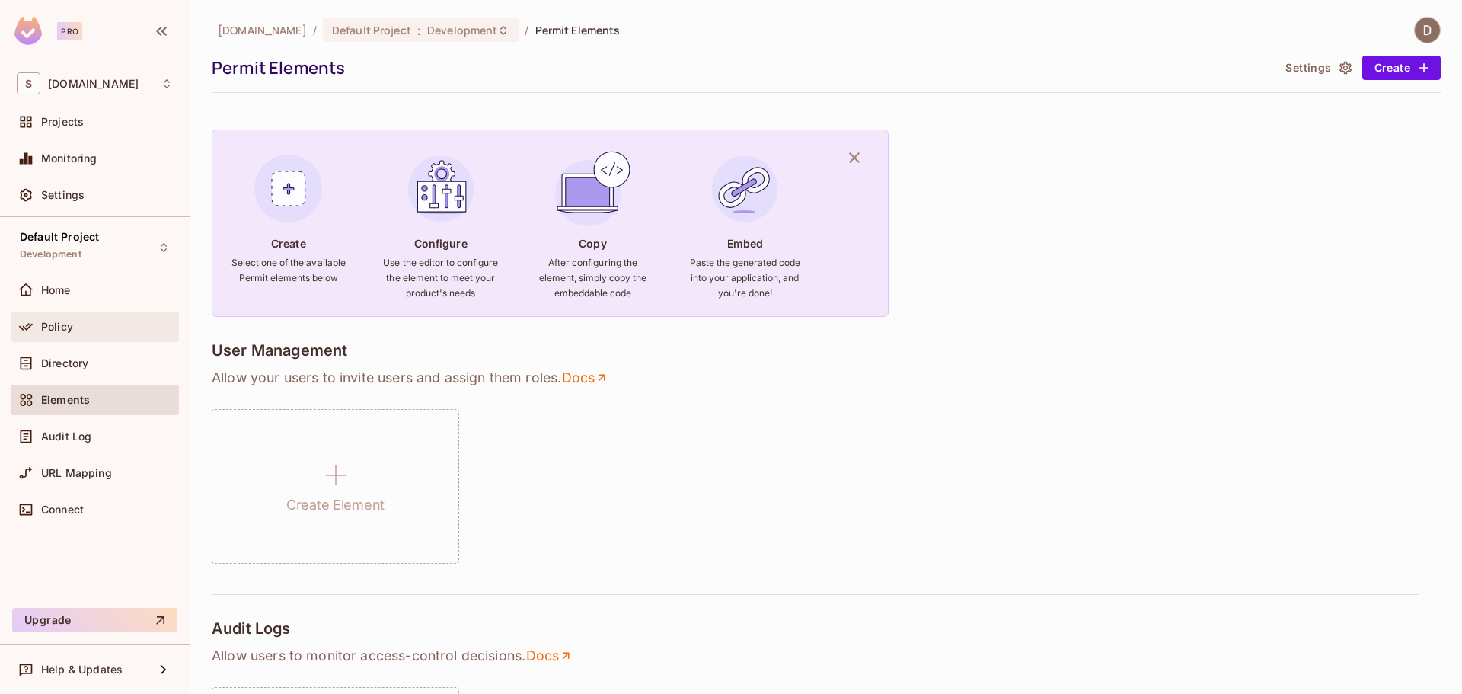
click at [69, 328] on span "Policy" at bounding box center [57, 327] width 32 height 12
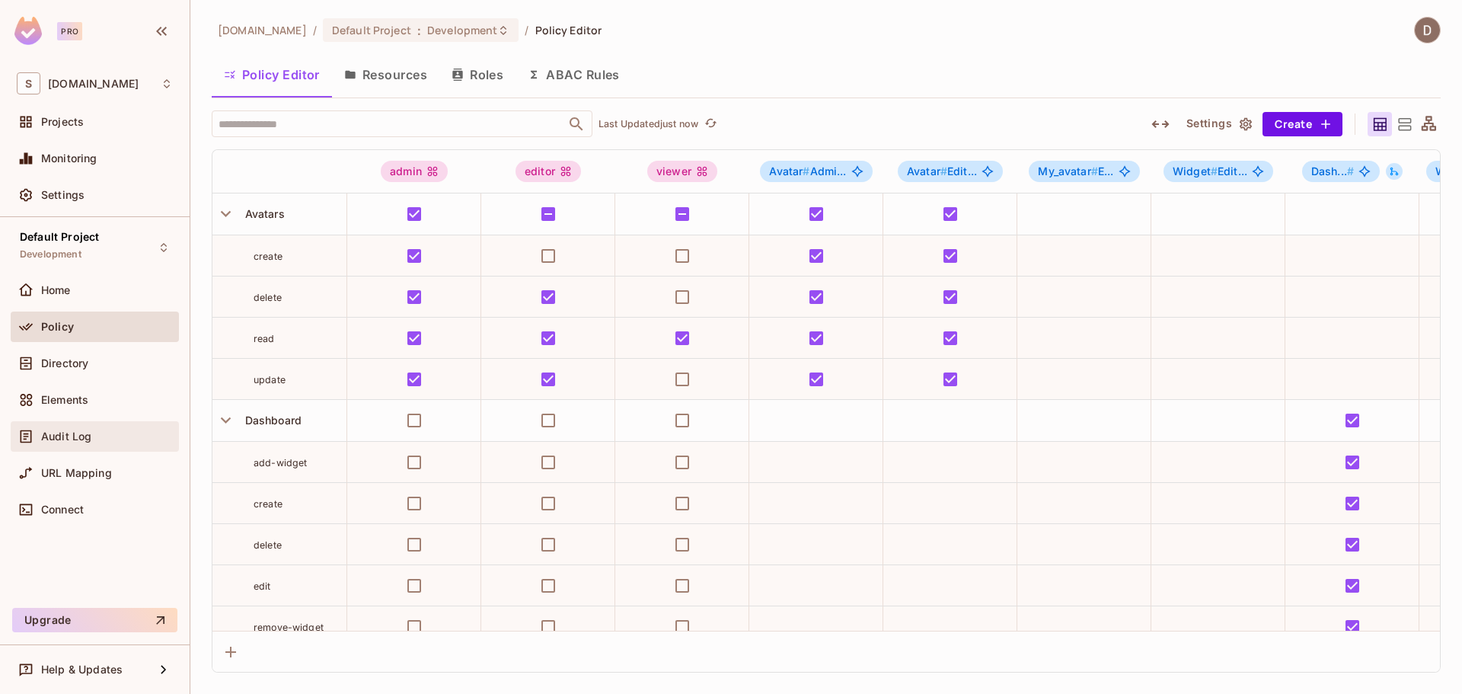
click at [70, 437] on span "Audit Log" at bounding box center [66, 436] width 50 height 12
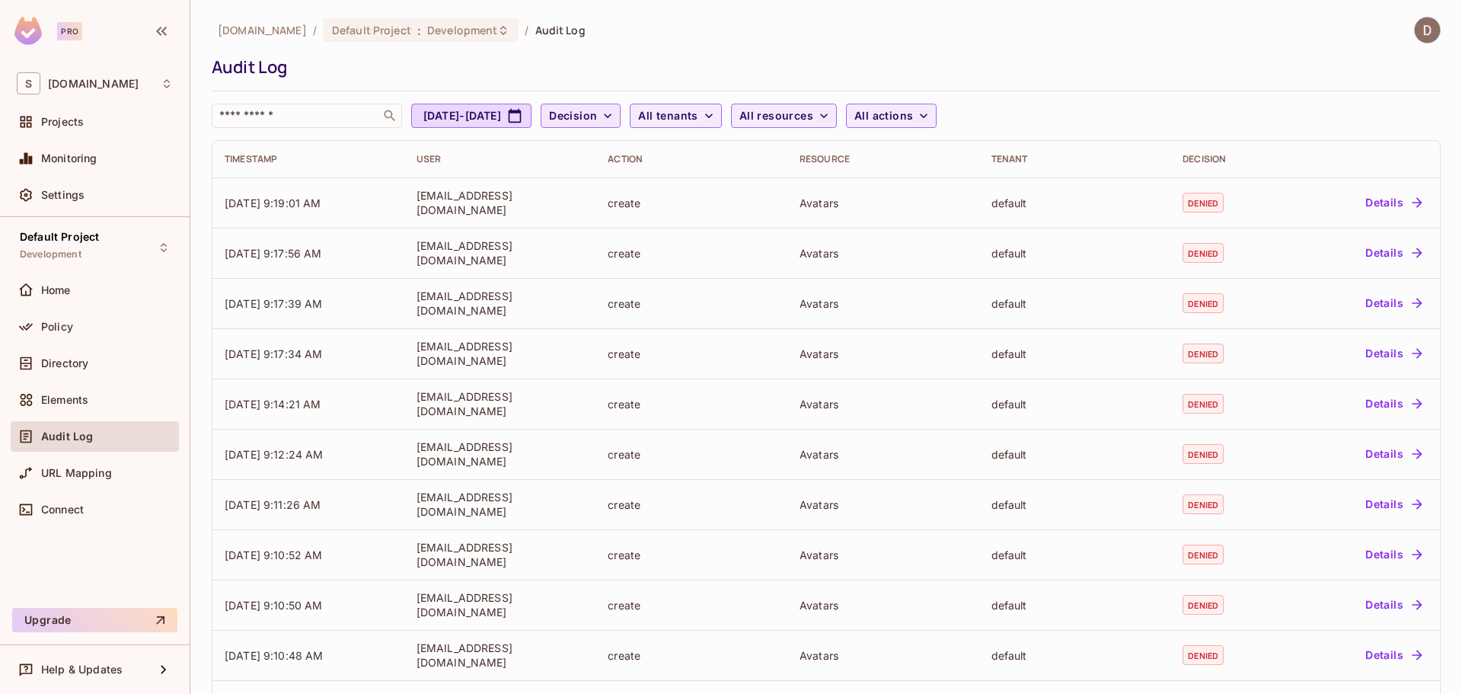
click at [597, 116] on span "Decision" at bounding box center [573, 116] width 48 height 19
drag, startPoint x: 654, startPoint y: 116, endPoint x: 639, endPoint y: 137, distance: 25.6
click at [646, 128] on div "Permitted Denied" at bounding box center [731, 152] width 1462 height 305
click at [630, 150] on span "Permitted" at bounding box center [650, 150] width 52 height 14
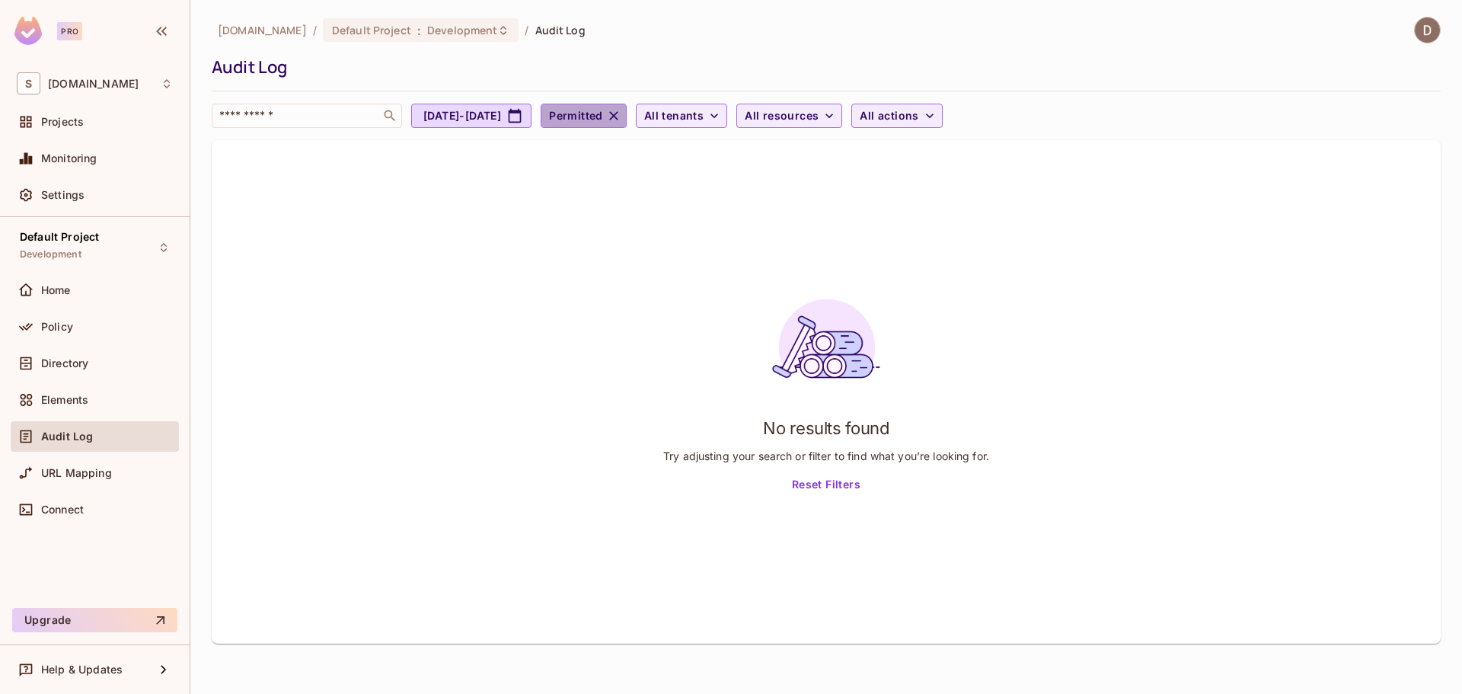
click at [603, 116] on span "Permitted" at bounding box center [576, 116] width 54 height 19
click at [653, 184] on span "Denied" at bounding box center [662, 187] width 77 height 14
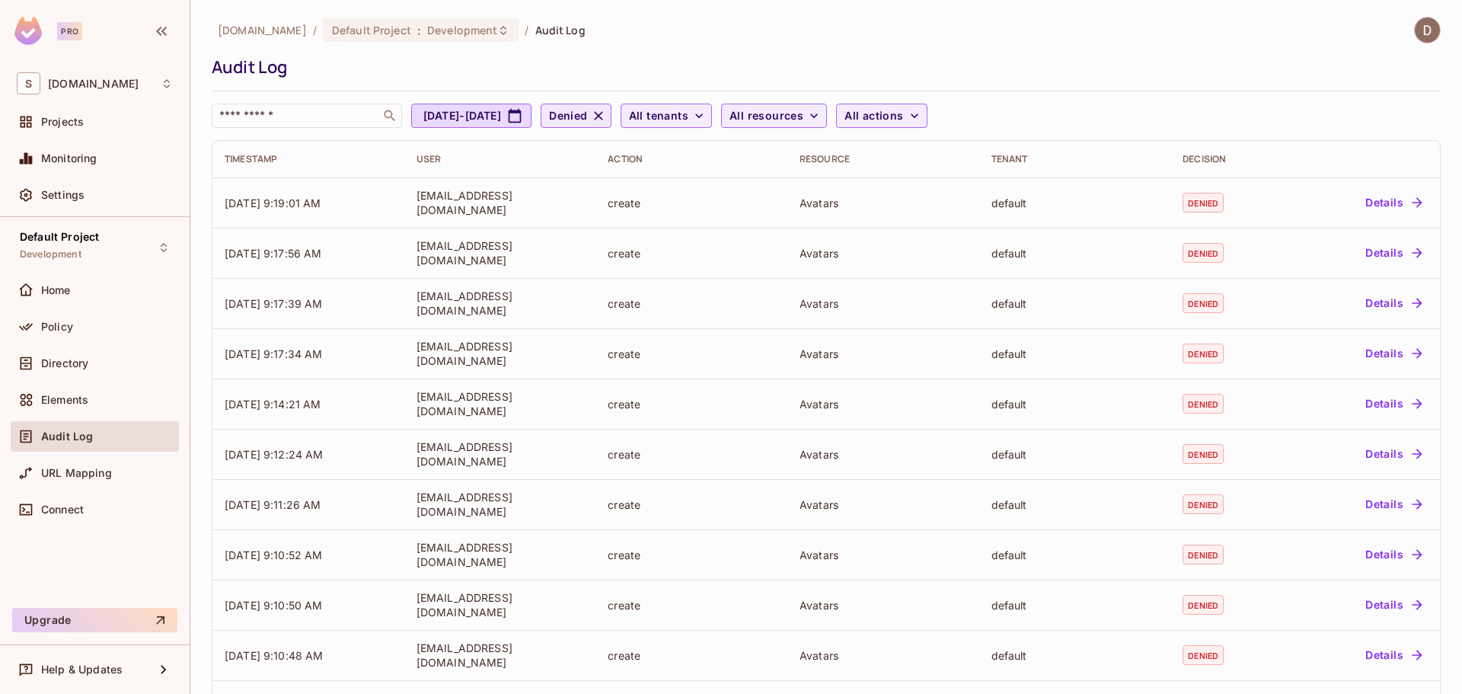
click at [603, 116] on icon "button" at bounding box center [598, 115] width 9 height 9
click at [930, 104] on button "All actions" at bounding box center [891, 116] width 91 height 24
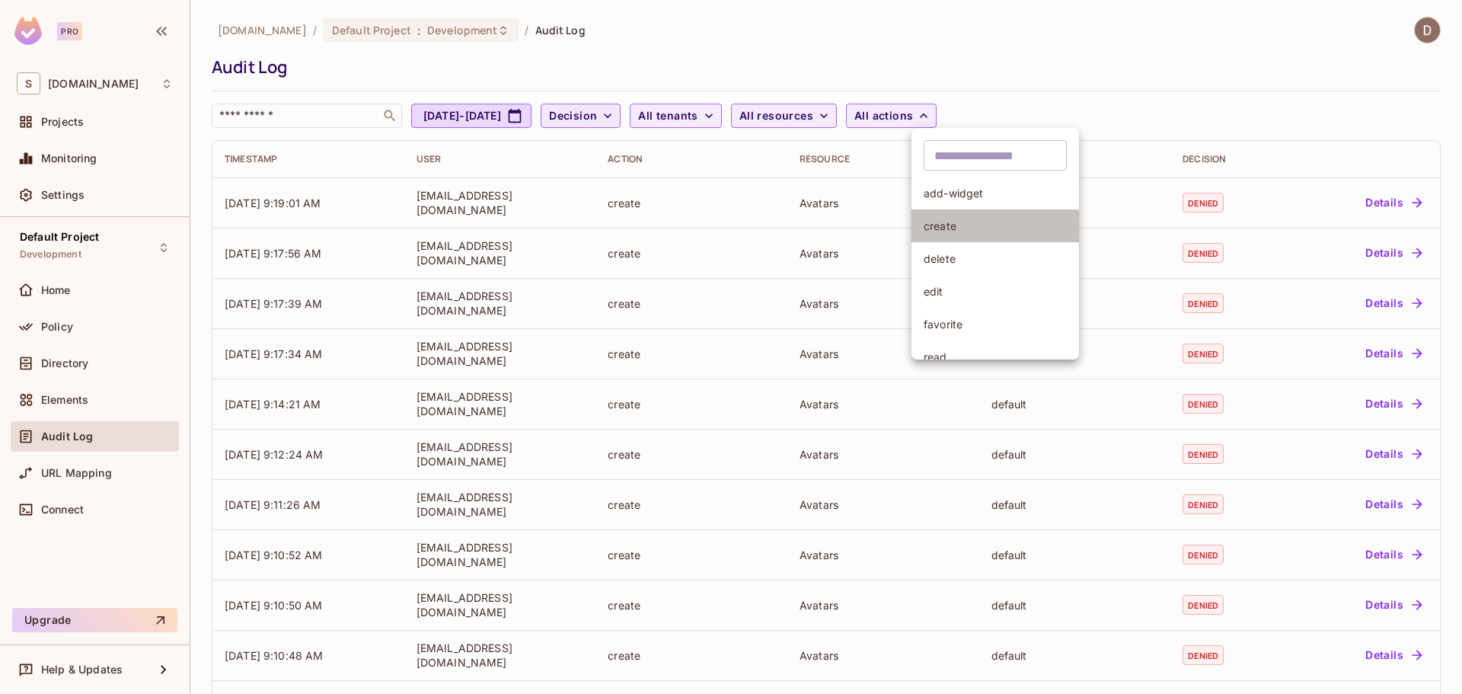
click at [962, 222] on span "create" at bounding box center [995, 226] width 143 height 14
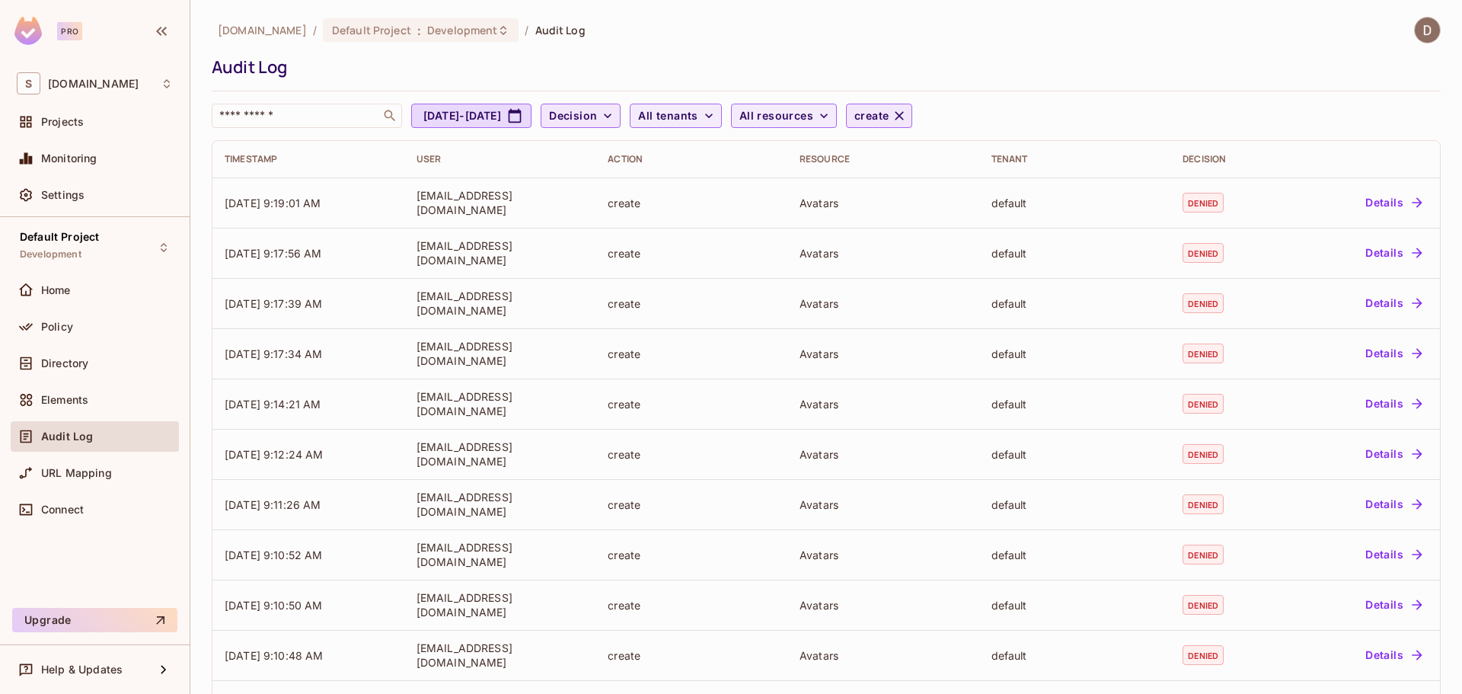
click at [907, 113] on icon "button" at bounding box center [899, 115] width 15 height 15
click at [813, 123] on span "All resources" at bounding box center [776, 116] width 74 height 19
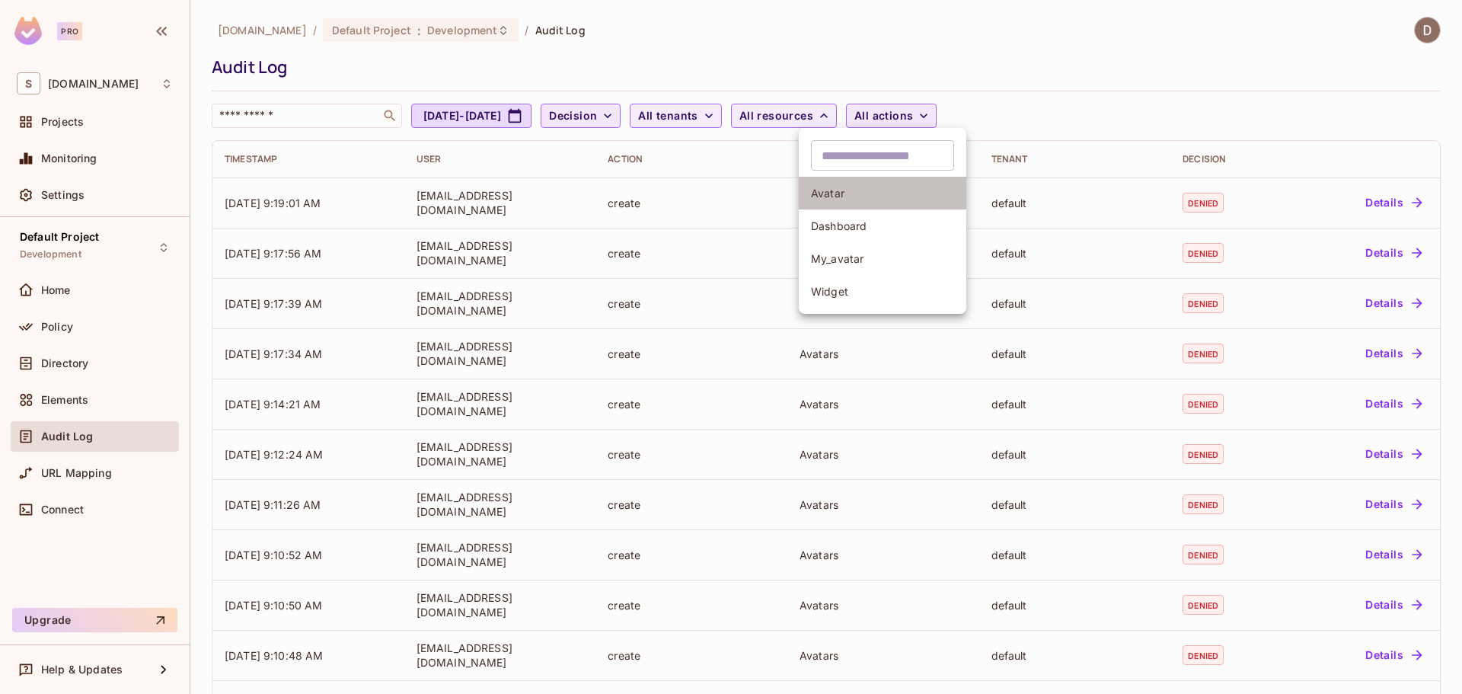
click at [836, 177] on li "Avatar" at bounding box center [883, 193] width 168 height 33
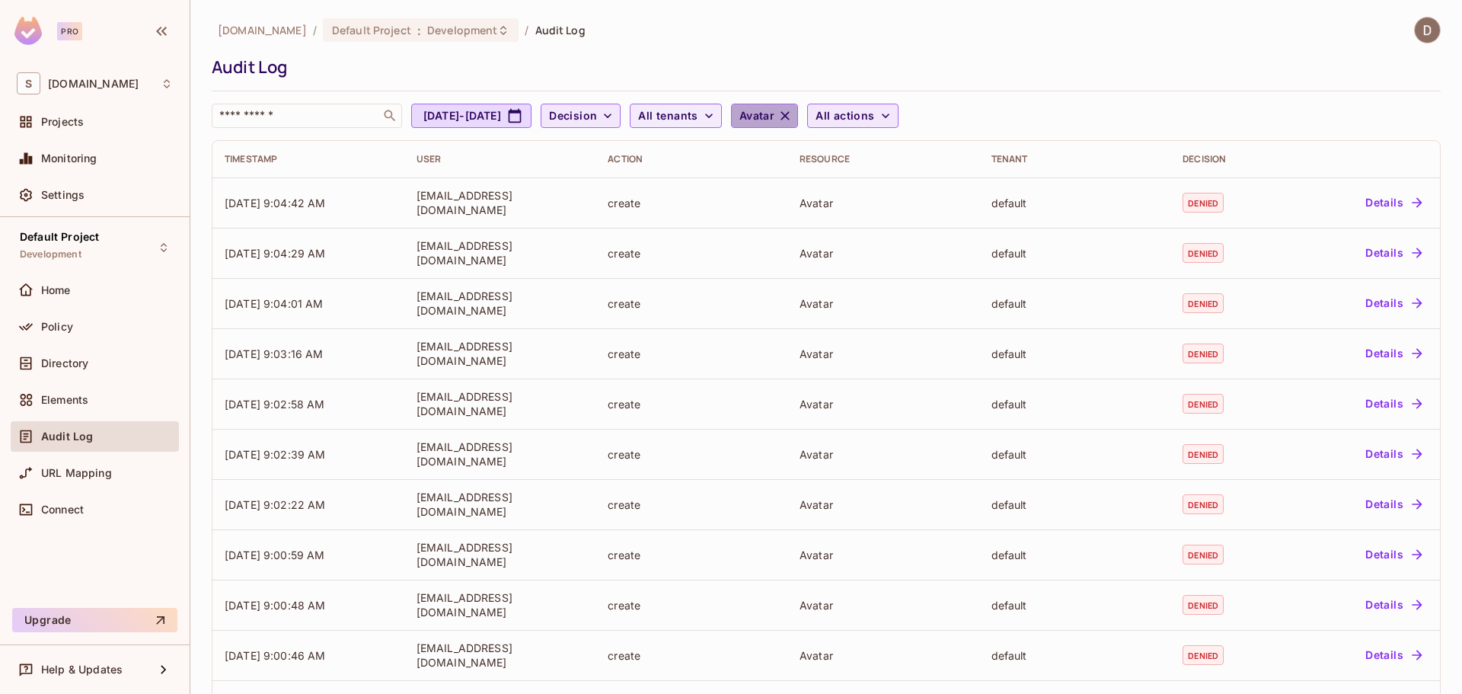
click at [774, 113] on span "Avatar" at bounding box center [756, 116] width 35 height 19
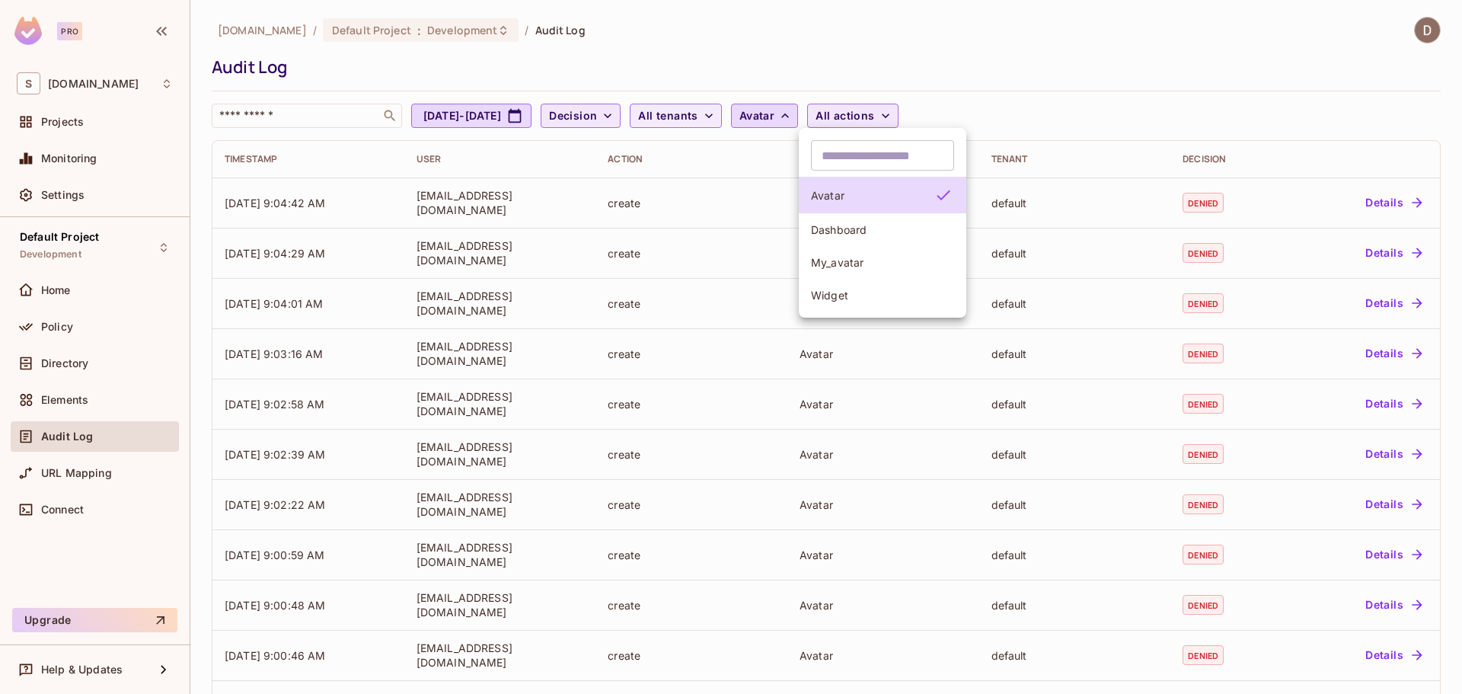
click at [860, 113] on div at bounding box center [731, 347] width 1462 height 694
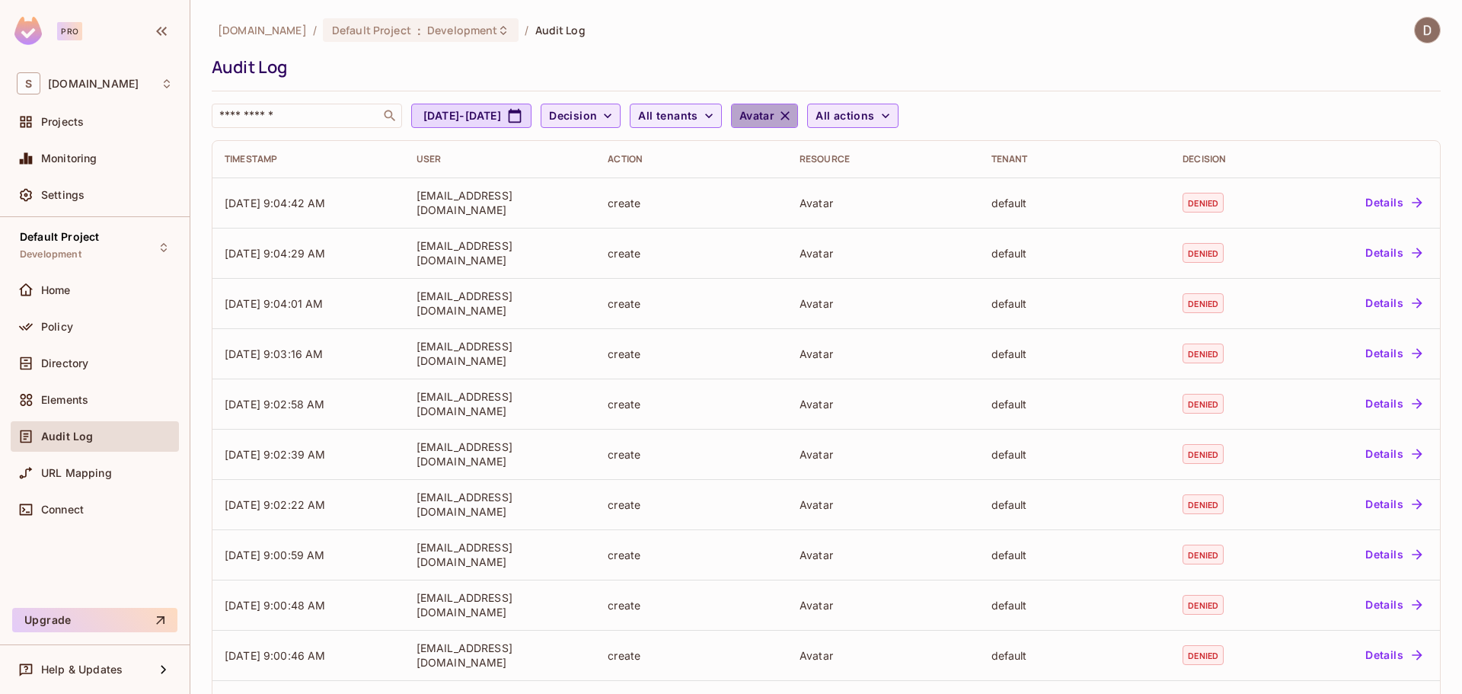
click at [793, 112] on icon "button" at bounding box center [784, 115] width 15 height 15
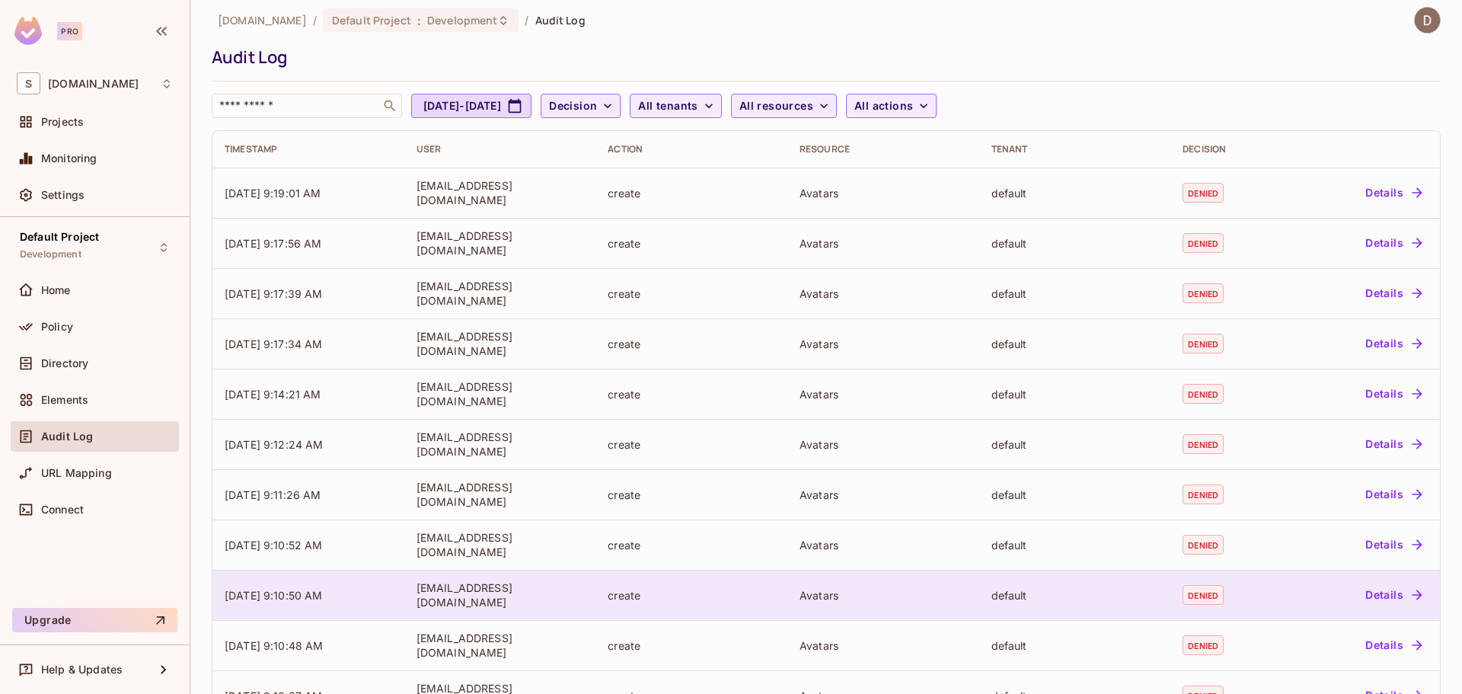
scroll to position [5, 0]
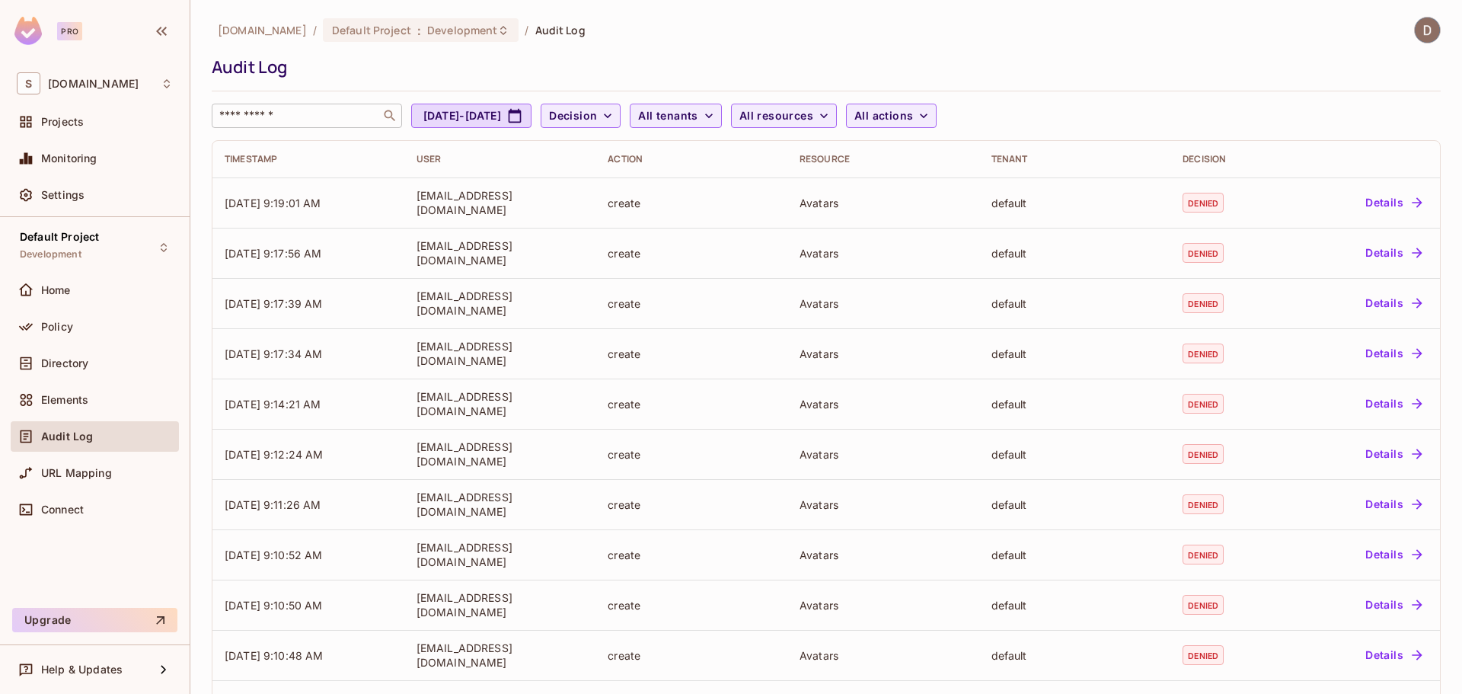
click at [359, 116] on input "text" at bounding box center [296, 115] width 160 height 15
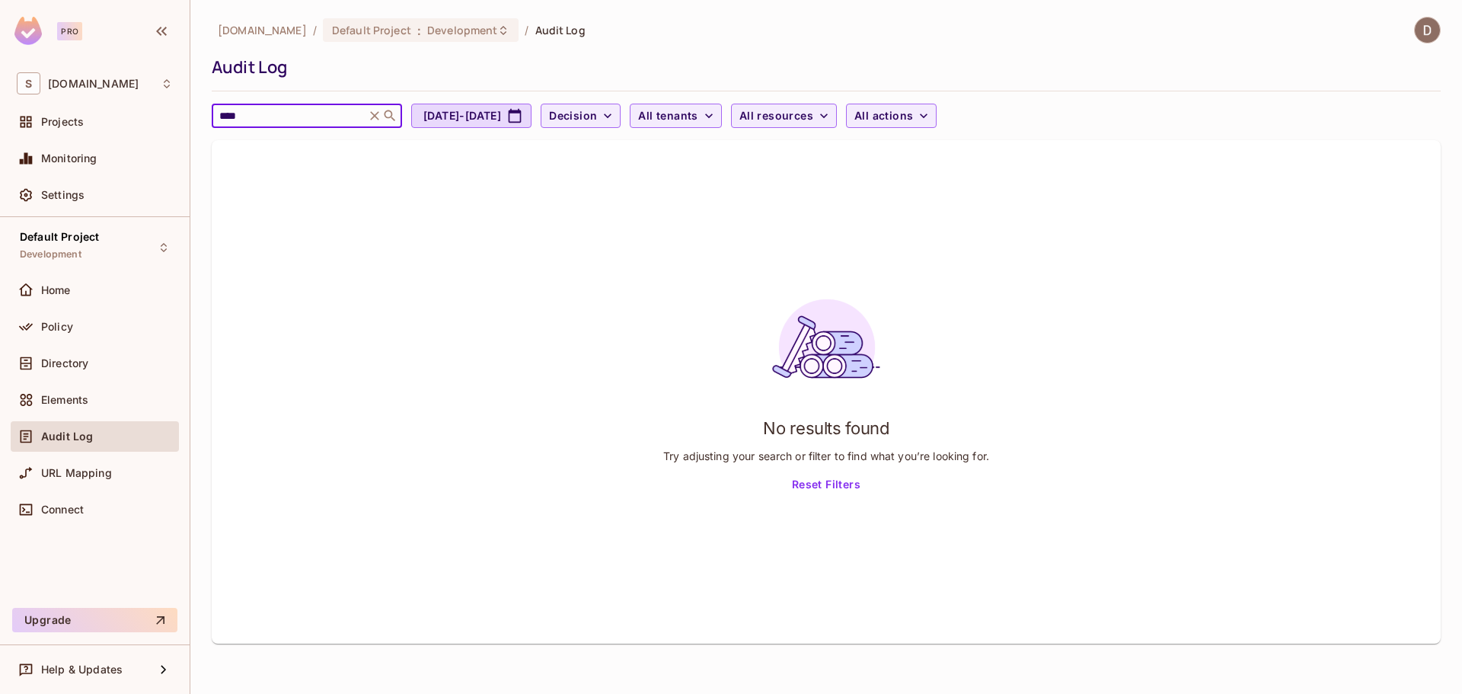
type input "*****"
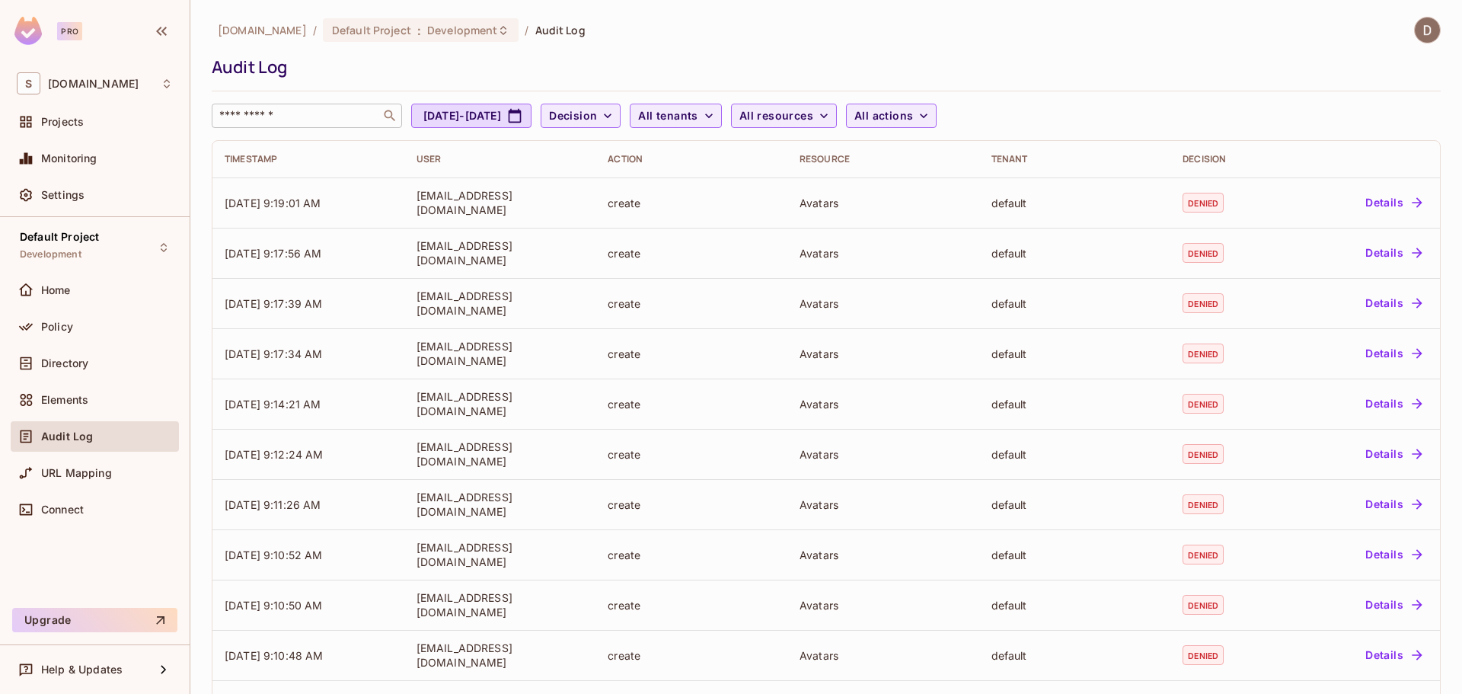
click at [308, 104] on div "​" at bounding box center [307, 116] width 190 height 24
click at [318, 119] on input "text" at bounding box center [296, 115] width 160 height 15
type input "*****"
click at [379, 118] on icon at bounding box center [374, 115] width 9 height 9
click at [597, 113] on span "Decision" at bounding box center [573, 116] width 48 height 19
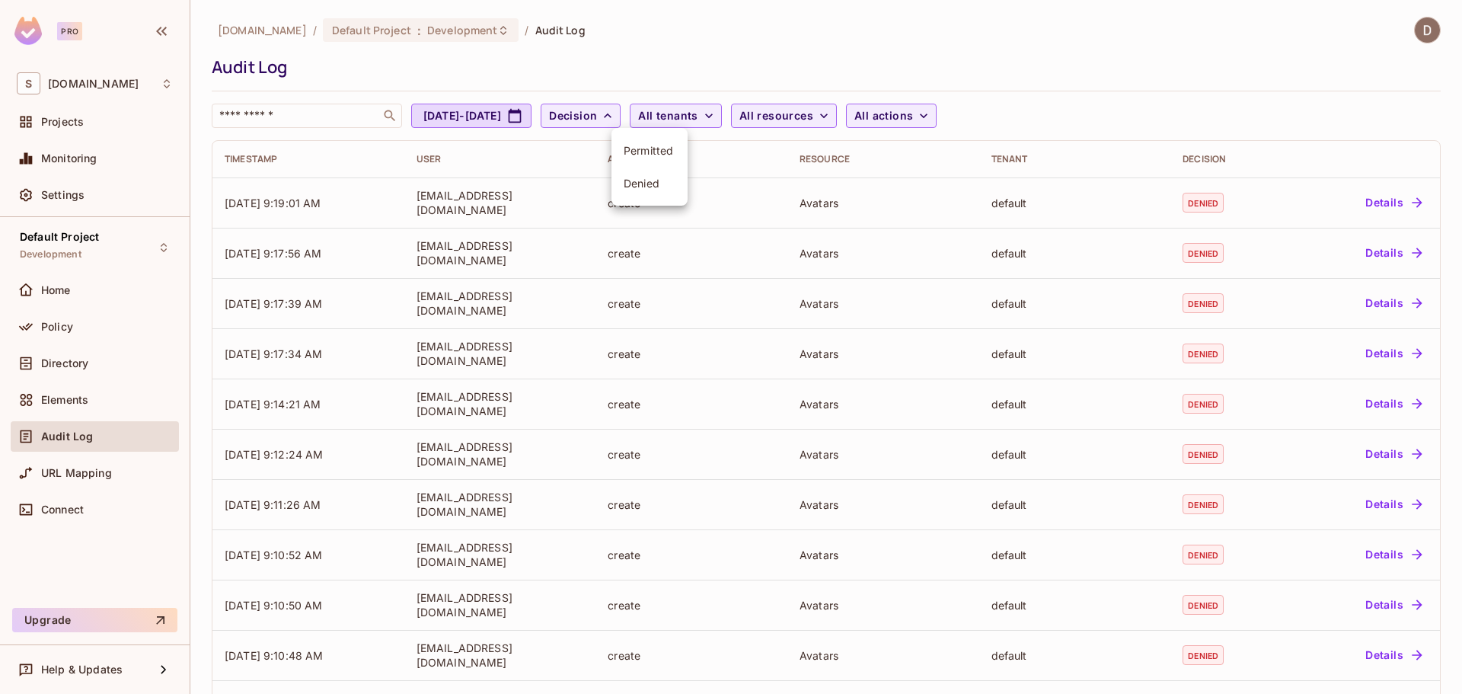
click at [637, 156] on span "Permitted" at bounding box center [650, 150] width 52 height 14
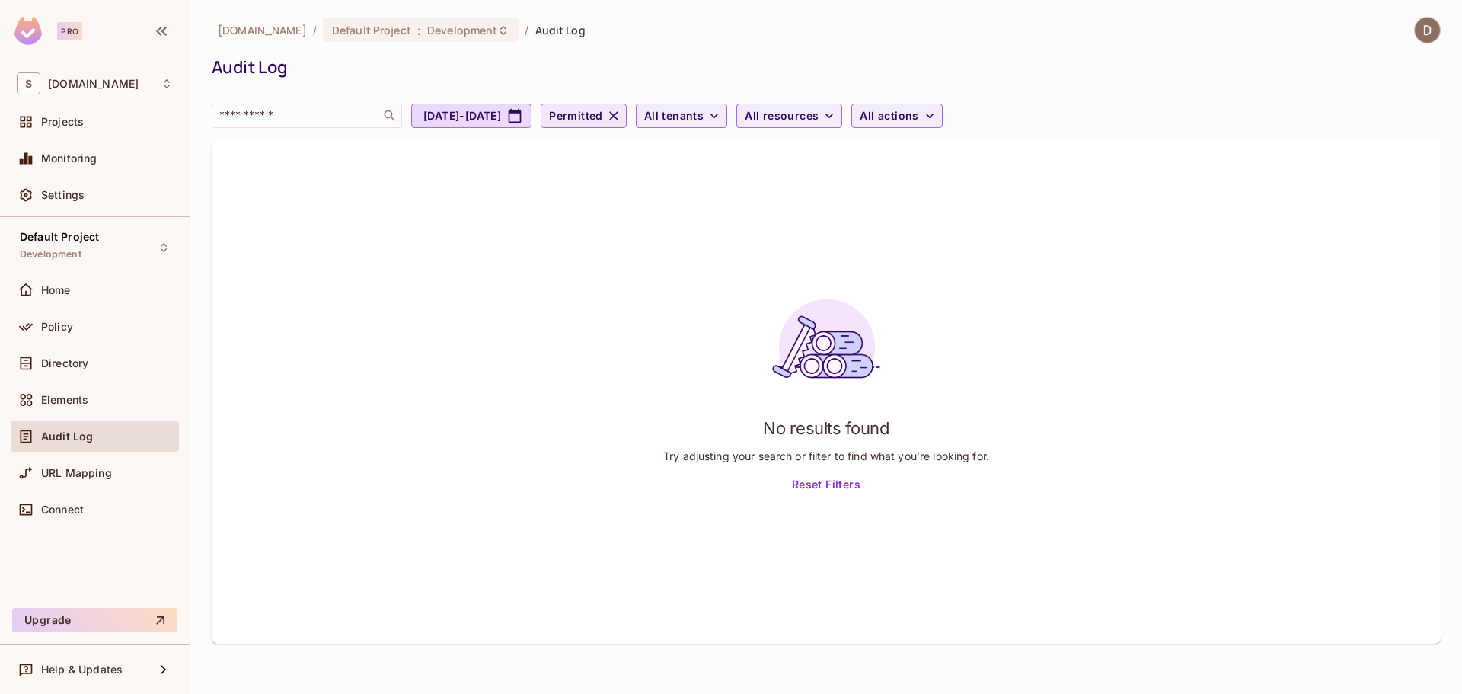
click at [618, 118] on icon "button" at bounding box center [613, 115] width 9 height 9
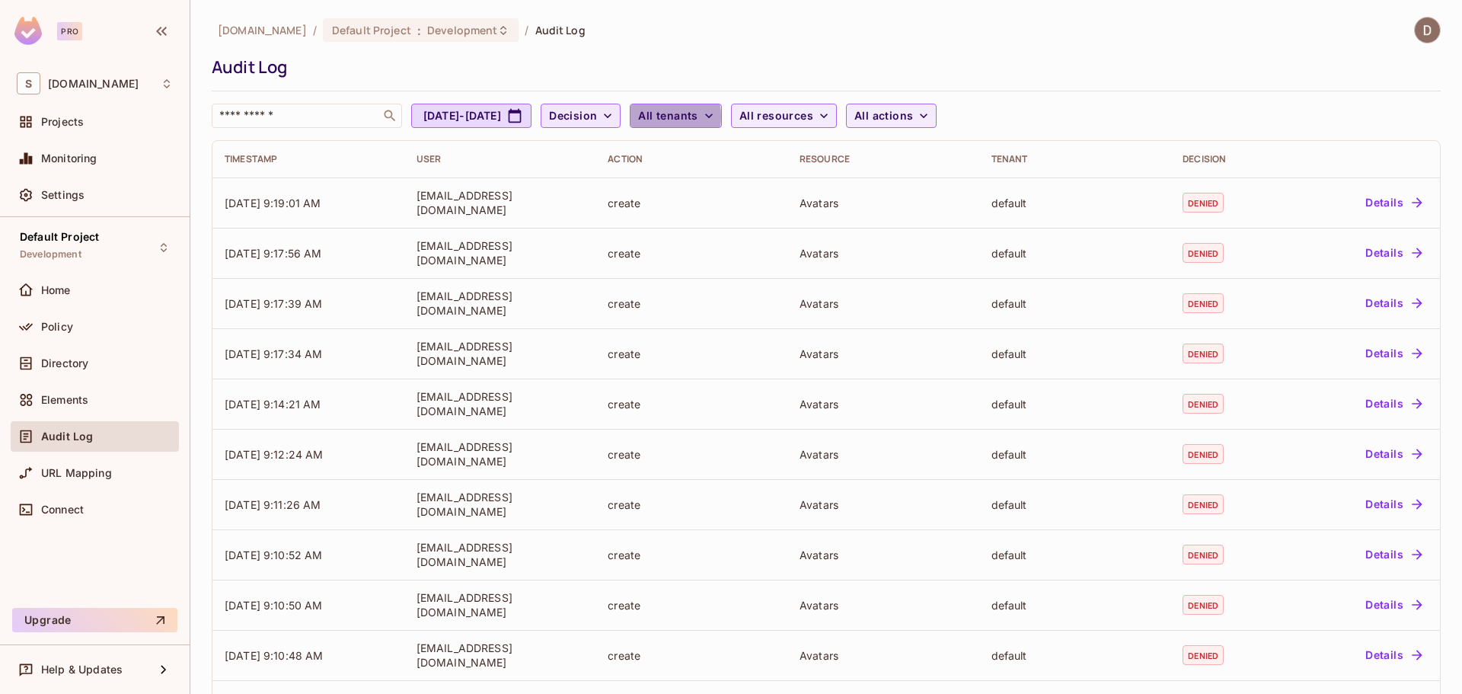
click at [697, 116] on span "All tenants" at bounding box center [667, 116] width 59 height 19
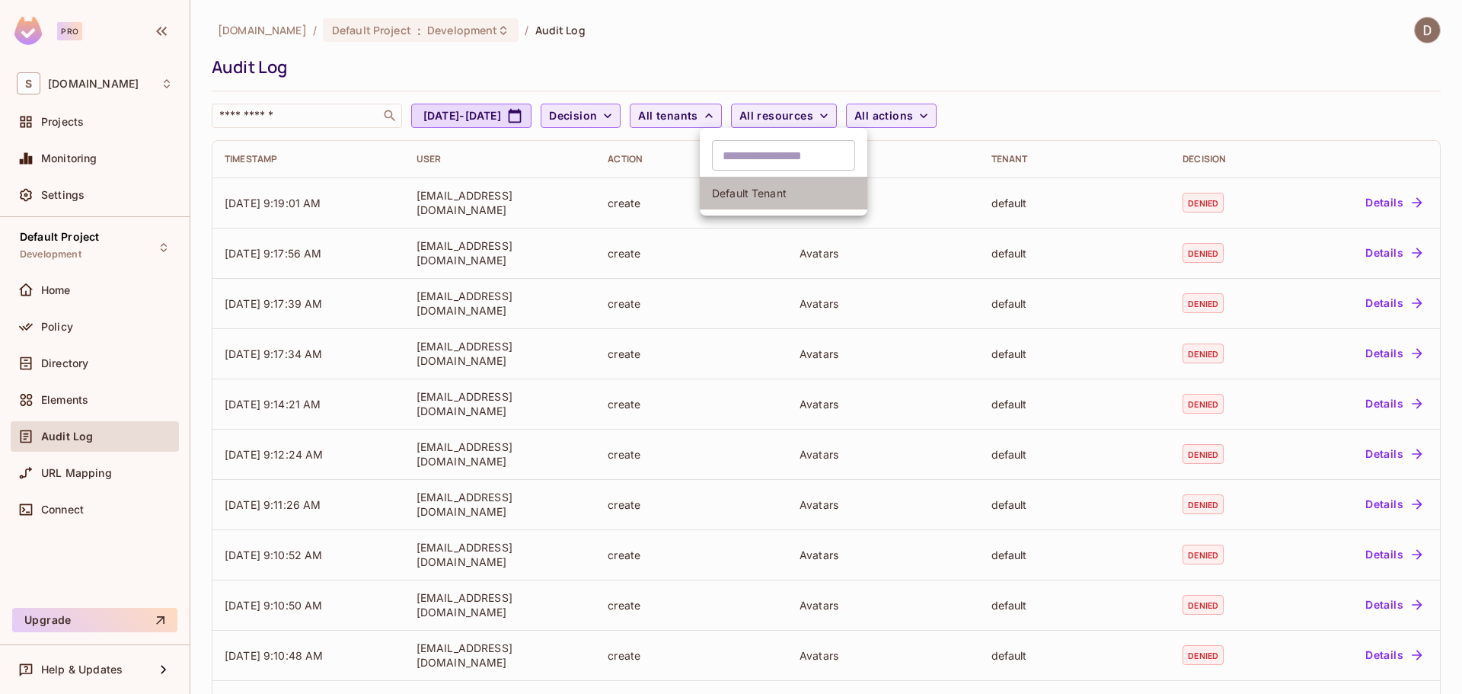
click at [739, 193] on span "Default Tenant" at bounding box center [783, 193] width 143 height 14
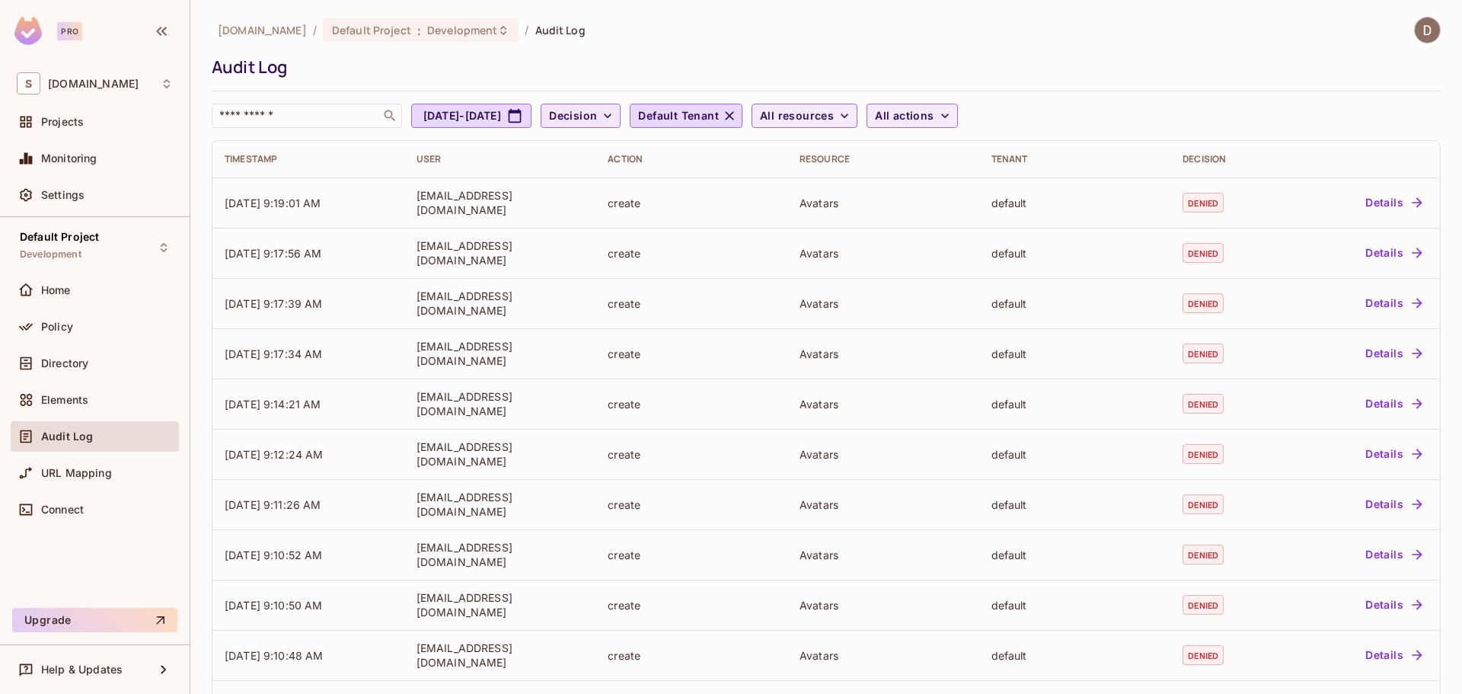
click at [615, 118] on icon "button" at bounding box center [607, 115] width 15 height 15
click at [669, 152] on span "Permitted" at bounding box center [650, 150] width 52 height 14
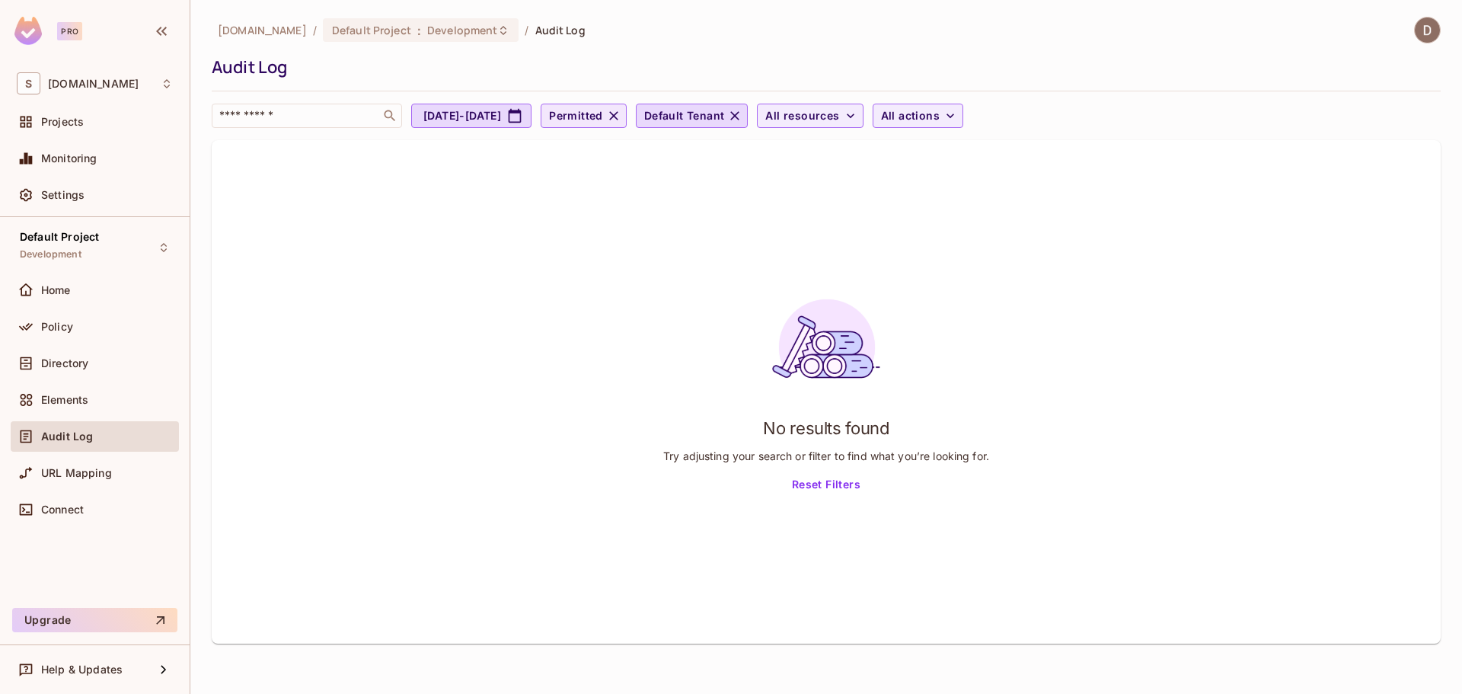
click at [618, 116] on icon "button" at bounding box center [613, 115] width 9 height 9
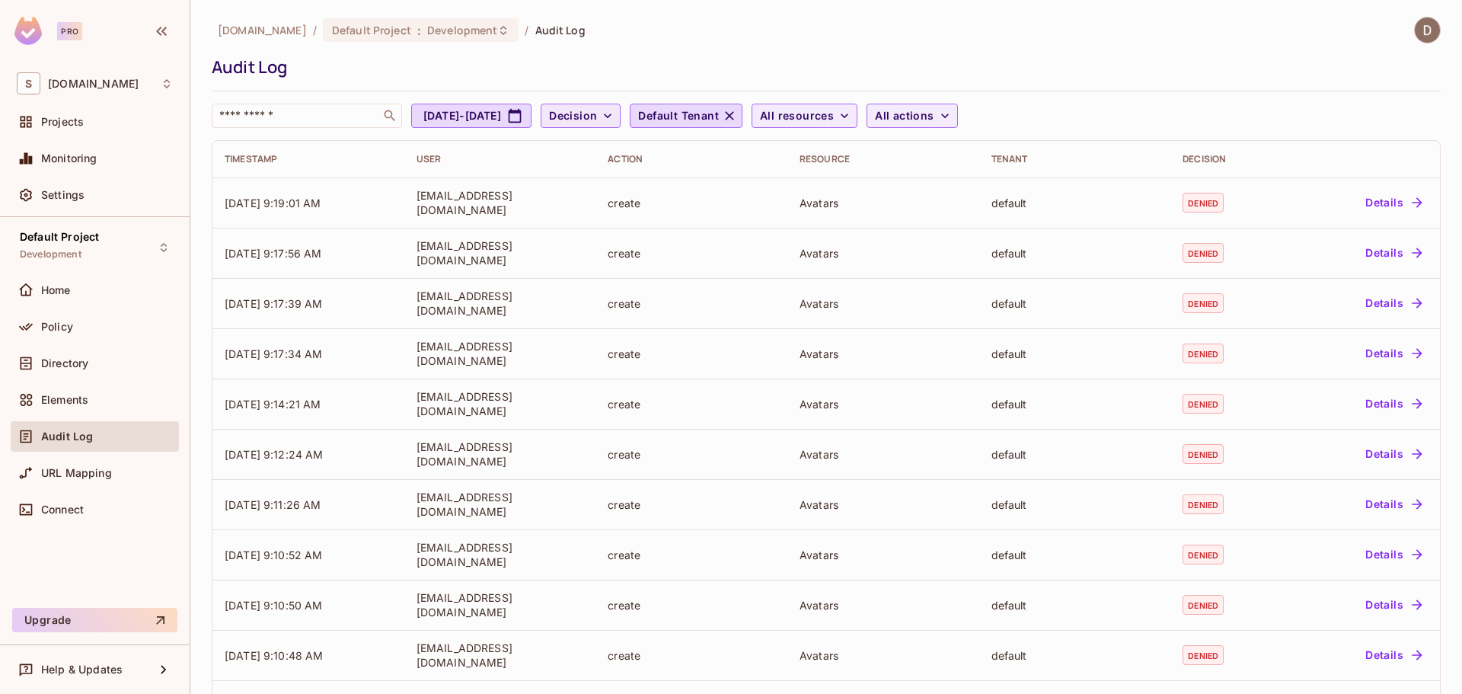
click at [597, 113] on span "Decision" at bounding box center [573, 116] width 48 height 19
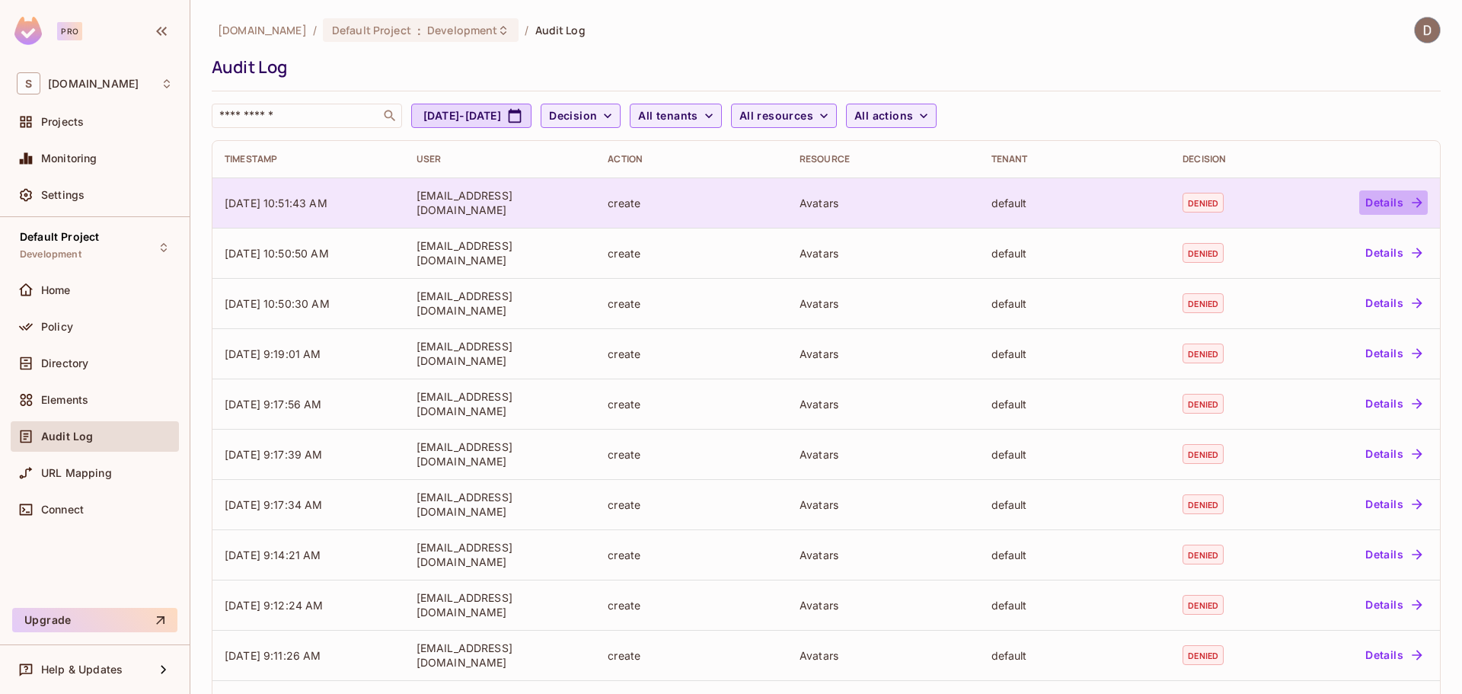
click at [1390, 204] on button "Details" at bounding box center [1393, 202] width 69 height 24
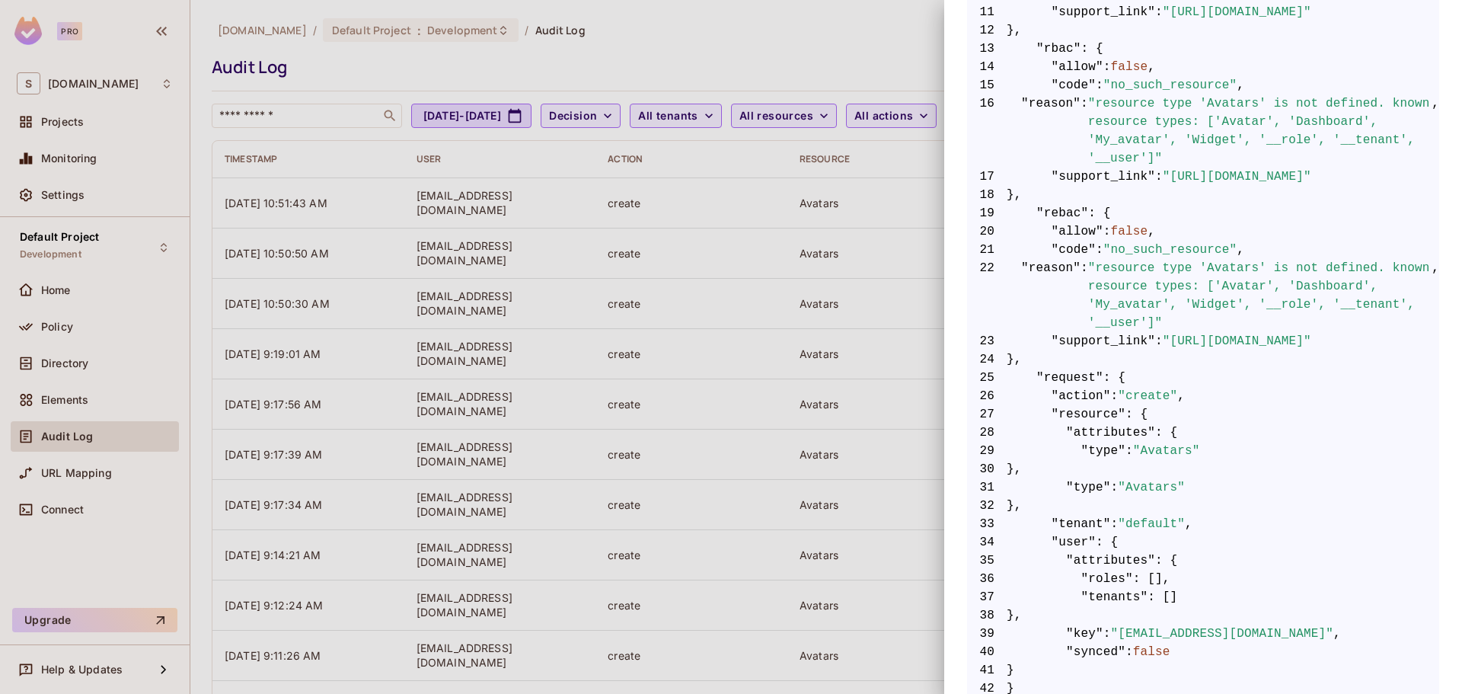
scroll to position [453, 0]
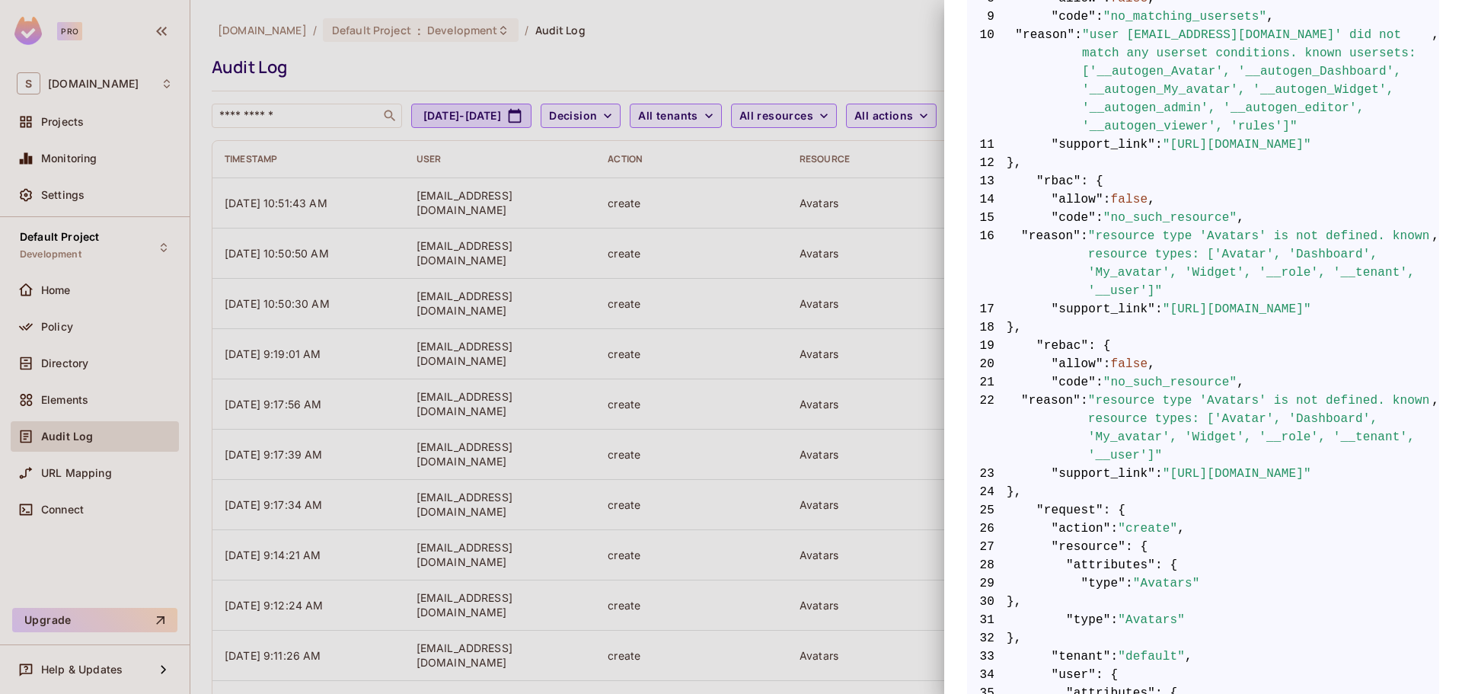
click at [602, 126] on div at bounding box center [731, 347] width 1462 height 694
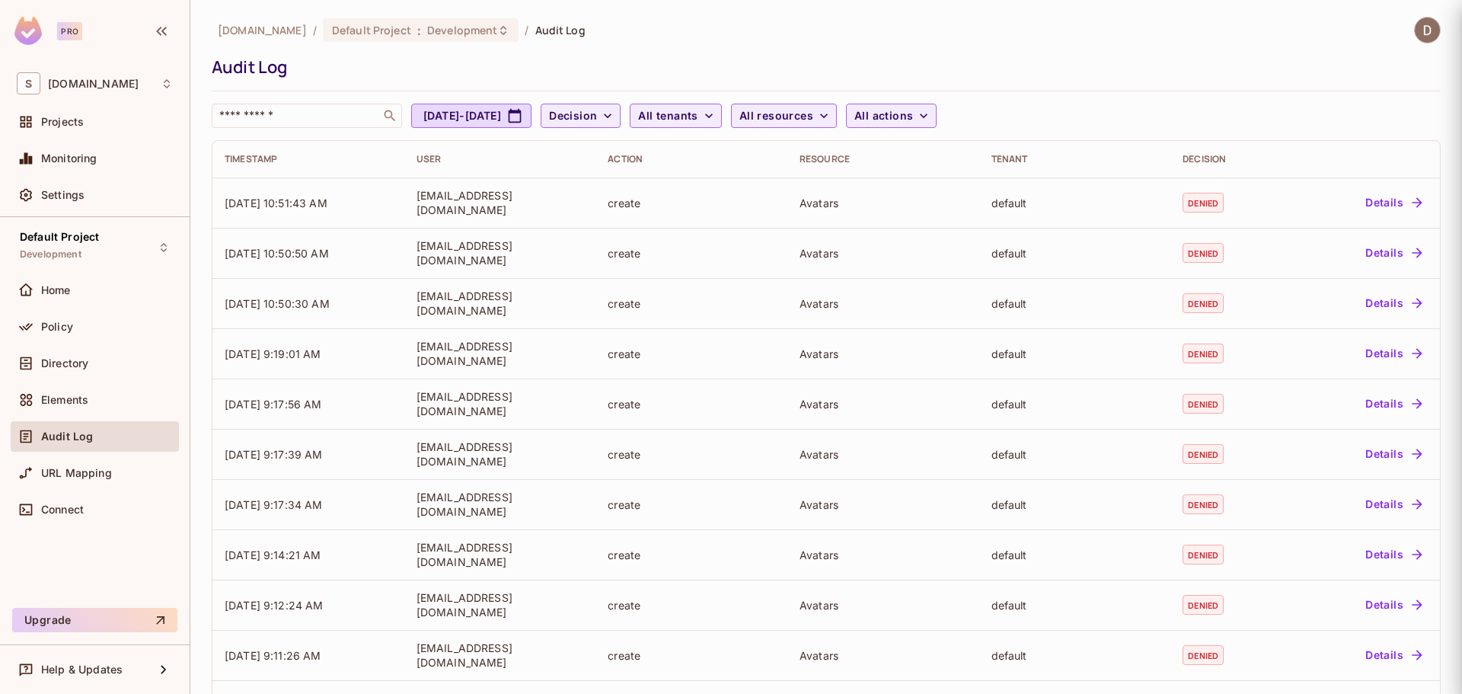
scroll to position [0, 0]
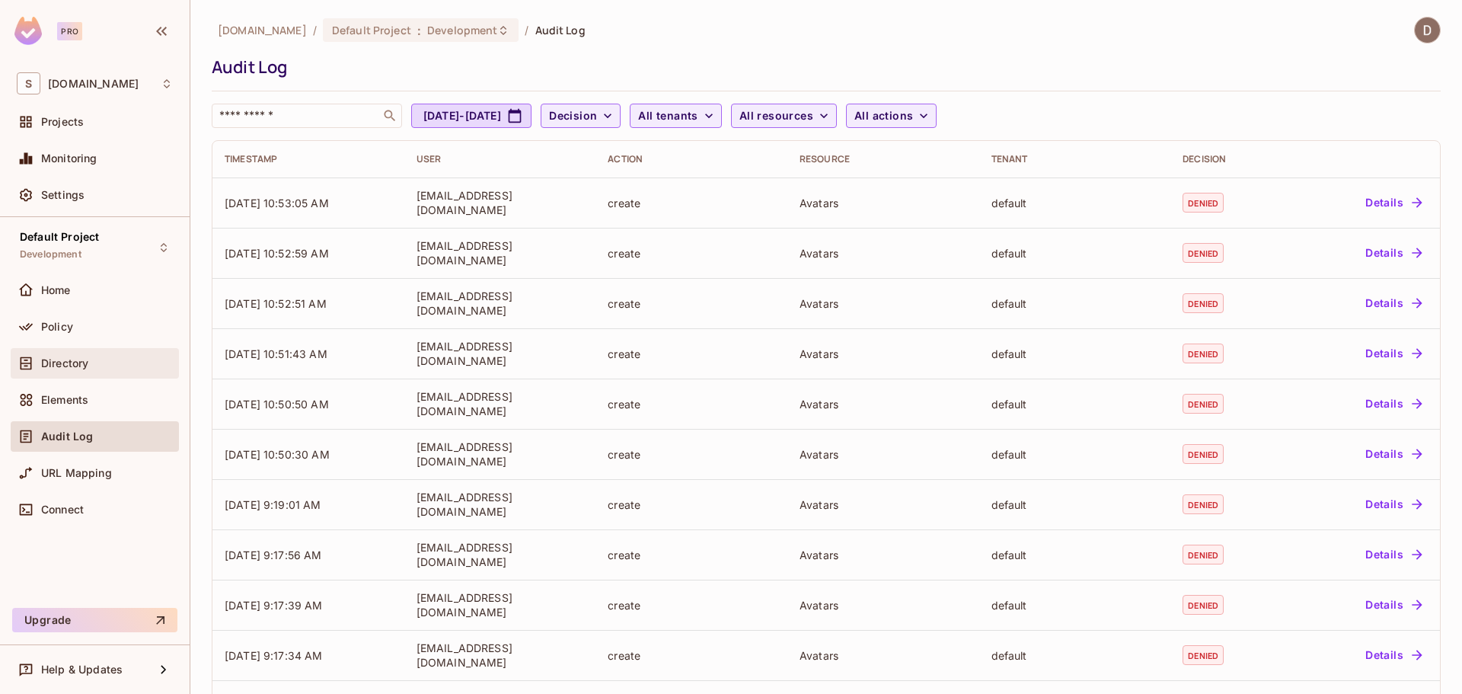
click at [63, 357] on span "Directory" at bounding box center [64, 363] width 47 height 12
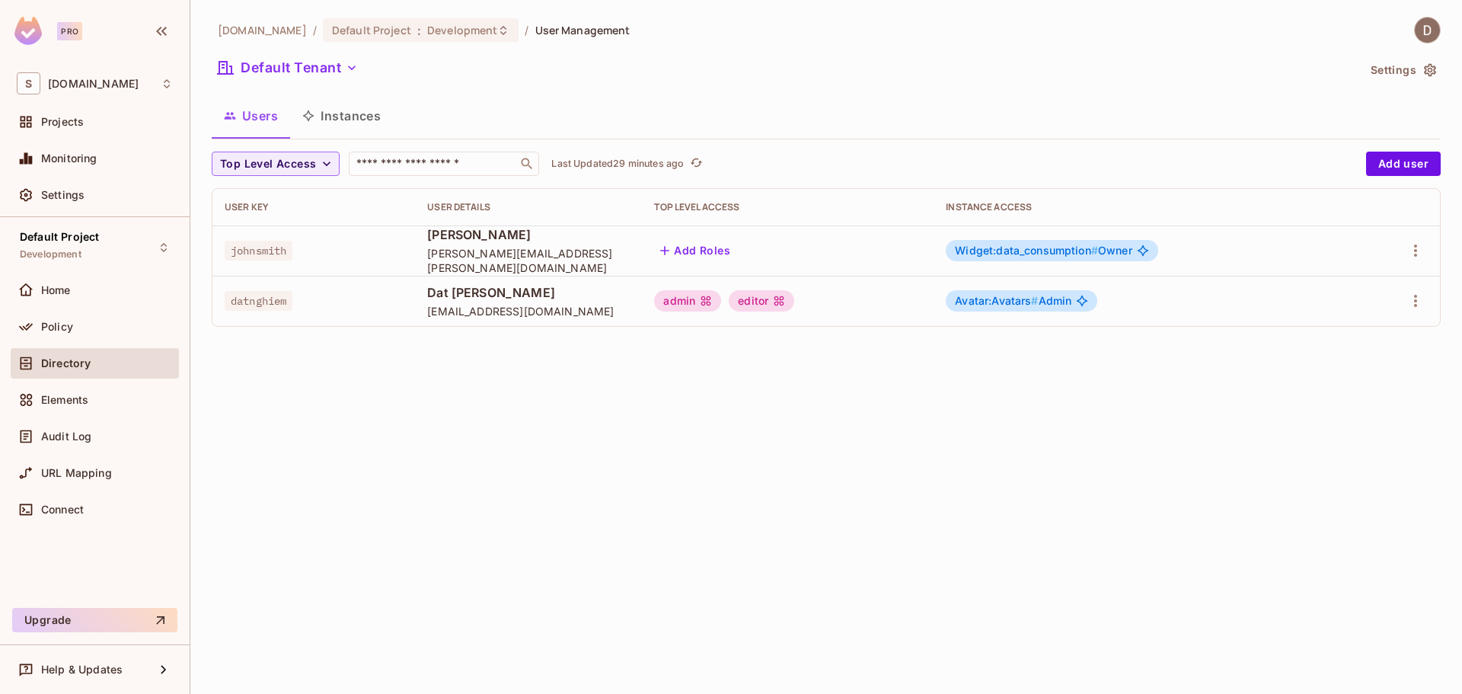
drag, startPoint x: 1051, startPoint y: 254, endPoint x: 1103, endPoint y: 266, distance: 53.9
click at [1052, 255] on span "Widget:data_consumption #" at bounding box center [1026, 250] width 143 height 13
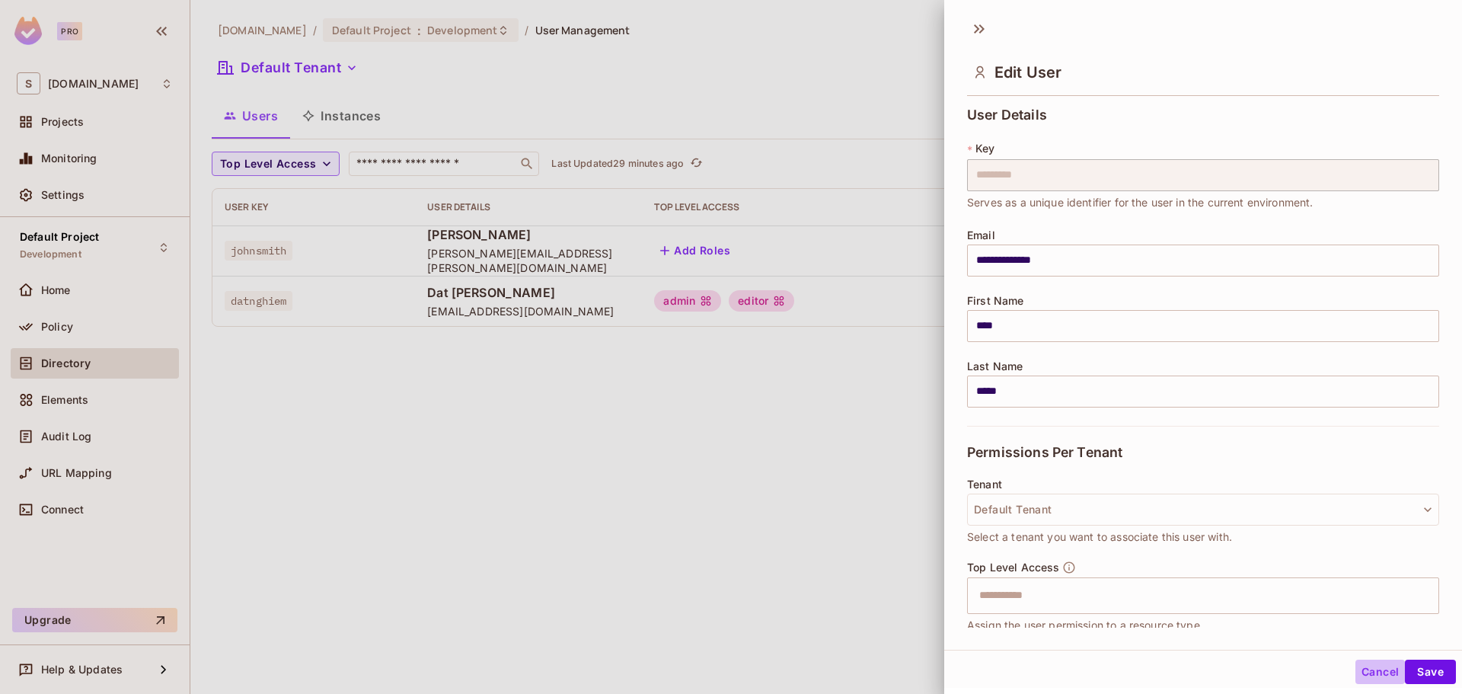
click at [1370, 674] on button "Cancel" at bounding box center [1379, 671] width 49 height 24
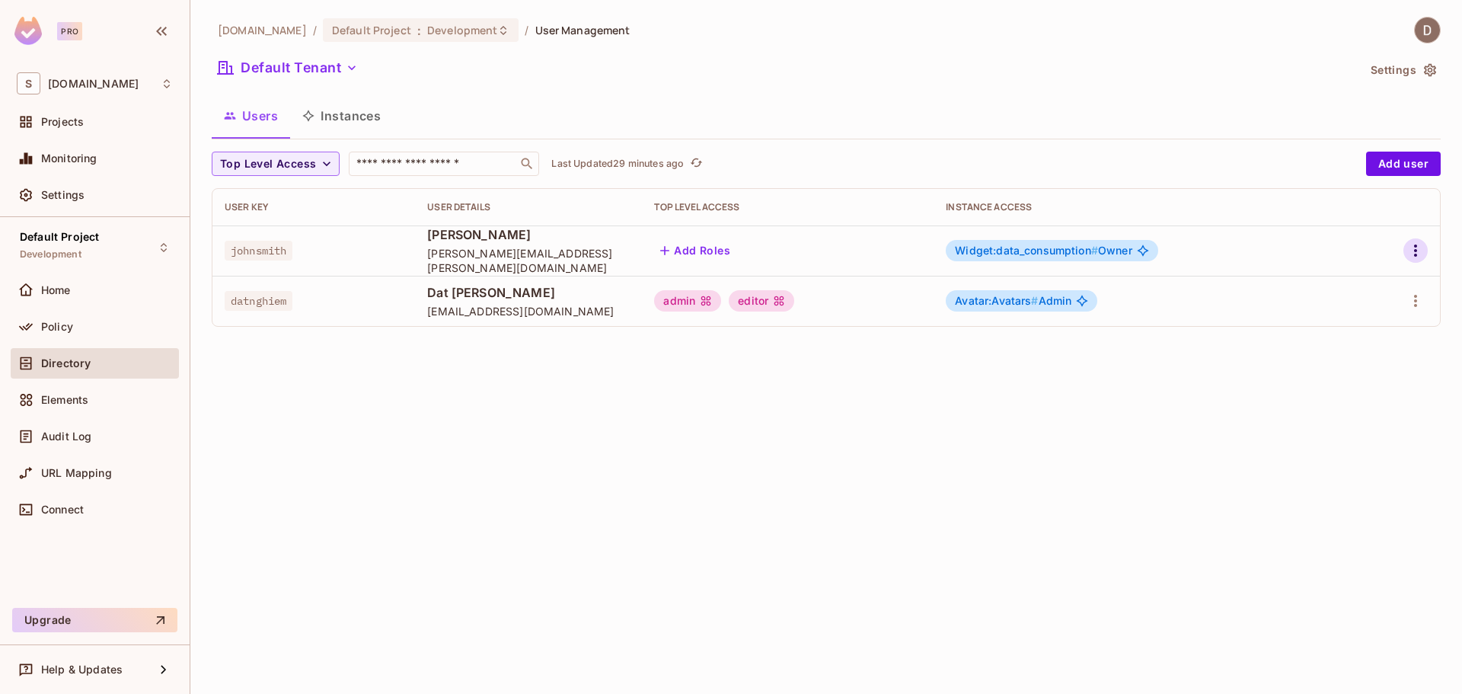
click at [1425, 257] on button "button" at bounding box center [1415, 250] width 24 height 24
click at [1246, 317] on div at bounding box center [731, 347] width 1462 height 694
click at [1424, 294] on icon "button" at bounding box center [1415, 301] width 18 height 18
click at [1376, 309] on div at bounding box center [731, 347] width 1462 height 694
click at [1417, 304] on icon "button" at bounding box center [1415, 301] width 18 height 18
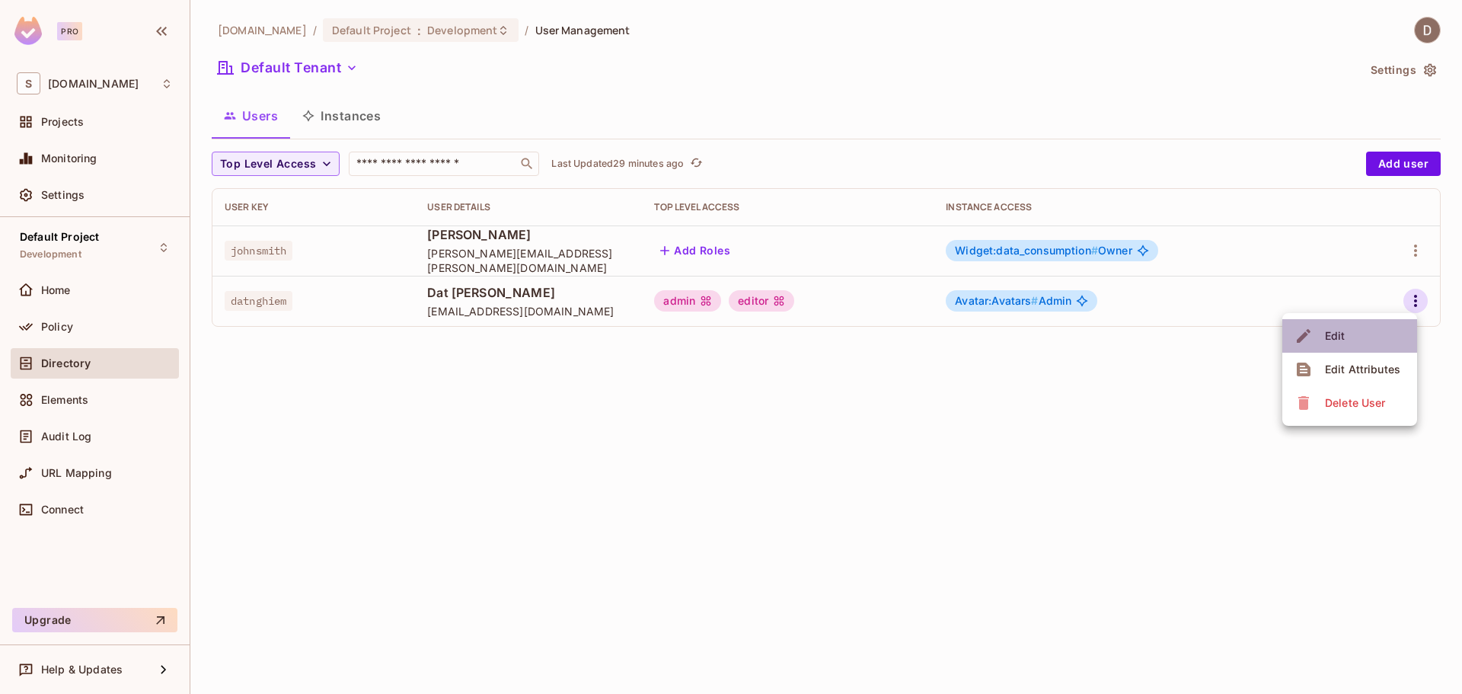
click at [1364, 334] on li "Edit" at bounding box center [1349, 336] width 135 height 34
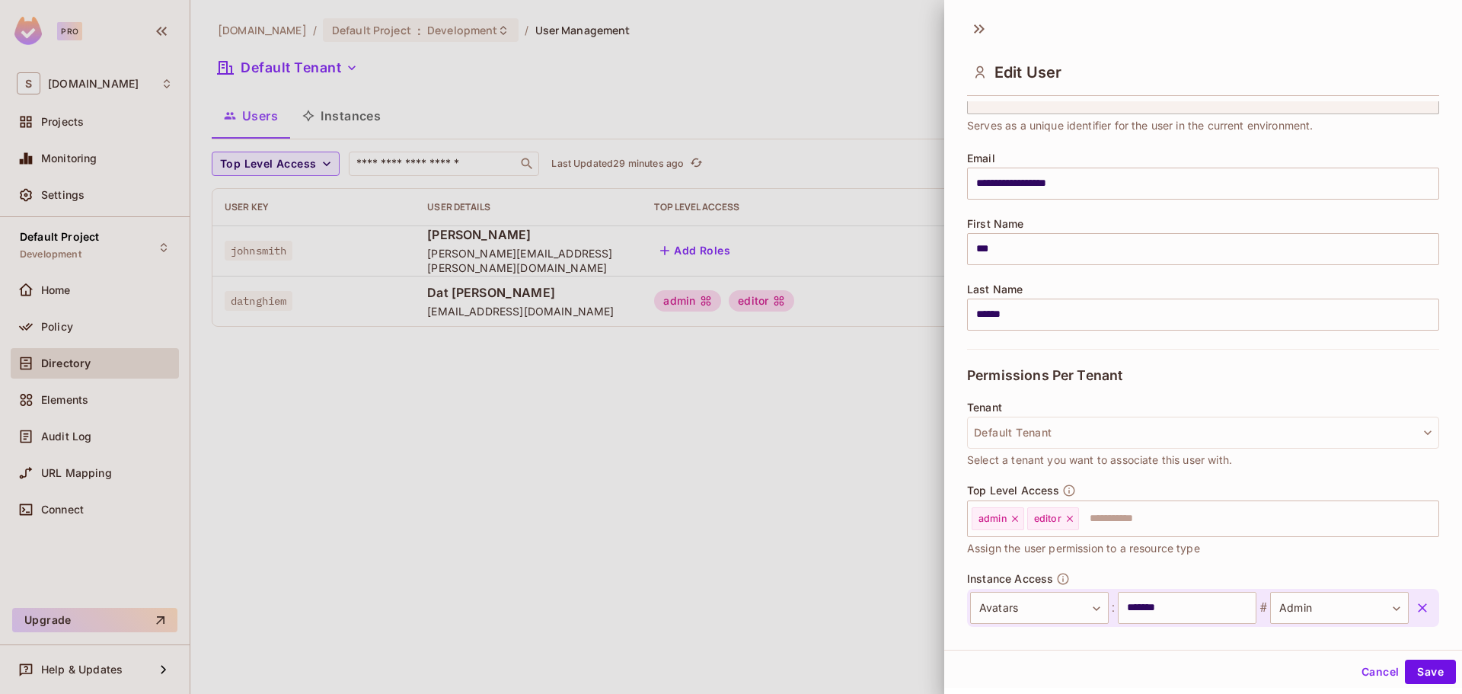
scroll to position [161, 0]
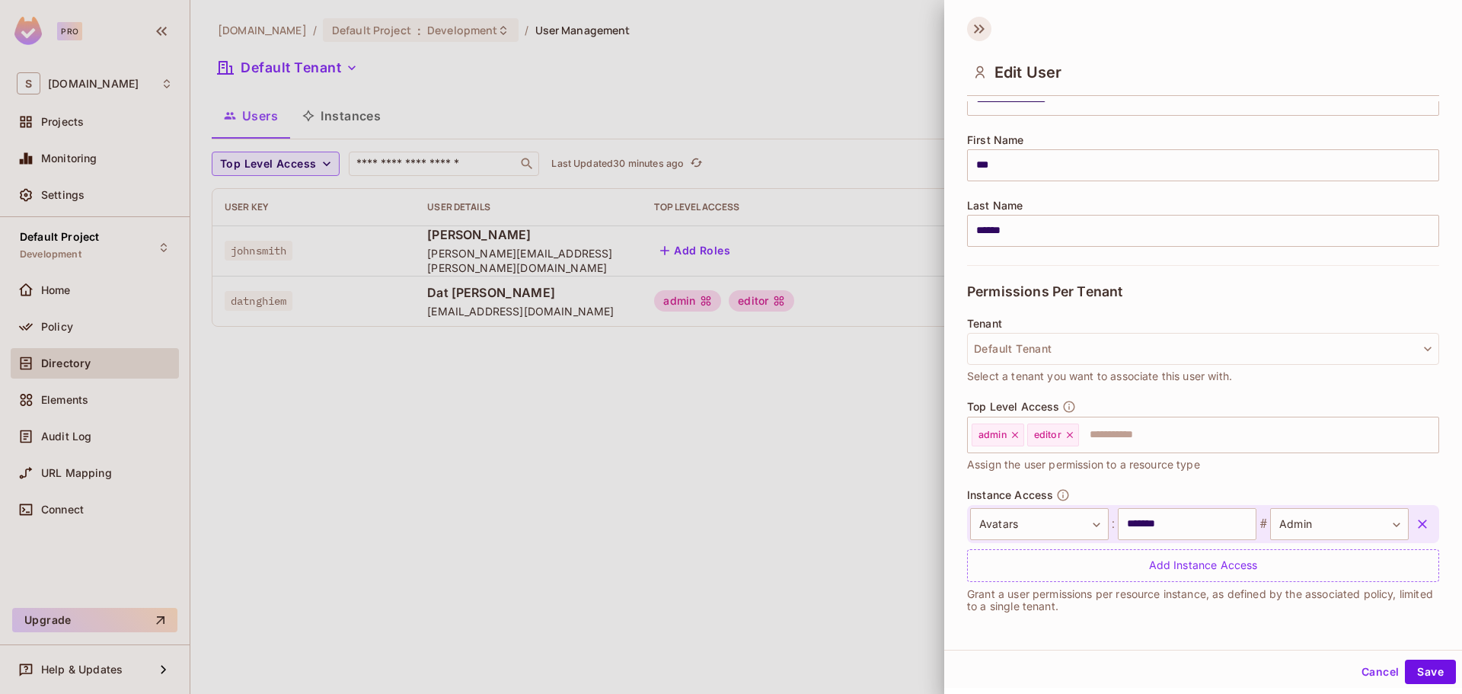
click at [982, 33] on icon at bounding box center [979, 29] width 24 height 24
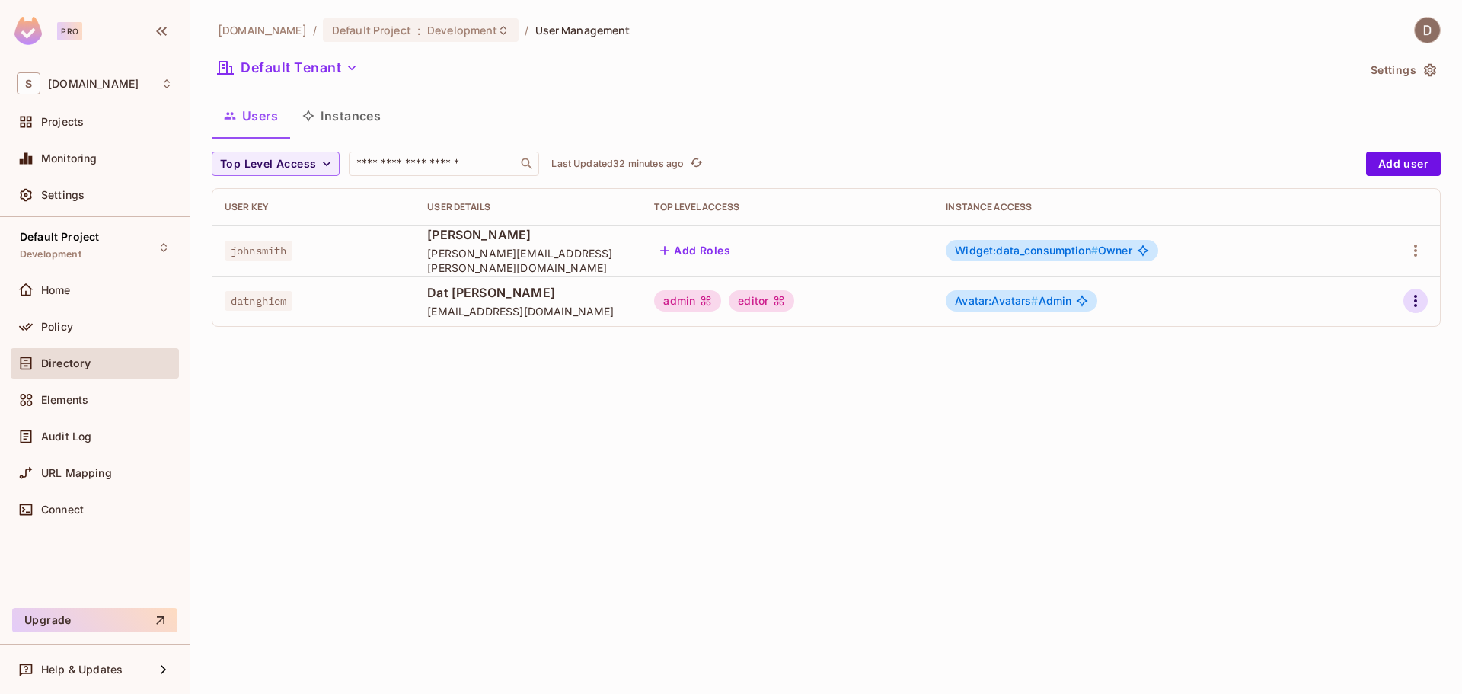
click at [1407, 301] on icon "button" at bounding box center [1415, 301] width 18 height 18
click at [1361, 334] on li "Edit" at bounding box center [1349, 336] width 135 height 34
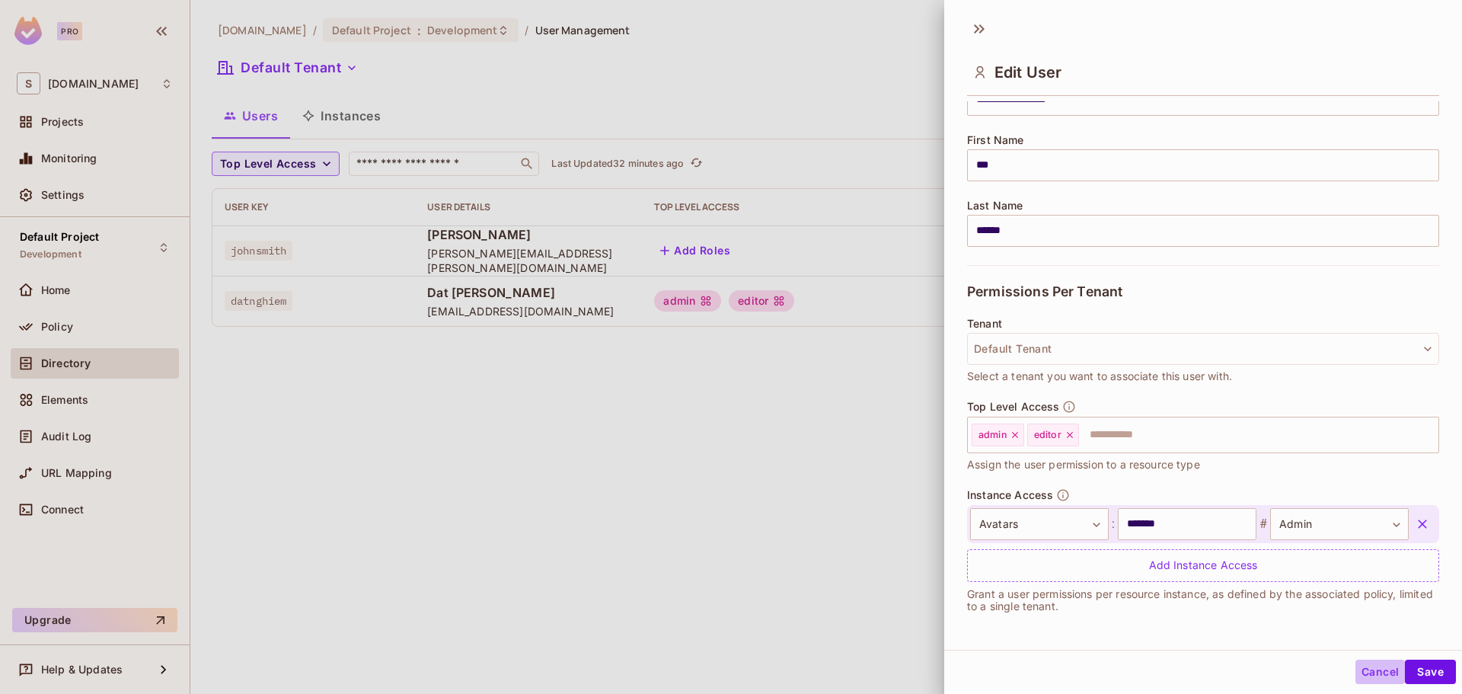
drag, startPoint x: 1376, startPoint y: 675, endPoint x: 1380, endPoint y: 665, distance: 10.9
click at [1376, 674] on button "Cancel" at bounding box center [1379, 671] width 49 height 24
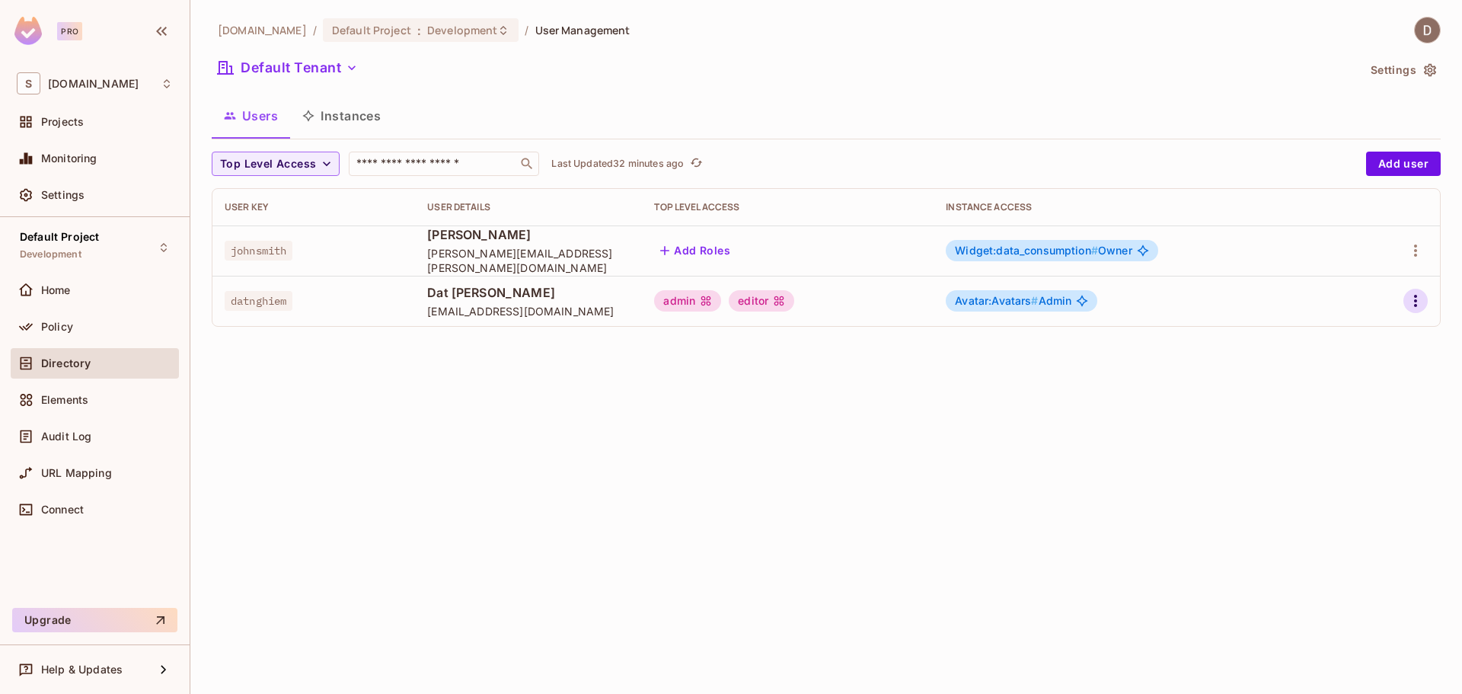
click at [1412, 302] on icon "button" at bounding box center [1415, 301] width 18 height 18
click at [1394, 365] on div "Edit Attributes" at bounding box center [1362, 369] width 75 height 15
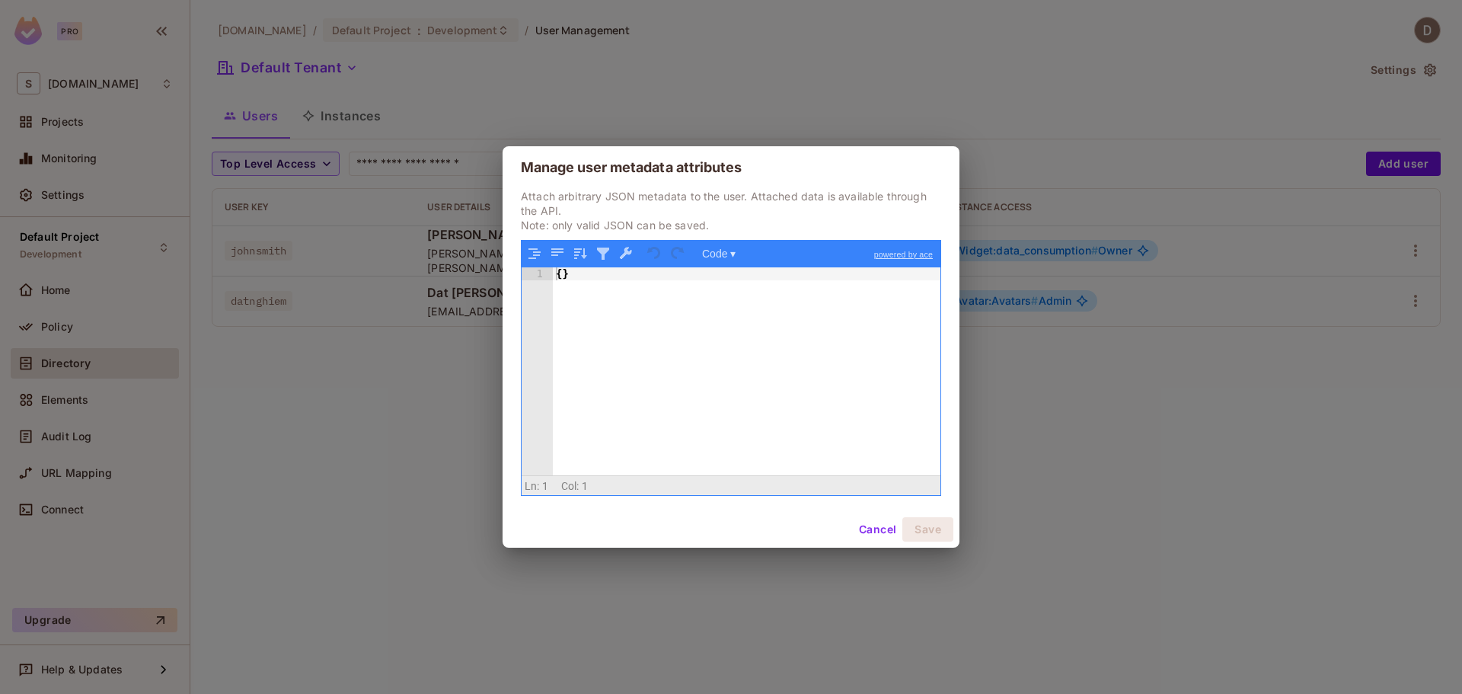
click at [884, 531] on button "Cancel" at bounding box center [877, 529] width 49 height 24
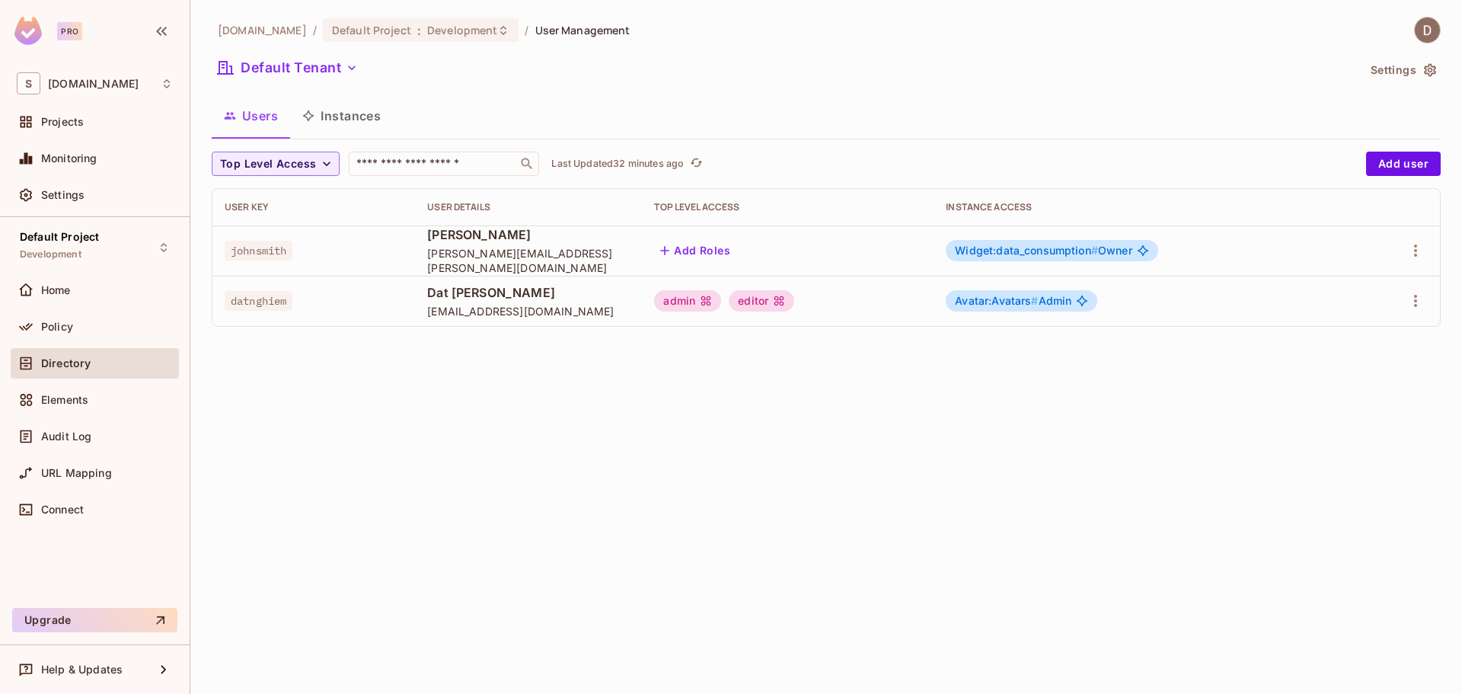
click at [861, 451] on div "[DOMAIN_NAME] / Default Project : Development / User Management Default Tenant …" at bounding box center [826, 347] width 1272 height 694
click at [1415, 295] on icon "button" at bounding box center [1415, 301] width 18 height 18
click at [1352, 341] on li "Edit" at bounding box center [1349, 336] width 135 height 34
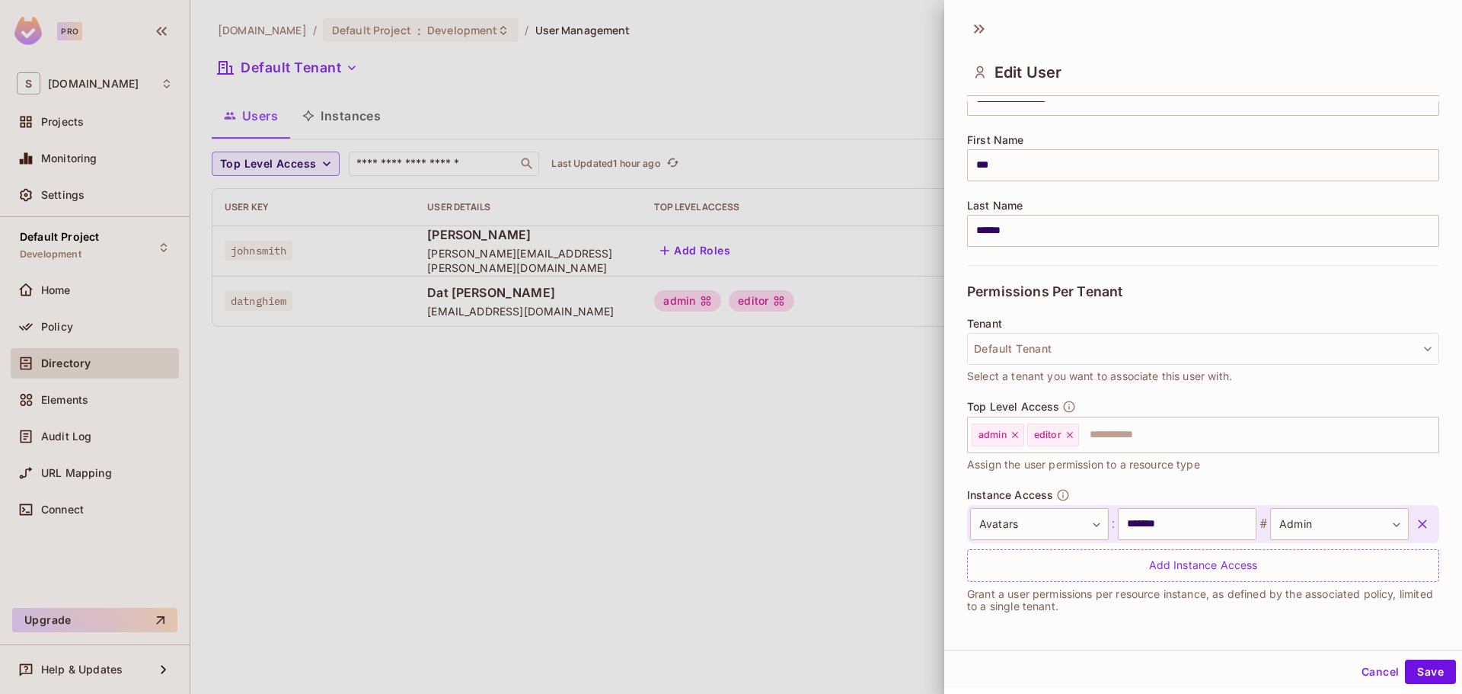
click at [981, 36] on icon at bounding box center [979, 29] width 24 height 24
